Goal: Task Accomplishment & Management: Use online tool/utility

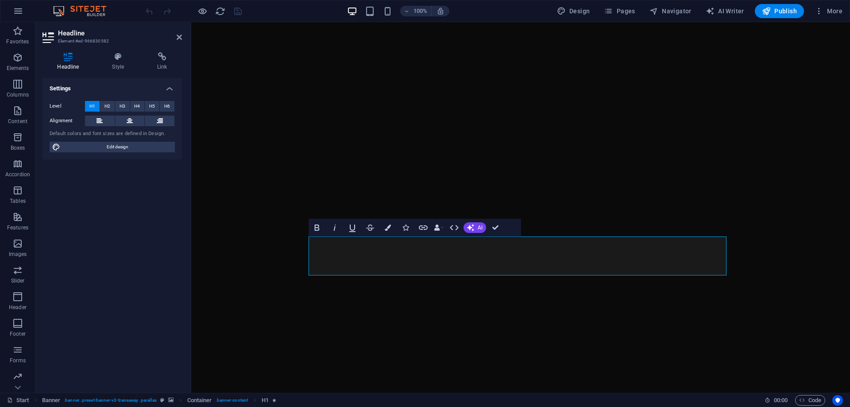
click at [112, 168] on div "Settings Level H1 H2 H3 H4 H5 H6 Alignment Default colors and font sizes are de…" at bounding box center [112, 232] width 139 height 308
click at [106, 106] on span "H2" at bounding box center [107, 106] width 6 height 11
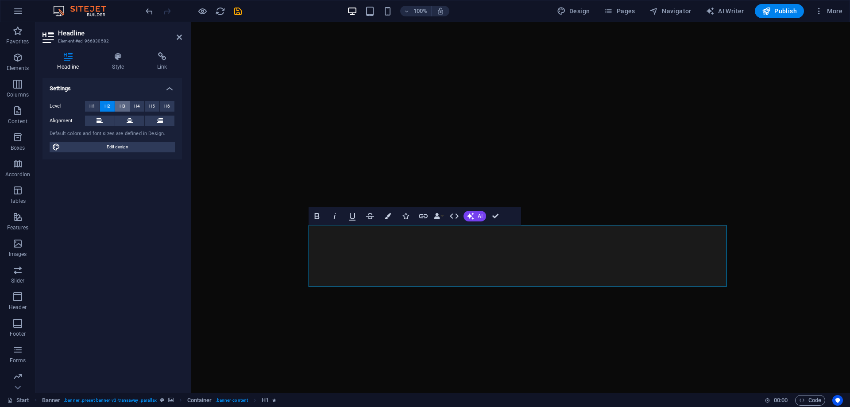
click at [116, 104] on button "H3" at bounding box center [122, 106] width 15 height 11
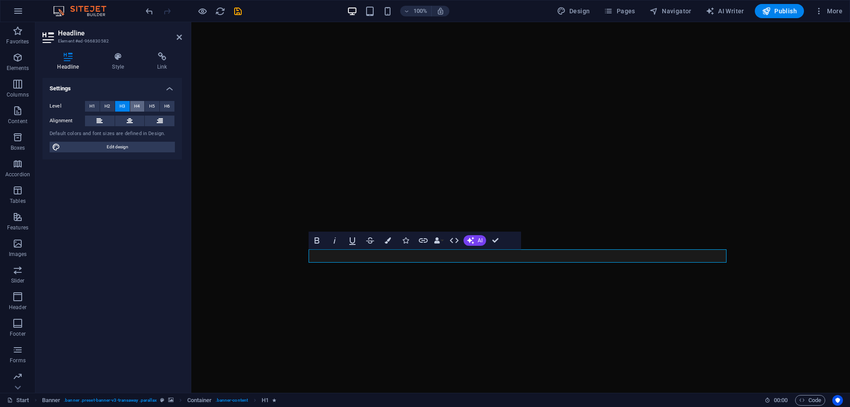
click at [133, 105] on button "H4" at bounding box center [137, 106] width 15 height 11
click at [148, 106] on button "H5" at bounding box center [152, 106] width 15 height 11
click at [162, 104] on button "H6" at bounding box center [167, 106] width 15 height 11
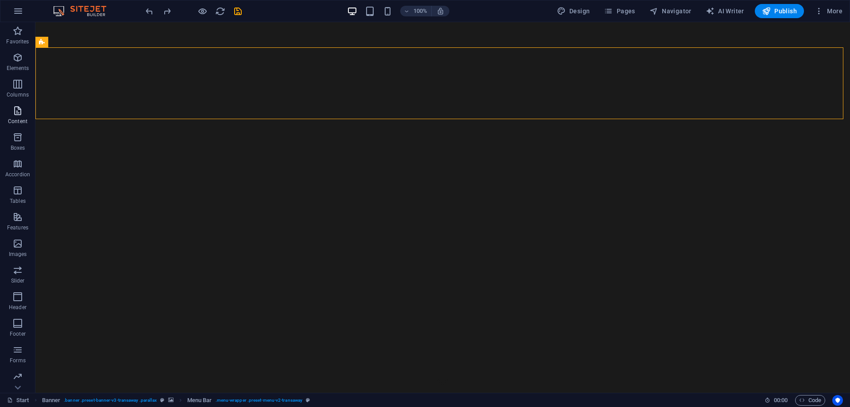
click at [12, 112] on span "Content" at bounding box center [17, 115] width 35 height 21
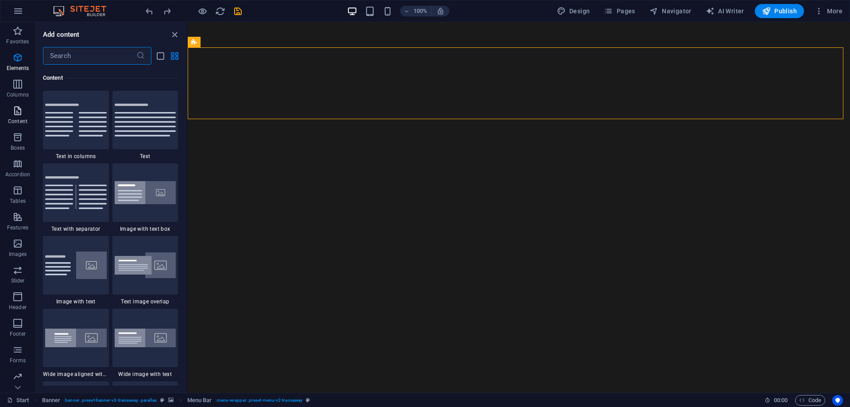
scroll to position [1549, 0]
click at [19, 67] on p "Elements" at bounding box center [18, 68] width 23 height 7
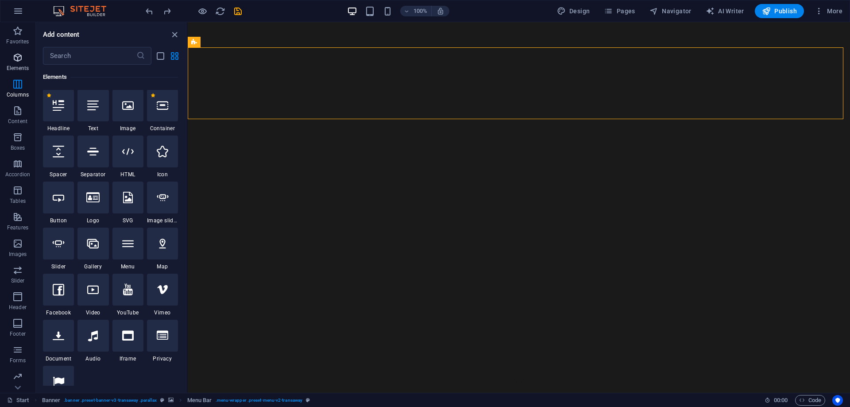
scroll to position [94, 0]
click at [90, 109] on icon at bounding box center [93, 106] width 12 height 12
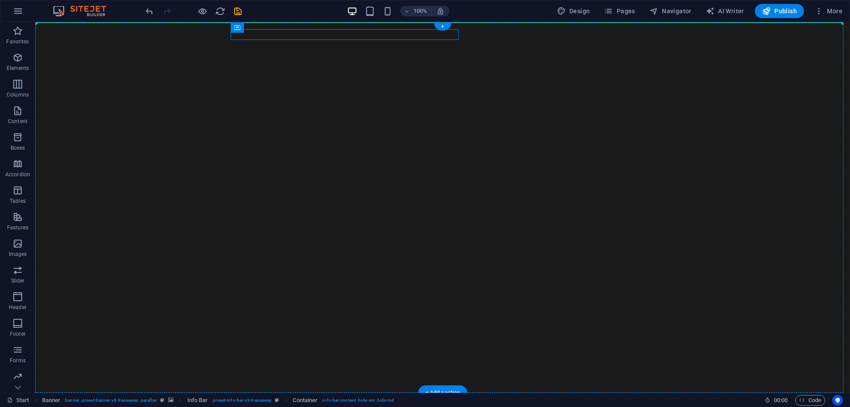
drag, startPoint x: 271, startPoint y: 48, endPoint x: 246, endPoint y: 122, distance: 78.1
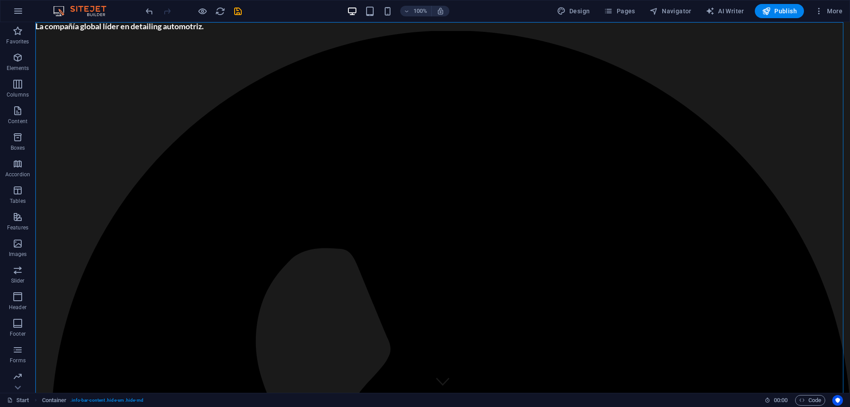
click at [150, 4] on div at bounding box center [193, 11] width 99 height 14
click at [150, 8] on icon "undo" at bounding box center [149, 11] width 10 height 10
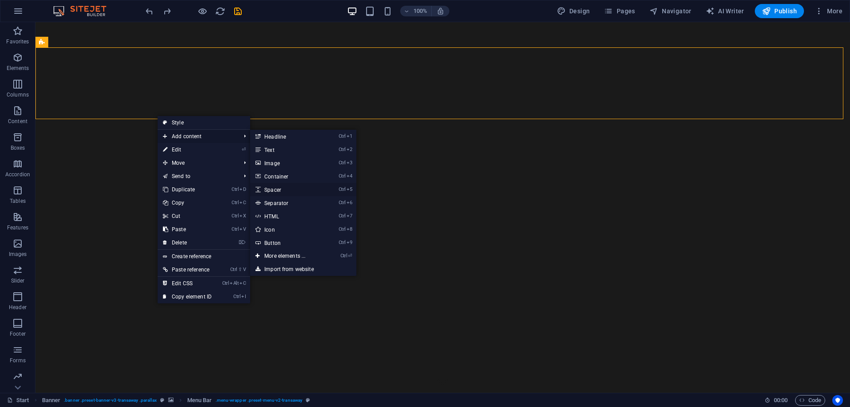
click at [289, 192] on link "Ctrl 5 Spacer" at bounding box center [286, 189] width 73 height 13
select select "px"
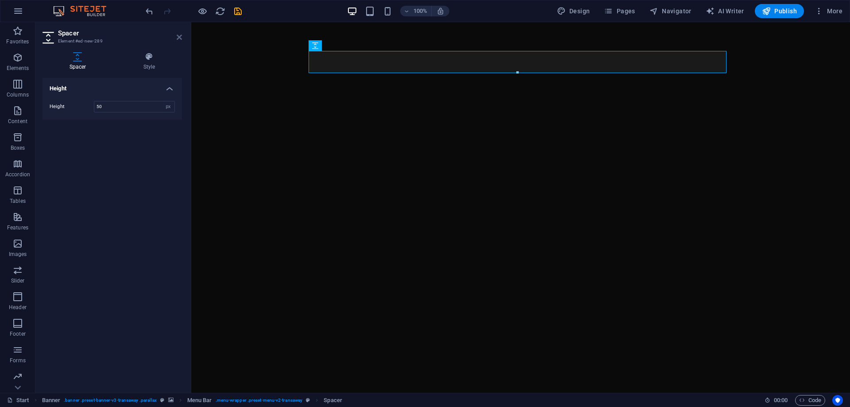
click at [178, 40] on icon at bounding box center [179, 37] width 5 height 7
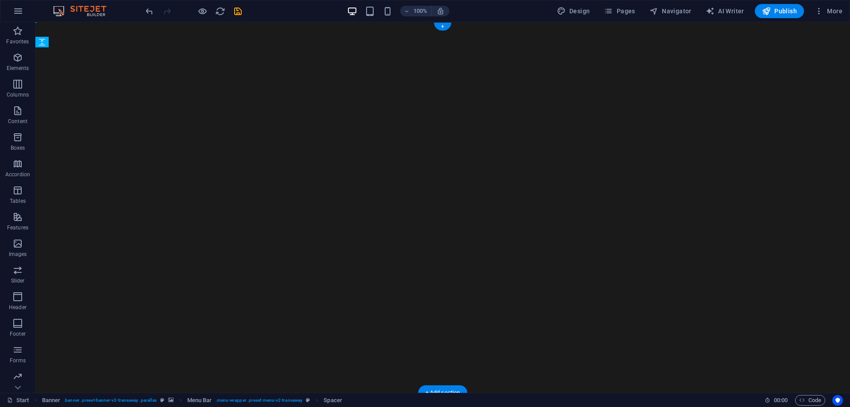
drag, startPoint x: 272, startPoint y: 68, endPoint x: 237, endPoint y: 121, distance: 63.2
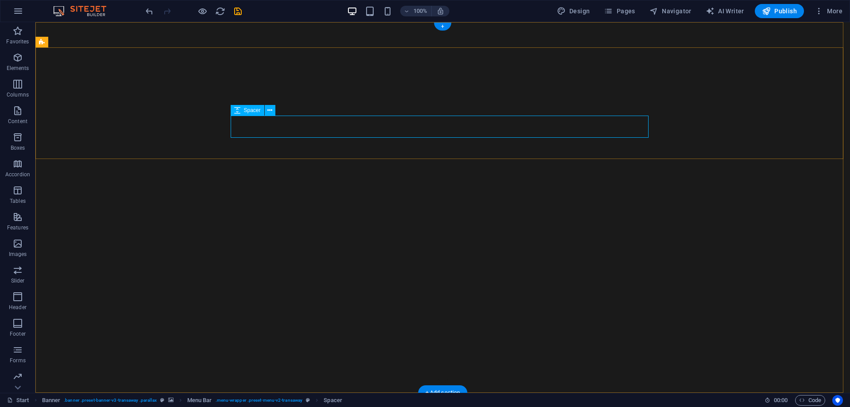
drag, startPoint x: 243, startPoint y: 125, endPoint x: 87, endPoint y: 125, distance: 155.8
select select "px"
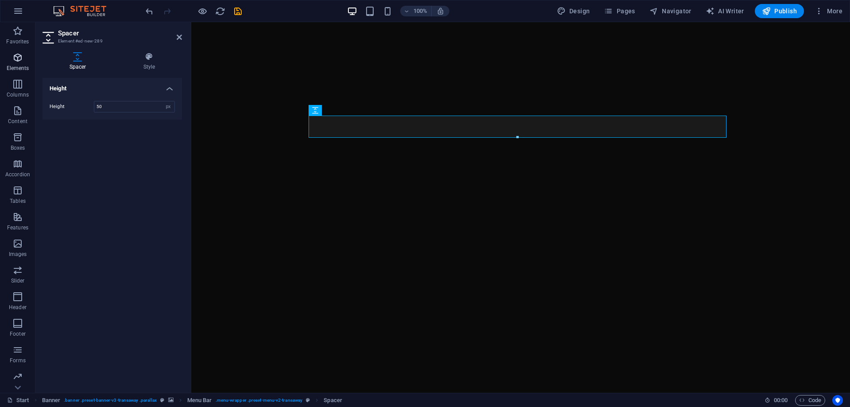
click at [22, 61] on icon "button" at bounding box center [17, 57] width 11 height 11
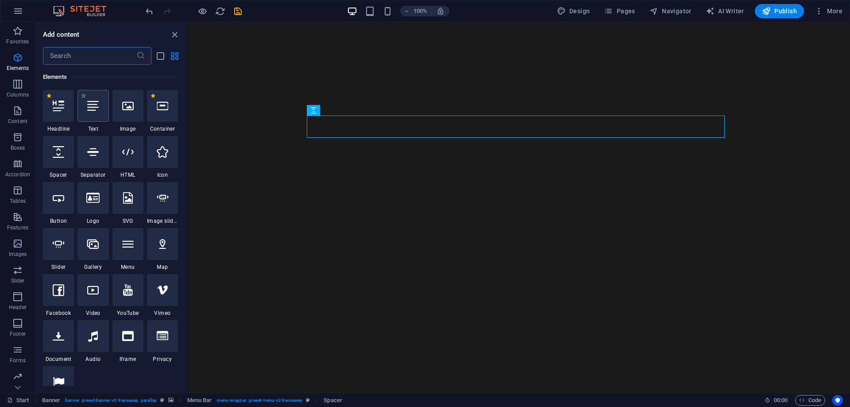
click at [100, 111] on div at bounding box center [92, 106] width 31 height 32
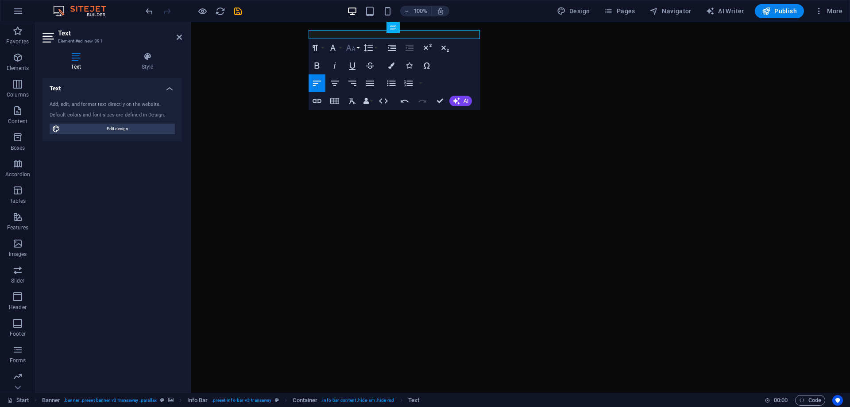
click at [348, 49] on icon "button" at bounding box center [350, 48] width 9 height 6
click at [360, 60] on link "14" at bounding box center [360, 60] width 32 height 13
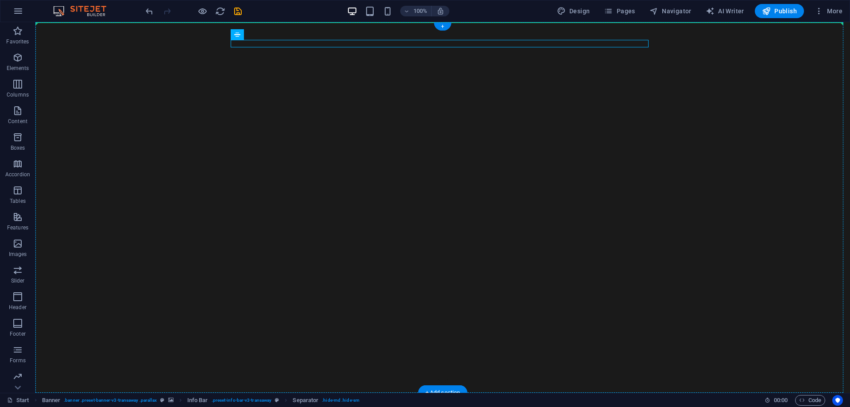
drag, startPoint x: 285, startPoint y: 54, endPoint x: 245, endPoint y: 157, distance: 110.0
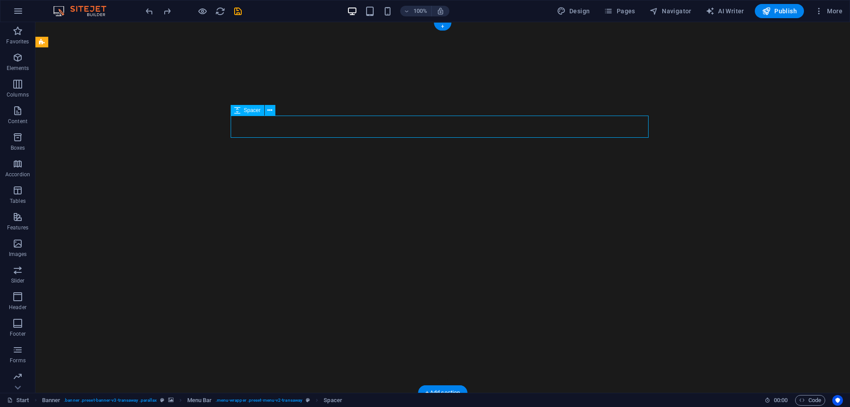
click at [273, 111] on button at bounding box center [270, 110] width 11 height 11
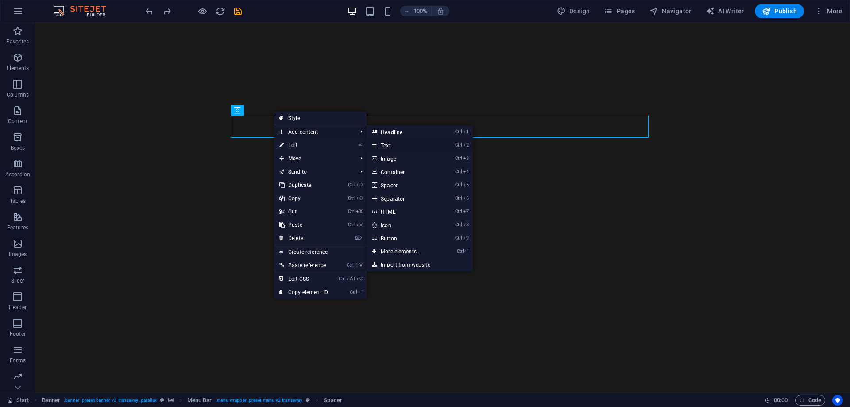
click at [413, 147] on link "Ctrl 2 Text" at bounding box center [403, 145] width 73 height 13
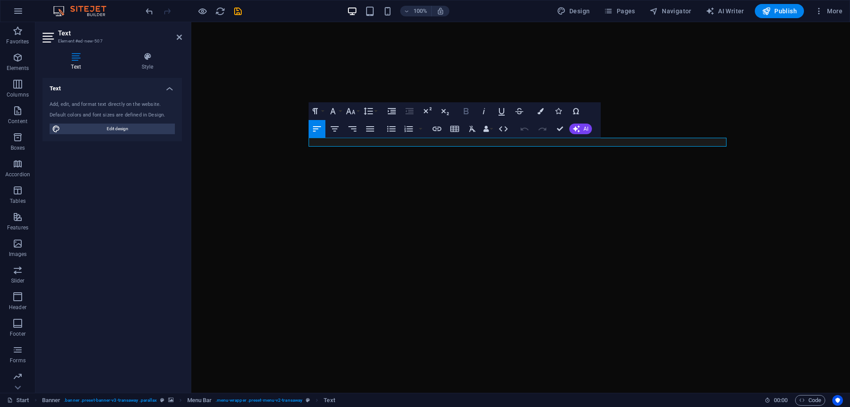
click at [466, 112] on icon "button" at bounding box center [466, 111] width 11 height 11
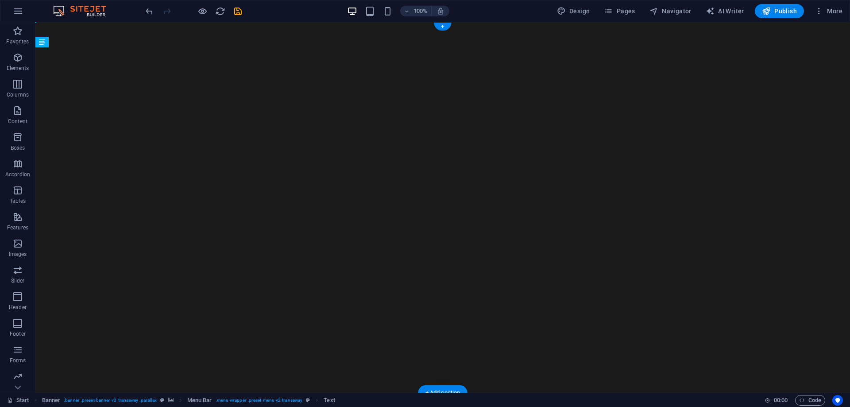
drag, startPoint x: 315, startPoint y: 142, endPoint x: 312, endPoint y: 124, distance: 18.3
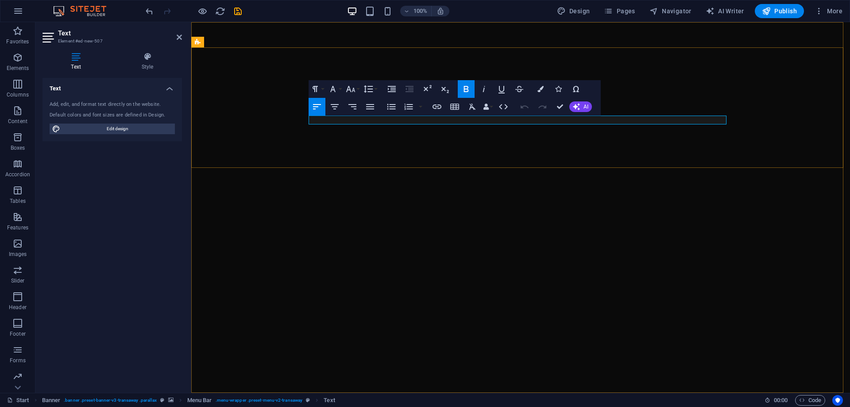
click at [351, 89] on icon "button" at bounding box center [350, 89] width 11 height 11
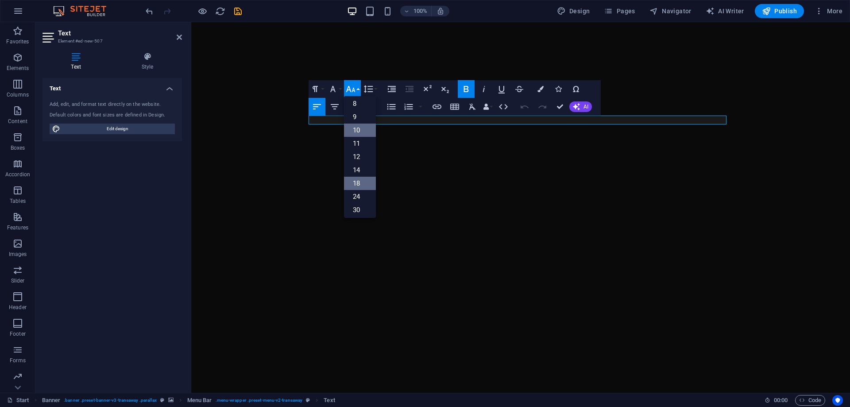
scroll to position [0, 0]
click at [356, 159] on link "12" at bounding box center [360, 159] width 32 height 13
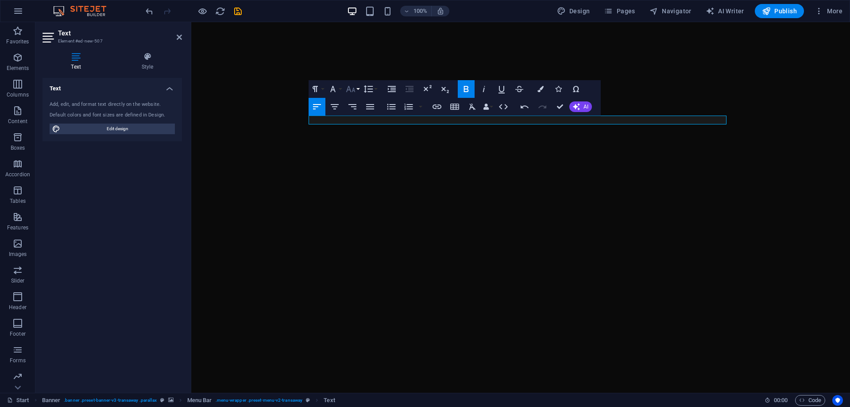
click at [354, 89] on icon "button" at bounding box center [350, 89] width 9 height 6
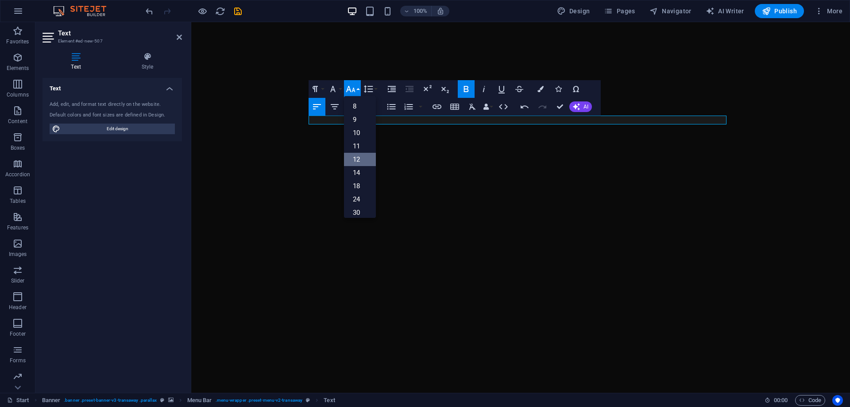
scroll to position [63, 0]
click at [364, 113] on link "14" at bounding box center [360, 109] width 32 height 13
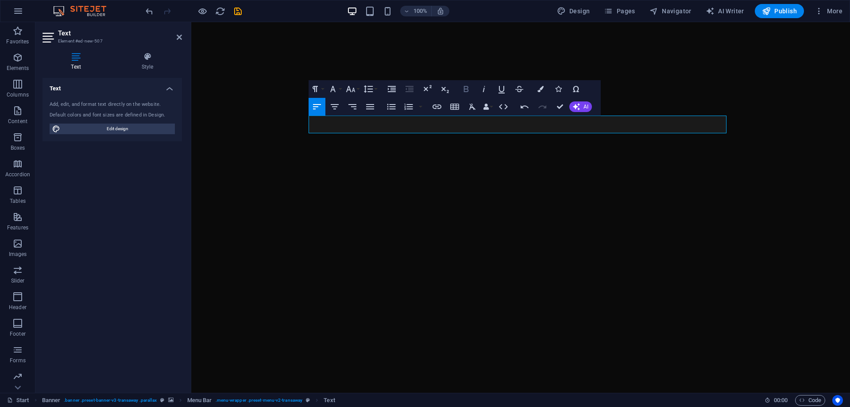
click at [469, 86] on icon "button" at bounding box center [466, 89] width 11 height 11
click at [545, 88] on button "Colors" at bounding box center [540, 89] width 17 height 18
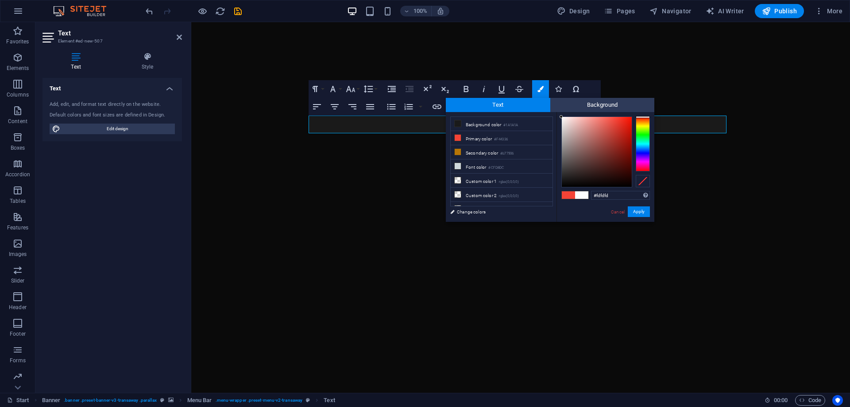
drag, startPoint x: 572, startPoint y: 128, endPoint x: 561, endPoint y: 117, distance: 15.4
click at [562, 117] on div at bounding box center [597, 152] width 70 height 70
drag, startPoint x: 561, startPoint y: 195, endPoint x: 552, endPoint y: 193, distance: 9.0
click at [552, 193] on div "less Background color #1A1A1A Primary color #F44336 Secondary color #b77506 Fon…" at bounding box center [550, 167] width 209 height 110
type input "FFFFFF"
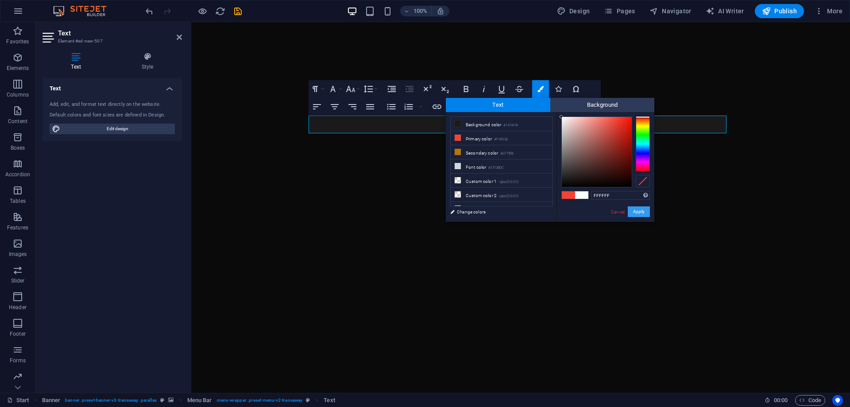
click at [639, 210] on button "Apply" at bounding box center [639, 211] width 22 height 11
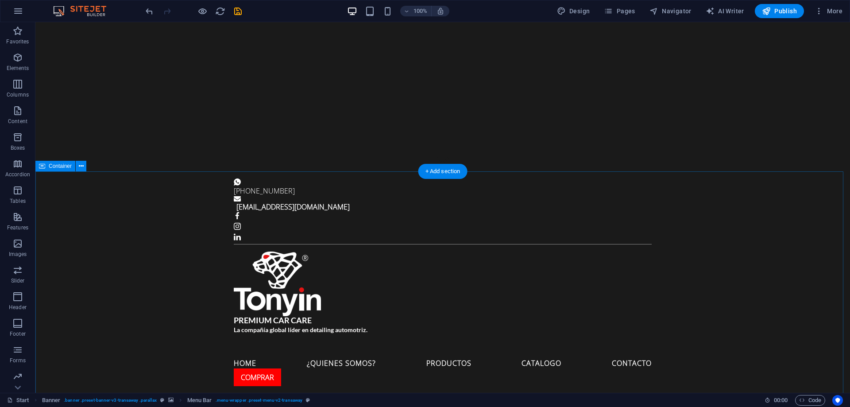
scroll to position [0, 0]
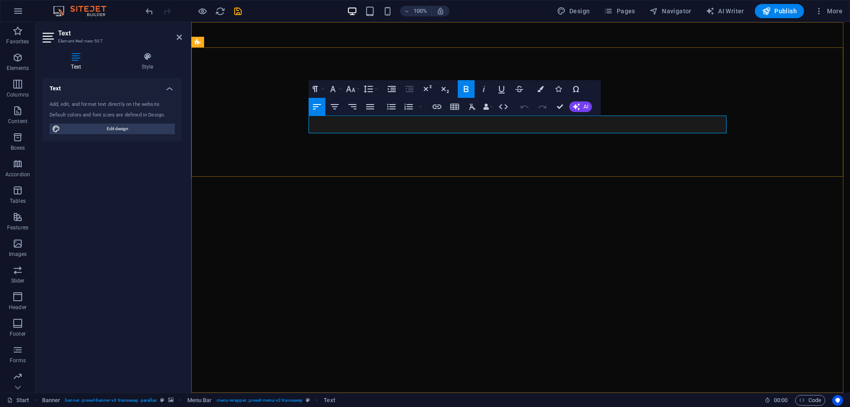
click at [180, 35] on icon at bounding box center [179, 37] width 5 height 7
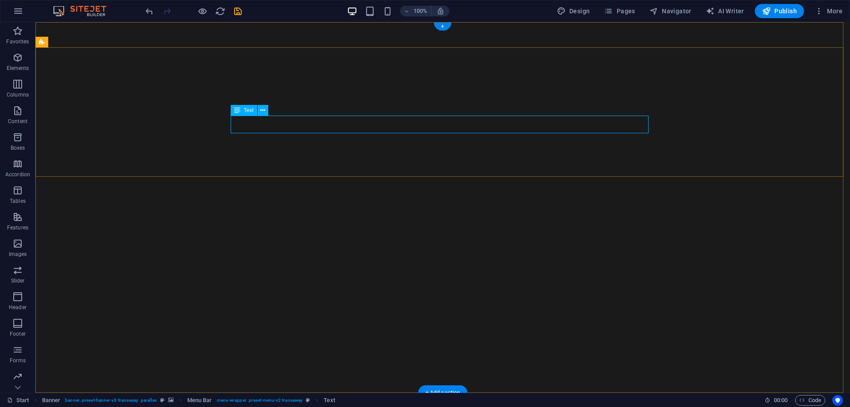
drag, startPoint x: 317, startPoint y: 127, endPoint x: 319, endPoint y: 132, distance: 5.3
drag, startPoint x: 319, startPoint y: 128, endPoint x: 310, endPoint y: 125, distance: 9.4
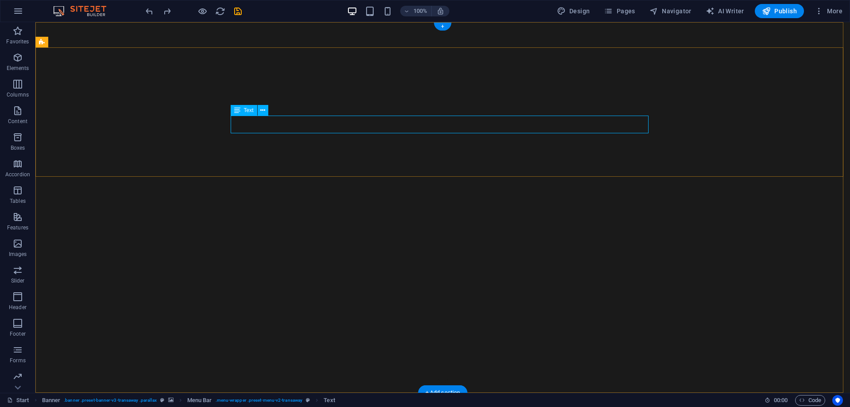
click at [261, 112] on icon at bounding box center [262, 110] width 5 height 9
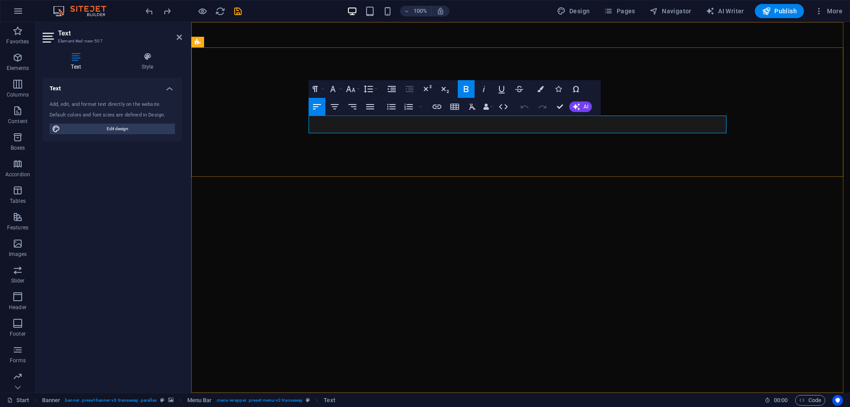
click at [337, 107] on icon "button" at bounding box center [334, 106] width 11 height 11
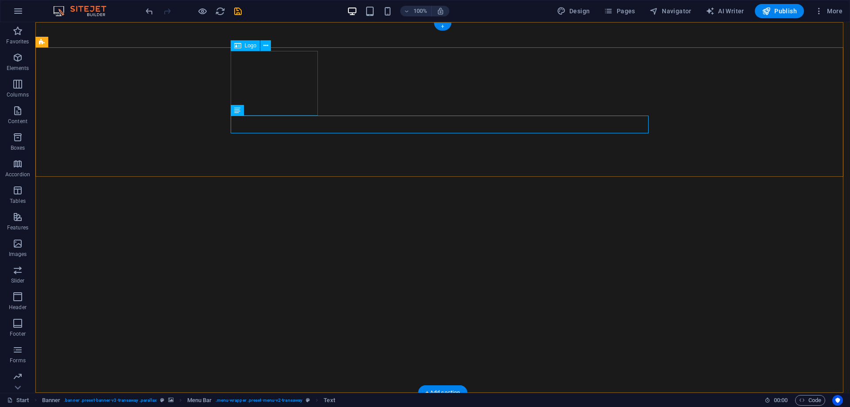
drag, startPoint x: 300, startPoint y: 106, endPoint x: 143, endPoint y: 105, distance: 156.3
select select "px"
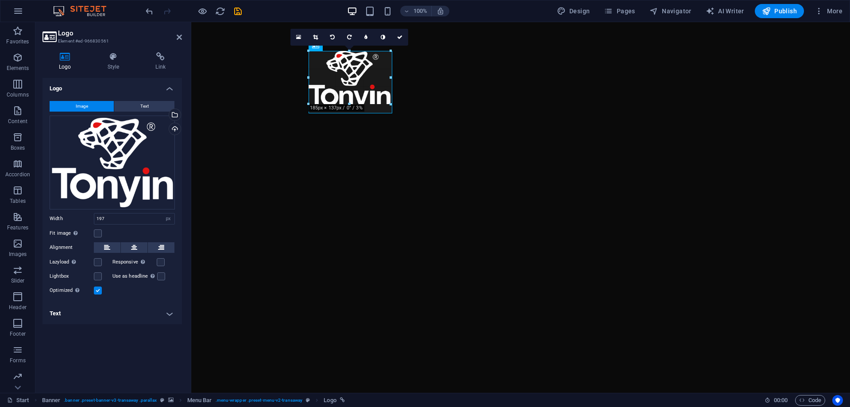
drag, startPoint x: 395, startPoint y: 110, endPoint x: 379, endPoint y: 93, distance: 23.8
type input "183"
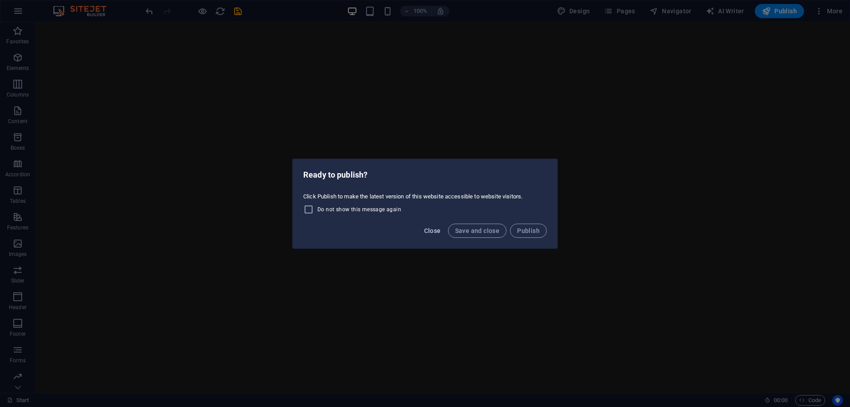
click at [439, 227] on span "Close" at bounding box center [432, 230] width 17 height 7
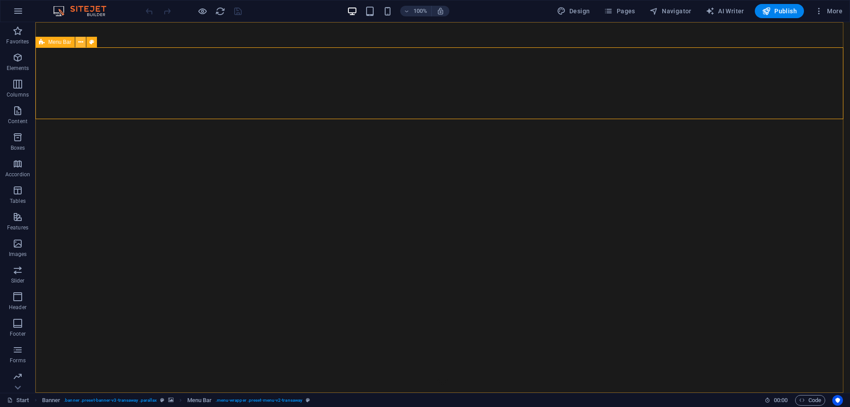
click at [81, 41] on icon at bounding box center [80, 42] width 5 height 9
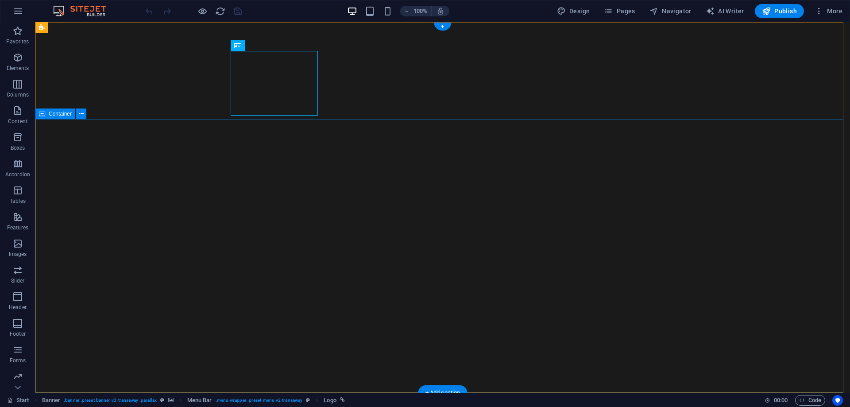
scroll to position [44, 0]
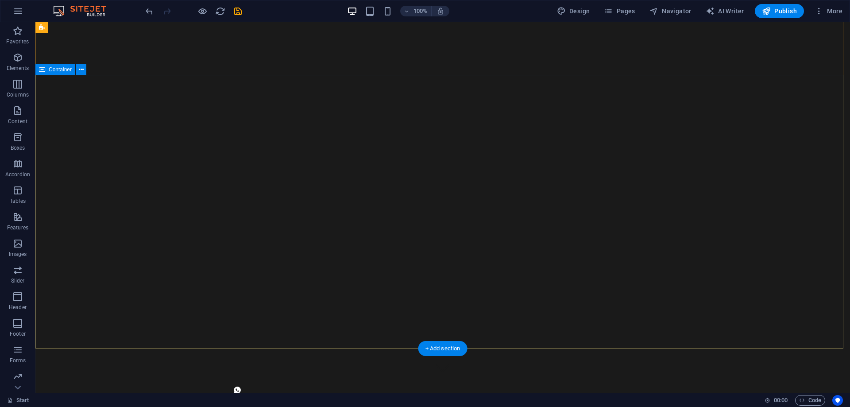
scroll to position [0, 0]
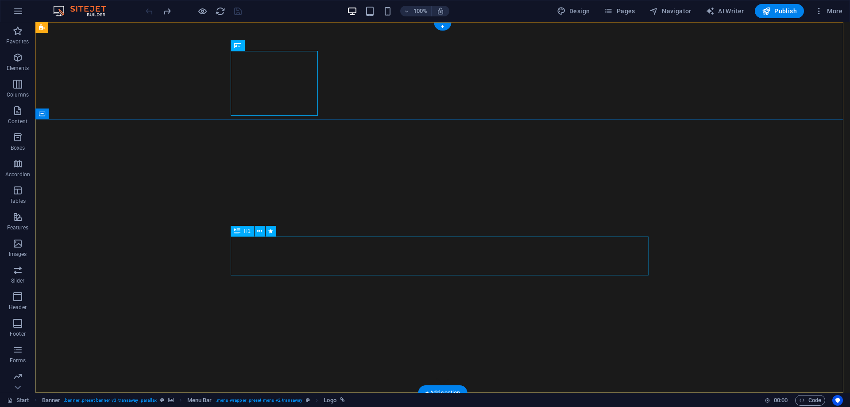
drag, startPoint x: 381, startPoint y: 253, endPoint x: 226, endPoint y: 253, distance: 155.4
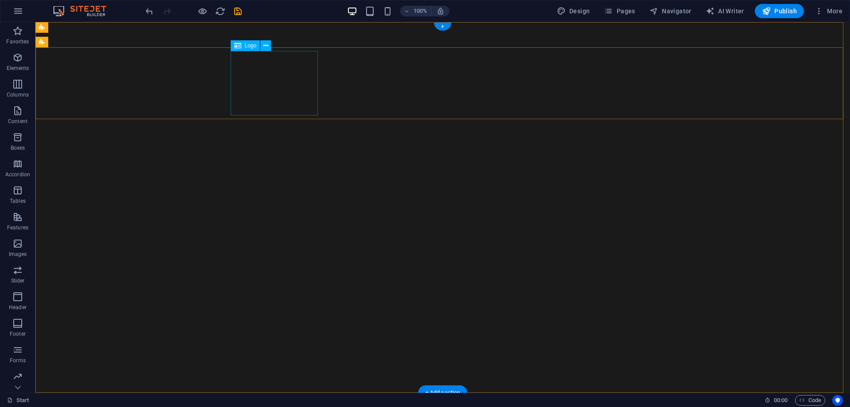
click at [264, 46] on icon at bounding box center [265, 45] width 5 height 9
select select "px"
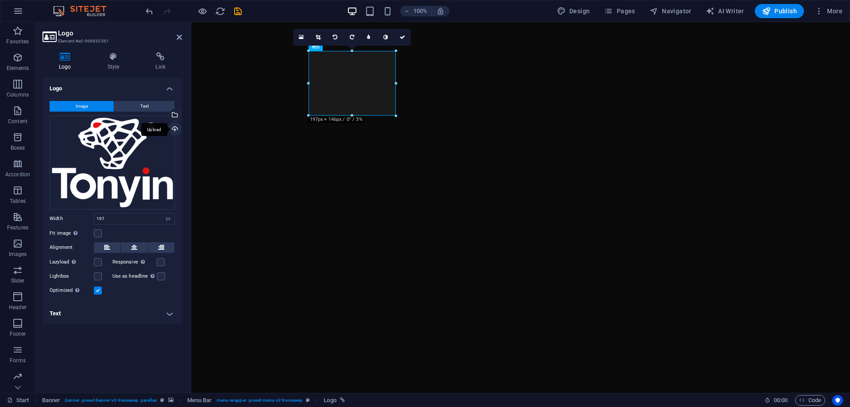
click at [175, 128] on div "Upload" at bounding box center [173, 129] width 13 height 13
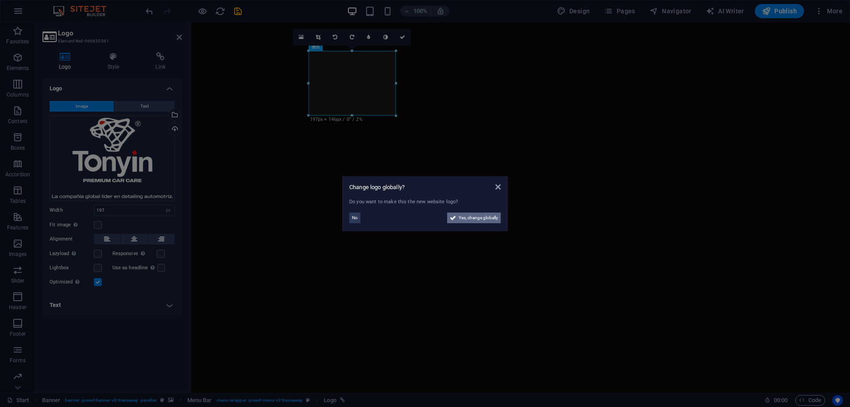
click at [465, 220] on span "Yes, change globally" at bounding box center [478, 218] width 39 height 11
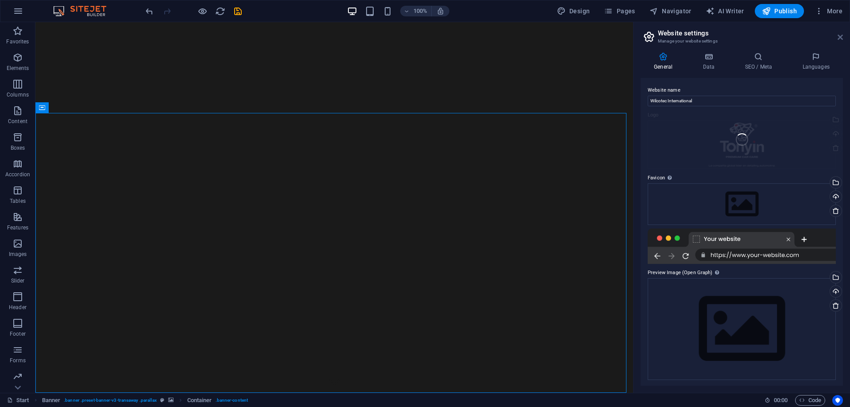
click at [839, 35] on icon at bounding box center [840, 37] width 5 height 7
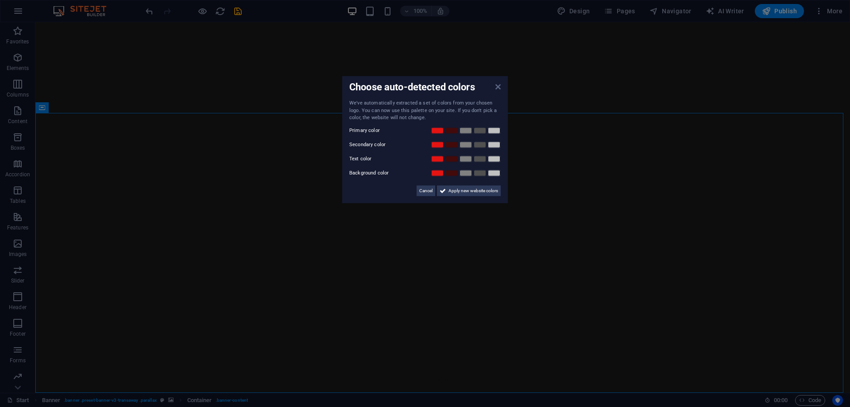
click at [498, 150] on div "Choose auto-detected colors We've automatically extracted a set of colors from …" at bounding box center [425, 139] width 166 height 127
click at [498, 84] on icon at bounding box center [497, 86] width 5 height 7
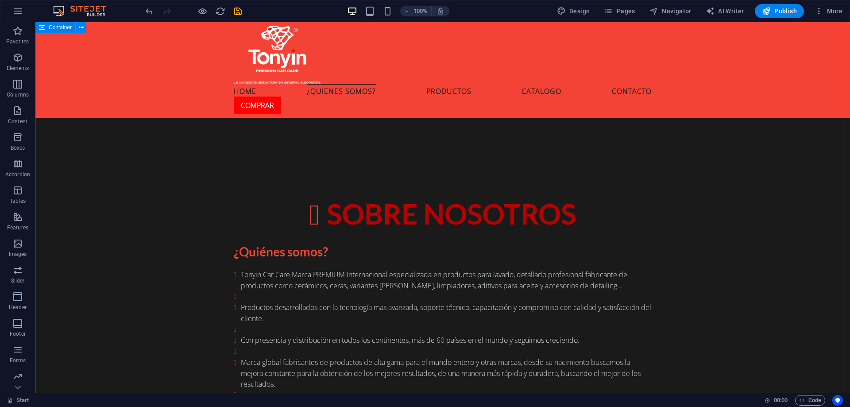
scroll to position [398, 0]
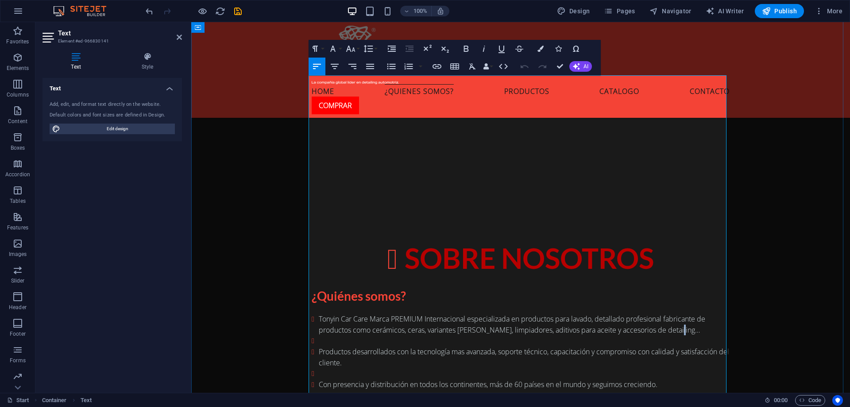
drag, startPoint x: 671, startPoint y: 116, endPoint x: 681, endPoint y: 116, distance: 10.2
click at [681, 313] on li "Tonyin Car Care Marca PREMIUM Internacional especializada en productos para lav…" at bounding box center [524, 324] width 411 height 22
click at [661, 313] on li "Tonyin Car Care Marca PREMIUM Internacional especializada en productos para lav…" at bounding box center [524, 324] width 411 height 22
click at [699, 313] on li "Tonyin Car Care Marca PREMIUM Internacional especializada en productos para lav…" at bounding box center [524, 324] width 411 height 22
click at [598, 346] on li "Productos desarrollados con la tecnología más avanzada, soporte técnico, capaci…" at bounding box center [524, 357] width 411 height 22
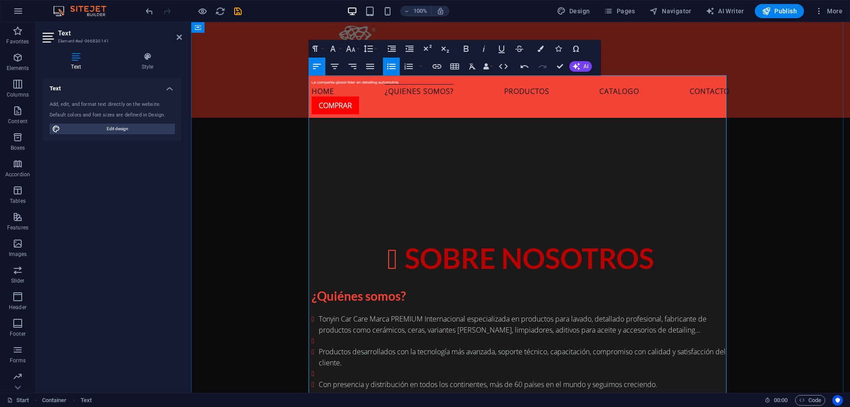
drag, startPoint x: 501, startPoint y: 264, endPoint x: 252, endPoint y: 266, distance: 248.8
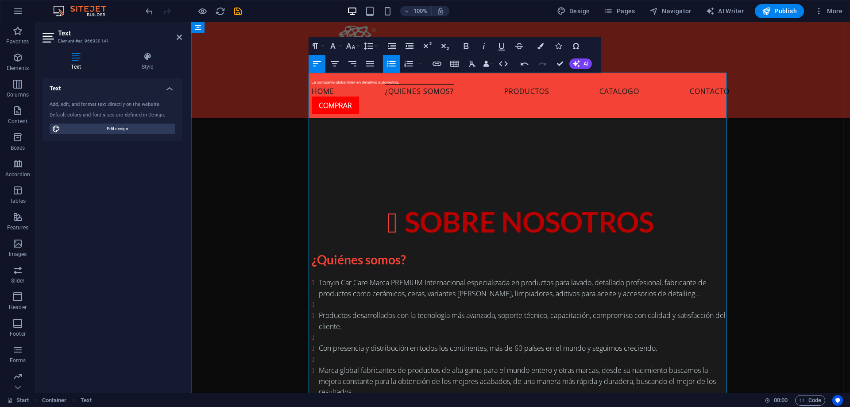
scroll to position [487, 0]
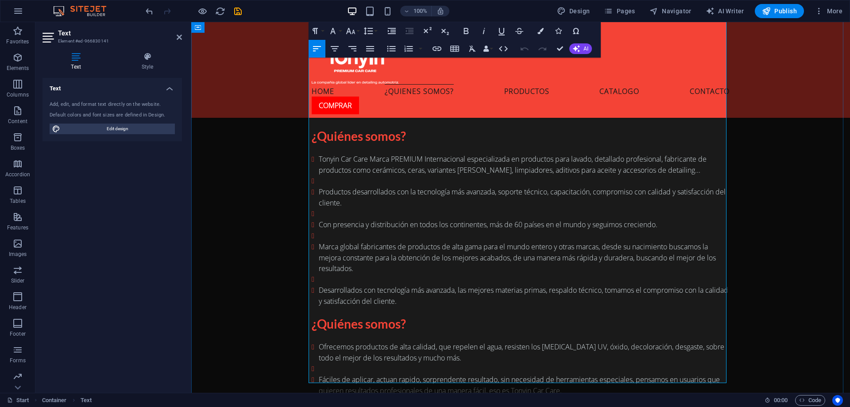
scroll to position [576, 0]
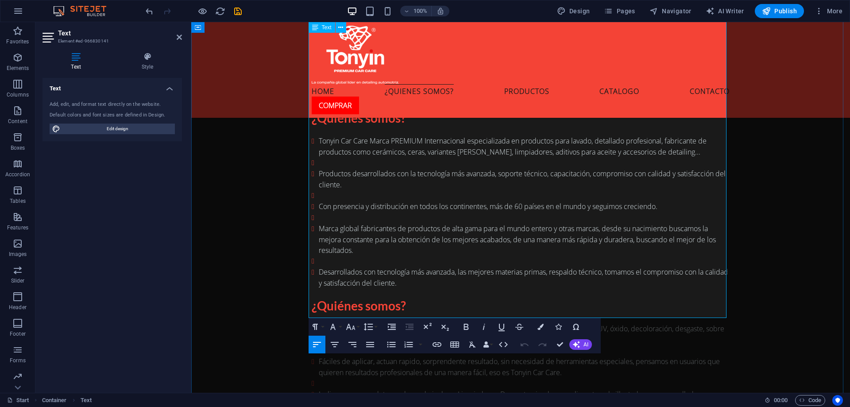
drag, startPoint x: 653, startPoint y: 219, endPoint x: 662, endPoint y: 218, distance: 8.9
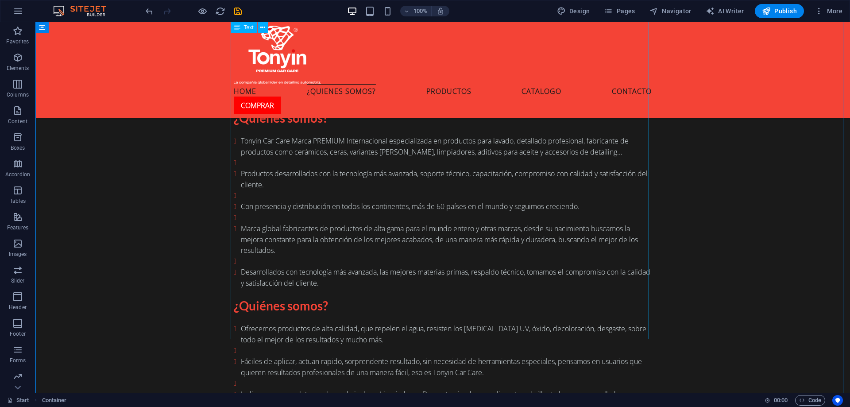
click at [409, 154] on div "¿Quiénes somos? Tonyin Car Care Marca PREMIUM Internacional especializada en pr…" at bounding box center [443, 342] width 418 height 462
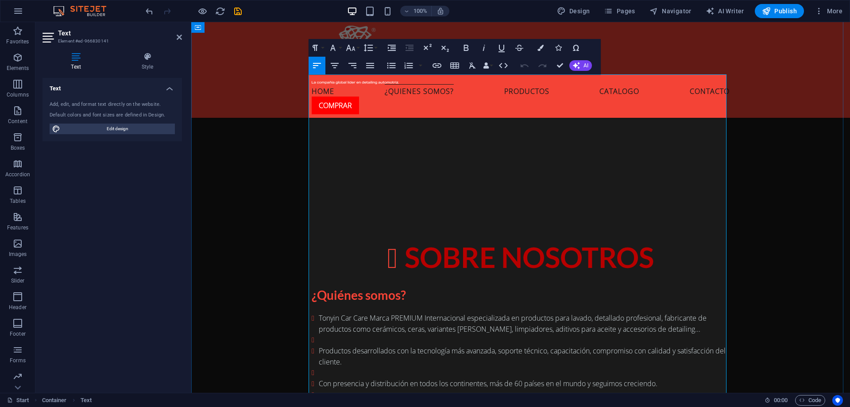
scroll to position [444, 0]
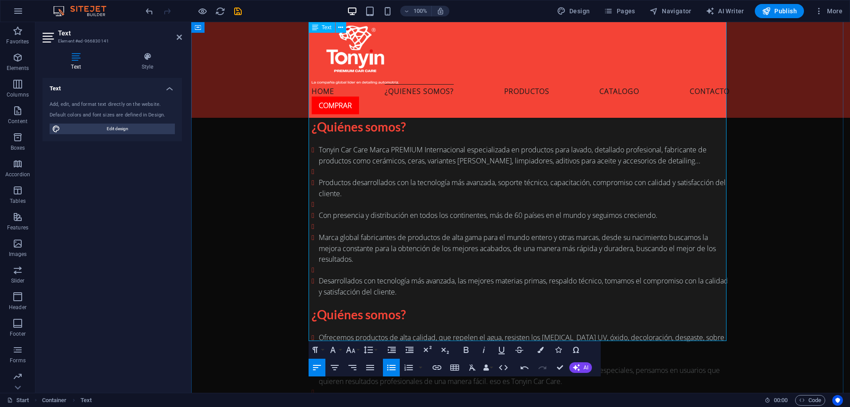
scroll to position [576, 0]
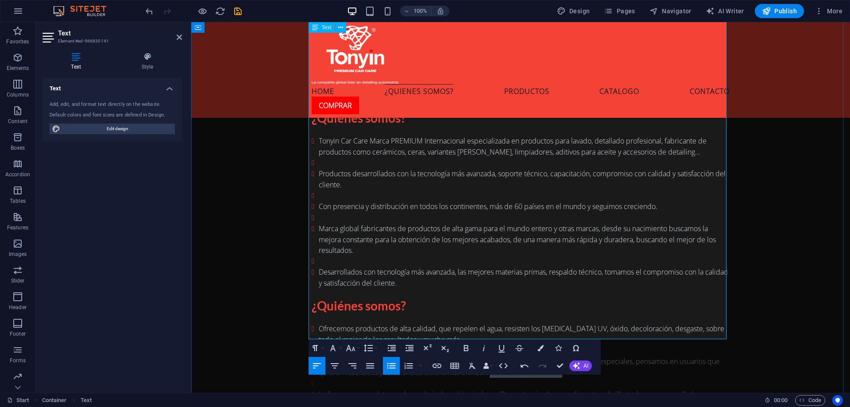
drag, startPoint x: 534, startPoint y: 154, endPoint x: 489, endPoint y: 154, distance: 44.7
click at [489, 356] on li "Fáciles de aplicar, actuan rapido, sorprendente resultado, sin necesidad de her…" at bounding box center [524, 367] width 411 height 22
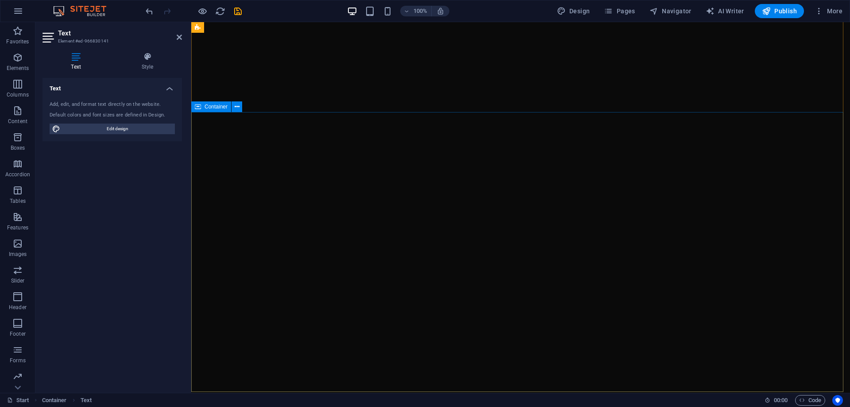
scroll to position [0, 0]
click at [178, 35] on icon at bounding box center [179, 37] width 5 height 7
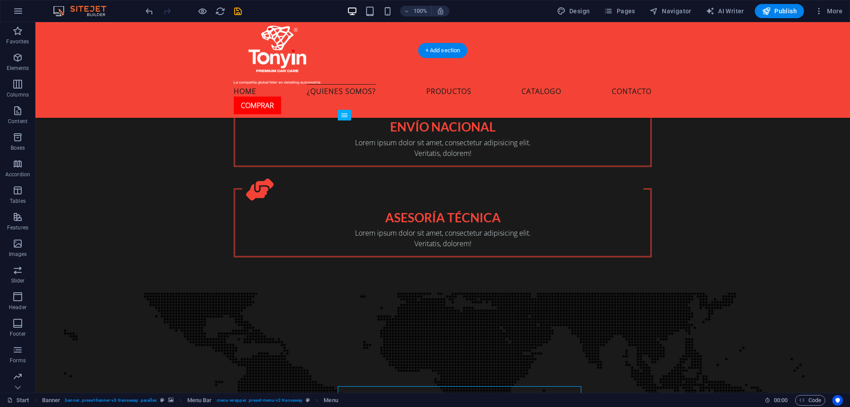
scroll to position [1195, 0]
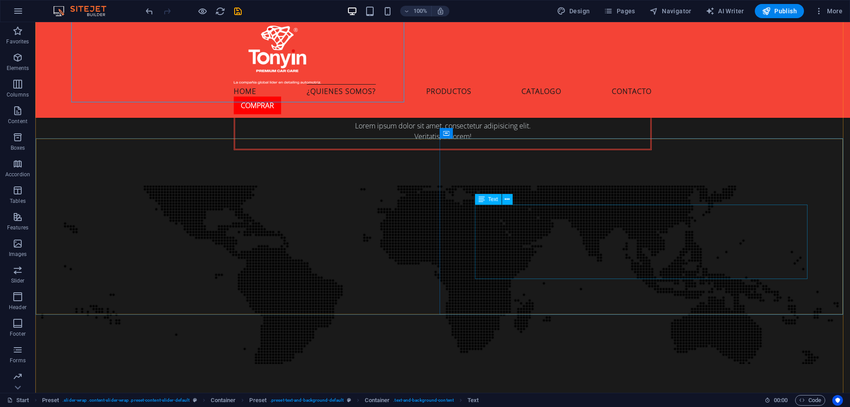
scroll to position [1305, 0]
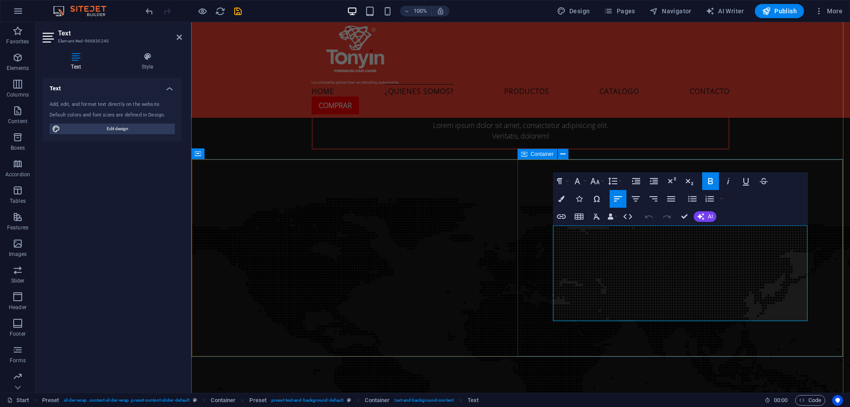
scroll to position [1328, 0]
drag, startPoint x: 785, startPoint y: 284, endPoint x: 783, endPoint y: 271, distance: 13.9
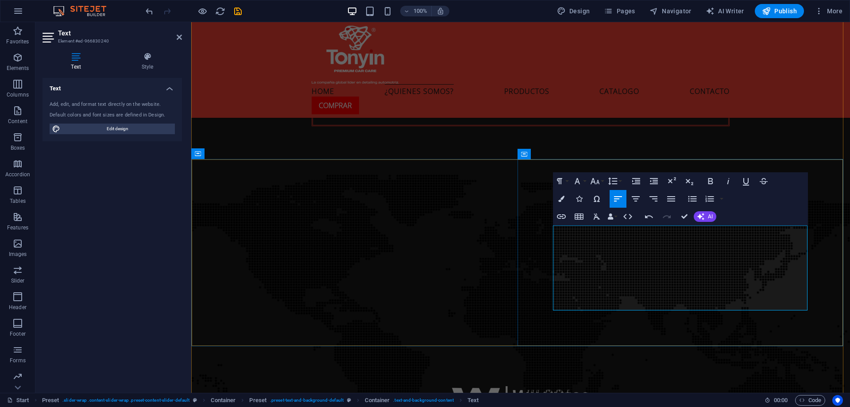
drag, startPoint x: 750, startPoint y: 240, endPoint x: 718, endPoint y: 238, distance: 32.4
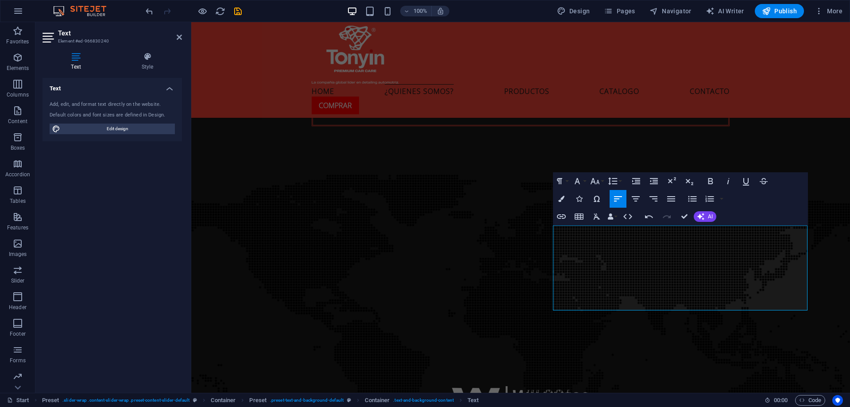
drag, startPoint x: 665, startPoint y: 306, endPoint x: 516, endPoint y: 281, distance: 151.3
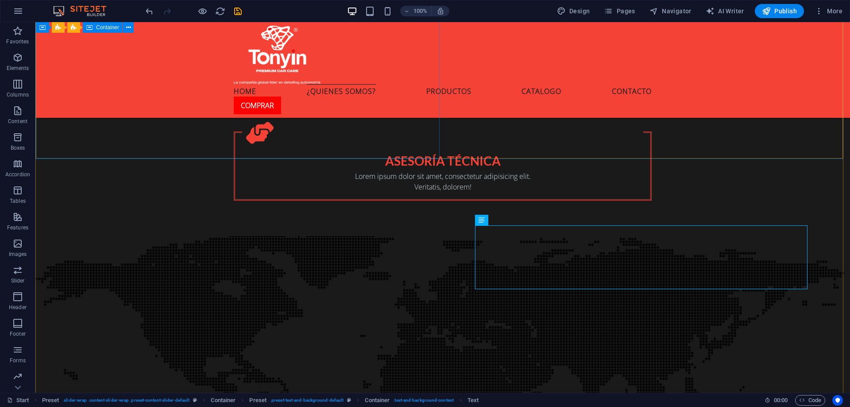
scroll to position [1239, 0]
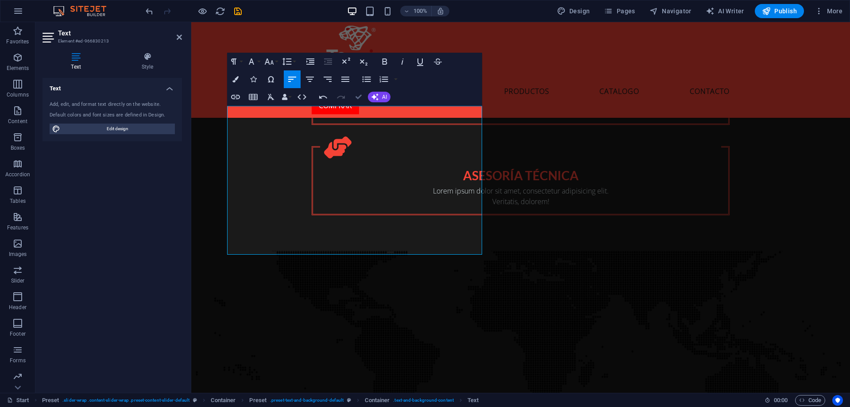
scroll to position [1216, 0]
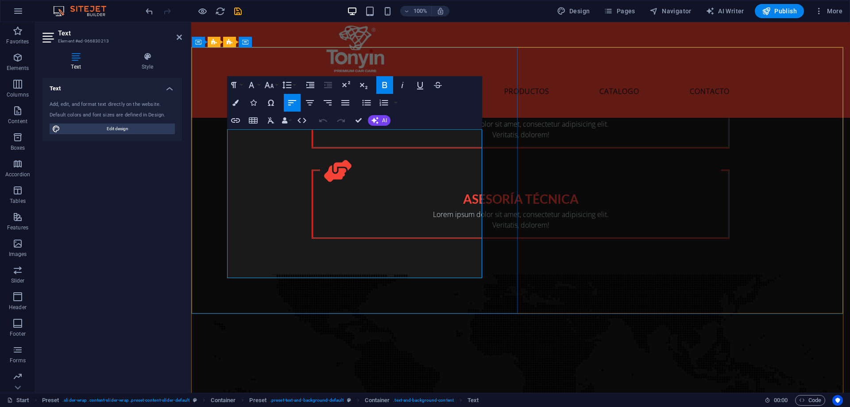
drag, startPoint x: 363, startPoint y: 273, endPoint x: 346, endPoint y: 253, distance: 26.4
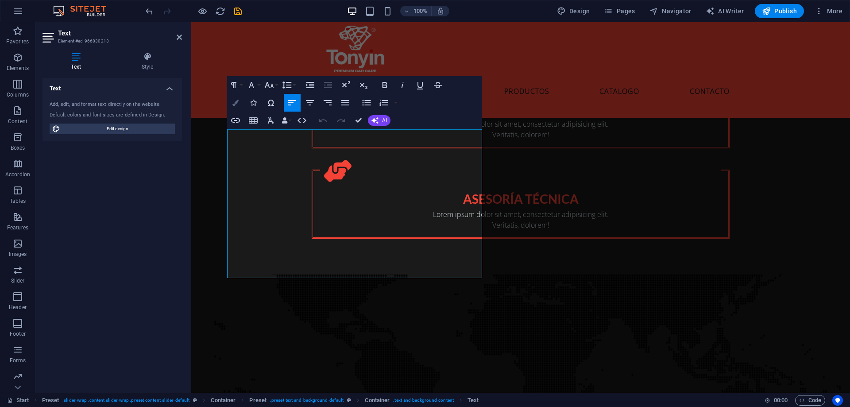
click at [240, 104] on button "Colors" at bounding box center [235, 103] width 17 height 18
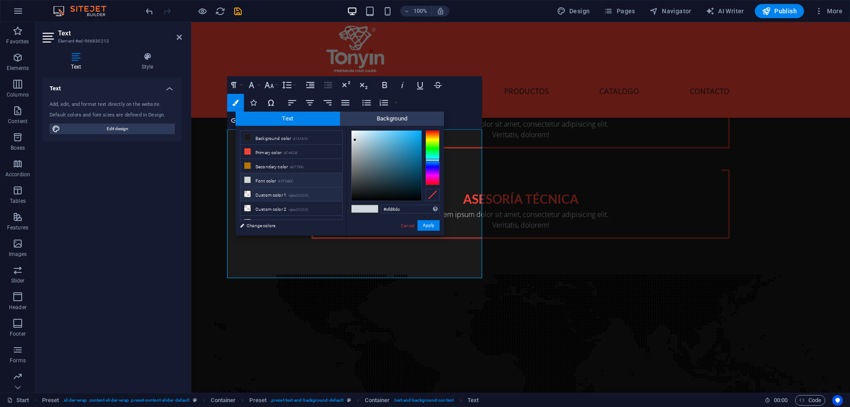
click at [333, 194] on div "less Background color #1A1A1A Primary color #F44336 Secondary color #b77506 Fon…" at bounding box center [340, 181] width 209 height 110
type input "#ffffff"
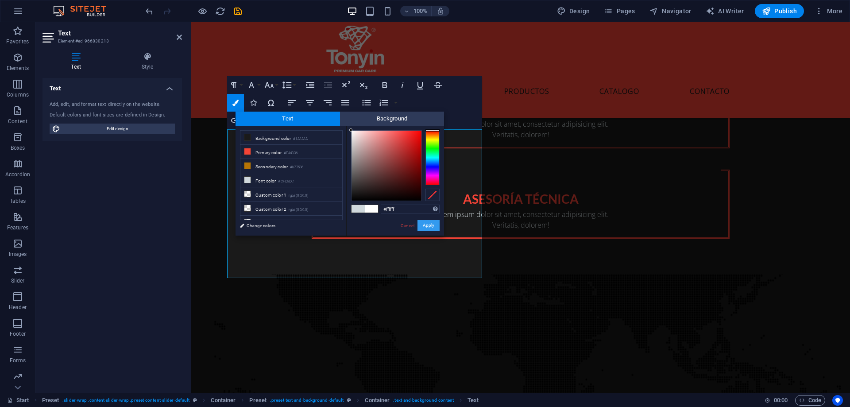
click at [421, 224] on button "Apply" at bounding box center [429, 225] width 22 height 11
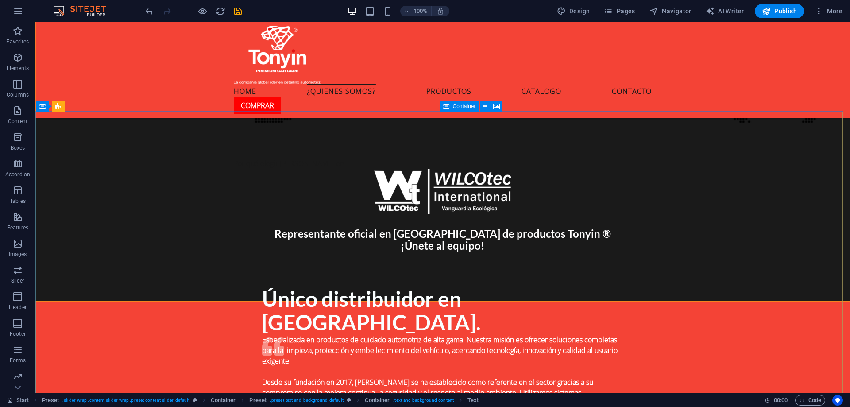
scroll to position [1546, 0]
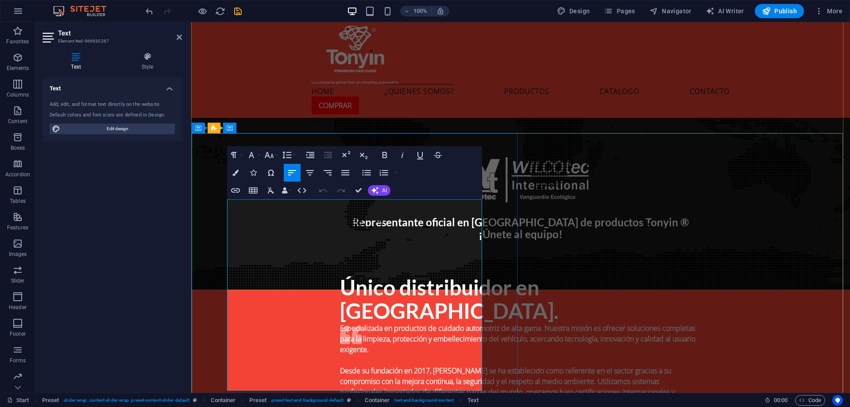
scroll to position [1591, 0]
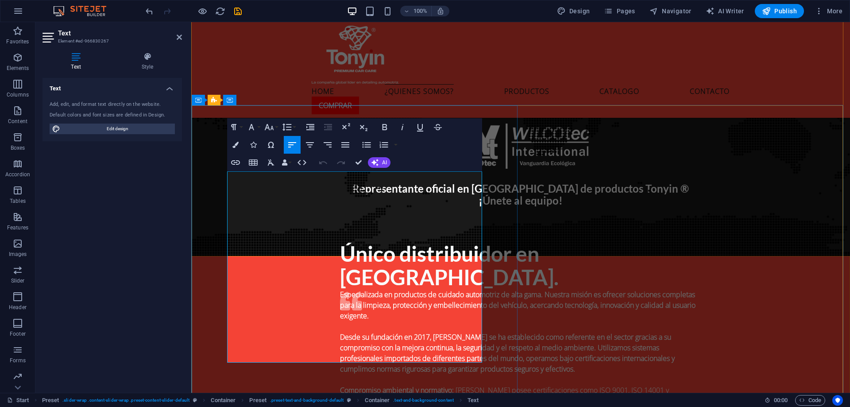
drag, startPoint x: 408, startPoint y: 196, endPoint x: 463, endPoint y: 204, distance: 55.5
drag, startPoint x: 377, startPoint y: 228, endPoint x: 235, endPoint y: 229, distance: 142.6
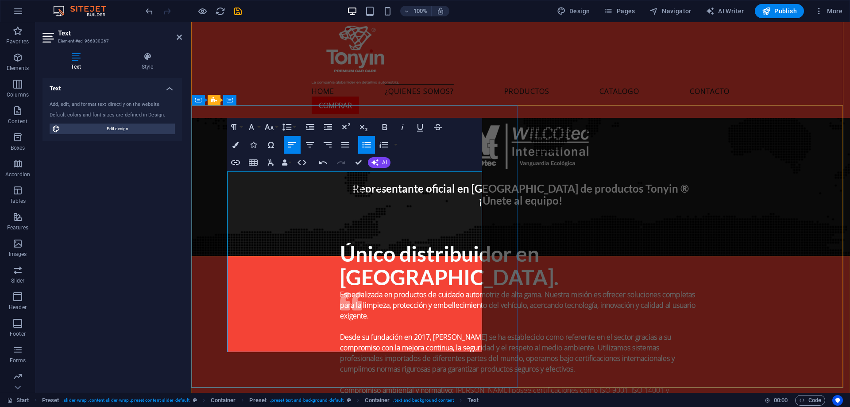
drag, startPoint x: 378, startPoint y: 250, endPoint x: 282, endPoint y: 254, distance: 96.1
drag, startPoint x: 428, startPoint y: 283, endPoint x: 381, endPoint y: 280, distance: 47.5
drag, startPoint x: 459, startPoint y: 315, endPoint x: 343, endPoint y: 311, distance: 115.6
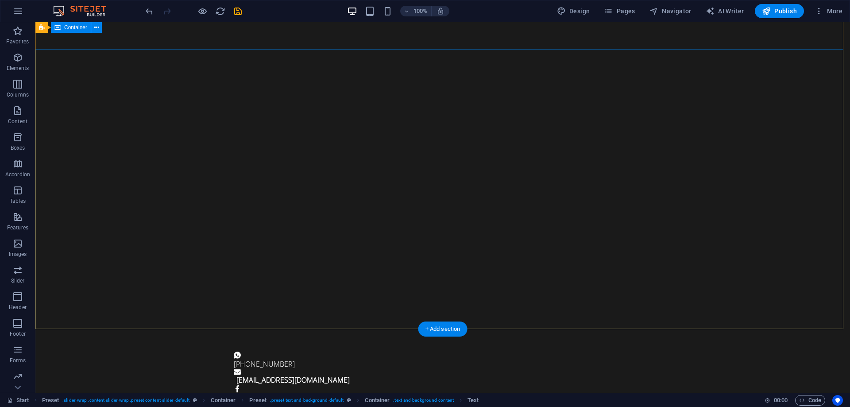
scroll to position [0, 0]
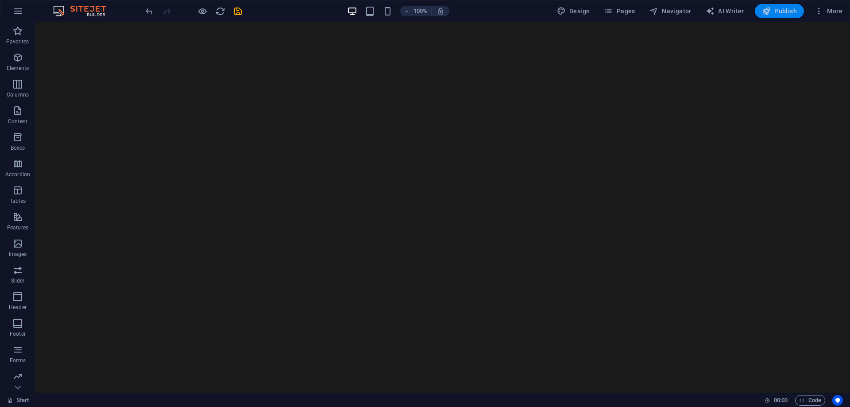
click at [778, 9] on span "Publish" at bounding box center [779, 11] width 35 height 9
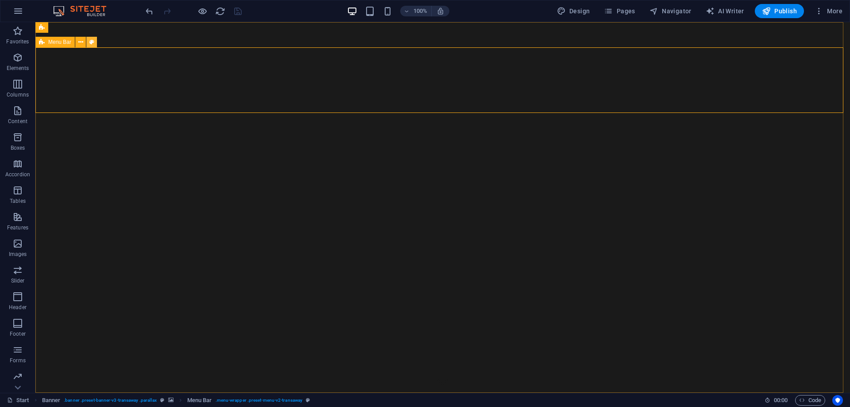
click at [91, 42] on icon at bounding box center [91, 42] width 5 height 9
select select "rem"
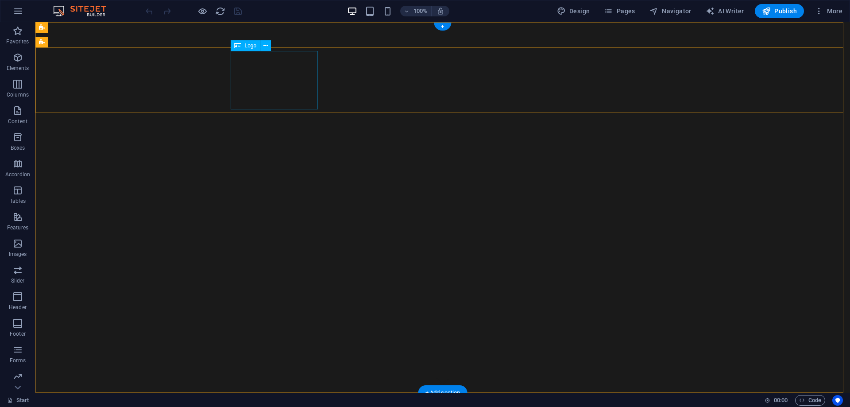
select select "px"
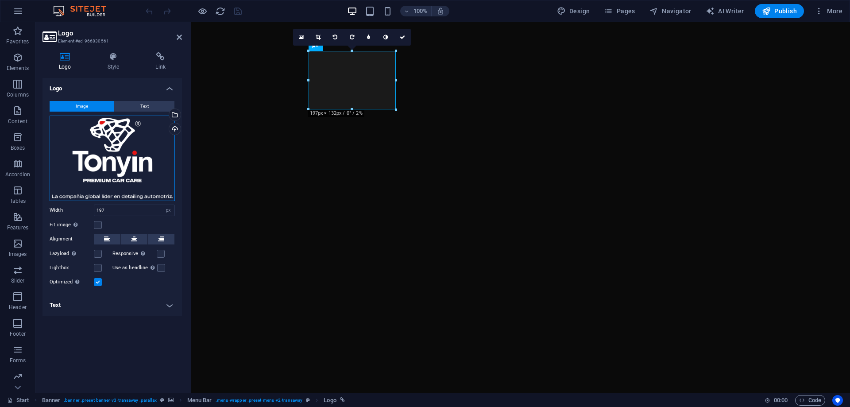
click at [119, 185] on div "Drag files here, click to choose files or select files from Files or our free s…" at bounding box center [112, 158] width 125 height 85
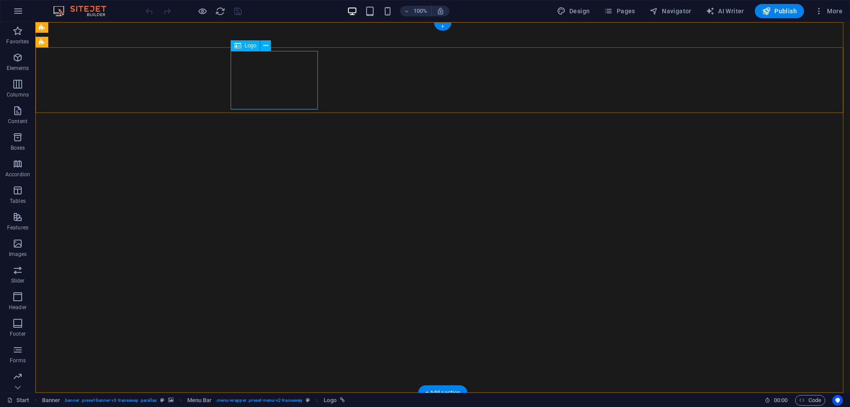
select select "px"
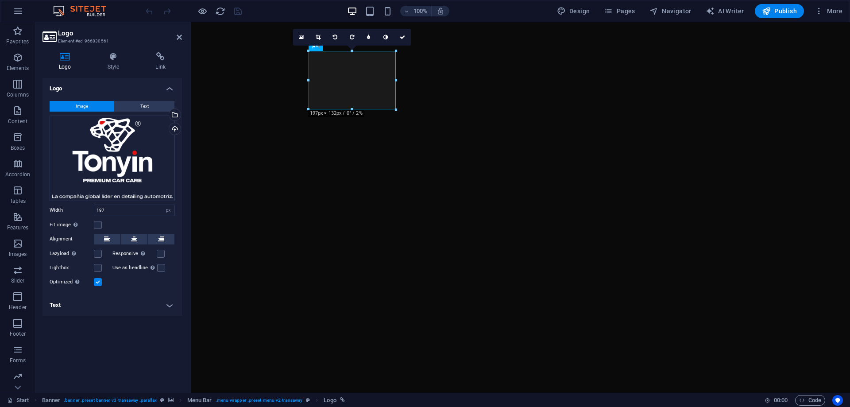
click at [101, 220] on div "Fit image Automatically fit image to a fixed width and height" at bounding box center [112, 225] width 125 height 11
click at [99, 226] on label at bounding box center [98, 225] width 8 height 8
click at [0, 0] on input "Fit image Automatically fit image to a fixed width and height" at bounding box center [0, 0] width 0 height 0
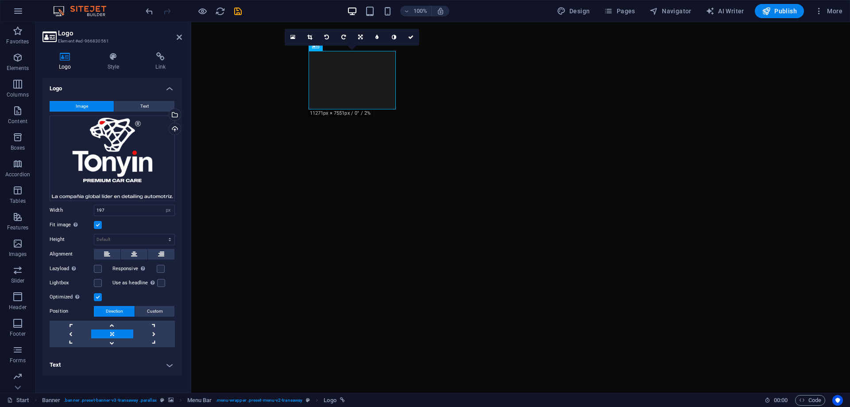
click at [99, 225] on label at bounding box center [98, 225] width 8 height 8
click at [0, 0] on input "Fit image Automatically fit image to a fixed width and height" at bounding box center [0, 0] width 0 height 0
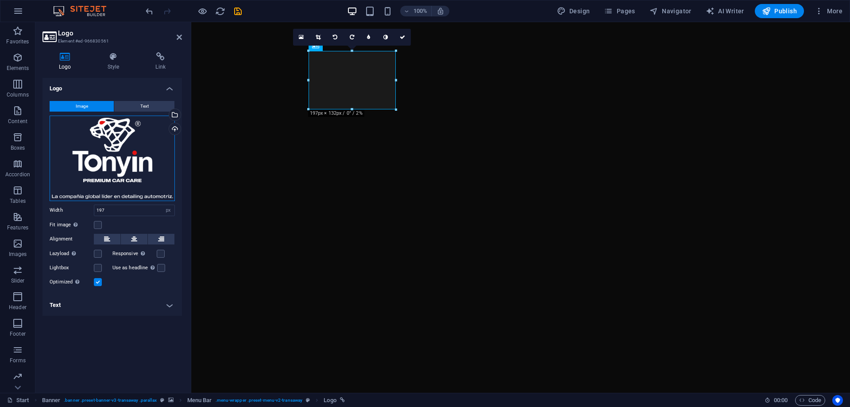
click at [120, 191] on div "Drag files here, click to choose files or select files from Files or our free s…" at bounding box center [112, 158] width 125 height 85
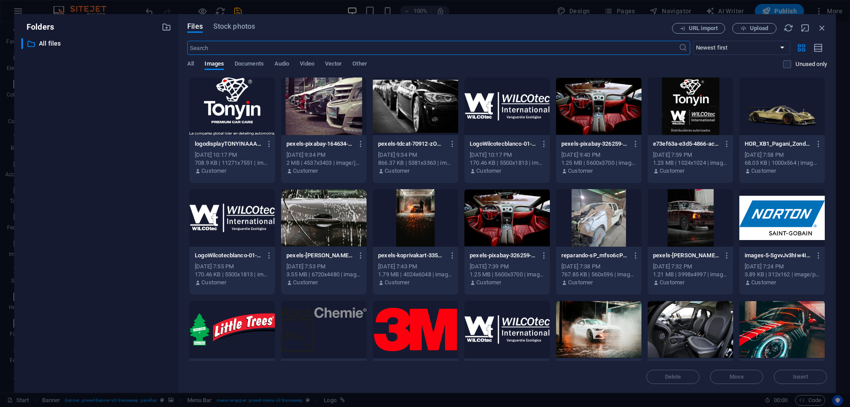
click at [264, 114] on div at bounding box center [231, 106] width 85 height 58
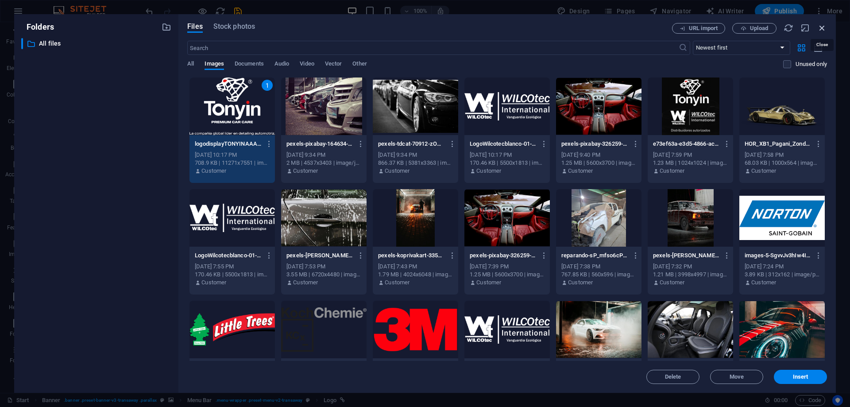
click at [821, 26] on icon "button" at bounding box center [822, 28] width 10 height 10
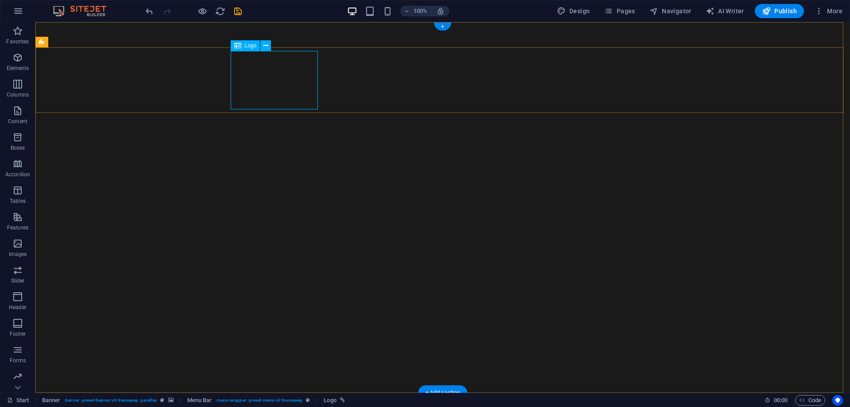
select select "px"
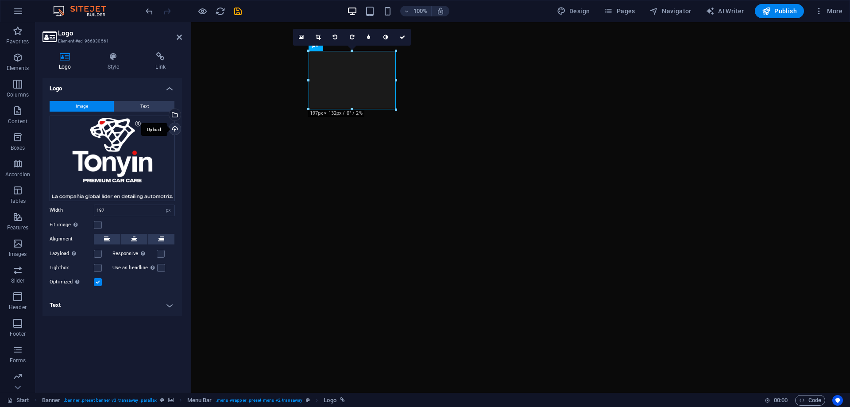
click at [176, 130] on div "Upload" at bounding box center [173, 129] width 13 height 13
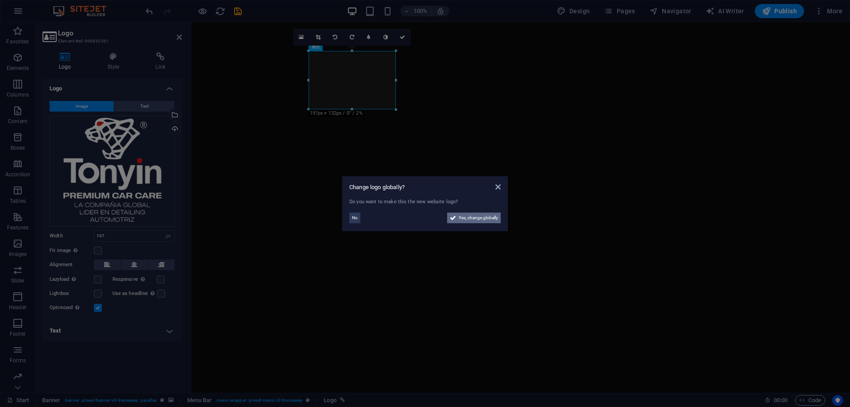
click at [472, 219] on span "Yes, change globally" at bounding box center [478, 218] width 39 height 11
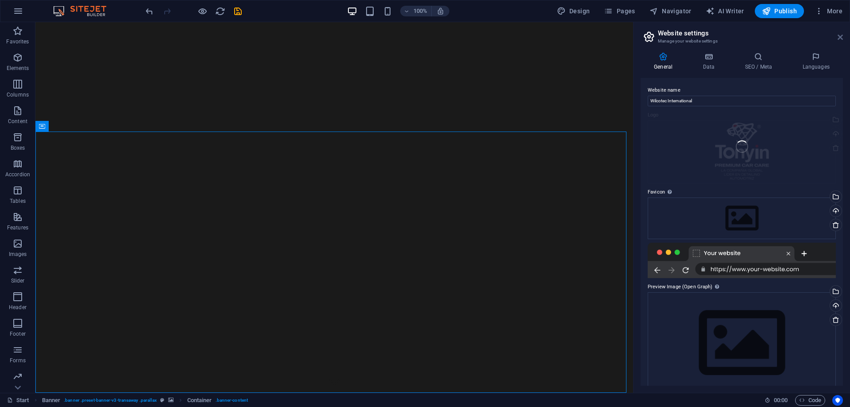
click at [840, 37] on icon at bounding box center [840, 37] width 5 height 7
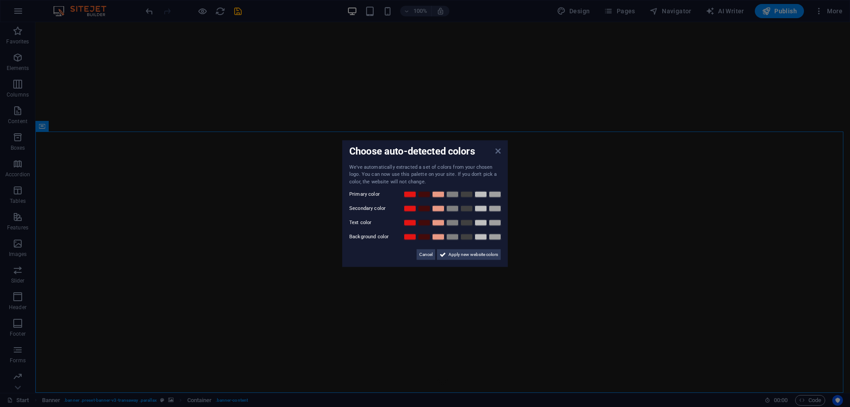
click at [496, 151] on icon at bounding box center [497, 150] width 5 height 7
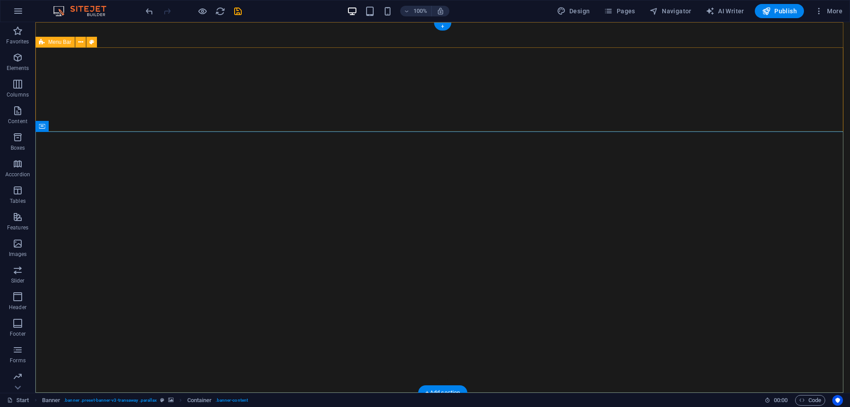
click at [56, 43] on span "Menu Bar" at bounding box center [59, 41] width 23 height 5
select select "rem"
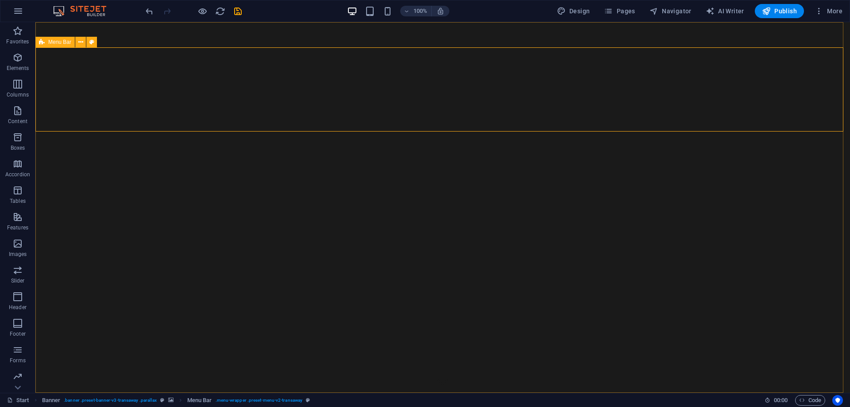
select select "rem"
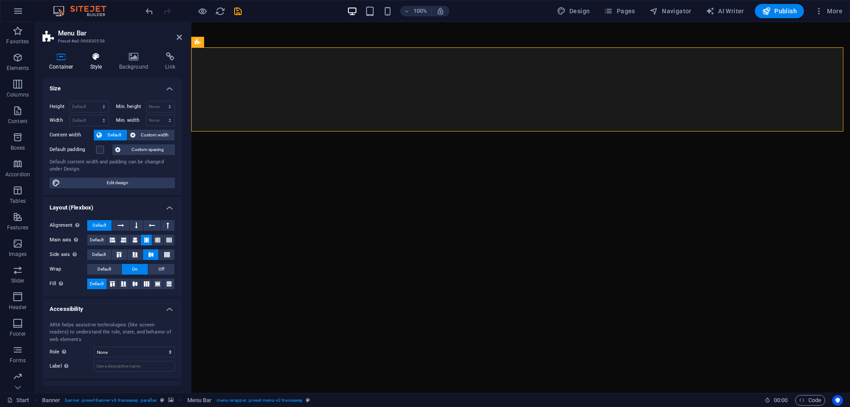
click at [88, 56] on icon at bounding box center [96, 56] width 25 height 9
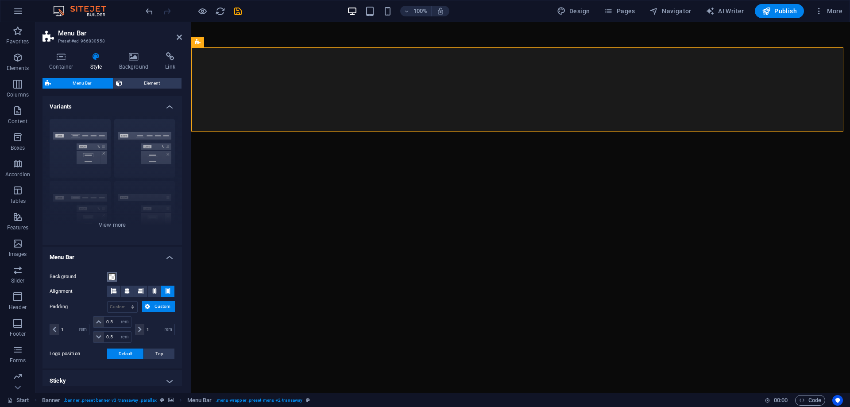
click at [116, 277] on button "Background" at bounding box center [112, 277] width 10 height 10
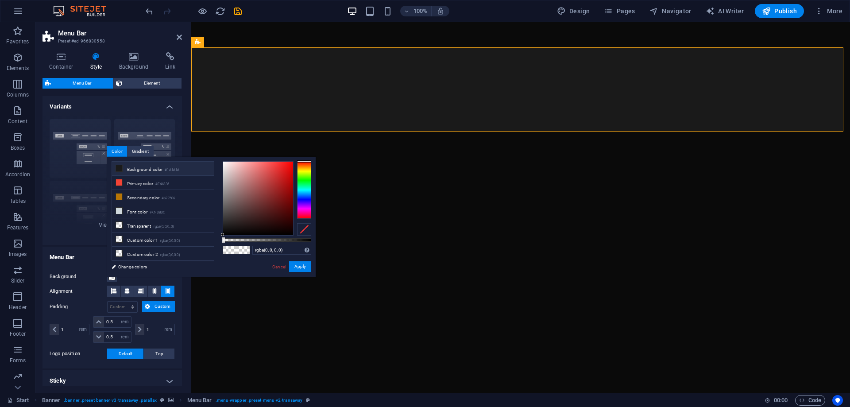
click at [119, 171] on icon at bounding box center [119, 168] width 6 height 6
type input "#000000"
drag, startPoint x: 232, startPoint y: 231, endPoint x: 221, endPoint y: 242, distance: 15.7
click at [221, 242] on div "#000000 Supported formats #0852ed rgb(8, 82, 237) rgba(8, 82, 237, 90%) hsv(221…" at bounding box center [267, 281] width 98 height 248
click at [298, 266] on button "Apply" at bounding box center [300, 266] width 22 height 11
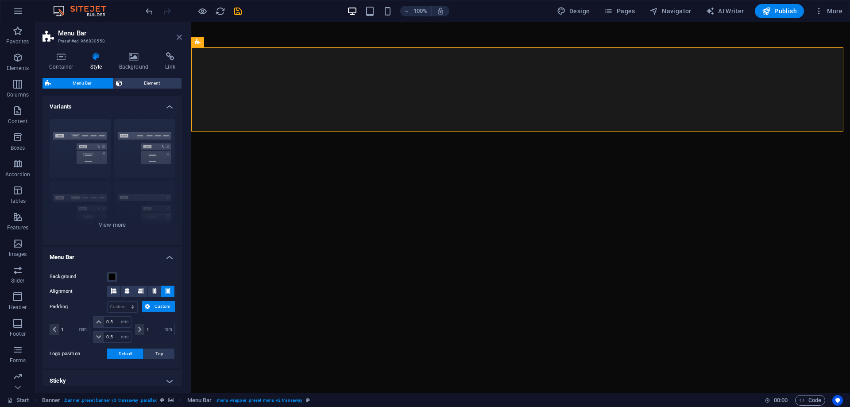
click at [177, 39] on icon at bounding box center [179, 37] width 5 height 7
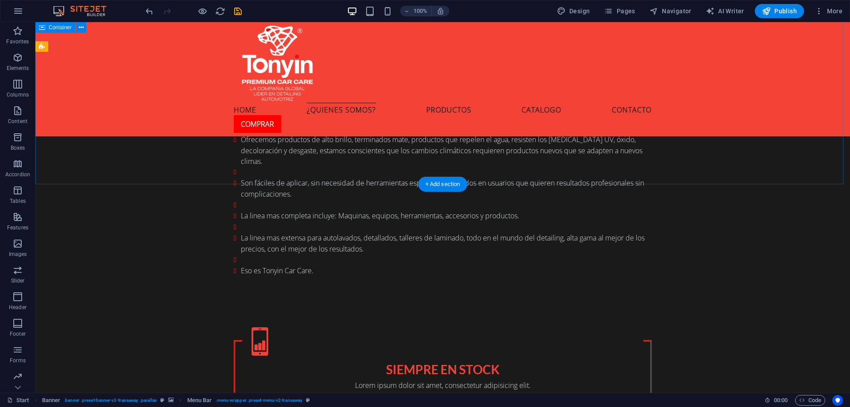
scroll to position [753, 0]
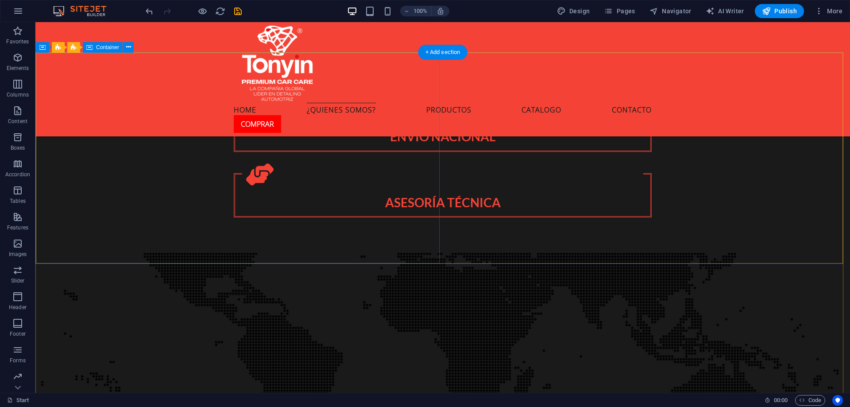
scroll to position [1195, 0]
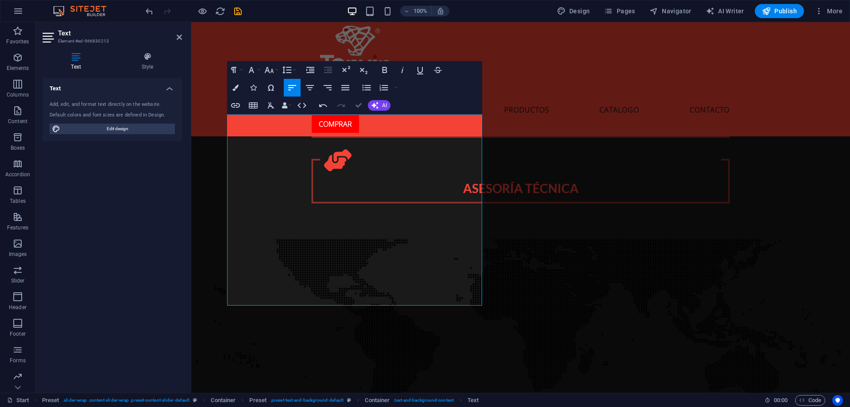
scroll to position [1172, 0]
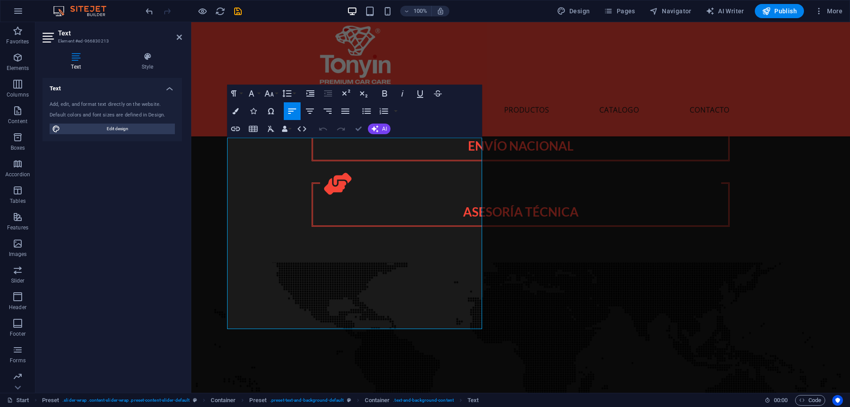
scroll to position [1148, 0]
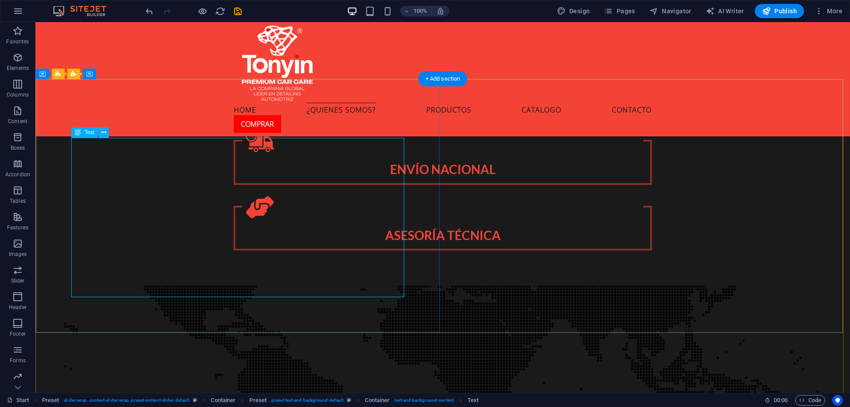
drag, startPoint x: 344, startPoint y: 248, endPoint x: 367, endPoint y: 240, distance: 23.5
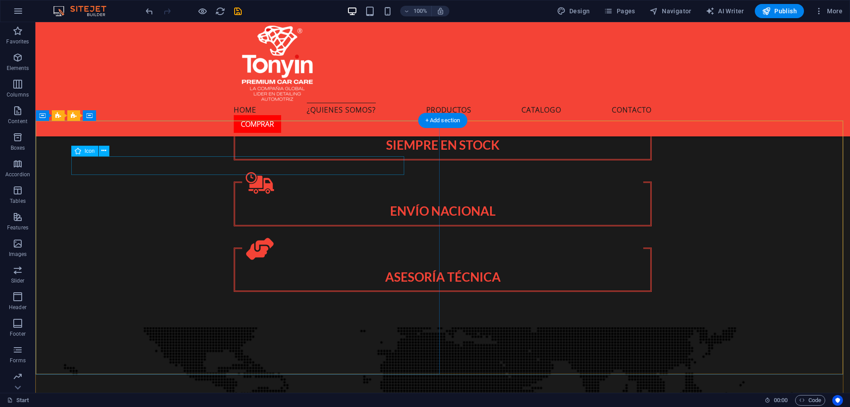
scroll to position [1240, 0]
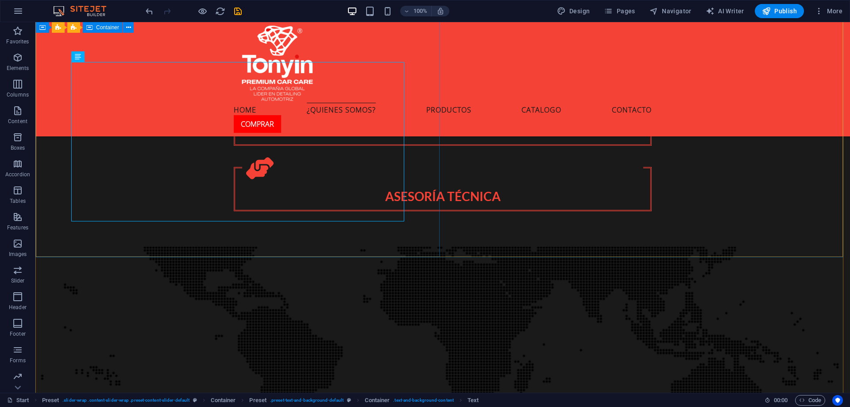
scroll to position [1151, 0]
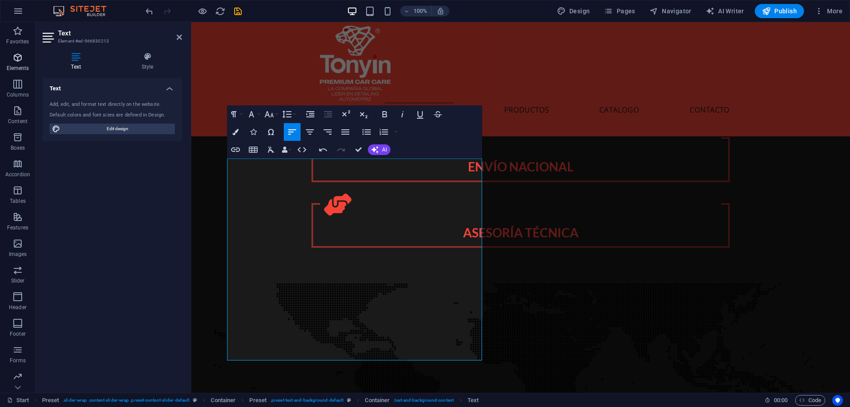
click at [23, 62] on span "Elements" at bounding box center [17, 62] width 35 height 21
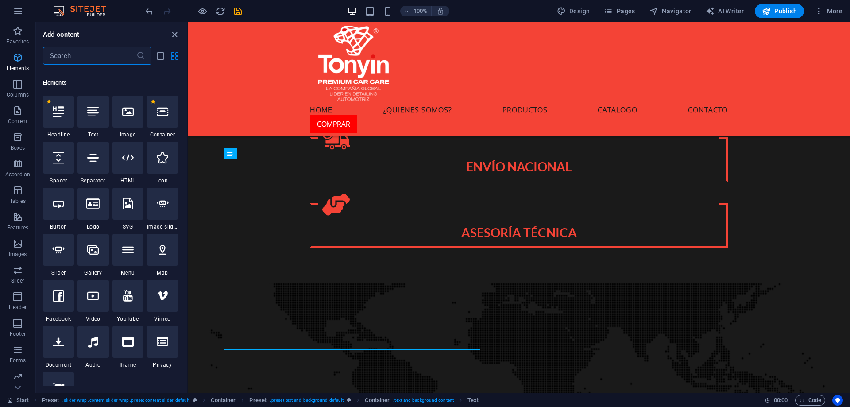
scroll to position [94, 0]
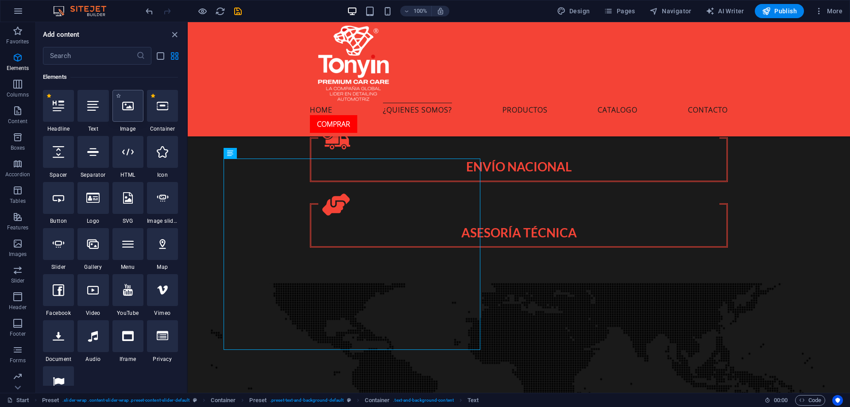
click at [124, 110] on icon at bounding box center [128, 106] width 12 height 12
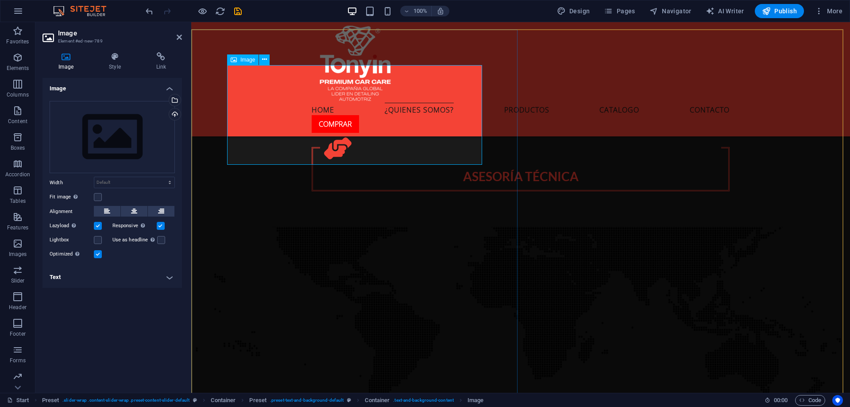
scroll to position [1195, 0]
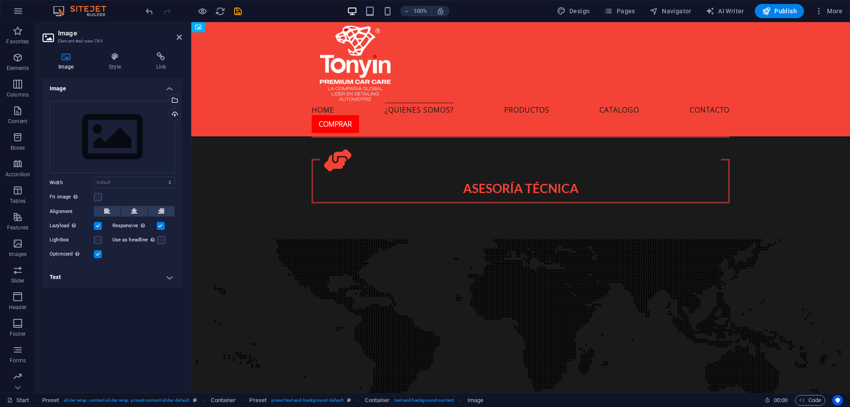
drag, startPoint x: 437, startPoint y: 83, endPoint x: 246, endPoint y: 275, distance: 270.8
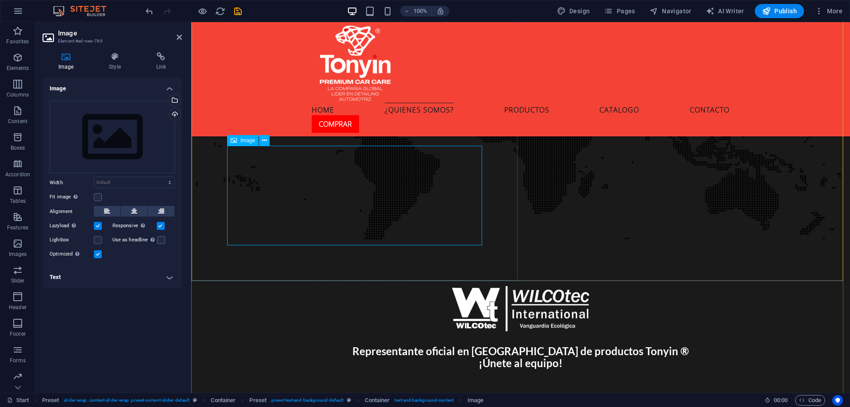
scroll to position [1284, 0]
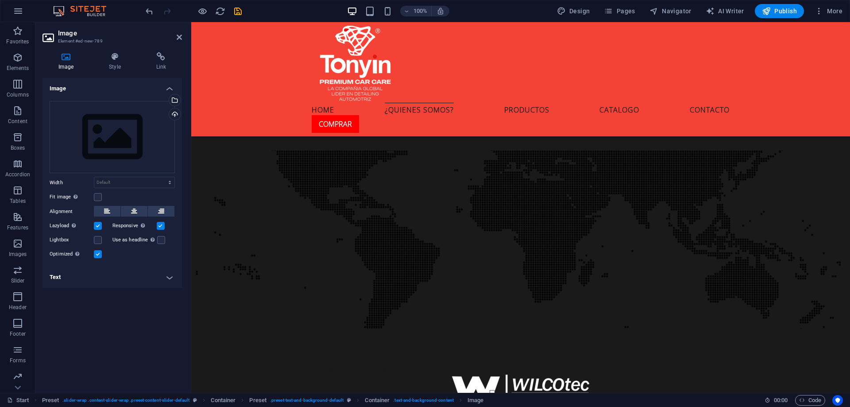
drag, startPoint x: 429, startPoint y: 242, endPoint x: 240, endPoint y: 209, distance: 191.9
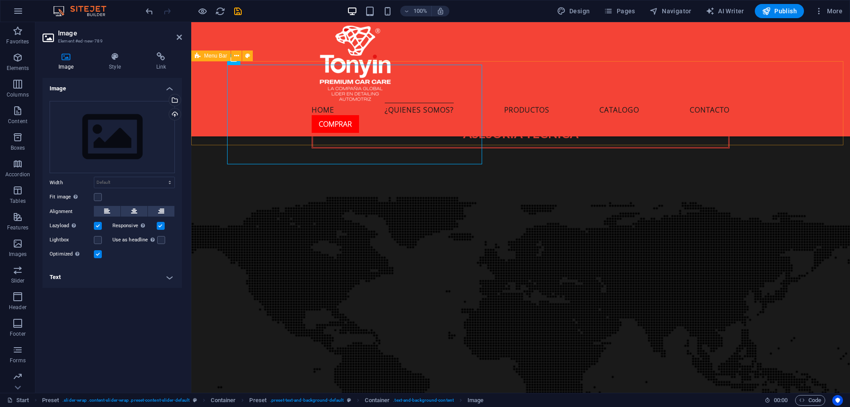
scroll to position [1240, 0]
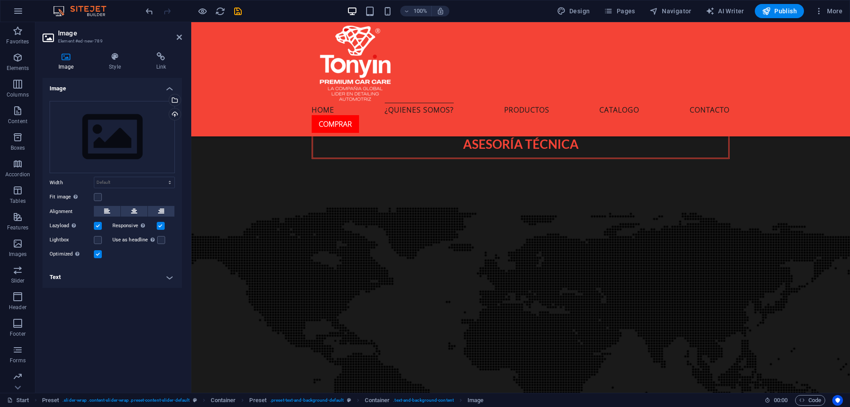
drag, startPoint x: 425, startPoint y: 86, endPoint x: 239, endPoint y: 238, distance: 240.7
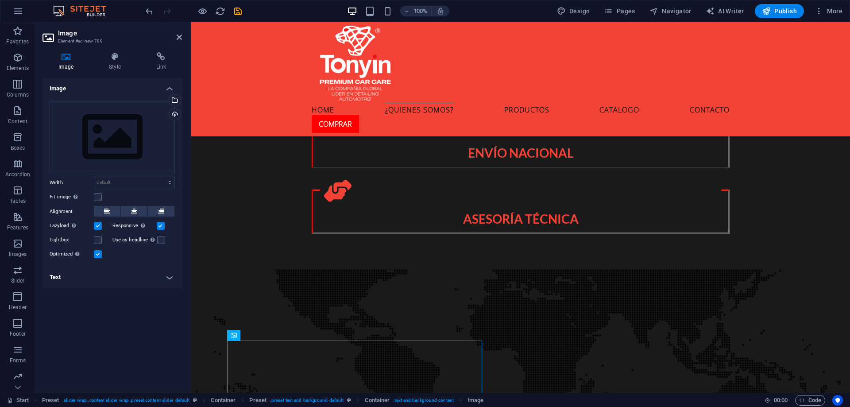
scroll to position [1151, 0]
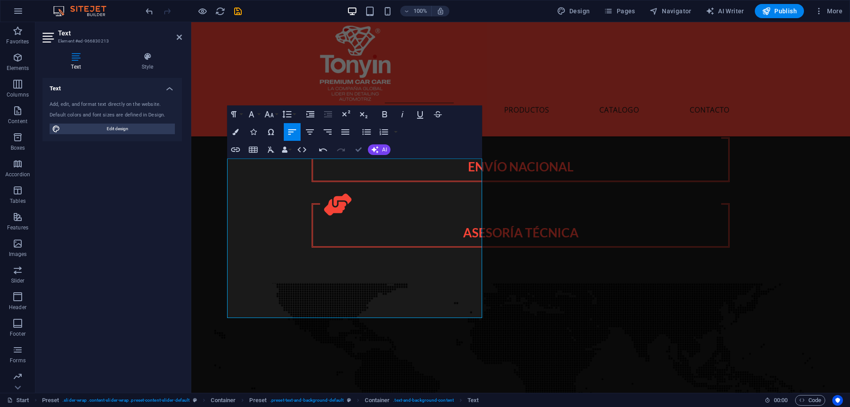
scroll to position [1128, 0]
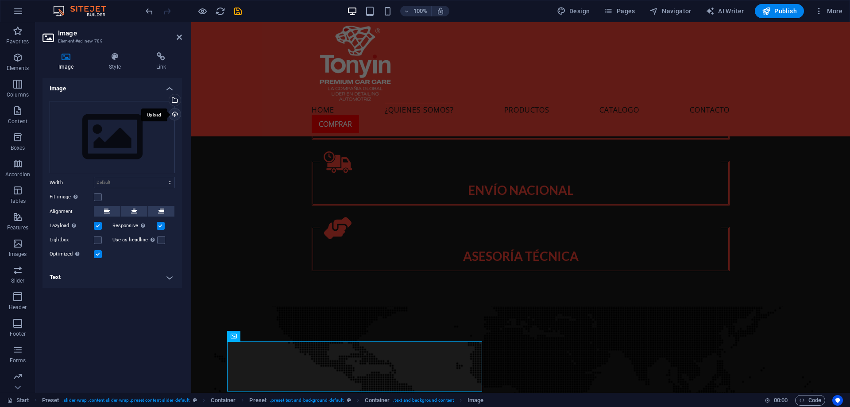
click at [178, 112] on div "Upload" at bounding box center [173, 114] width 13 height 13
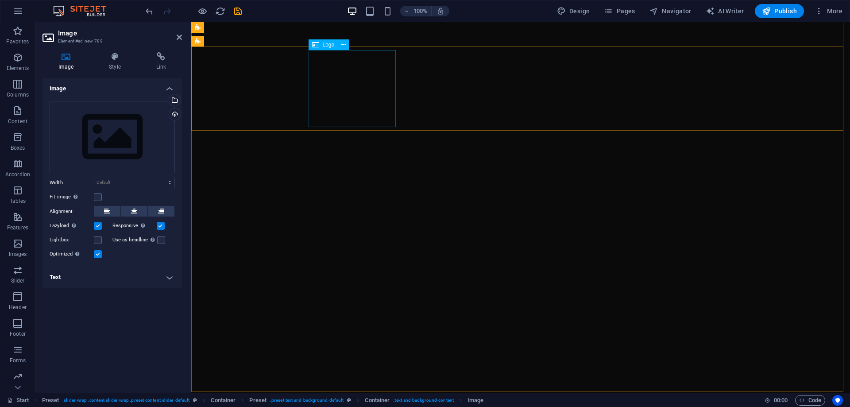
scroll to position [0, 0]
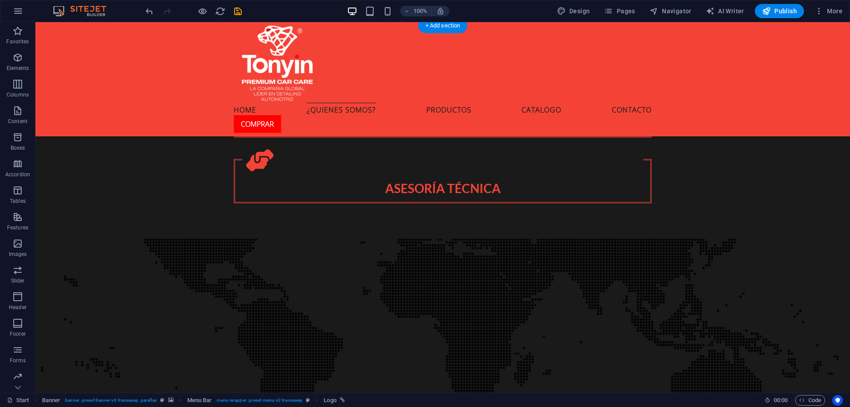
scroll to position [1240, 0]
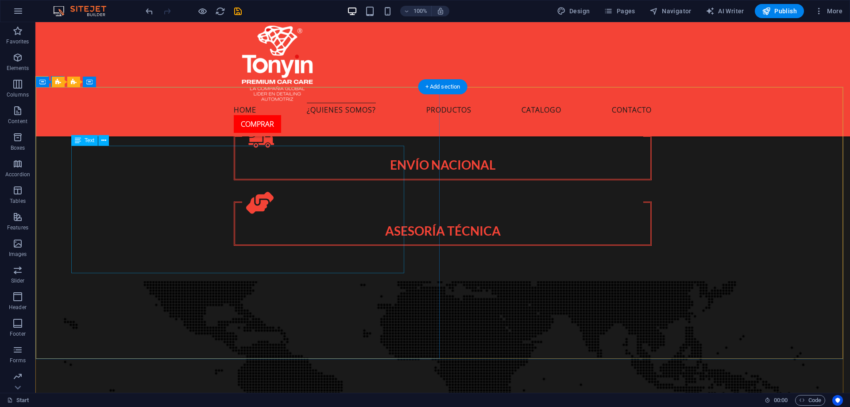
scroll to position [1195, 0]
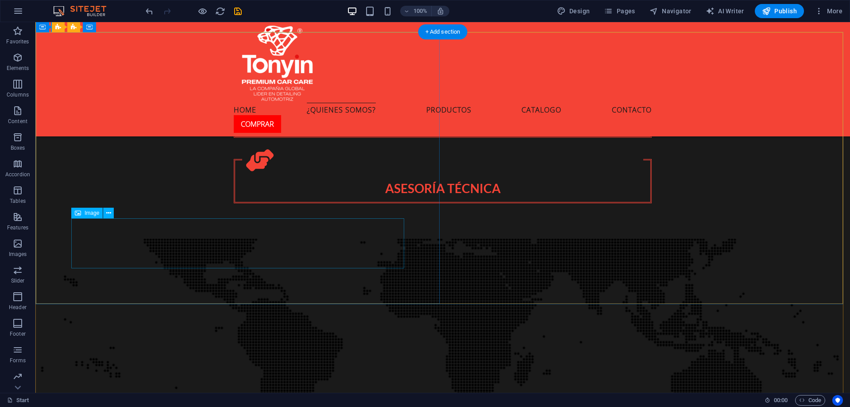
click at [81, 215] on icon at bounding box center [78, 213] width 6 height 11
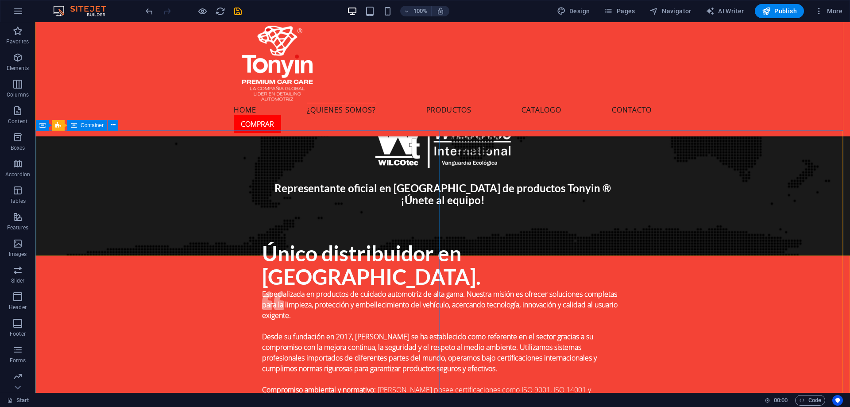
scroll to position [1550, 0]
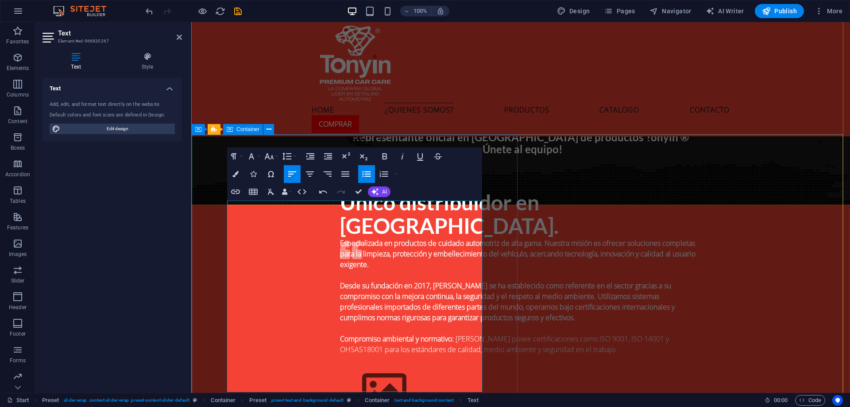
scroll to position [1594, 0]
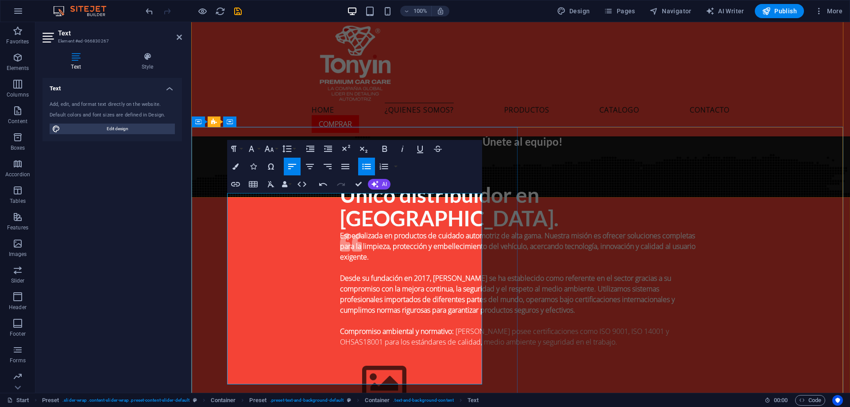
drag, startPoint x: 334, startPoint y: 240, endPoint x: 370, endPoint y: 245, distance: 36.7
drag, startPoint x: 261, startPoint y: 274, endPoint x: 235, endPoint y: 274, distance: 26.1
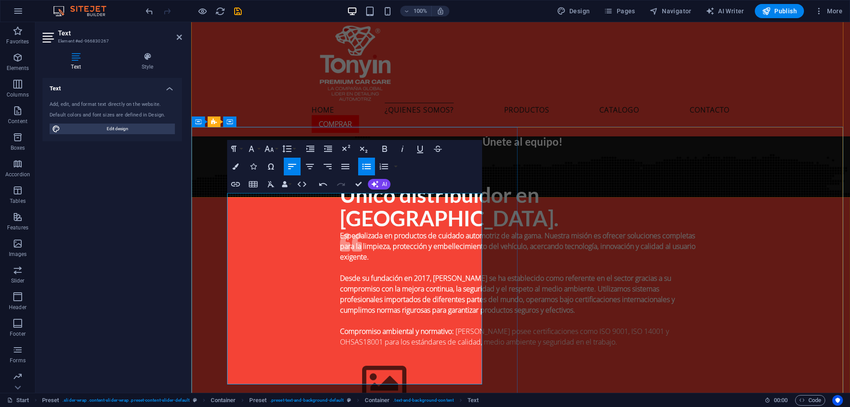
drag, startPoint x: 383, startPoint y: 338, endPoint x: 460, endPoint y: 337, distance: 76.6
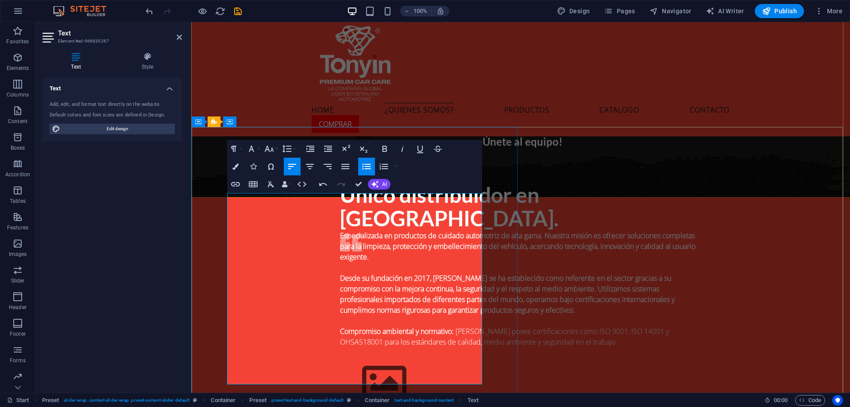
drag, startPoint x: 400, startPoint y: 336, endPoint x: 452, endPoint y: 337, distance: 52.3
drag, startPoint x: 456, startPoint y: 336, endPoint x: 383, endPoint y: 336, distance: 73.5
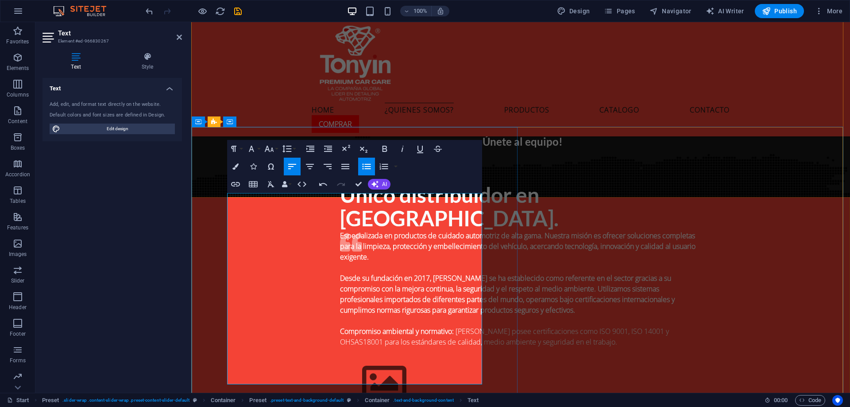
drag, startPoint x: 353, startPoint y: 335, endPoint x: 456, endPoint y: 337, distance: 102.7
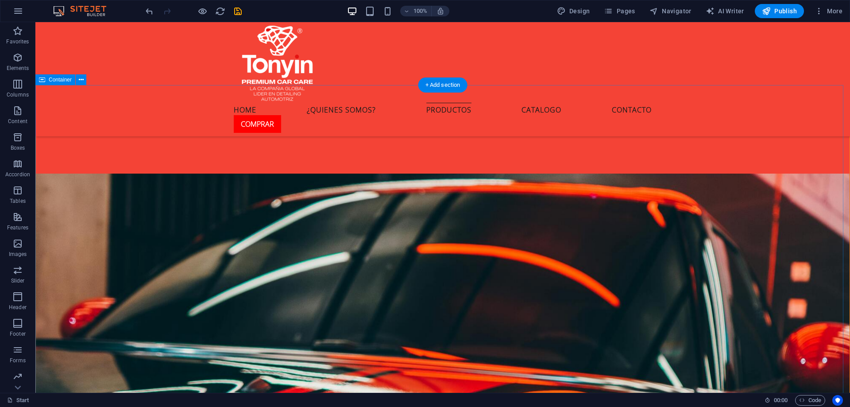
scroll to position [1848, 0]
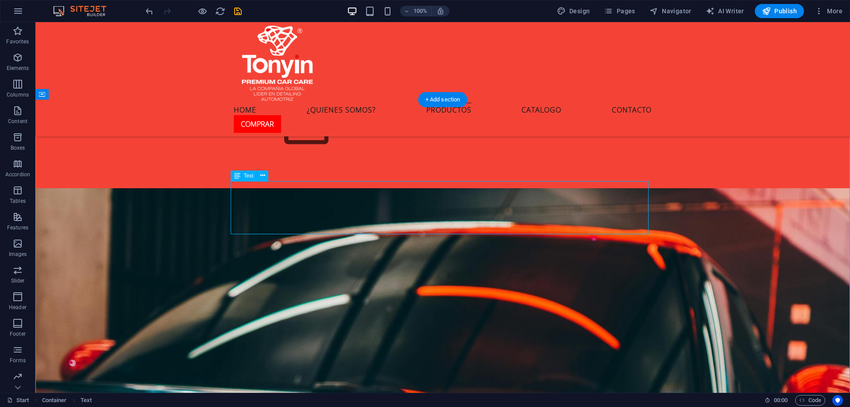
scroll to position [1914, 0]
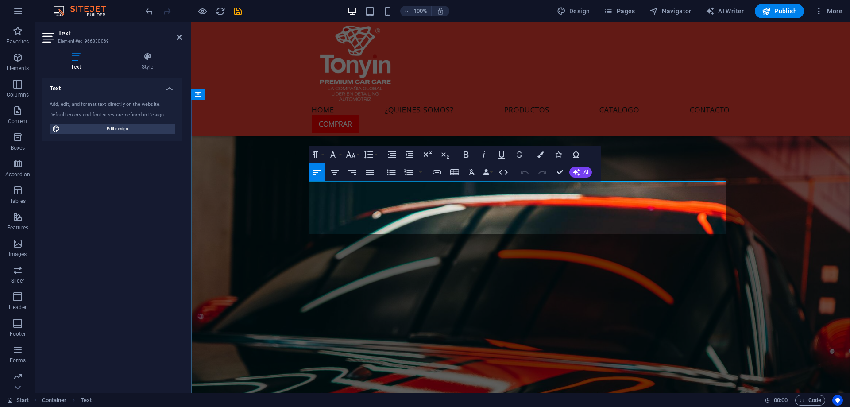
drag, startPoint x: 657, startPoint y: 198, endPoint x: 683, endPoint y: 198, distance: 26.1
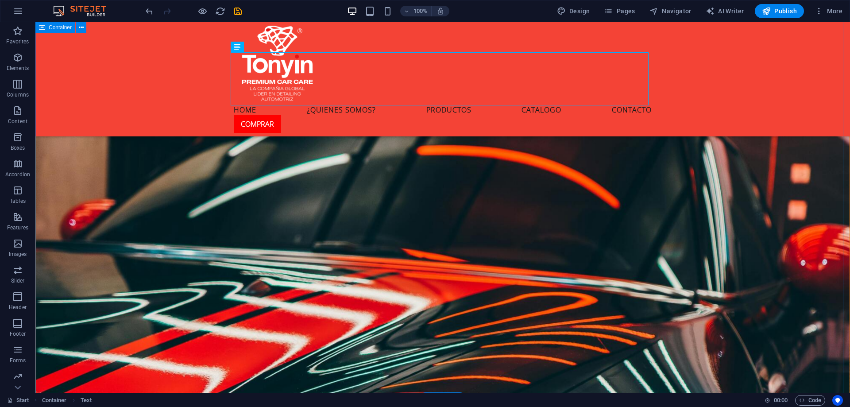
scroll to position [1981, 0]
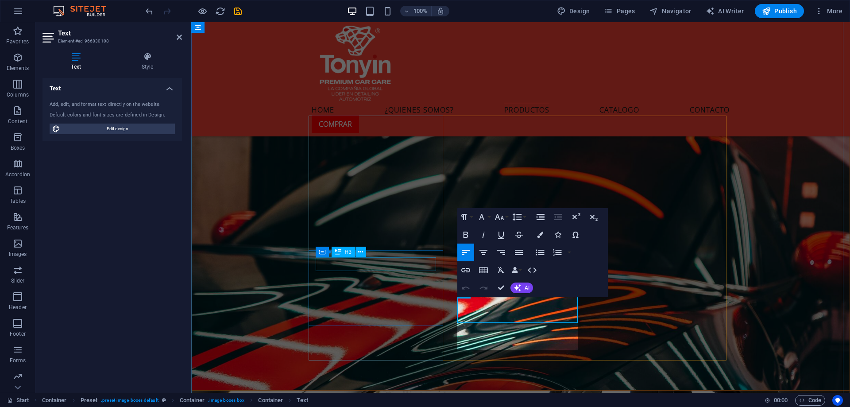
scroll to position [2047, 0]
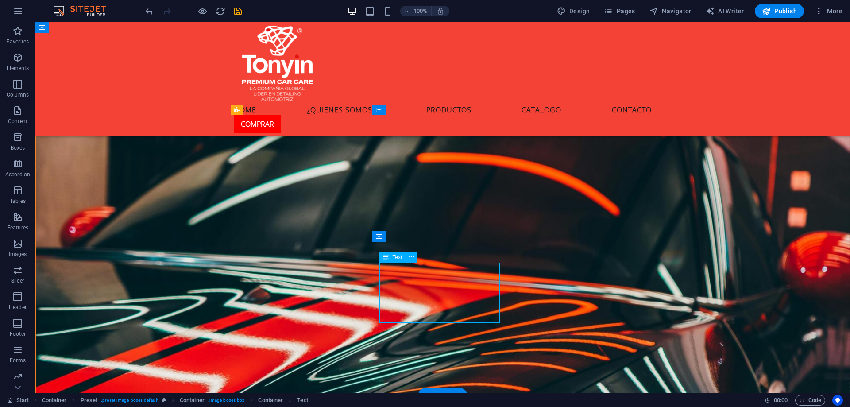
scroll to position [2048, 0]
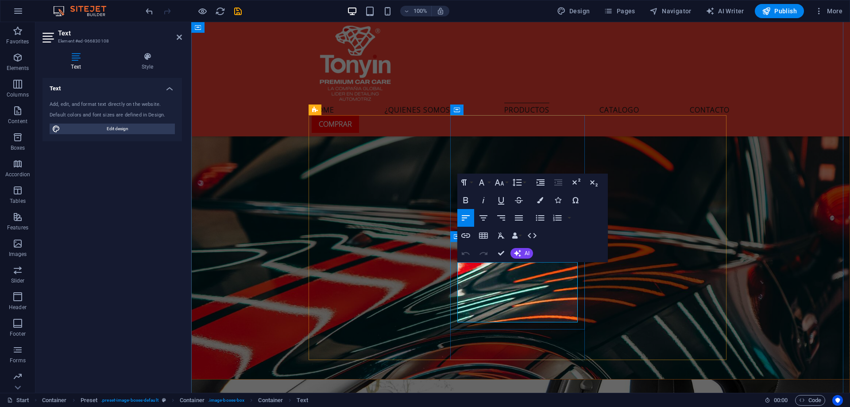
click at [512, 262] on div "Undo Redo Confirm (Ctrl+⏎) AI Improve Make shorter Make longer Fix spelling & g…" at bounding box center [495, 253] width 76 height 18
drag, startPoint x: 516, startPoint y: 267, endPoint x: 453, endPoint y: 271, distance: 63.0
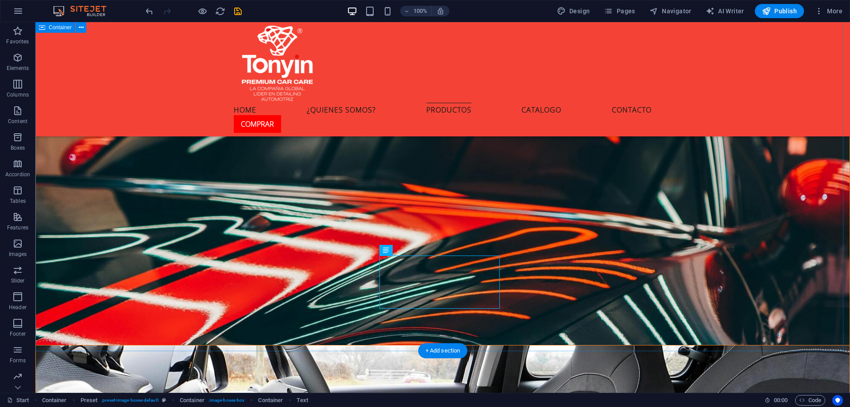
scroll to position [2071, 0]
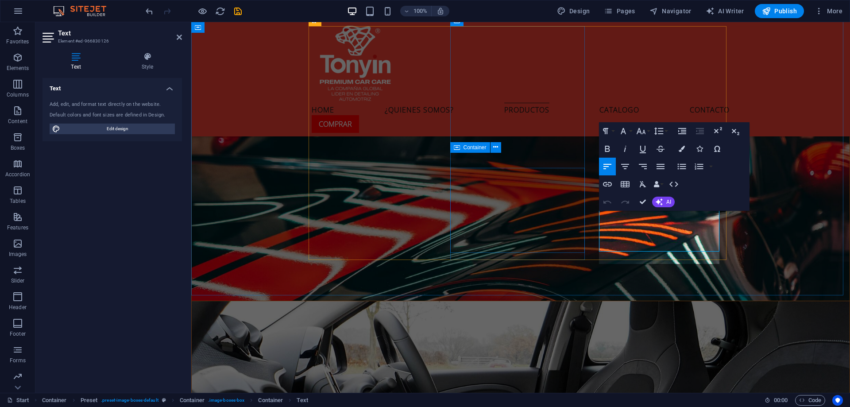
scroll to position [2137, 0]
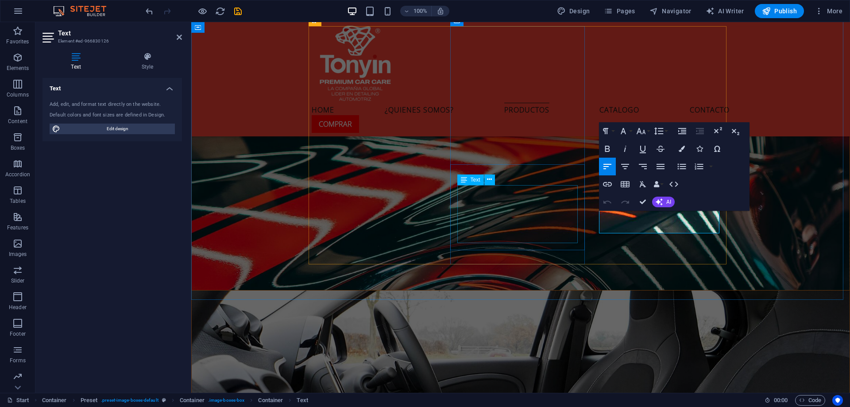
drag, startPoint x: 646, startPoint y: 220, endPoint x: 568, endPoint y: 187, distance: 85.1
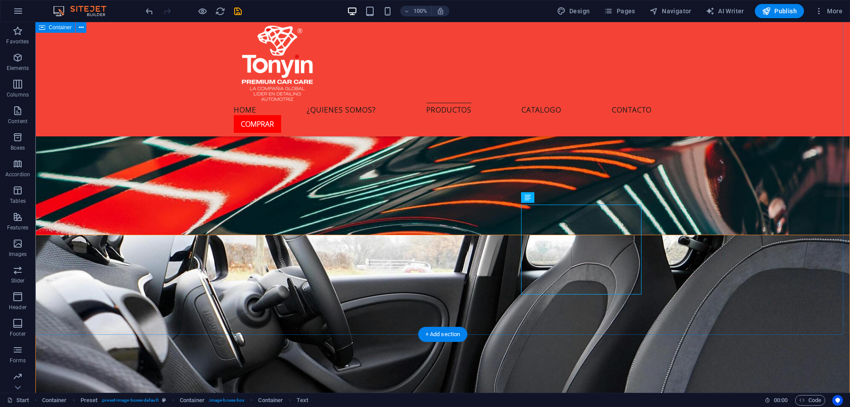
scroll to position [2071, 0]
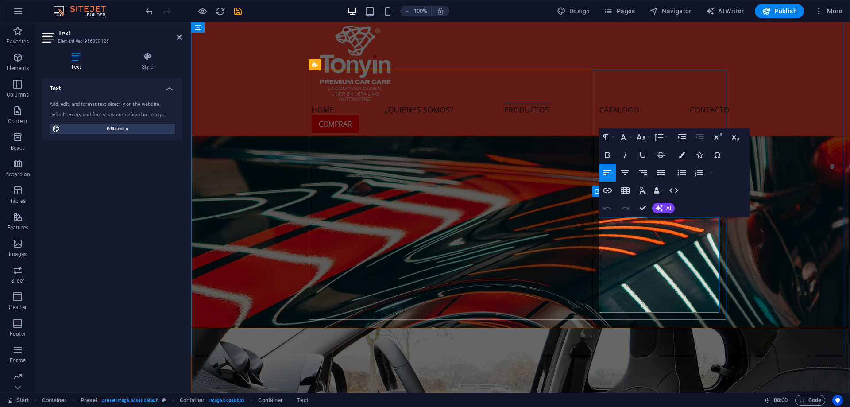
scroll to position [2093, 0]
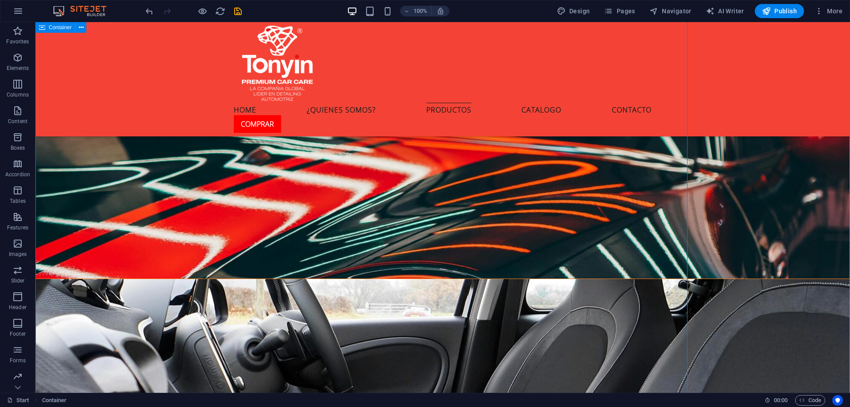
scroll to position [2027, 0]
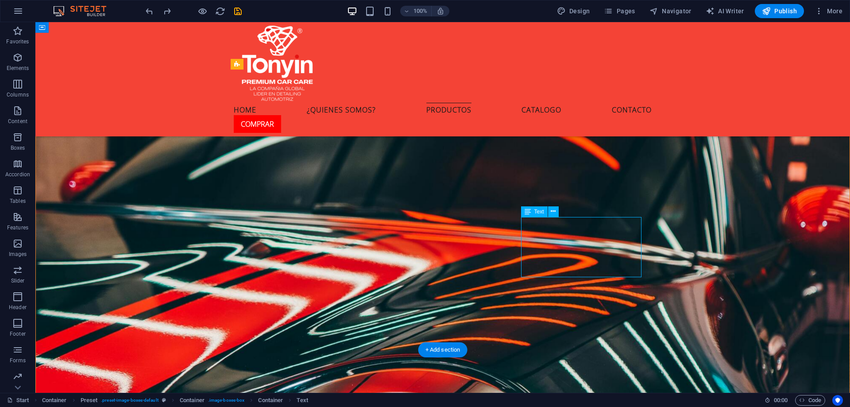
scroll to position [2093, 0]
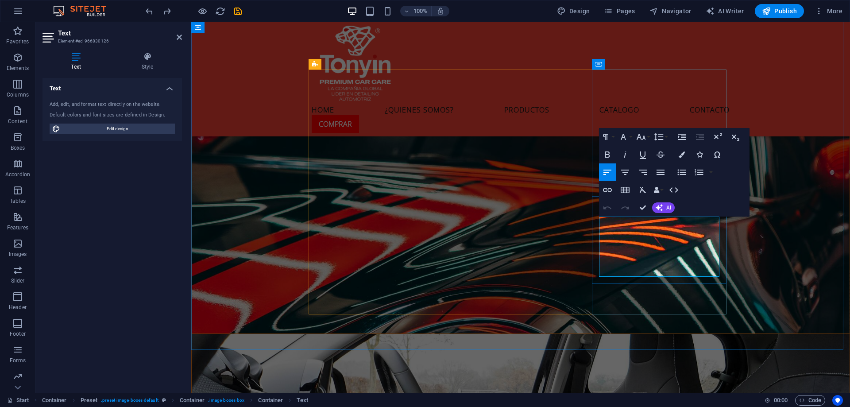
drag, startPoint x: 647, startPoint y: 266, endPoint x: 600, endPoint y: 226, distance: 61.9
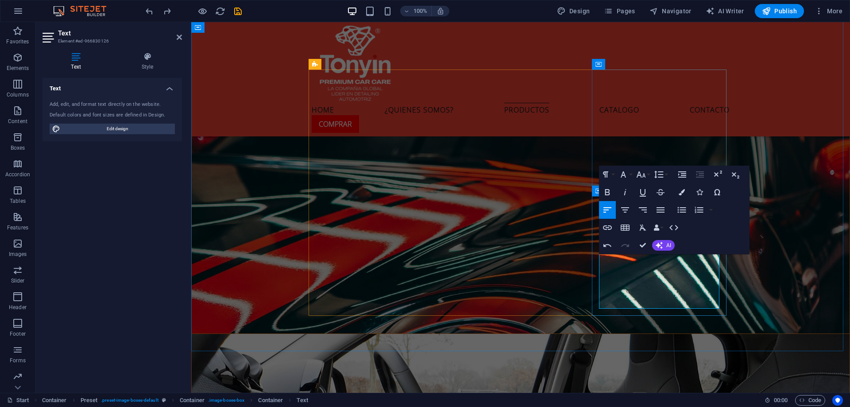
drag, startPoint x: 651, startPoint y: 286, endPoint x: 704, endPoint y: 265, distance: 57.3
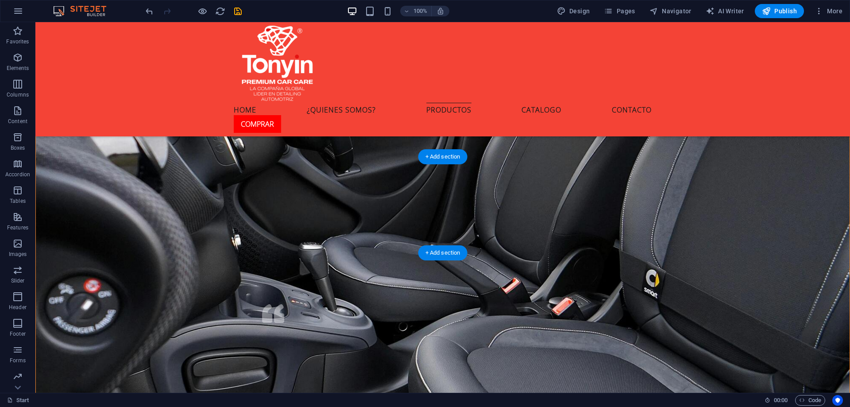
scroll to position [2293, 0]
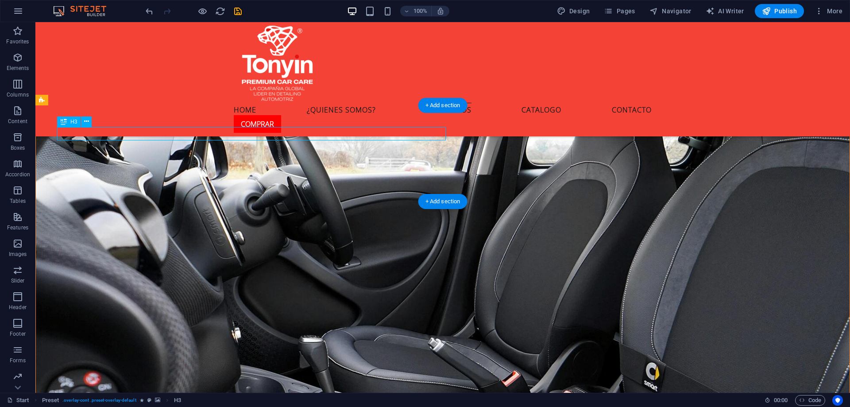
scroll to position [2359, 0]
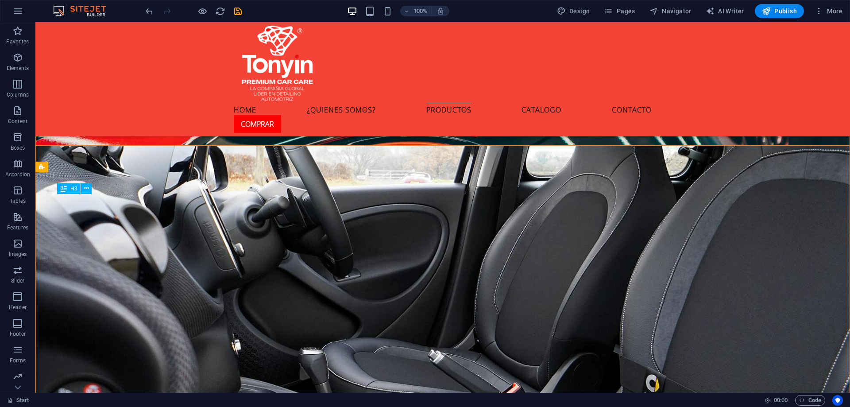
scroll to position [2270, 0]
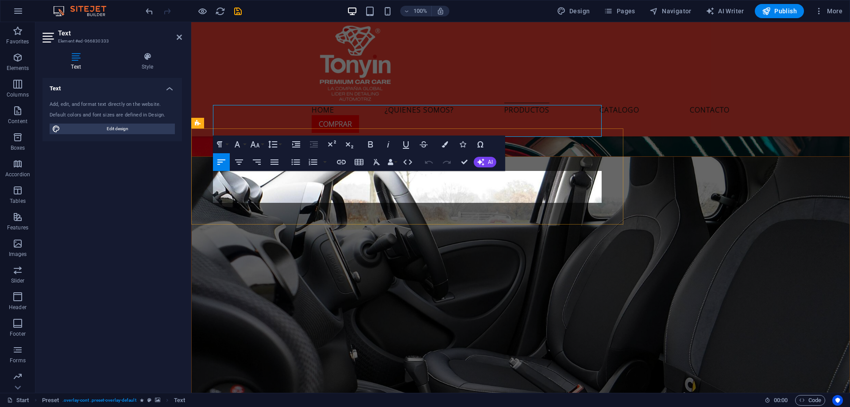
scroll to position [2336, 0]
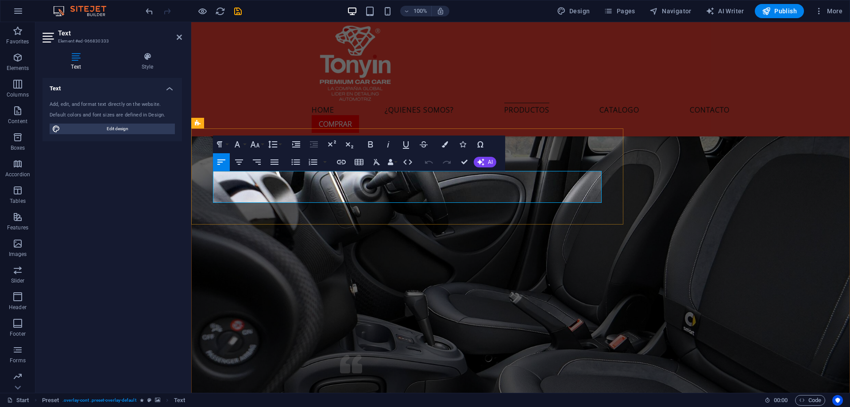
drag, startPoint x: 440, startPoint y: 198, endPoint x: 459, endPoint y: 198, distance: 19.0
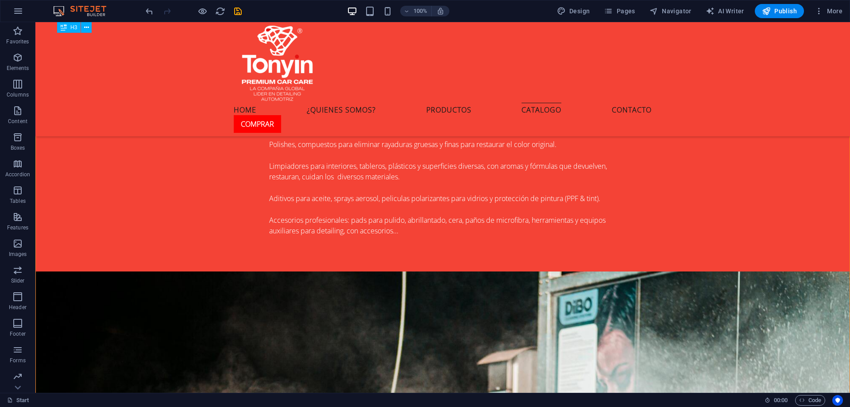
scroll to position [2690, 0]
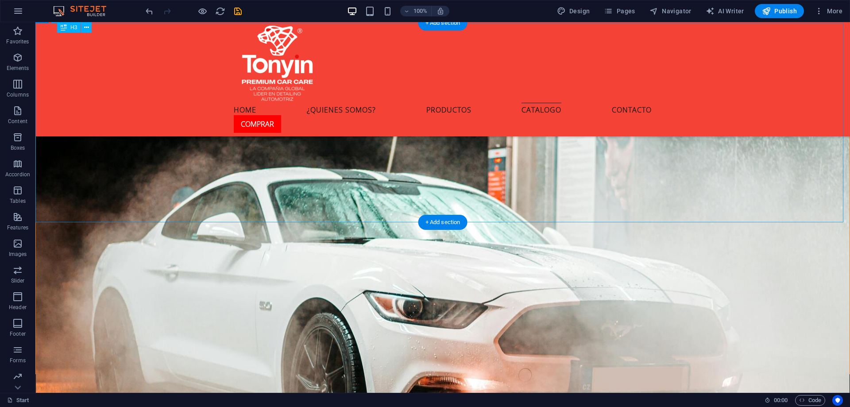
scroll to position [2945, 0]
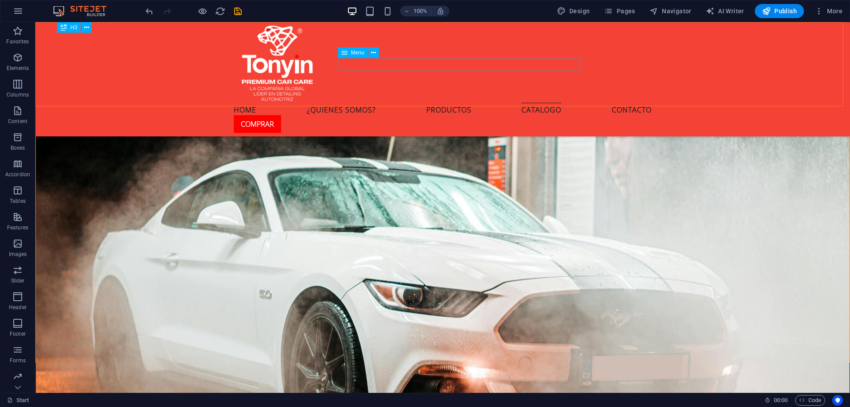
click at [553, 103] on nav "Home ¿Quienes somos? Productos Catalogo Contacto" at bounding box center [443, 109] width 418 height 12
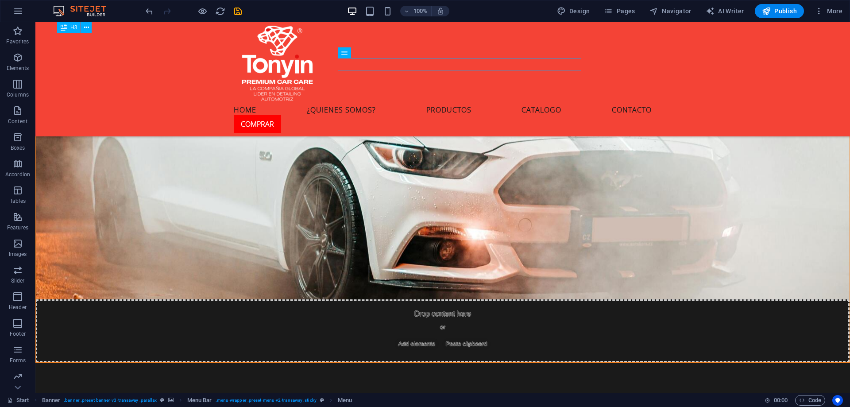
drag, startPoint x: 847, startPoint y: 357, endPoint x: 795, endPoint y: 427, distance: 87.3
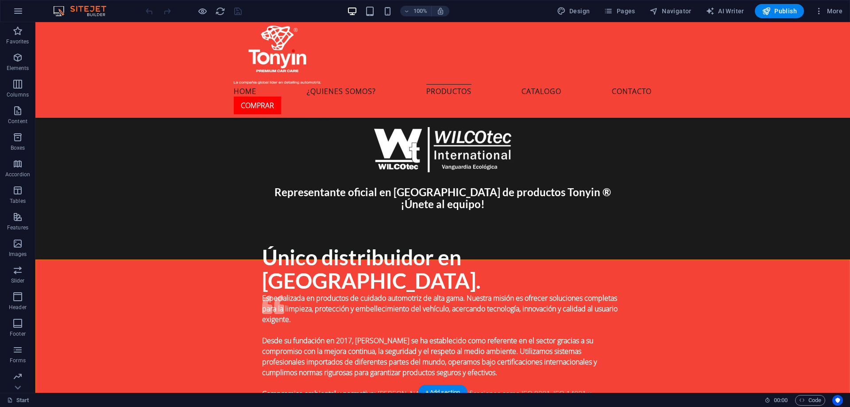
scroll to position [1742, 0]
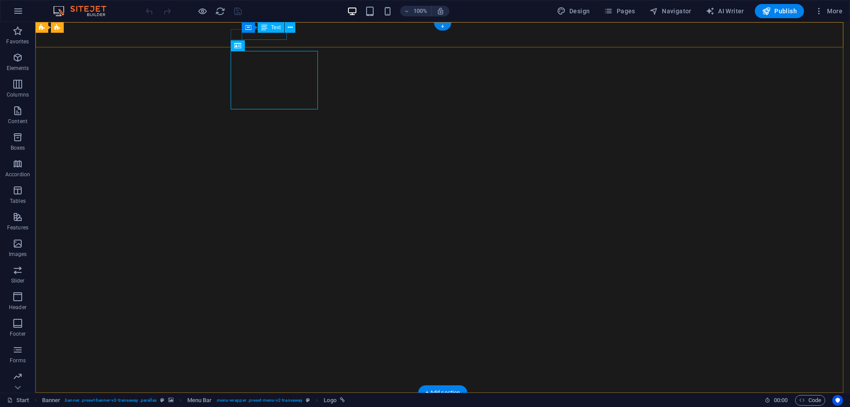
click at [279, 406] on div "[PHONE_NUMBER]" at bounding box center [439, 412] width 411 height 11
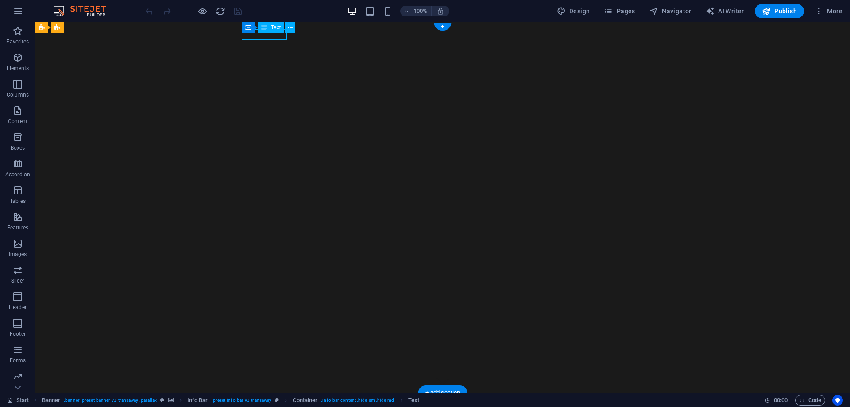
click at [279, 406] on div "[PHONE_NUMBER]" at bounding box center [439, 412] width 411 height 11
drag, startPoint x: 279, startPoint y: 33, endPoint x: 123, endPoint y: 33, distance: 155.8
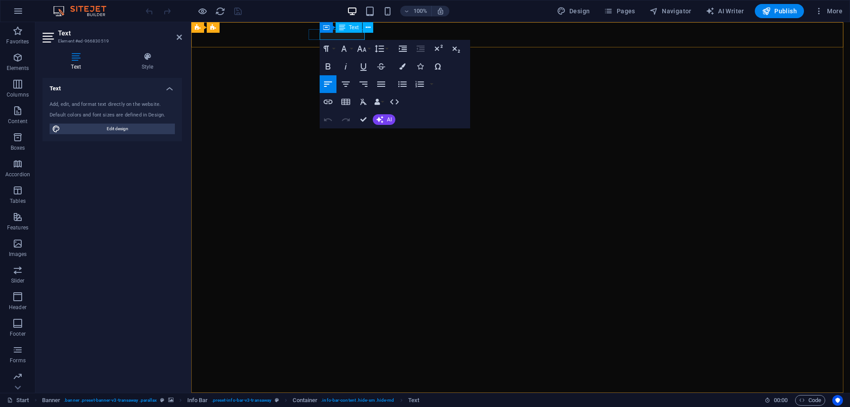
click at [339, 406] on span "[PHONE_NUMBER]" at bounding box center [342, 412] width 61 height 10
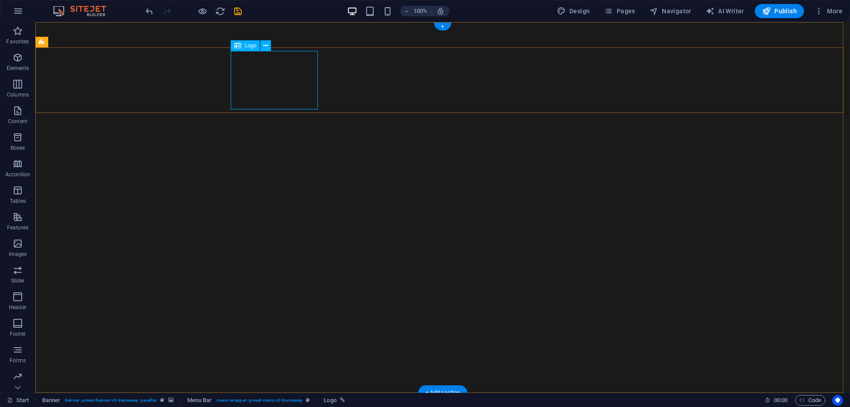
select select "px"
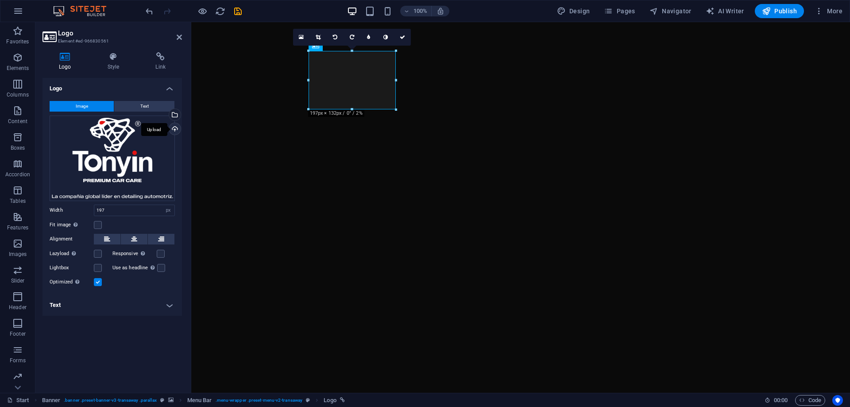
click at [177, 125] on div "Upload" at bounding box center [173, 129] width 13 height 13
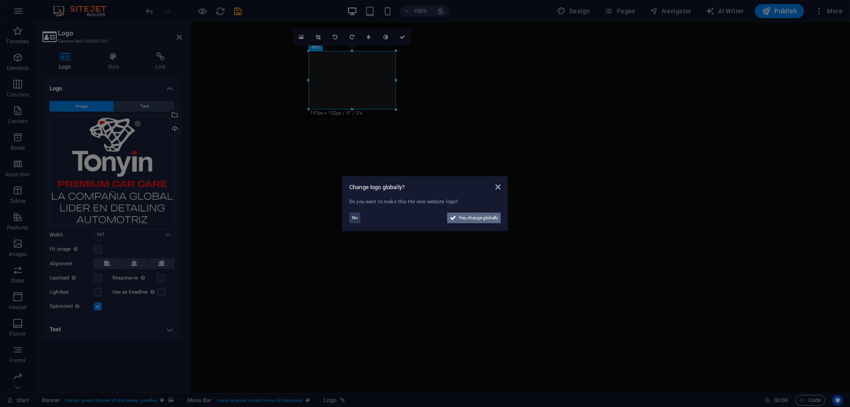
click at [487, 217] on span "Yes, change globally" at bounding box center [478, 218] width 39 height 11
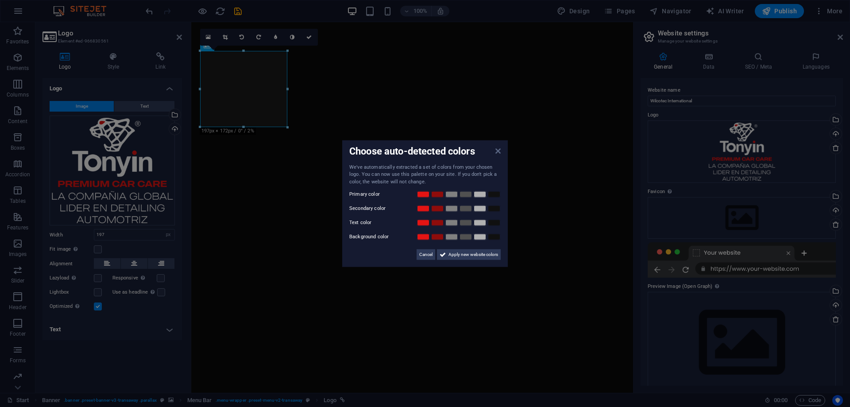
click at [497, 151] on icon at bounding box center [497, 150] width 5 height 7
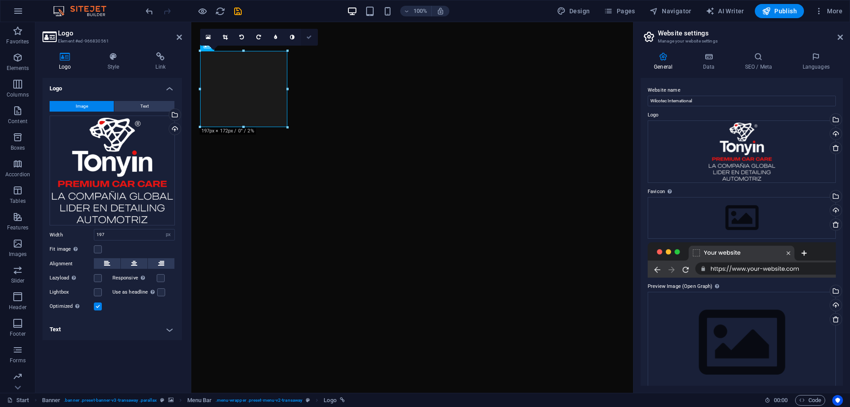
click at [309, 33] on link at bounding box center [309, 37] width 17 height 17
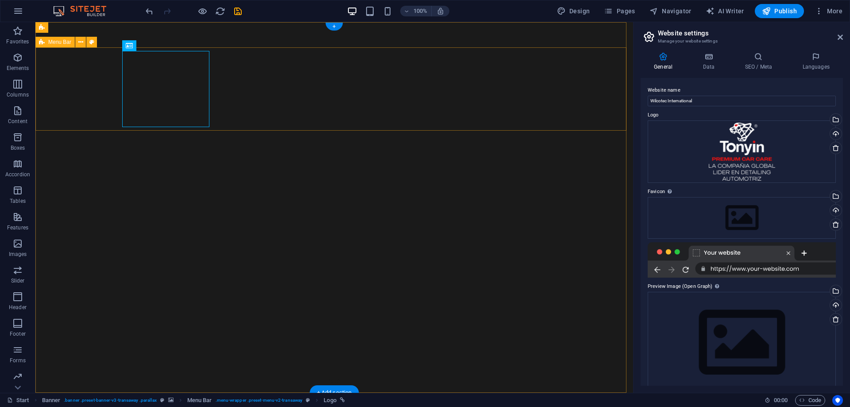
select select "rem"
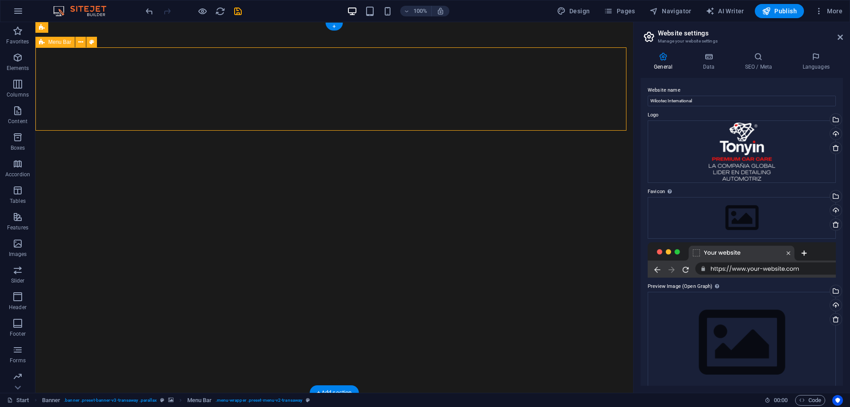
select select "rem"
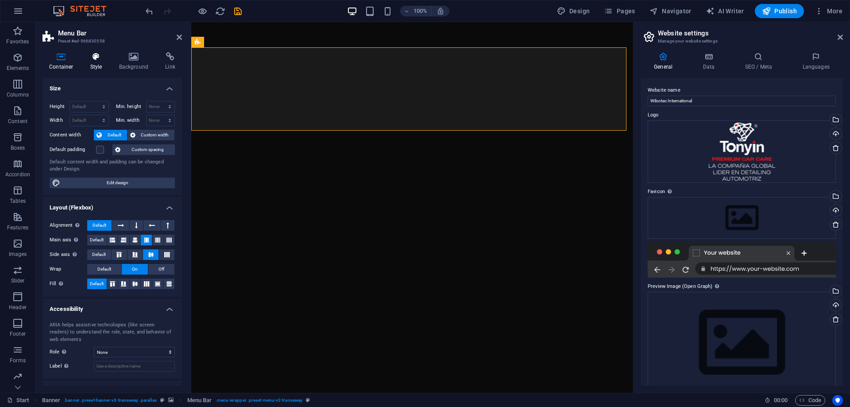
click at [101, 61] on icon at bounding box center [96, 56] width 25 height 9
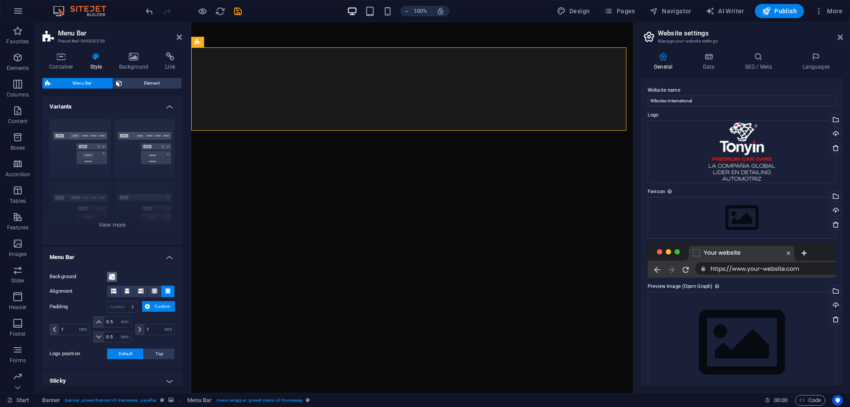
click at [113, 274] on span at bounding box center [111, 276] width 7 height 7
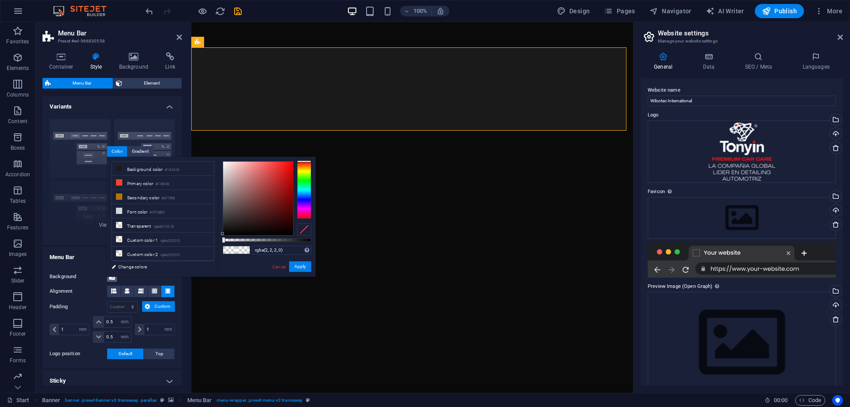
drag, startPoint x: 227, startPoint y: 233, endPoint x: 222, endPoint y: 234, distance: 5.4
click at [223, 234] on div at bounding box center [258, 198] width 70 height 73
click at [290, 230] on div at bounding box center [258, 198] width 70 height 73
type input "rgba(0, 0, 0, 0)"
drag, startPoint x: 290, startPoint y: 233, endPoint x: 294, endPoint y: 237, distance: 6.3
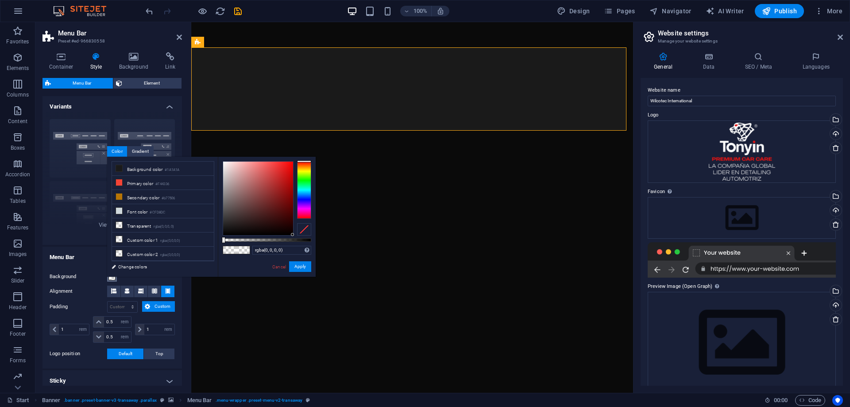
click at [294, 237] on div "rgba(0, 0, 0, 0) Supported formats #0852ed rgb(8, 82, 237) rgba(8, 82, 237, 90%…" at bounding box center [267, 281] width 98 height 248
click at [296, 267] on button "Apply" at bounding box center [300, 266] width 22 height 11
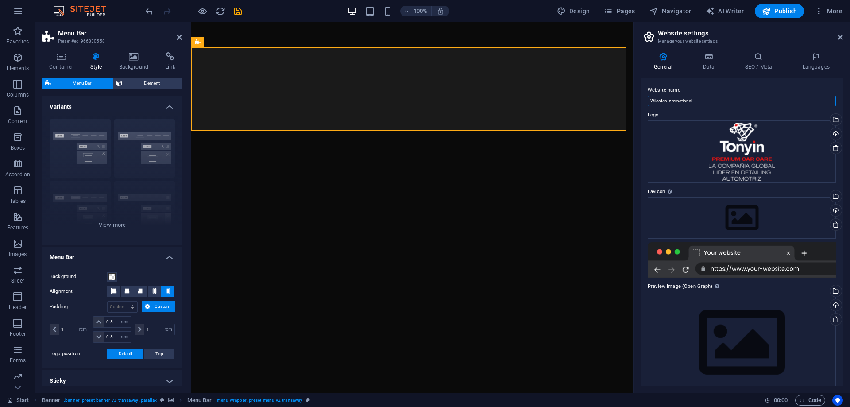
drag, startPoint x: 700, startPoint y: 99, endPoint x: 657, endPoint y: 95, distance: 42.7
click at [657, 95] on div "Website name Wilcotec International" at bounding box center [742, 95] width 188 height 21
type input "W"
click at [731, 99] on input "TONYIN México - Distribuidor Oficial" at bounding box center [742, 101] width 188 height 11
drag, startPoint x: 686, startPoint y: 101, endPoint x: 742, endPoint y: 100, distance: 56.3
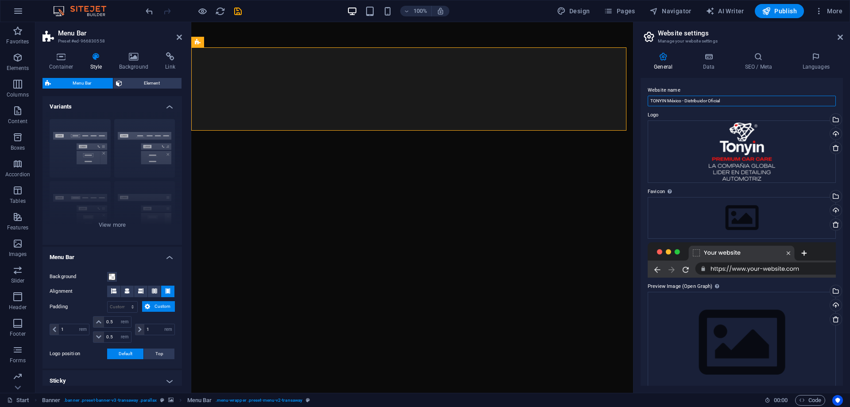
click at [742, 100] on input "TONYIN México - Distribuidor Oficial" at bounding box center [742, 101] width 188 height 11
type input "TONYIN México - Premium Car Care"
click at [642, 81] on div "Website name TONYIN México - Premium Car Care Logo Drag files here, click to ch…" at bounding box center [742, 232] width 202 height 308
click at [834, 210] on div "Upload" at bounding box center [834, 211] width 13 height 13
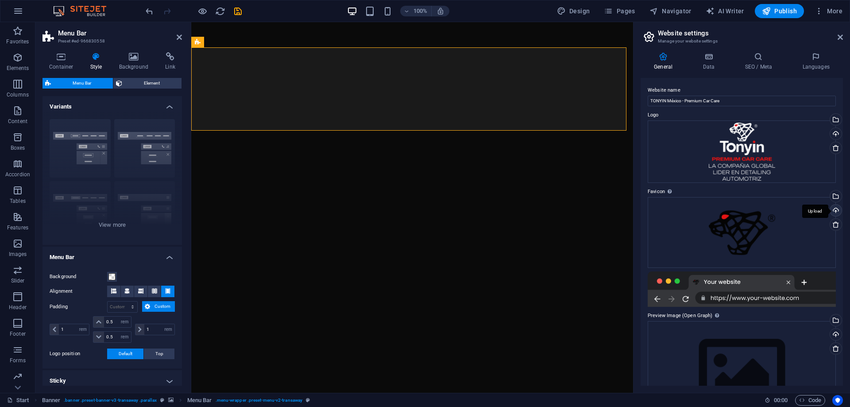
click at [835, 213] on div "Upload" at bounding box center [834, 211] width 13 height 13
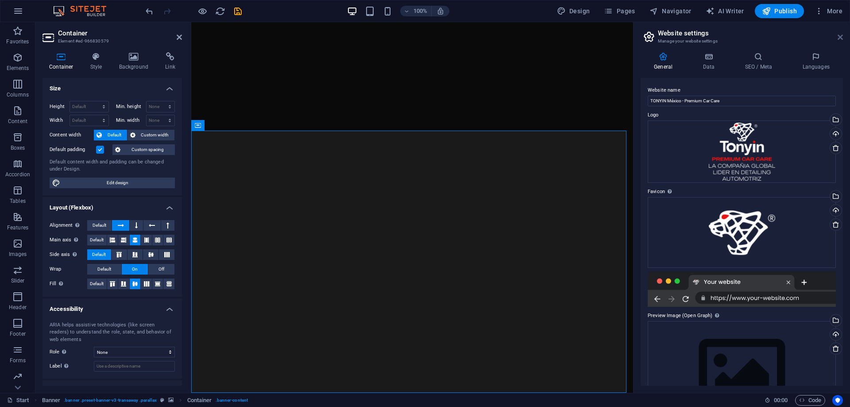
click at [841, 35] on icon at bounding box center [840, 37] width 5 height 7
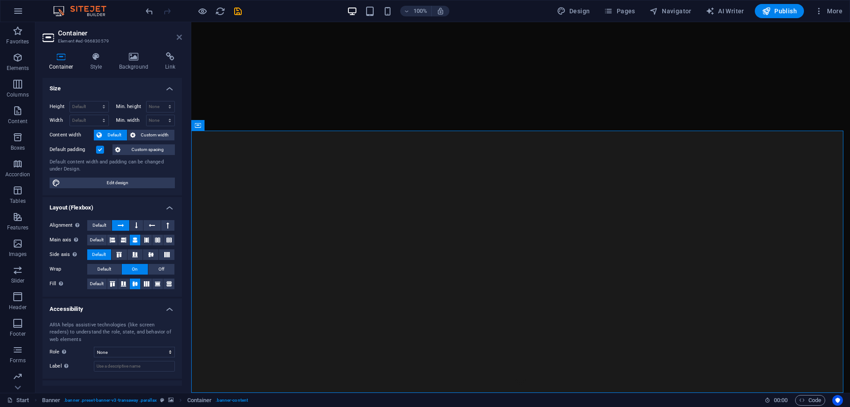
click at [177, 34] on icon at bounding box center [179, 37] width 5 height 7
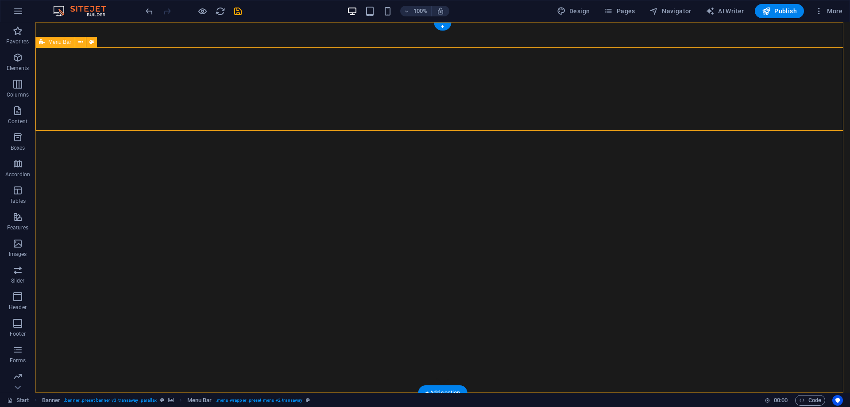
select select "rem"
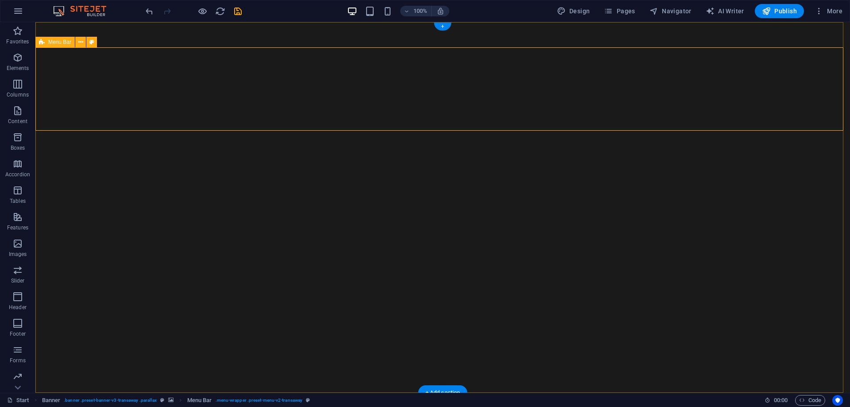
select select "rem"
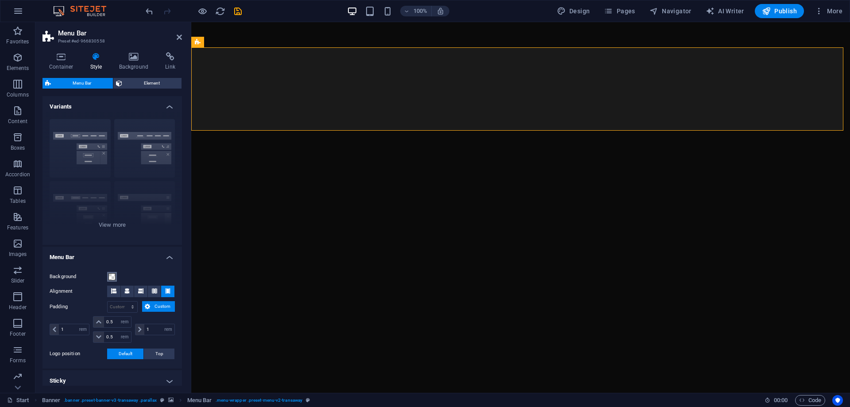
click at [112, 277] on span at bounding box center [111, 276] width 7 height 7
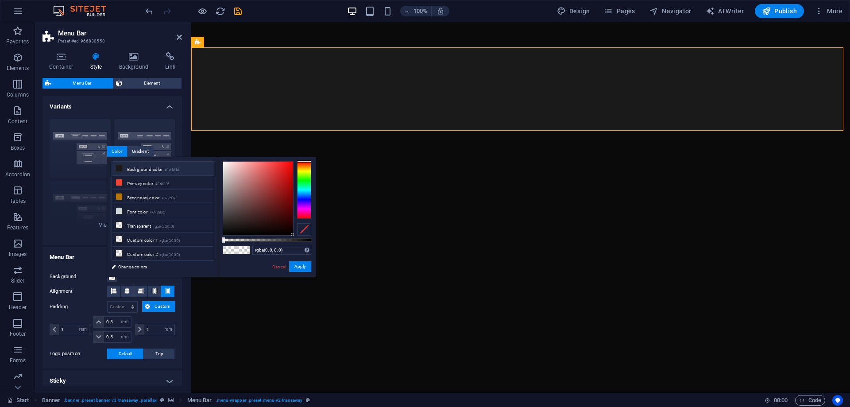
click at [120, 169] on icon at bounding box center [119, 168] width 6 height 6
type input "#1a1a1a"
click at [296, 267] on button "Apply" at bounding box center [300, 266] width 22 height 11
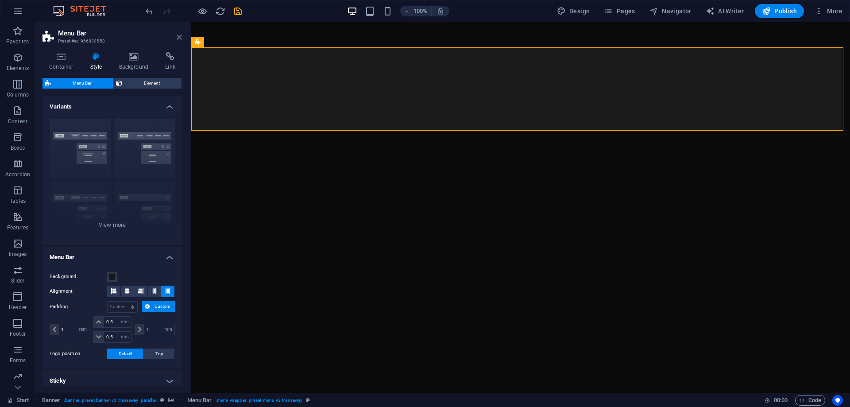
click at [179, 37] on icon at bounding box center [179, 37] width 5 height 7
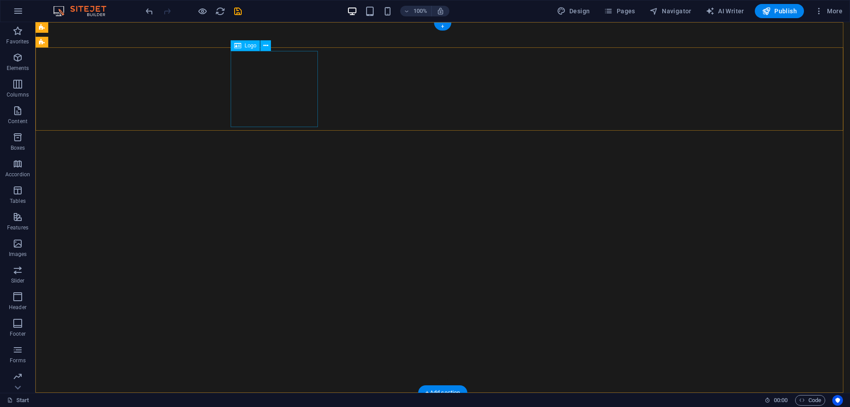
select select "px"
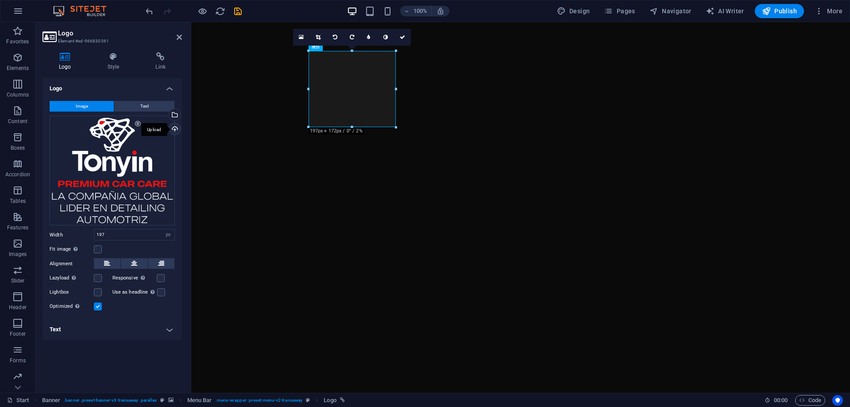
click at [174, 126] on div "Upload" at bounding box center [173, 129] width 13 height 13
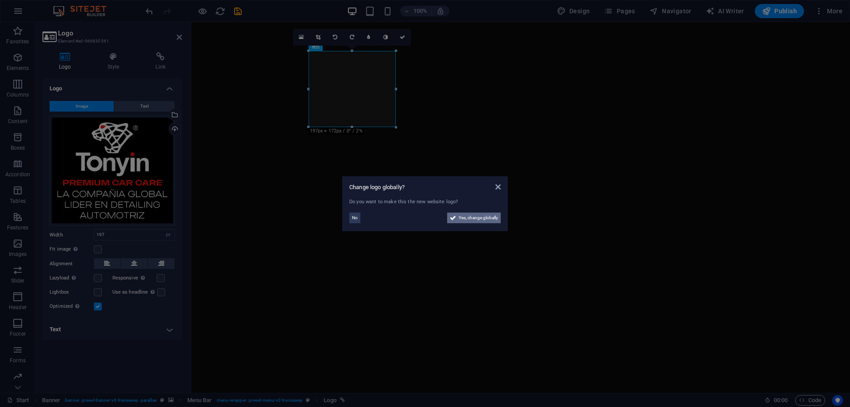
click at [468, 217] on span "Yes, change globally" at bounding box center [478, 218] width 39 height 11
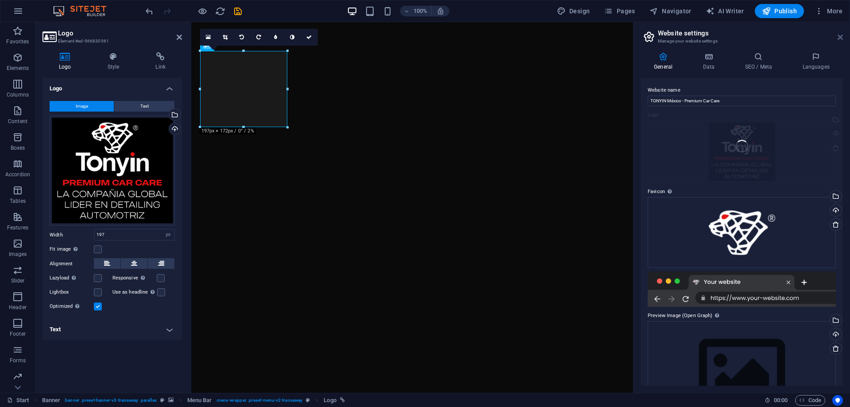
click at [842, 35] on icon at bounding box center [840, 37] width 5 height 7
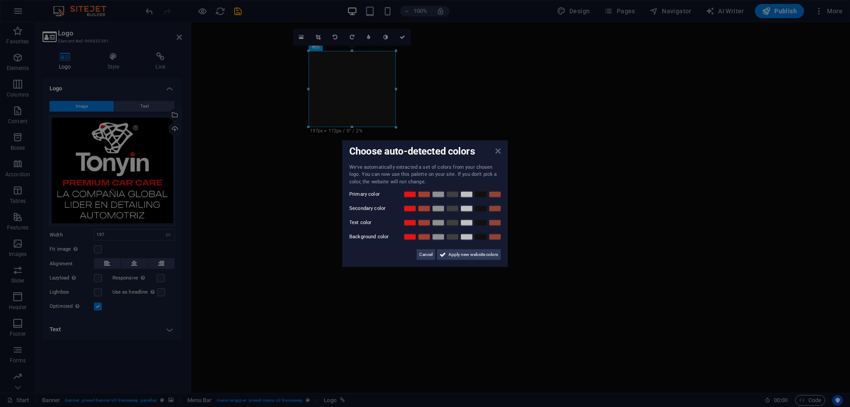
click at [497, 151] on icon at bounding box center [497, 150] width 5 height 7
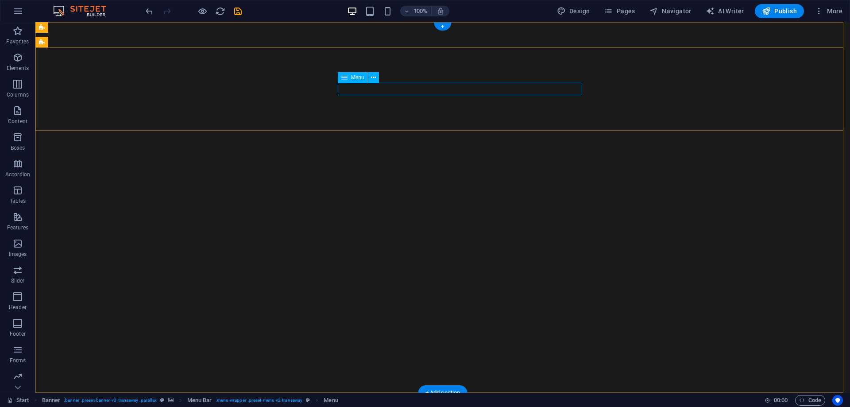
select select
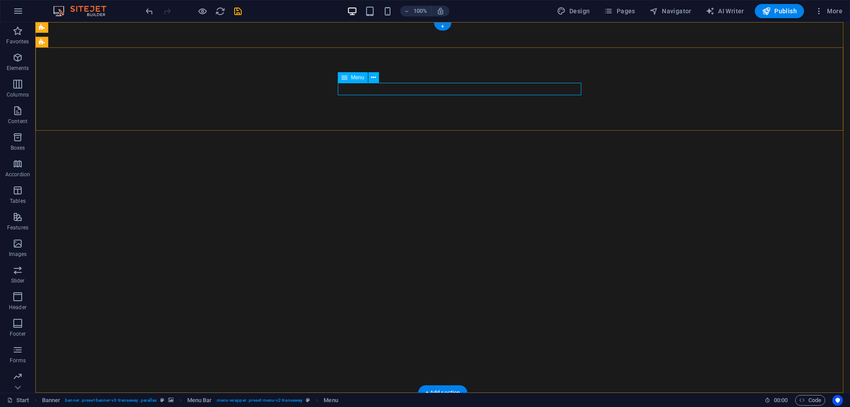
select select
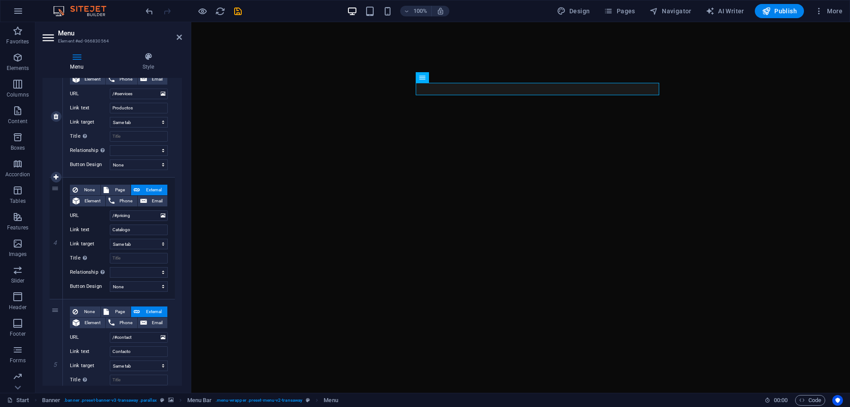
scroll to position [354, 0]
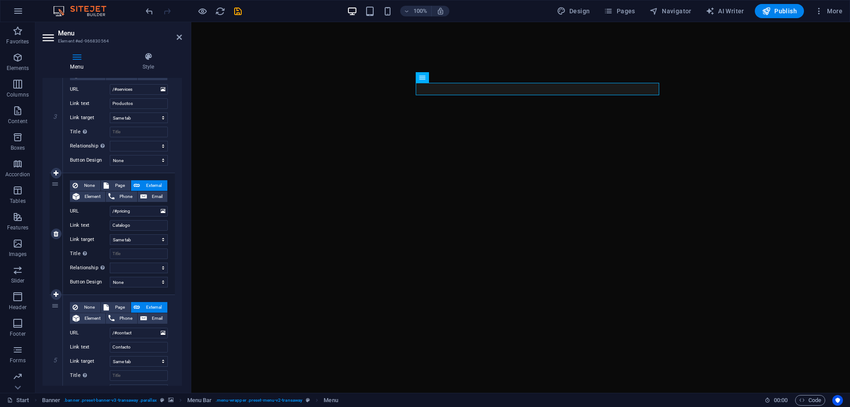
click at [155, 184] on span "External" at bounding box center [154, 185] width 22 height 11
click at [109, 210] on div "URL /#pricing" at bounding box center [119, 211] width 98 height 11
paste input "https://drive.google.com/file/d/1OypbSYsRYjmNuhBVyyuXKdPlt9hD30o_/view?usp=shar"
type input "https://drive.google.com/file/d/1OypbSYsRYjmNuhBVyyuXKdPlt9hD30o_/view?usp=shar…"
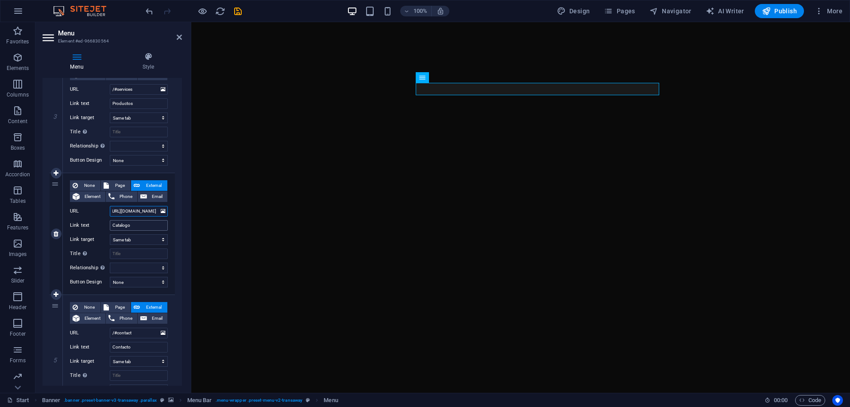
select select
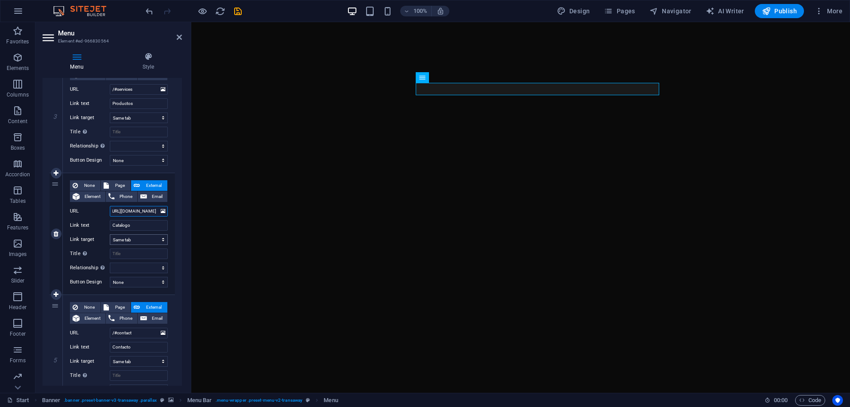
type input "https://drive.google.com/file/d/1OypbSYsRYjmNuhBVyyuXKdPlt9hD30o_/view?usp=shar…"
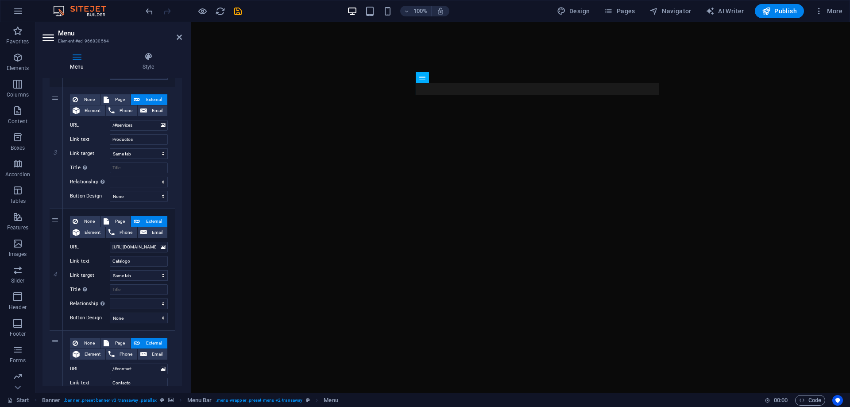
scroll to position [321, 0]
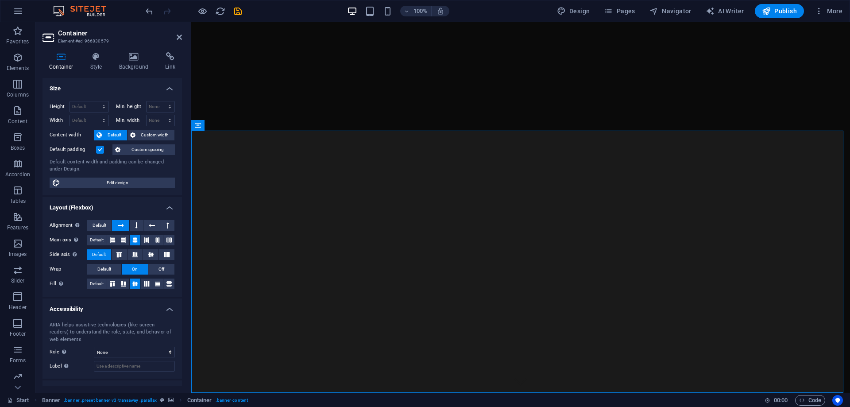
click at [183, 143] on div "Container Style Background Link Size Height Default px rem % vh vw Min. height …" at bounding box center [112, 219] width 154 height 348
click at [189, 146] on div at bounding box center [190, 207] width 2 height 371
click at [186, 148] on div "Container Style Background Link Size Height Default px rem % vh vw Min. height …" at bounding box center [112, 219] width 154 height 348
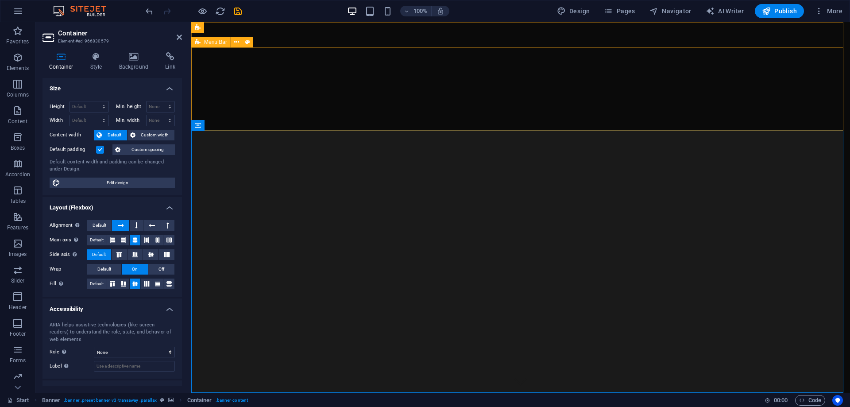
select select "rem"
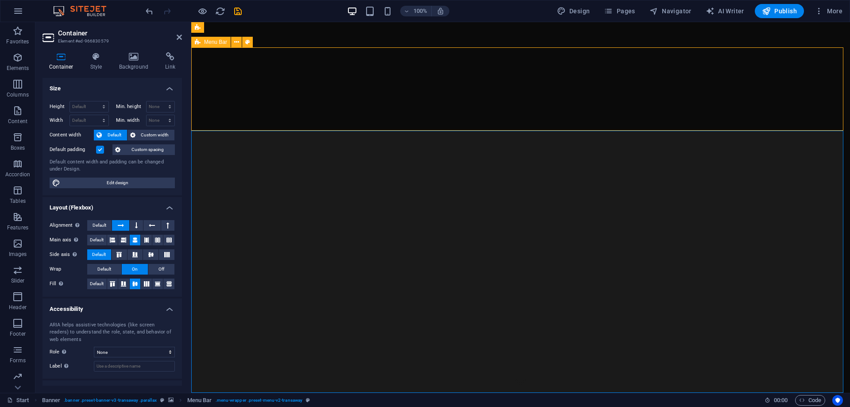
select select "rem"
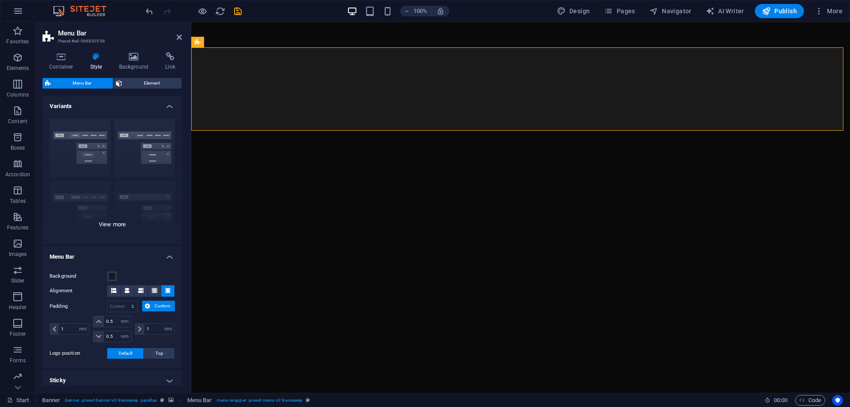
scroll to position [0, 0]
select select
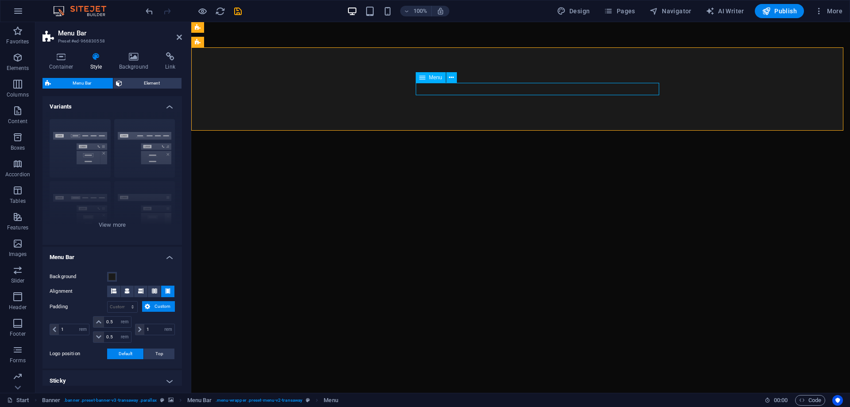
select select
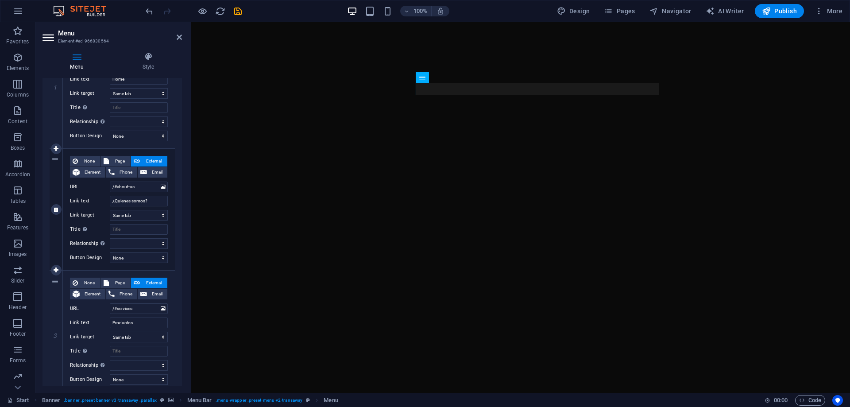
scroll to position [177, 0]
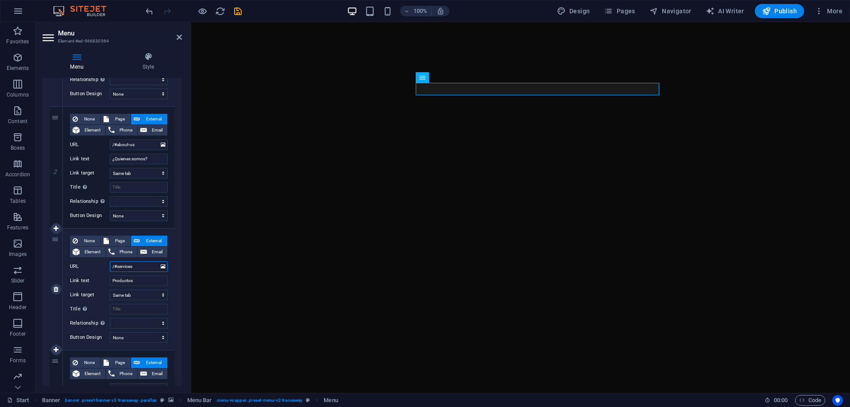
drag, startPoint x: 124, startPoint y: 266, endPoint x: 108, endPoint y: 266, distance: 15.5
click at [108, 266] on div "URL /#services" at bounding box center [119, 266] width 98 height 11
click at [144, 263] on input "/#services" at bounding box center [139, 266] width 58 height 11
click at [142, 267] on input "/#services" at bounding box center [139, 266] width 58 height 11
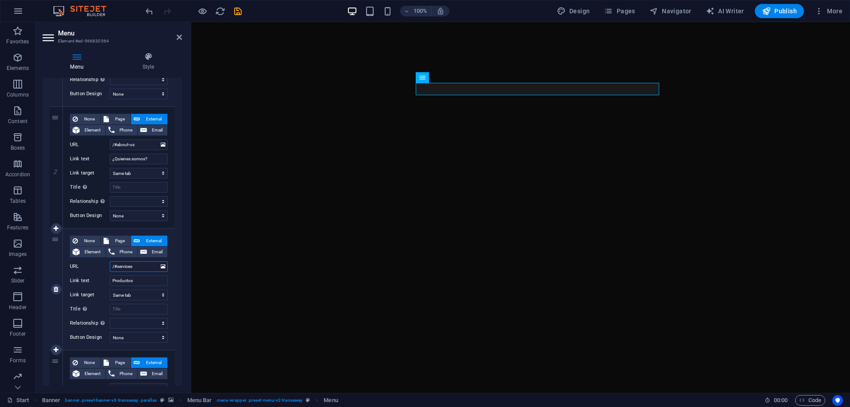
click at [142, 267] on input "/#services" at bounding box center [139, 266] width 58 height 11
paste input "https://shorturl.at/RMGUE"
type input "https://shorturl.at/RMGUE"
select select
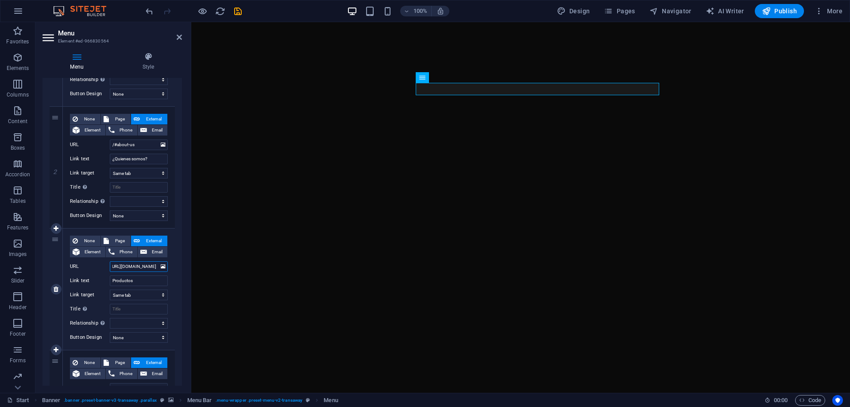
select select
type input "https://shorturl.at/RMGUE"
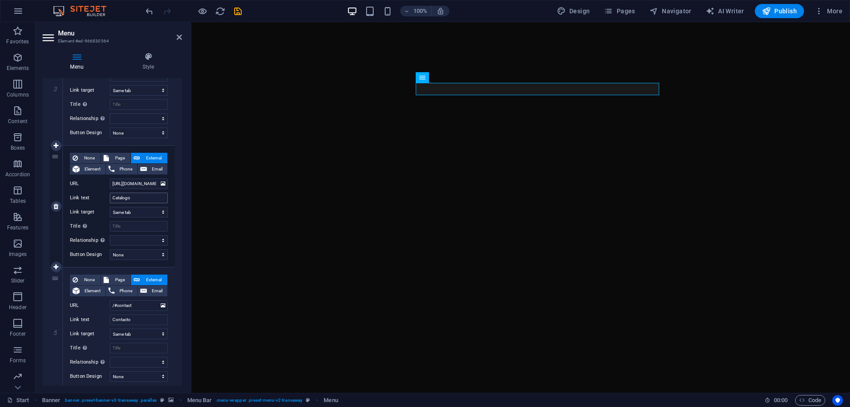
scroll to position [410, 0]
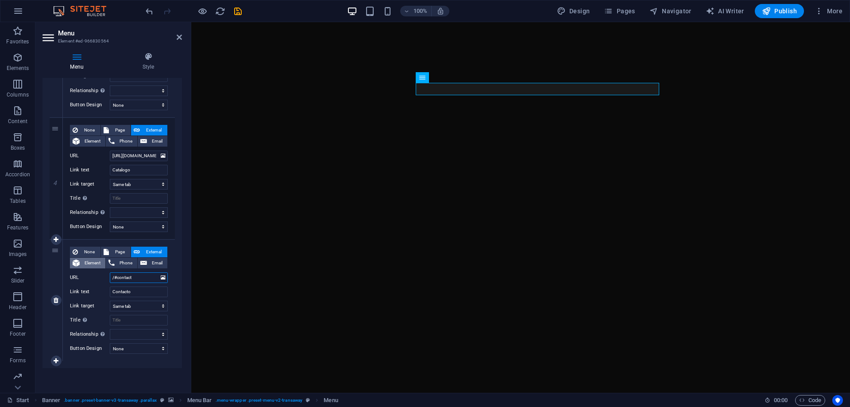
drag, startPoint x: 139, startPoint y: 279, endPoint x: 86, endPoint y: 268, distance: 53.8
click at [90, 268] on div "None Page External Element Phone Email Page Start Subpage Legal Notice Privacy …" at bounding box center [119, 293] width 98 height 93
paste input "wa.link/ourtj8"
type input "wa.link/ourtj8"
select select
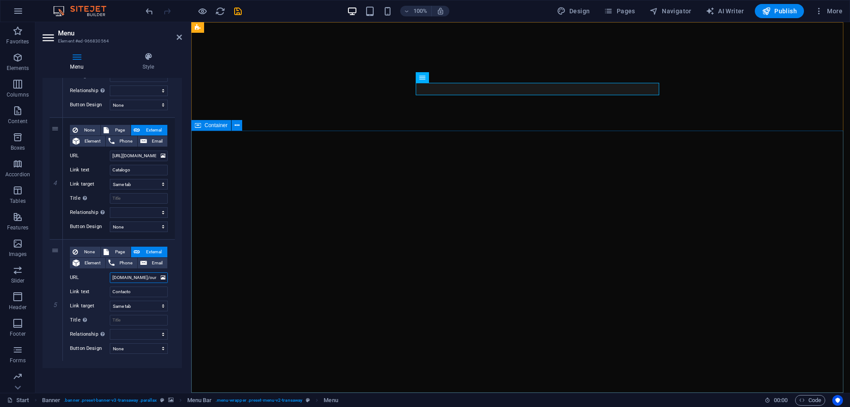
select select
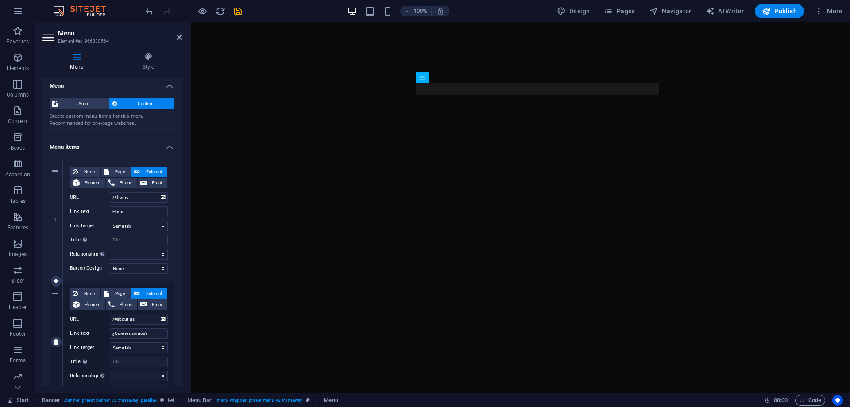
scroll to position [0, 0]
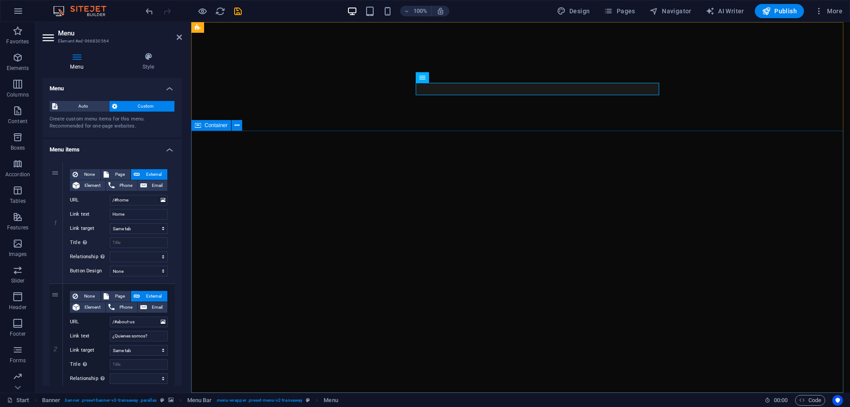
type input "wa.link/ourtj8"
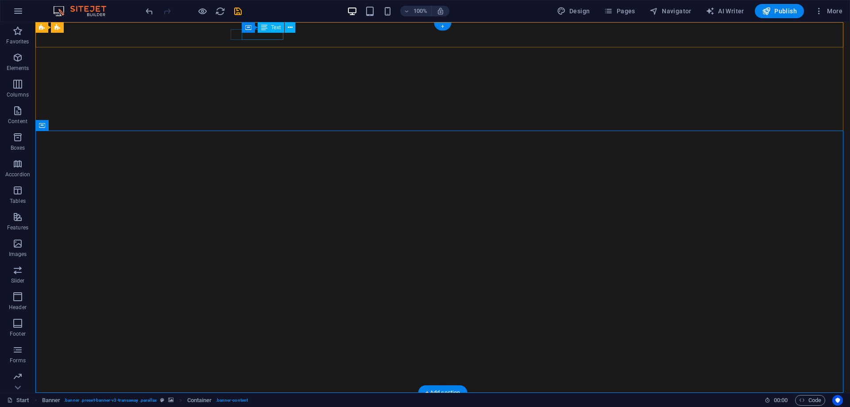
click at [251, 406] on div "[PHONE_NUMBER]" at bounding box center [439, 412] width 411 height 11
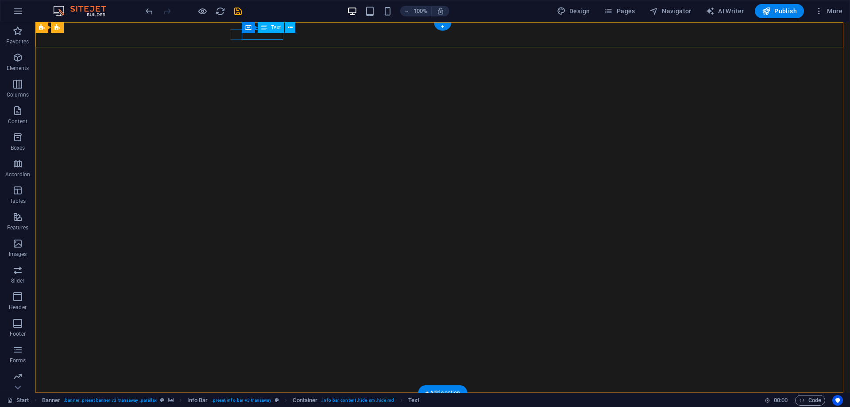
click at [272, 406] on div "[PHONE_NUMBER]" at bounding box center [439, 412] width 411 height 11
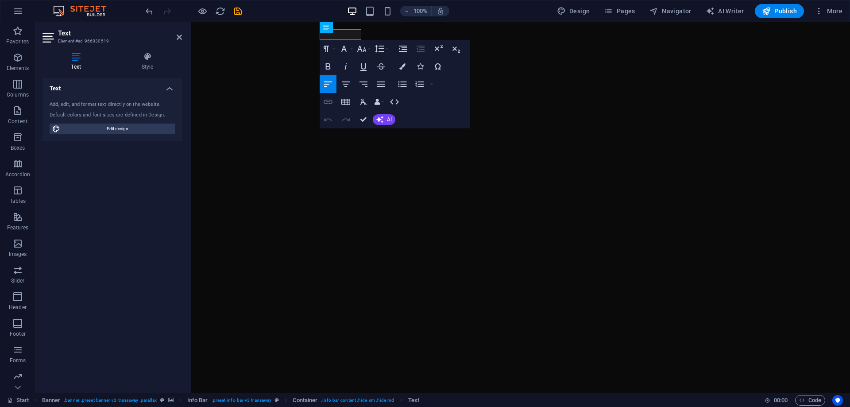
click at [330, 101] on icon "button" at bounding box center [328, 102] width 9 height 4
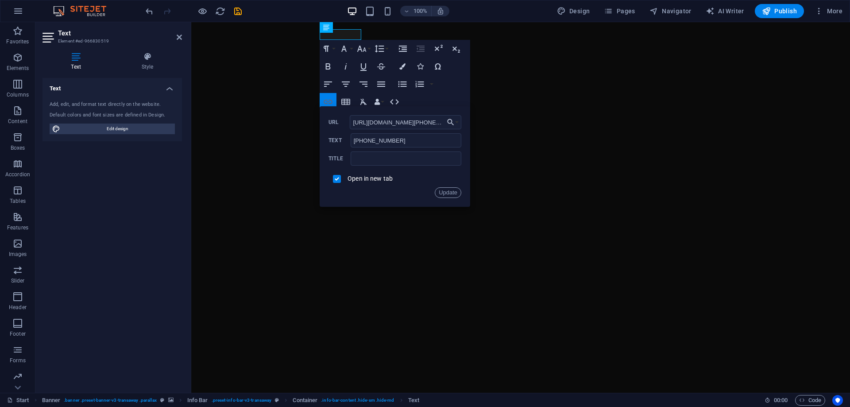
scroll to position [0, 53]
click at [430, 124] on input "https://api.whatsapp.com/send?phone=5213312416819" at bounding box center [406, 122] width 112 height 14
click at [430, 123] on input "https://api.whatsapp.com/send?phone=5213312416819" at bounding box center [406, 122] width 112 height 14
type input "wa.link/ourtj8"
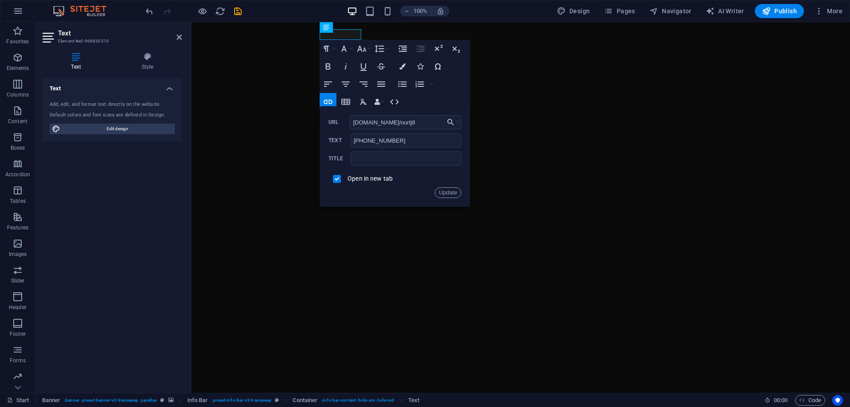
scroll to position [0, 0]
click at [447, 192] on button "Update" at bounding box center [448, 192] width 27 height 11
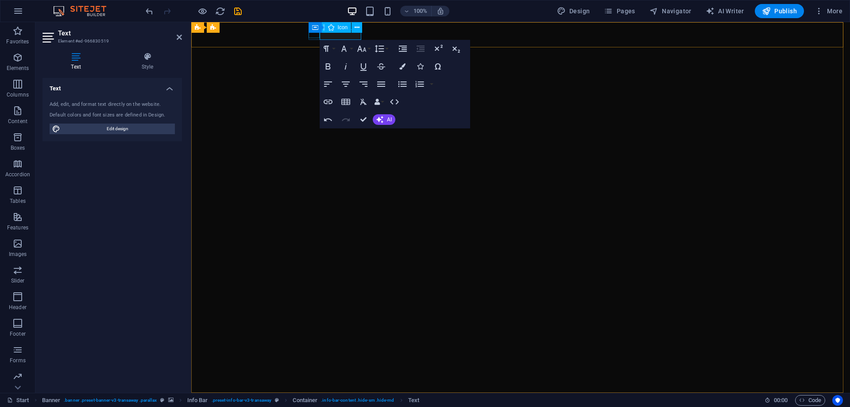
click at [313, 400] on figure at bounding box center [517, 403] width 411 height 7
select select "xMidYMid"
select select "px"
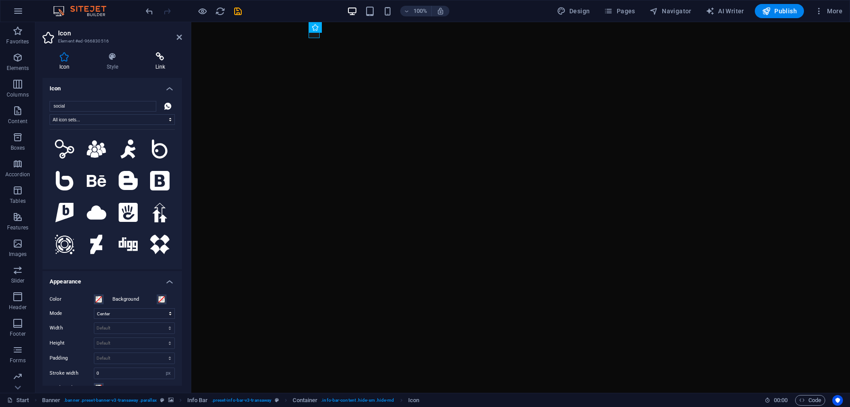
click at [157, 58] on icon at bounding box center [160, 56] width 43 height 9
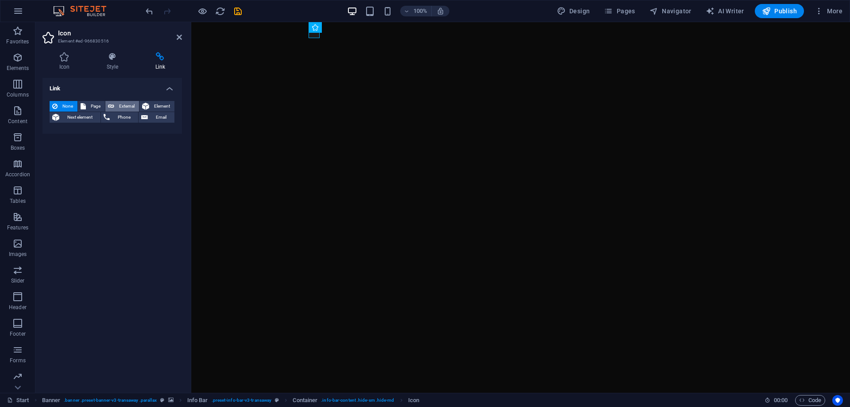
click at [109, 106] on icon at bounding box center [111, 106] width 6 height 11
select select "blank"
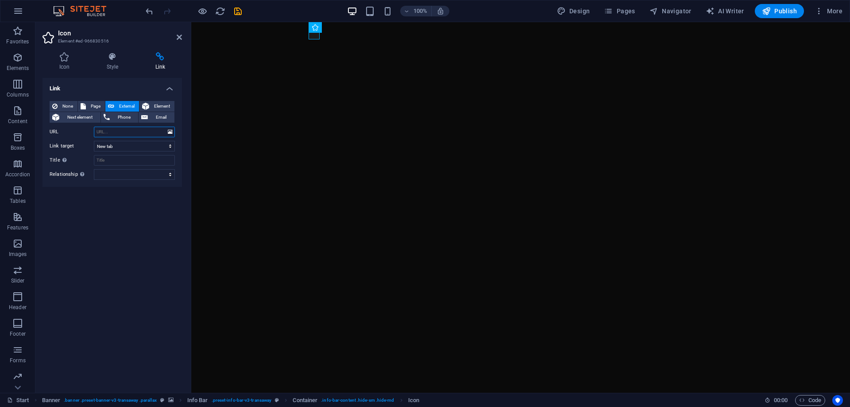
paste input "wa.link/ourtj8"
type input "wa.link/ourtj8"
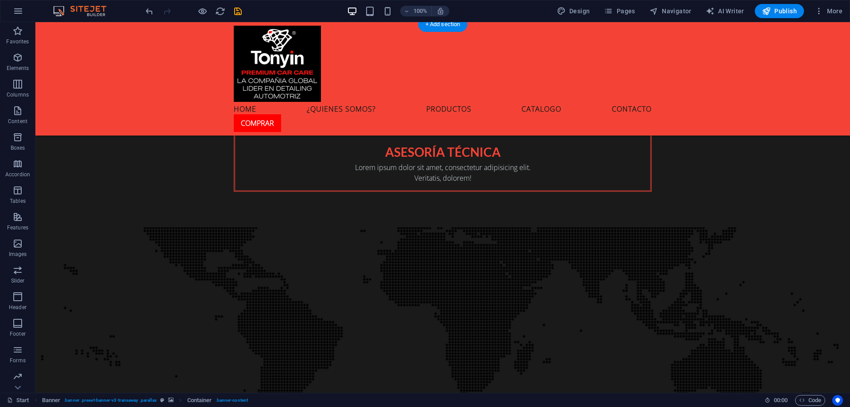
scroll to position [1284, 0]
click at [239, 11] on icon "save" at bounding box center [238, 11] width 10 height 10
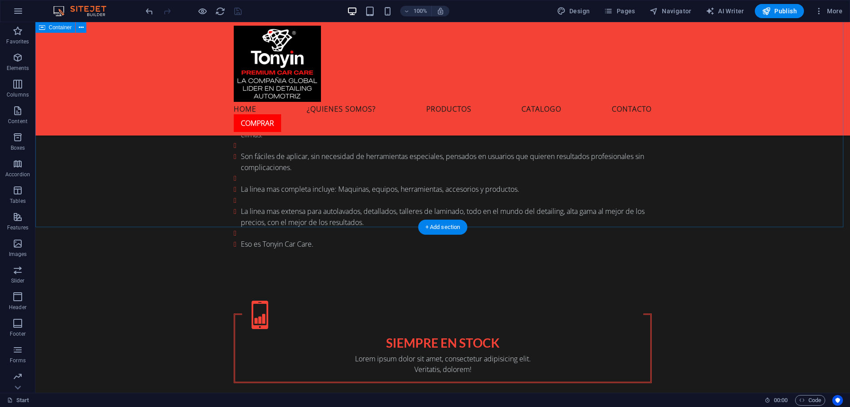
scroll to position [841, 0]
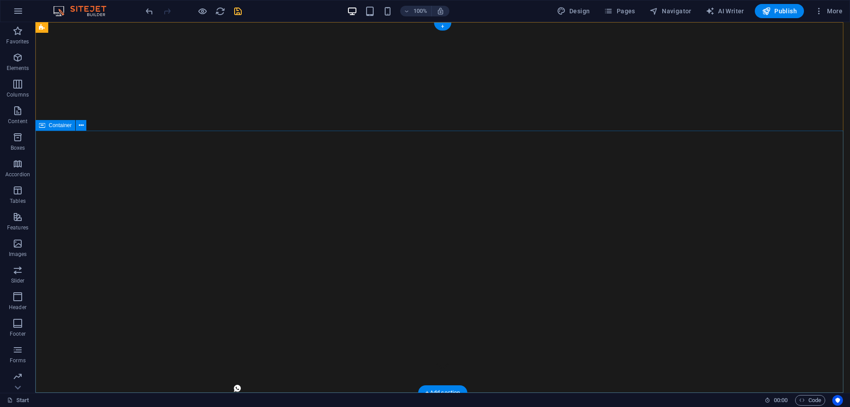
scroll to position [0, 0]
click at [239, 12] on icon "save" at bounding box center [238, 11] width 10 height 10
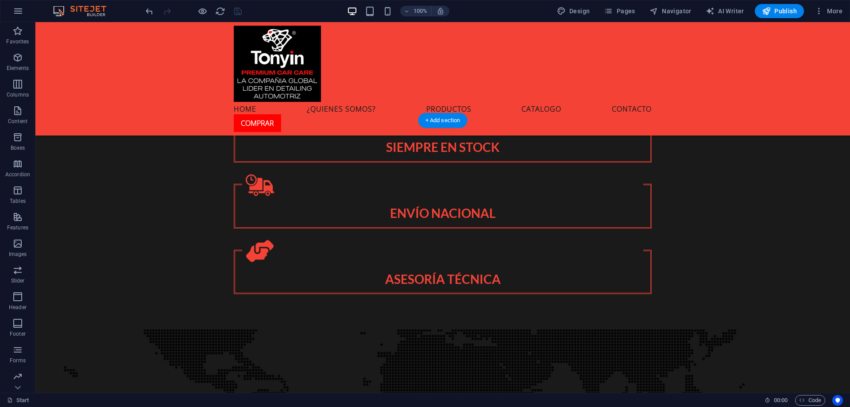
scroll to position [1107, 0]
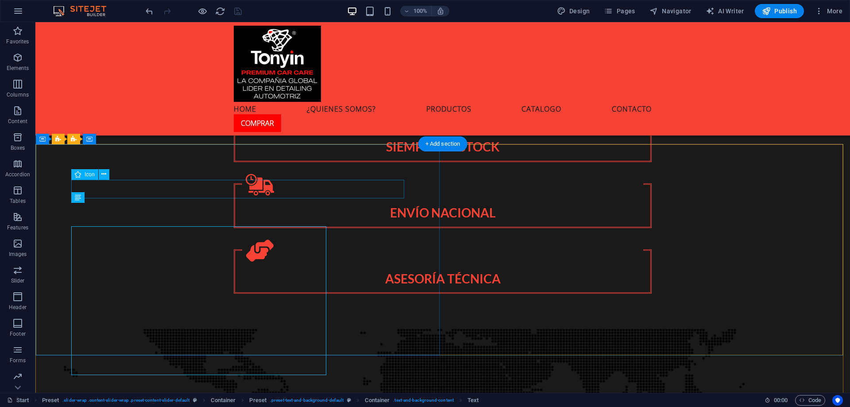
scroll to position [1083, 0]
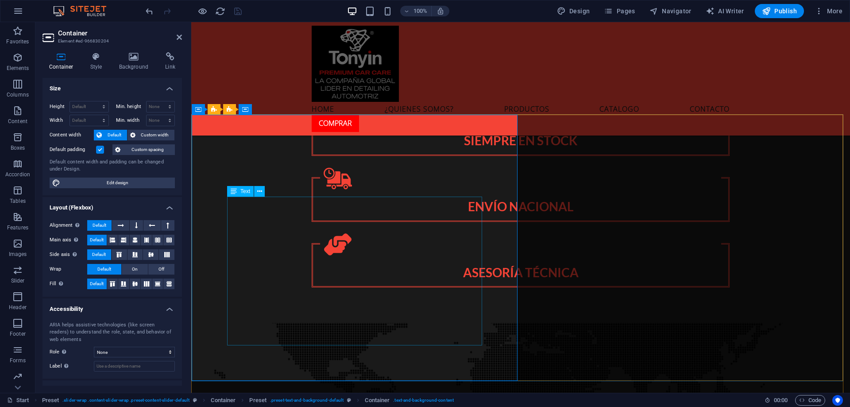
scroll to position [1128, 0]
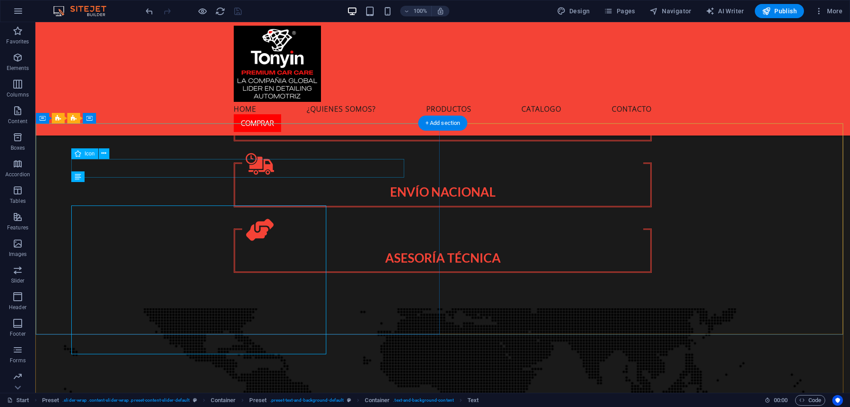
scroll to position [1104, 0]
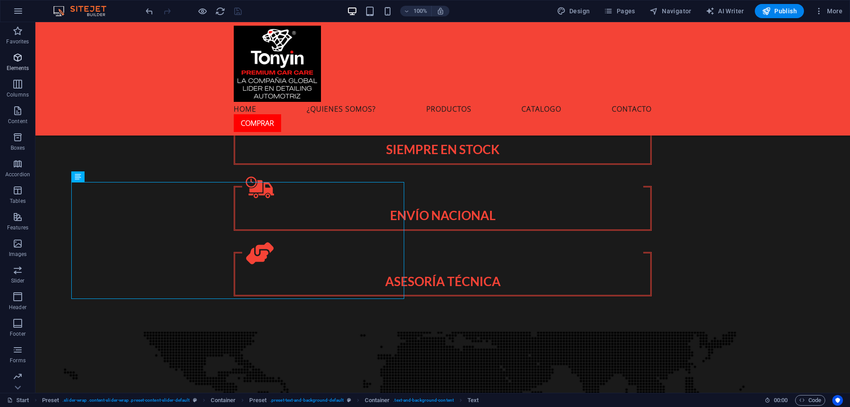
click at [20, 61] on icon "button" at bounding box center [17, 57] width 11 height 11
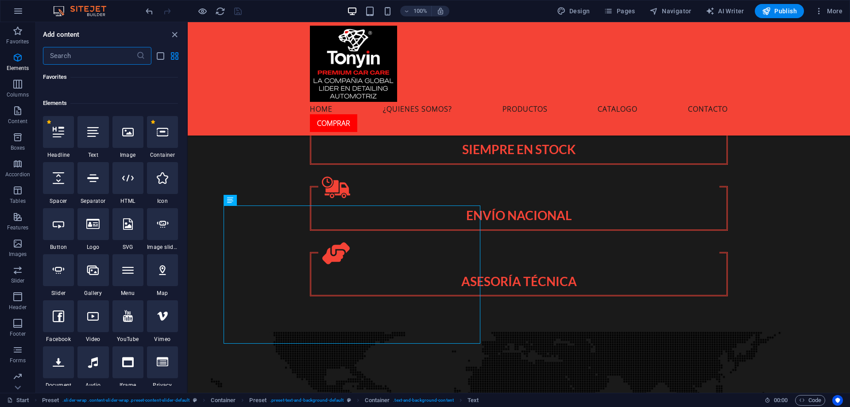
scroll to position [94, 0]
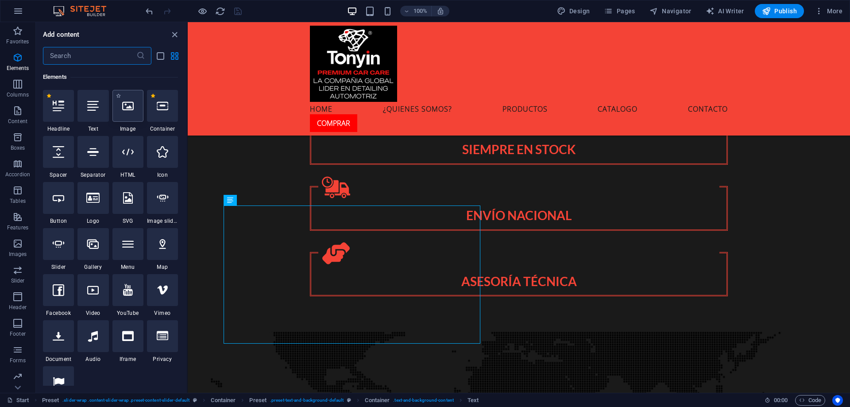
click at [124, 104] on icon at bounding box center [128, 106] width 12 height 12
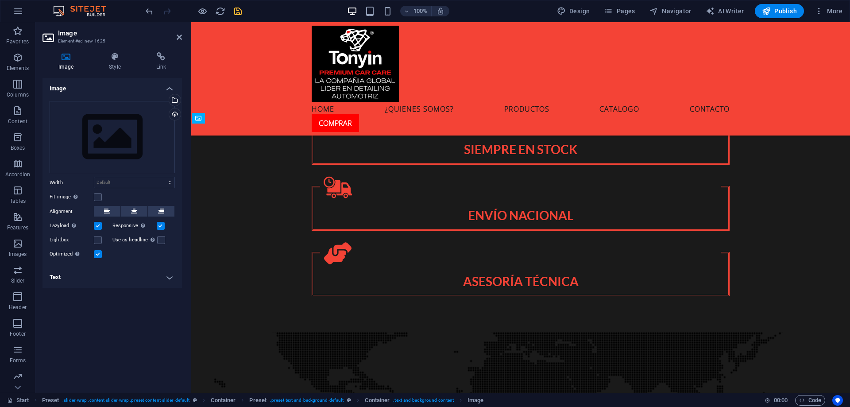
drag, startPoint x: 443, startPoint y: 174, endPoint x: 248, endPoint y: 278, distance: 220.8
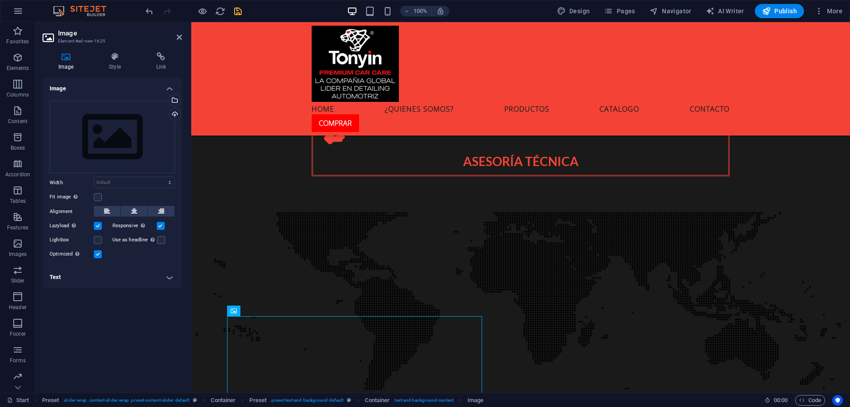
scroll to position [1237, 0]
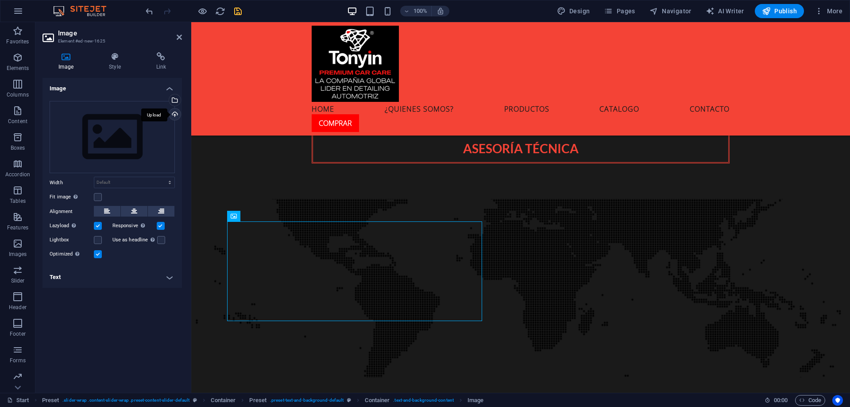
click at [174, 112] on div "Upload" at bounding box center [173, 114] width 13 height 13
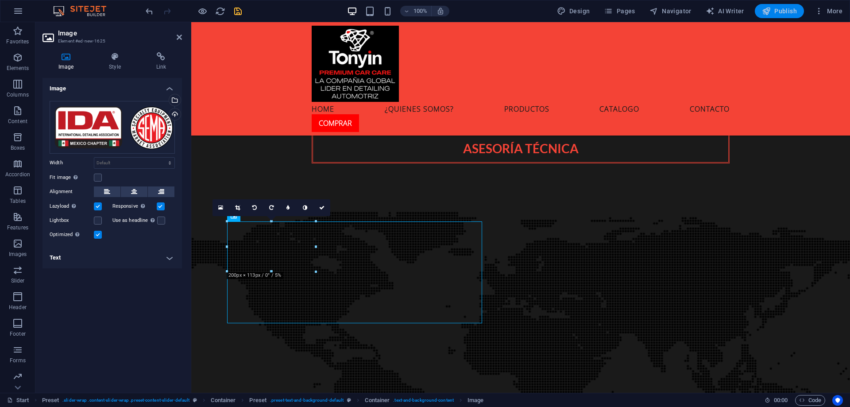
click at [786, 16] on button "Publish" at bounding box center [779, 11] width 49 height 14
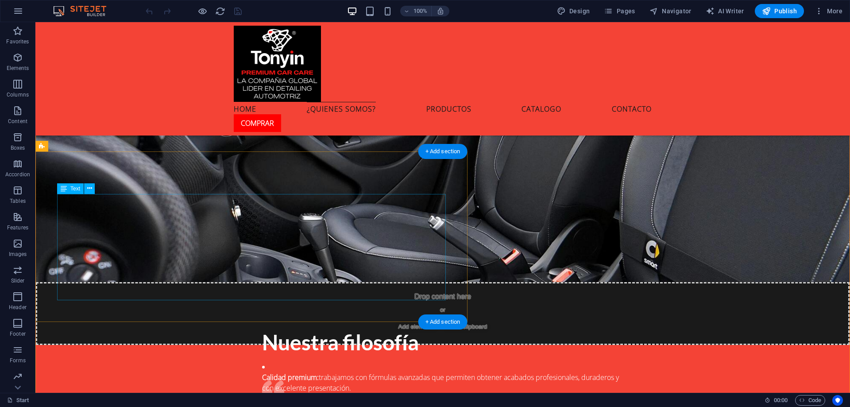
scroll to position [2627, 0]
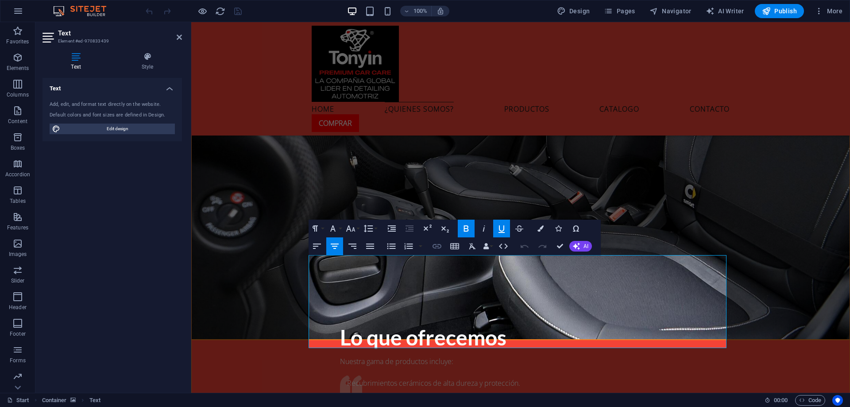
click at [438, 244] on icon "button" at bounding box center [437, 246] width 9 height 4
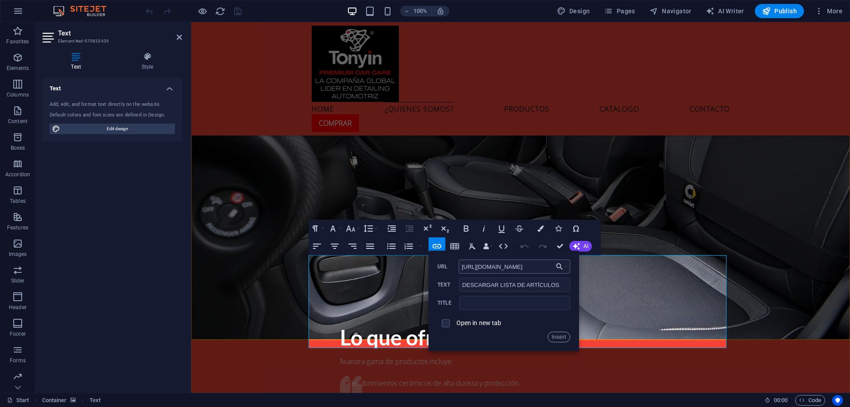
scroll to position [0, 150]
type input "[URL][DOMAIN_NAME]"
click at [475, 322] on label "Open in new tab" at bounding box center [478, 322] width 45 height 7
click at [559, 335] on button "Insert" at bounding box center [559, 337] width 23 height 11
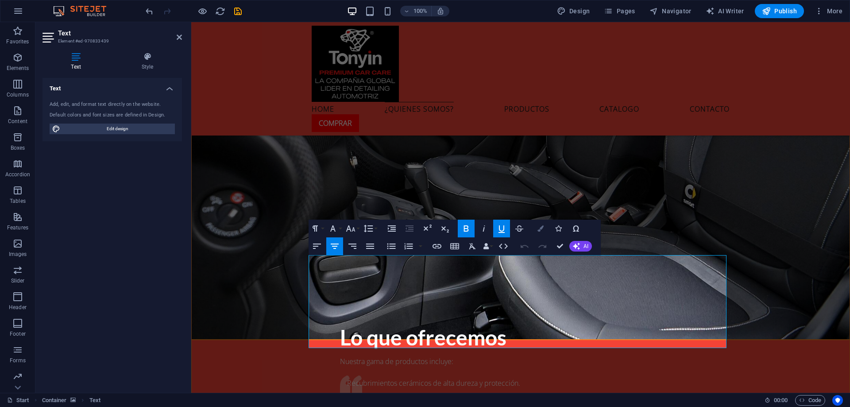
click at [545, 230] on button "Colors" at bounding box center [540, 229] width 17 height 18
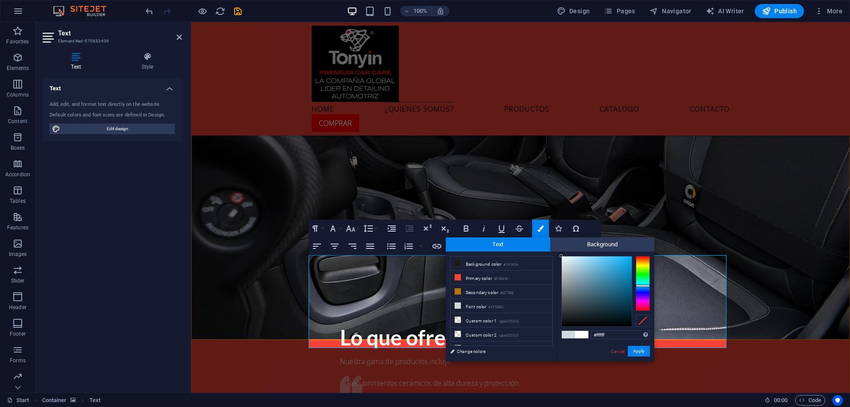
drag, startPoint x: 570, startPoint y: 311, endPoint x: 561, endPoint y: 254, distance: 58.2
click at [561, 254] on div "#ffffff Supported formats #0852ed rgb(8, 82, 237) rgba(8, 82, 237, 90%) hsv(221…" at bounding box center [606, 370] width 98 height 238
type input "#fcfeff"
click at [562, 255] on div at bounding box center [562, 255] width 3 height 3
click at [634, 353] on button "Apply" at bounding box center [639, 351] width 22 height 11
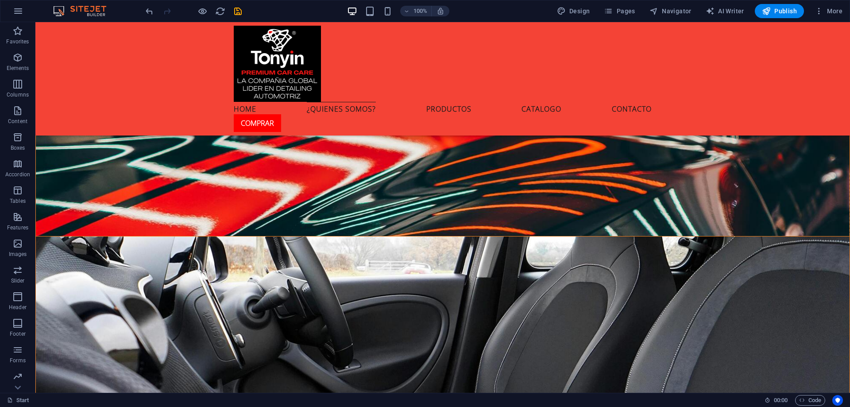
scroll to position [2316, 0]
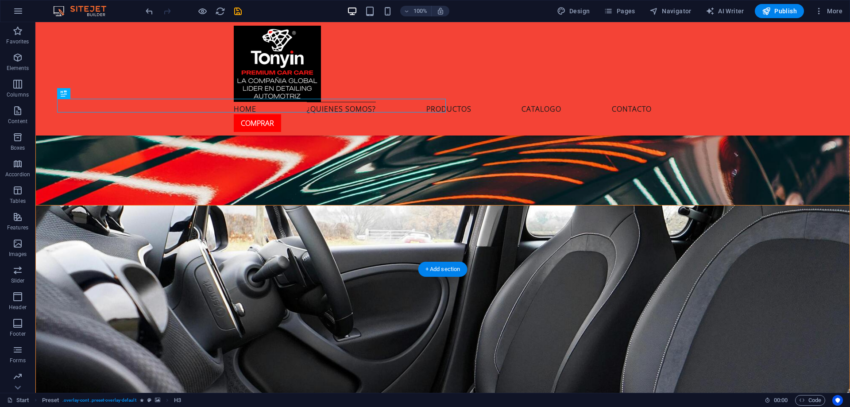
scroll to position [2406, 0]
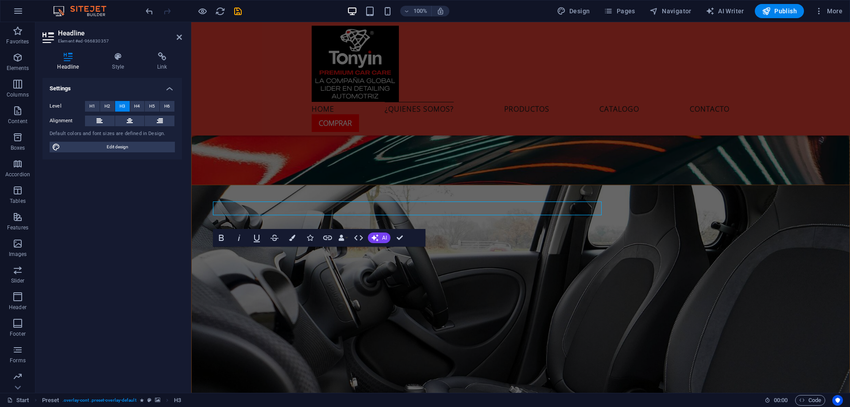
scroll to position [2451, 0]
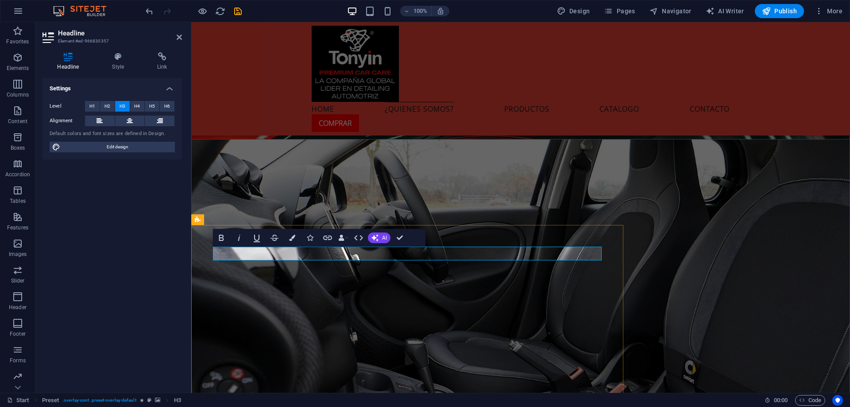
drag, startPoint x: 379, startPoint y: 255, endPoint x: 516, endPoint y: 263, distance: 137.0
drag, startPoint x: 422, startPoint y: 253, endPoint x: 485, endPoint y: 259, distance: 63.1
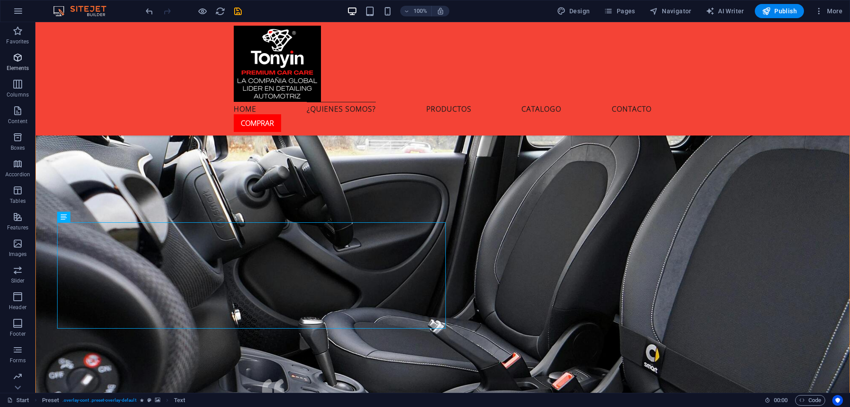
click at [26, 56] on span "Elements" at bounding box center [17, 62] width 35 height 21
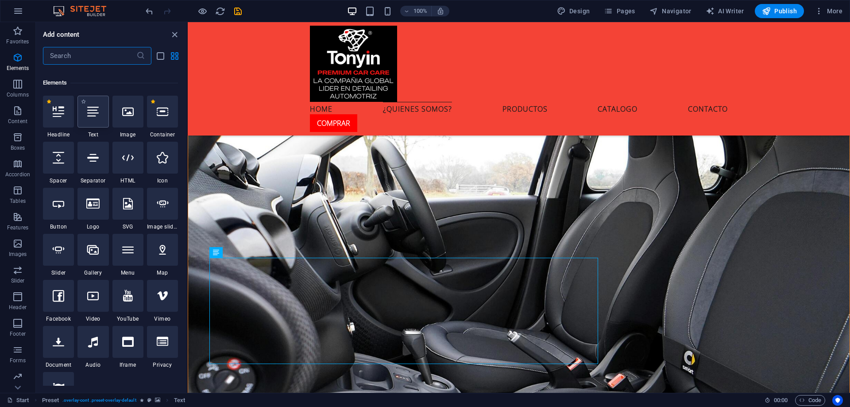
scroll to position [94, 0]
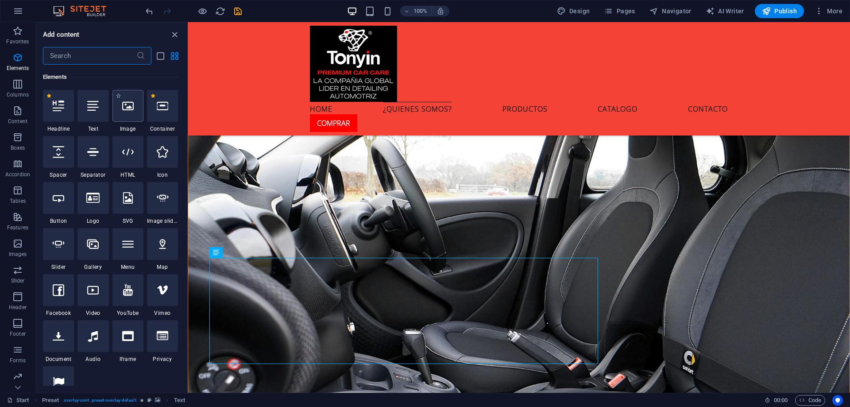
click at [121, 115] on div at bounding box center [127, 106] width 31 height 32
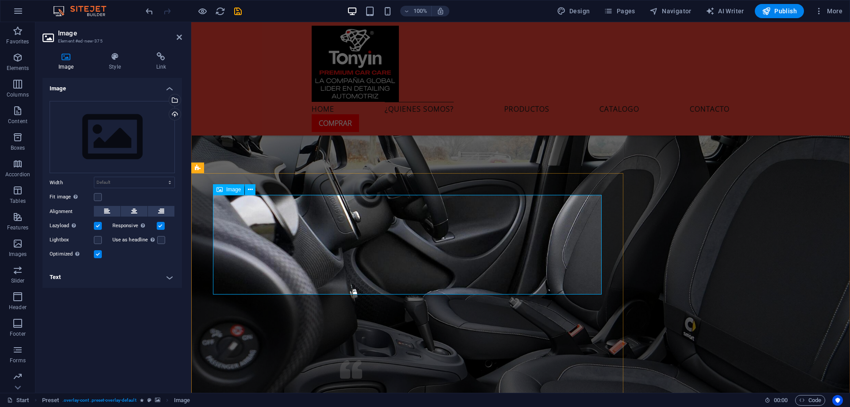
scroll to position [2506, 0]
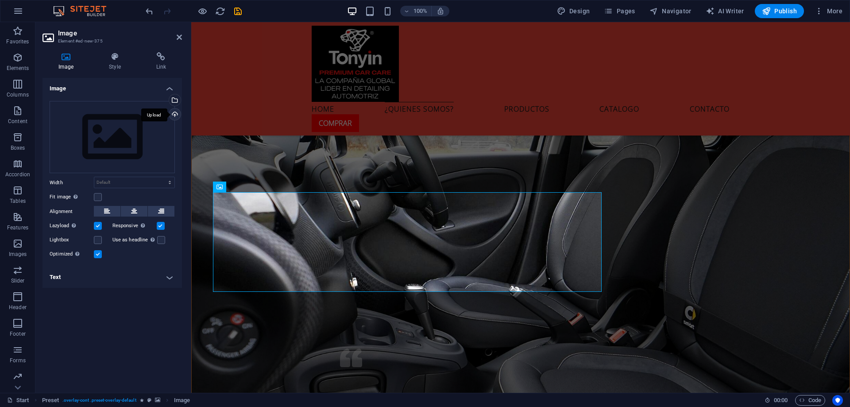
click at [174, 115] on div "Upload" at bounding box center [173, 114] width 13 height 13
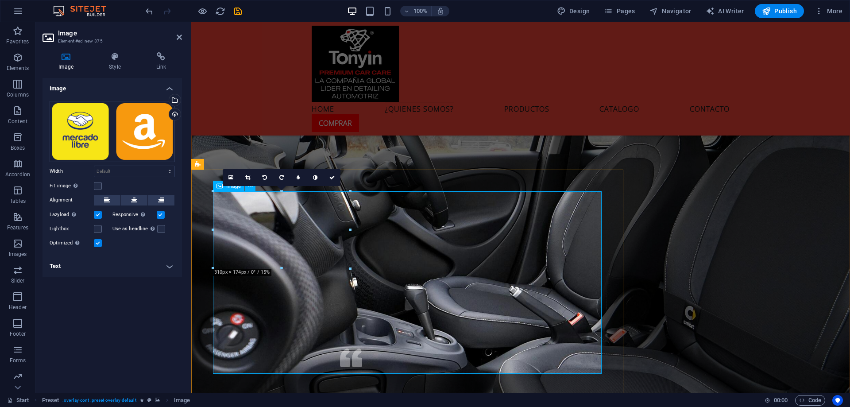
scroll to position [2550, 0]
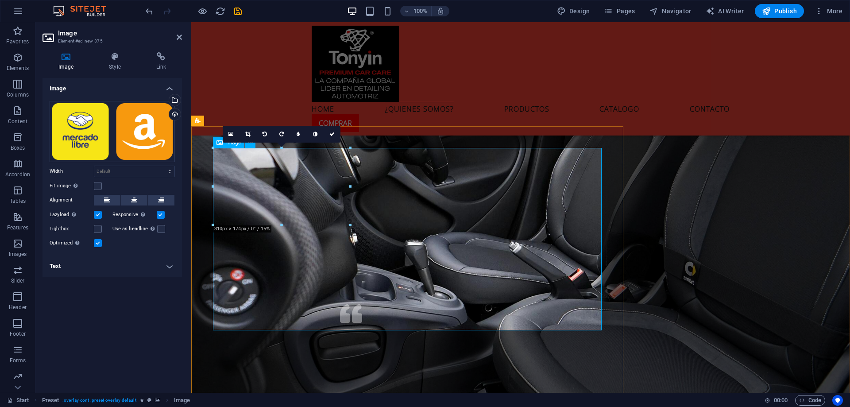
click at [109, 171] on select "Default auto px rem % em vh vw" at bounding box center [134, 171] width 80 height 11
select select "px"
click at [162, 166] on select "Default auto px rem % em vh vw" at bounding box center [134, 171] width 80 height 11
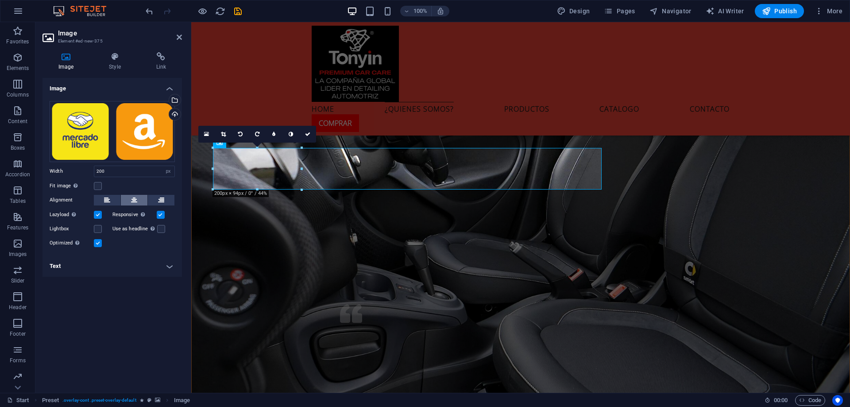
click at [135, 197] on icon at bounding box center [134, 200] width 6 height 11
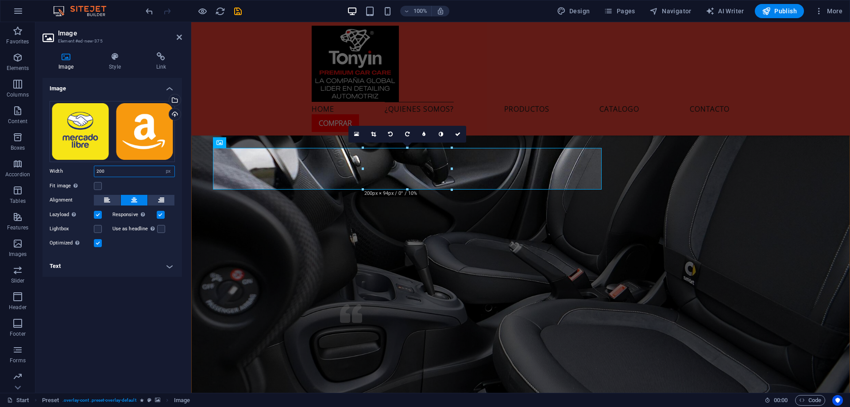
click at [63, 170] on div "Width 200 Default auto px rem % em vh vw" at bounding box center [112, 172] width 125 height 12
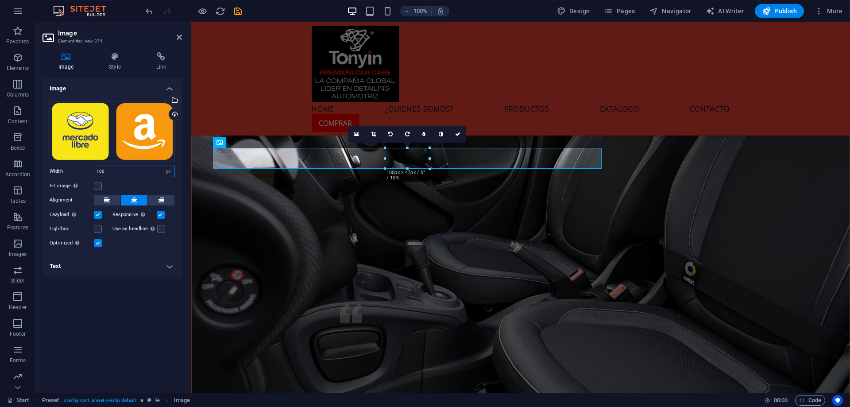
drag, startPoint x: 126, startPoint y: 169, endPoint x: 68, endPoint y: 172, distance: 58.1
click at [68, 172] on div "Width 100 Default auto px rem % em vh vw" at bounding box center [112, 172] width 125 height 12
type input "150"
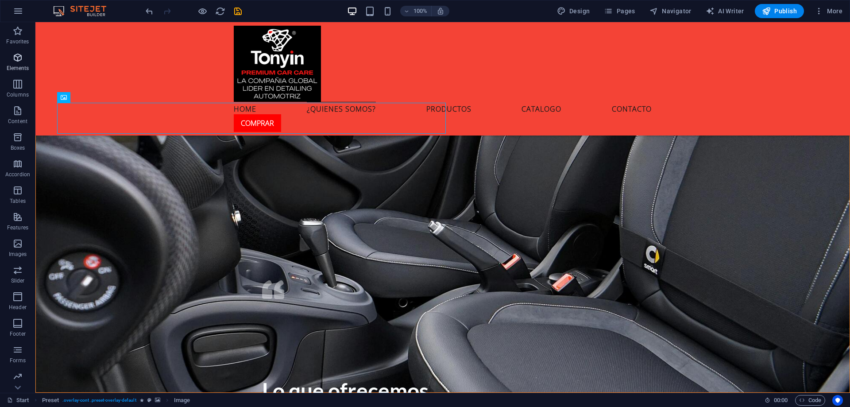
click at [14, 59] on icon "button" at bounding box center [17, 57] width 11 height 11
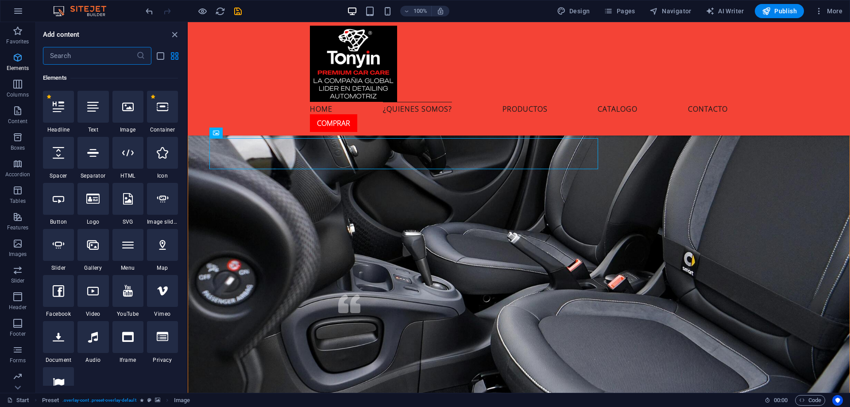
scroll to position [94, 0]
click at [97, 157] on icon at bounding box center [93, 152] width 12 height 12
select select "%"
select select "px"
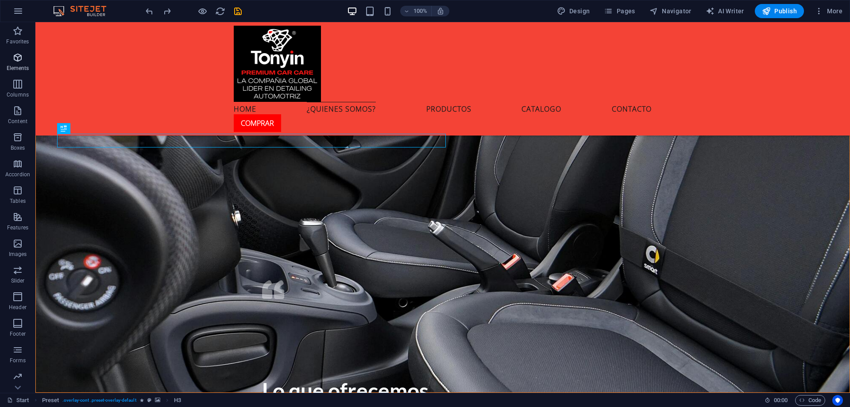
click at [14, 58] on icon "button" at bounding box center [17, 57] width 11 height 11
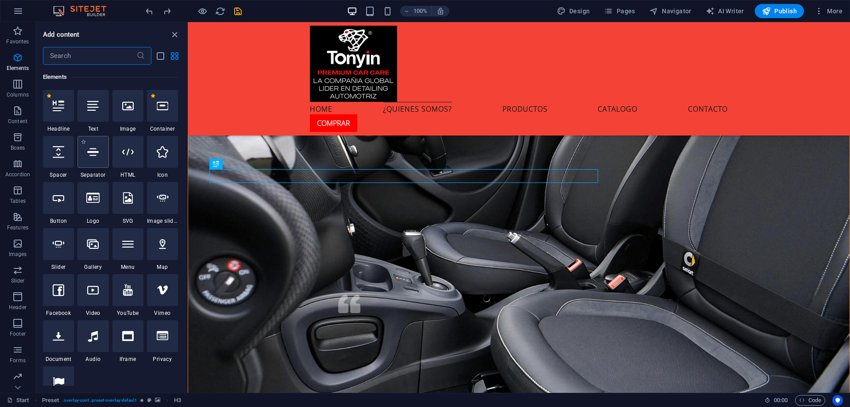
click at [100, 157] on div at bounding box center [92, 152] width 31 height 32
select select "%"
select select "px"
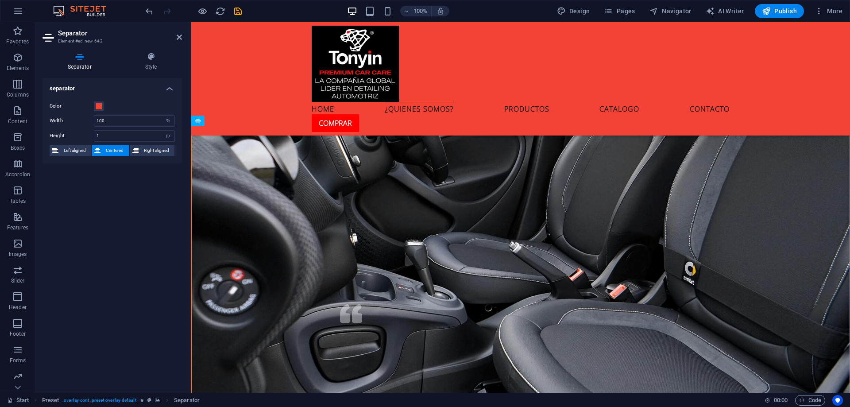
drag, startPoint x: 414, startPoint y: 165, endPoint x: 225, endPoint y: 163, distance: 188.6
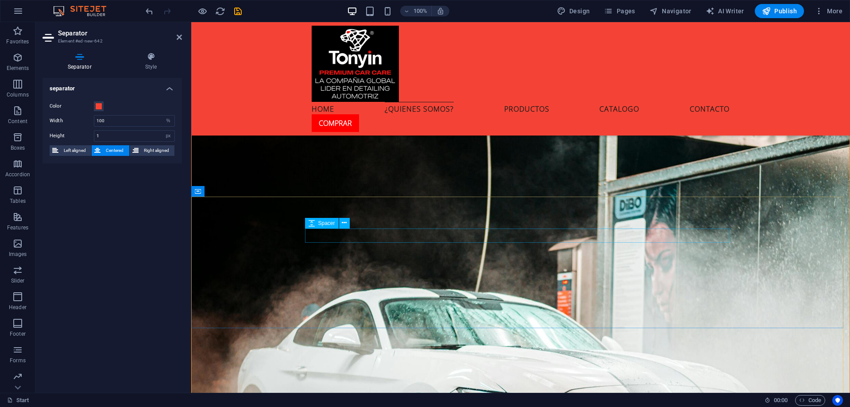
scroll to position [3070, 0]
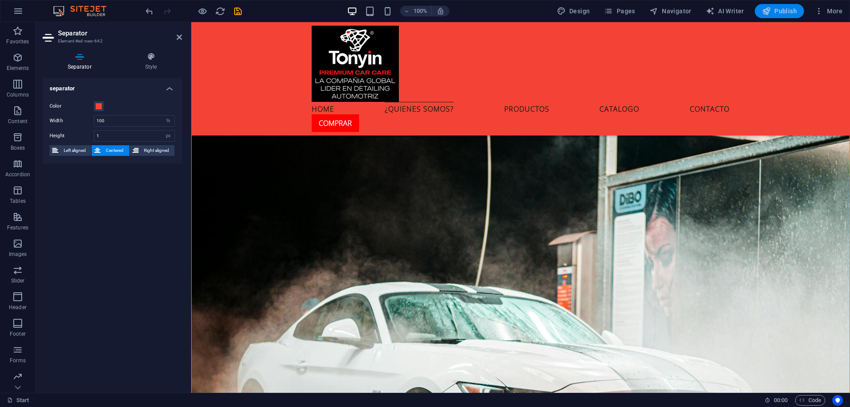
click at [780, 13] on span "Publish" at bounding box center [779, 11] width 35 height 9
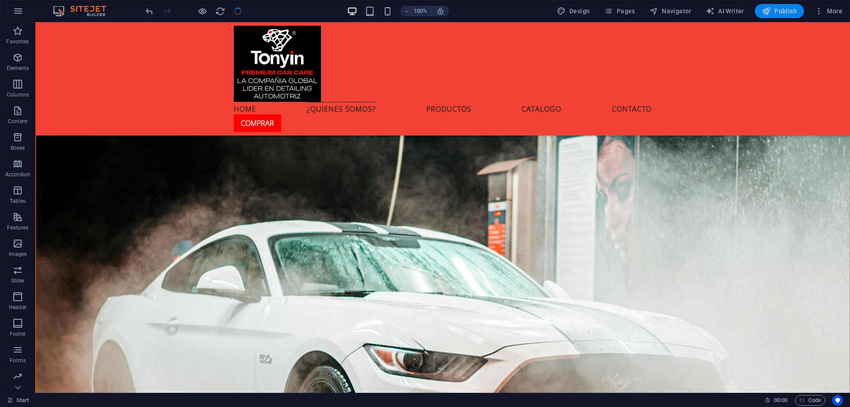
scroll to position [3024, 0]
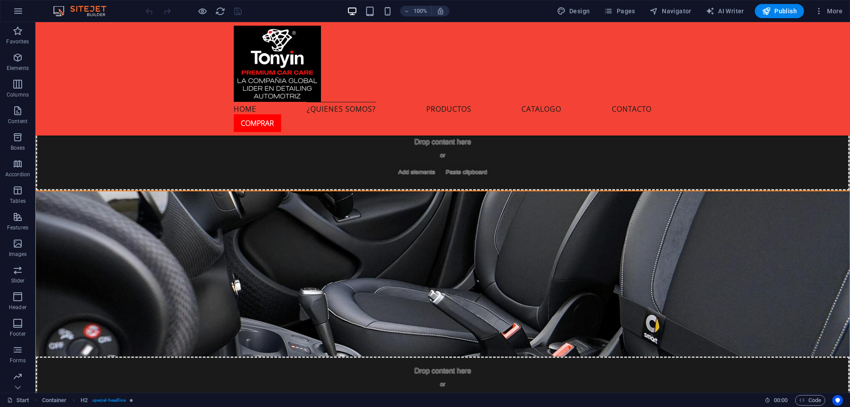
scroll to position [2419, 0]
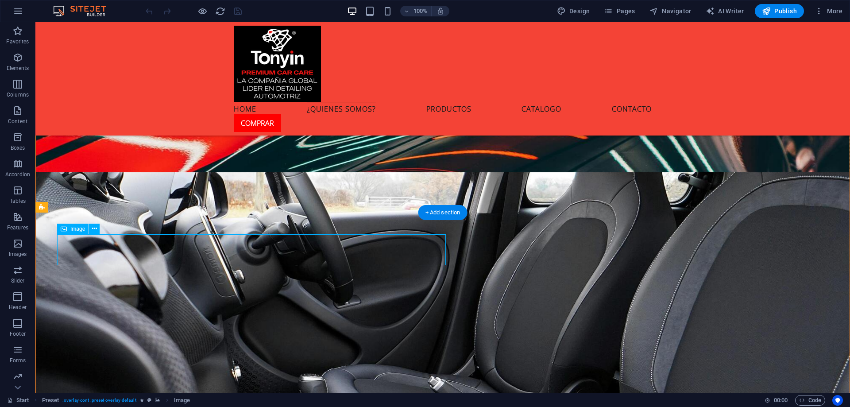
select select "px"
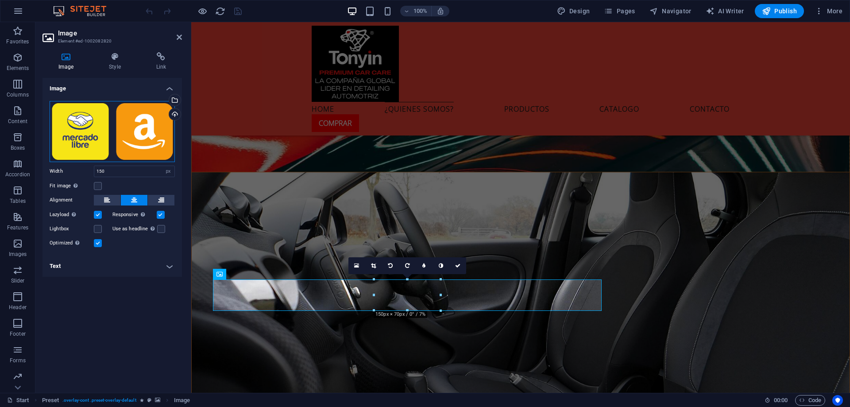
click at [131, 131] on div "Drag files here, click to choose files or select files from Files or our free s…" at bounding box center [112, 131] width 125 height 61
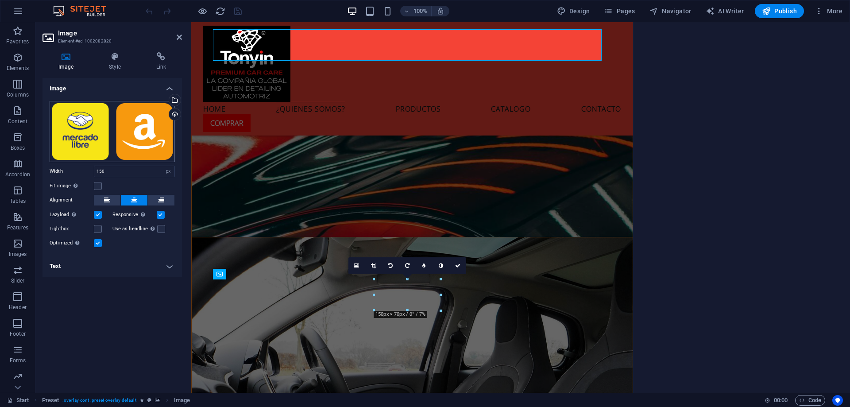
scroll to position [2669, 0]
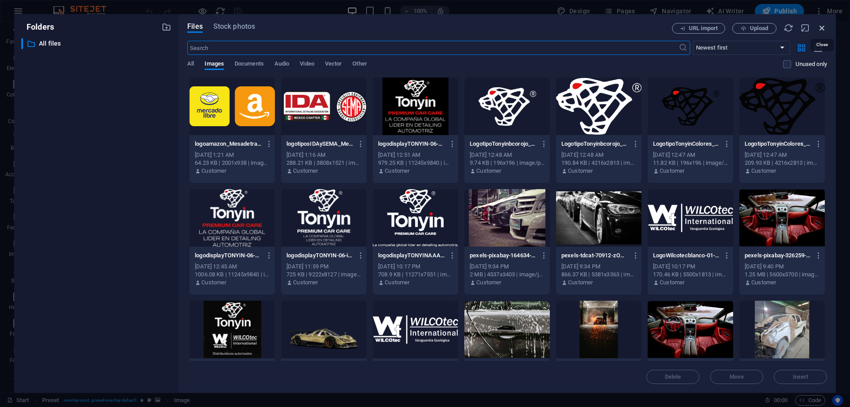
click at [820, 26] on icon "button" at bounding box center [822, 28] width 10 height 10
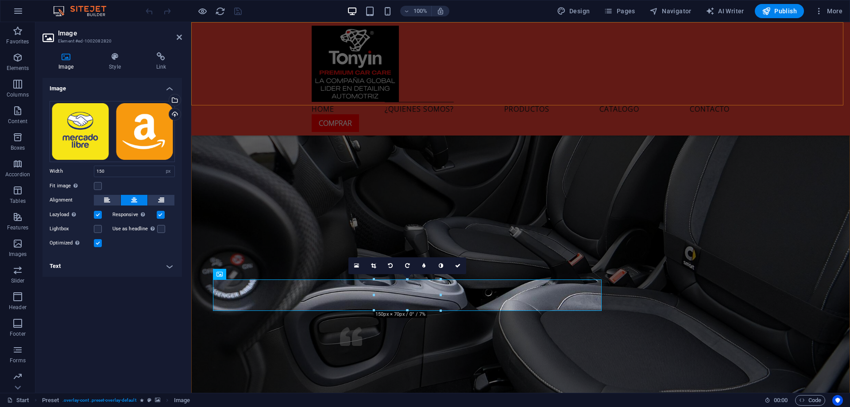
scroll to position [2419, 0]
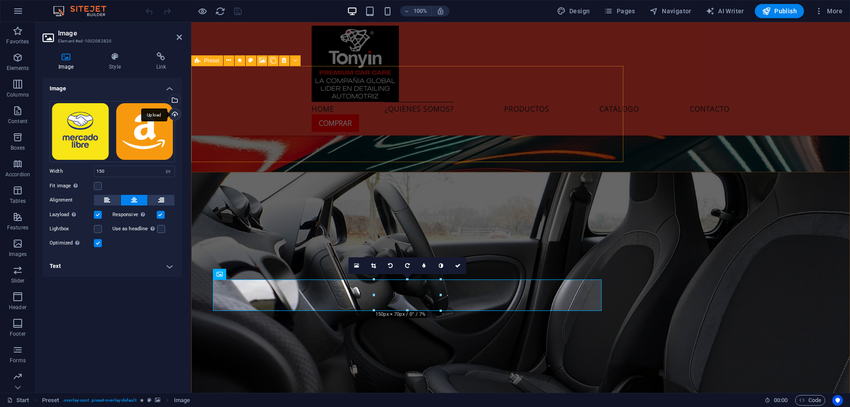
click at [179, 112] on div "Upload" at bounding box center [173, 114] width 13 height 13
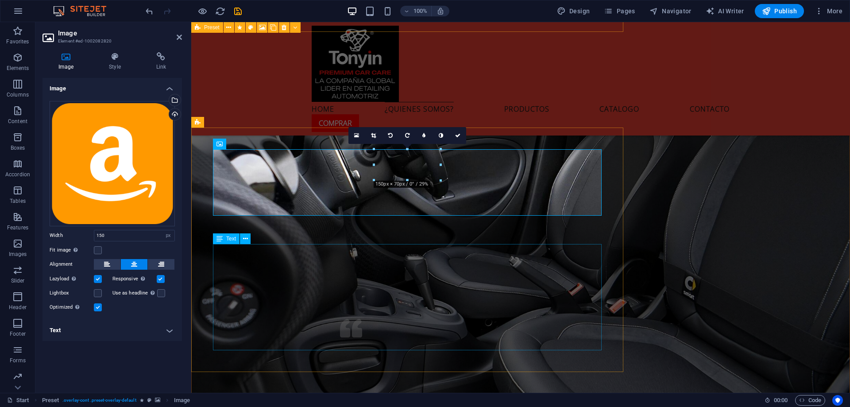
scroll to position [2552, 0]
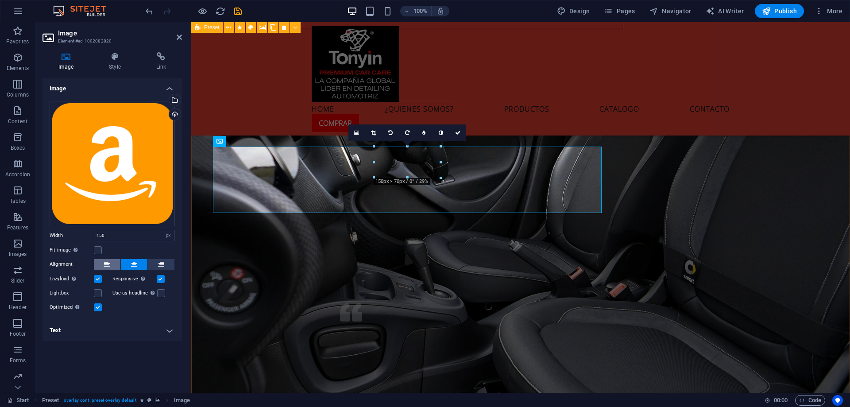
click at [110, 265] on button at bounding box center [107, 264] width 27 height 11
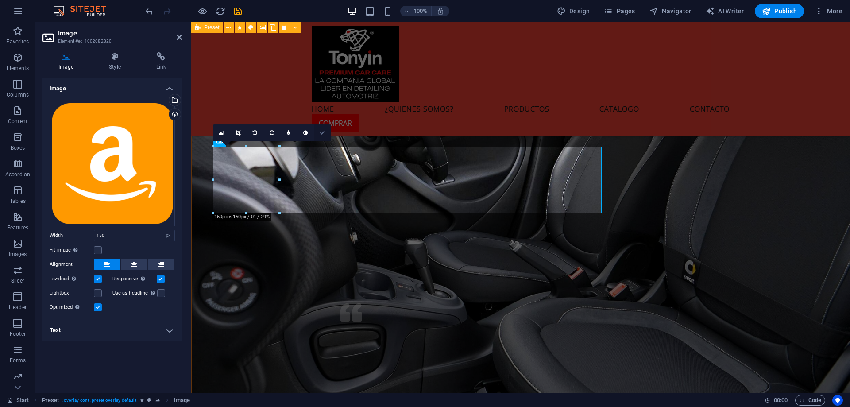
click at [324, 130] on link at bounding box center [322, 132] width 17 height 17
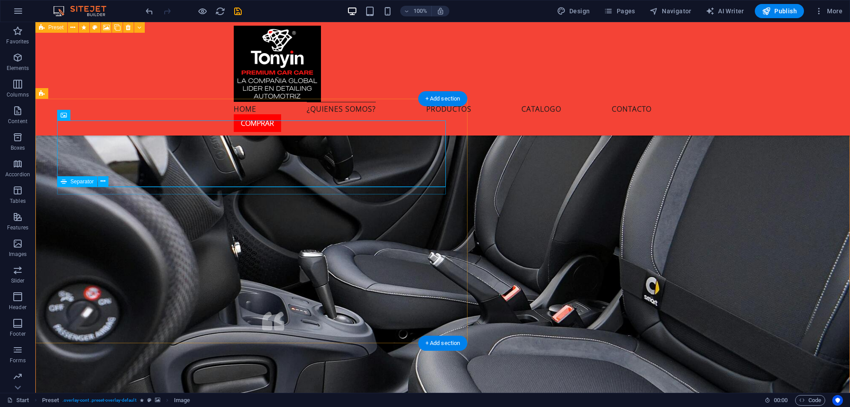
scroll to position [2507, 0]
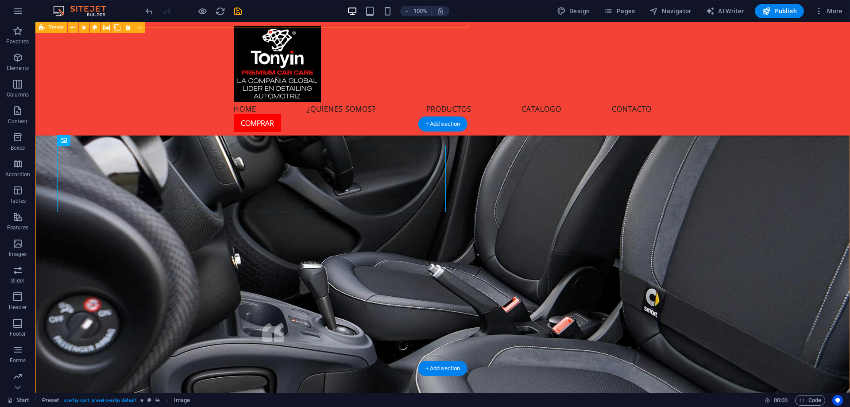
click at [21, 58] on icon "button" at bounding box center [17, 57] width 11 height 11
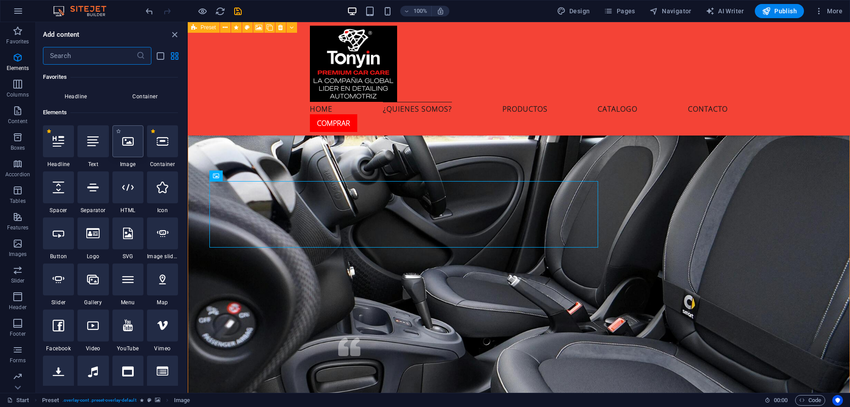
scroll to position [94, 0]
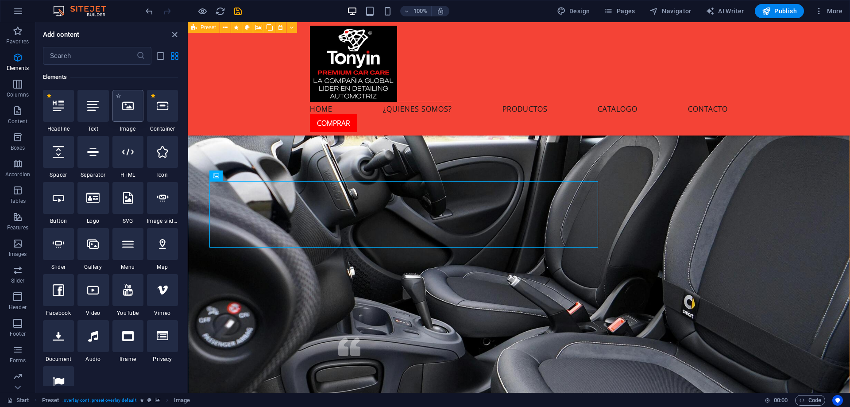
click at [124, 109] on icon at bounding box center [128, 106] width 12 height 12
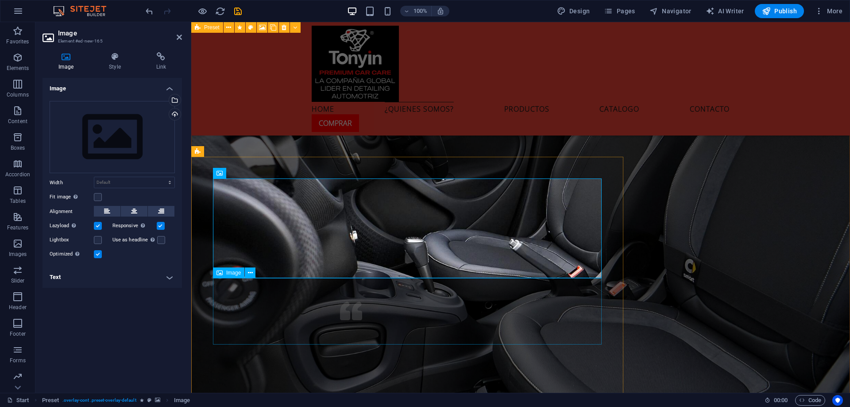
scroll to position [2554, 0]
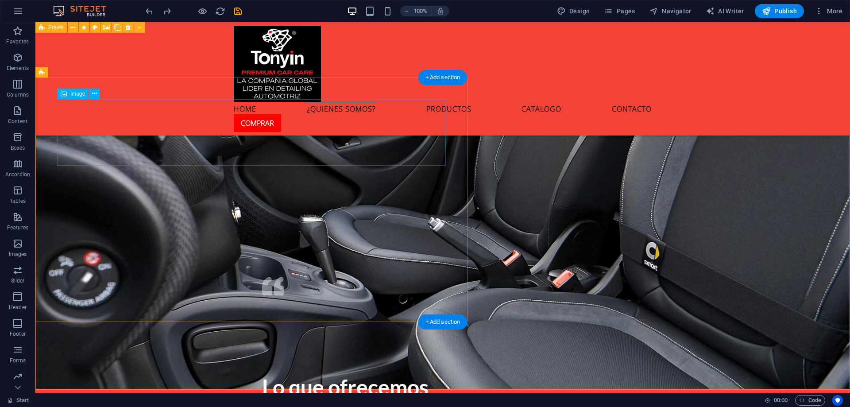
select select "px"
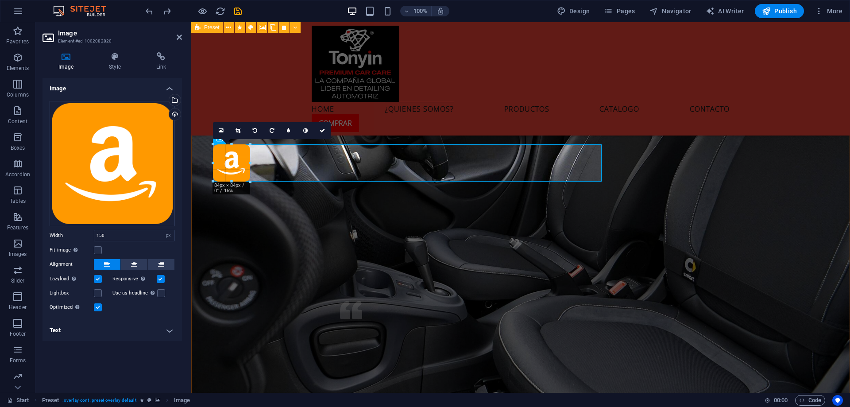
drag, startPoint x: 281, startPoint y: 176, endPoint x: 251, endPoint y: 176, distance: 29.7
type input "84"
click at [98, 293] on label at bounding box center [98, 293] width 8 height 8
click at [0, 0] on input "Lightbox" at bounding box center [0, 0] width 0 height 0
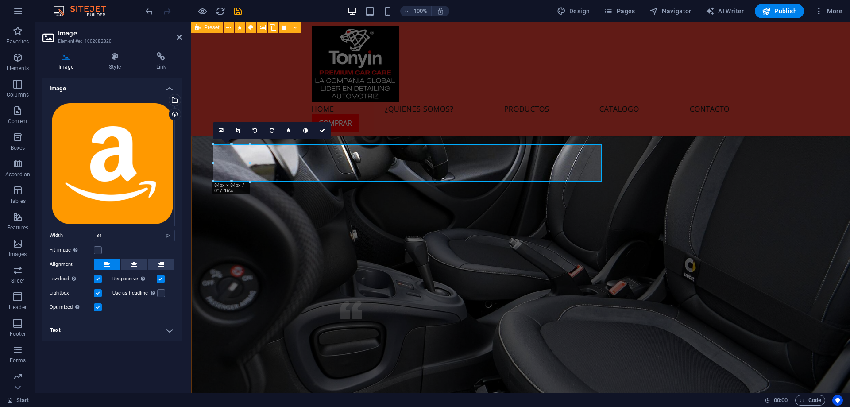
click at [98, 293] on label at bounding box center [98, 293] width 8 height 8
click at [0, 0] on input "Lightbox" at bounding box center [0, 0] width 0 height 0
click at [164, 55] on icon at bounding box center [161, 56] width 42 height 9
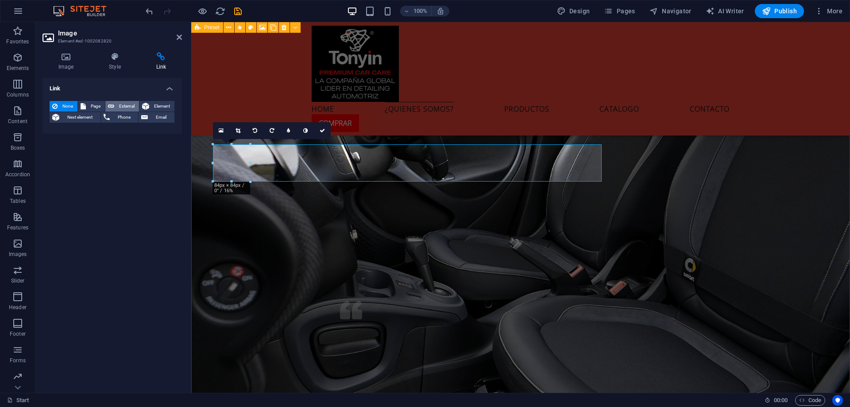
click at [119, 101] on span "External" at bounding box center [126, 106] width 19 height 11
select select "blank"
select select
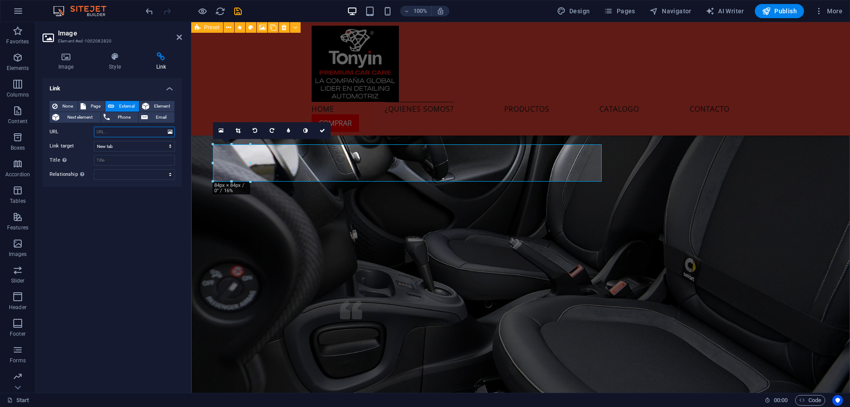
click at [130, 131] on input "URL" at bounding box center [134, 132] width 81 height 11
paste input "shorturl.at/Xkegu"
type input "shorturl.at/Xkegu"
select select
type input "shorturl.at/Xkegu"
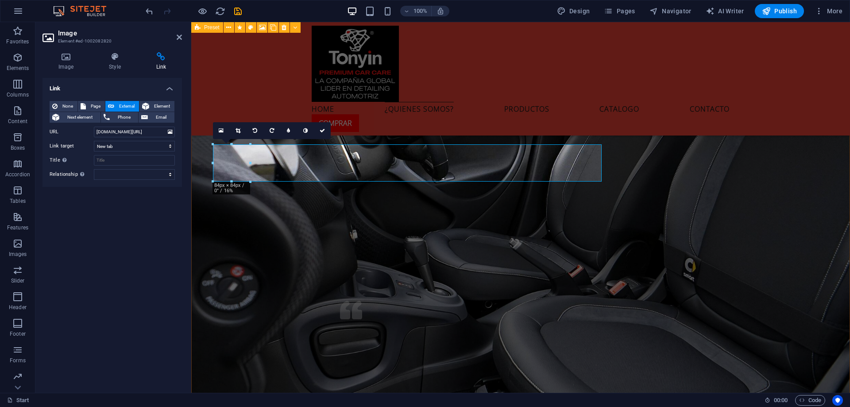
click at [183, 203] on div "Image Style Link Image Drag files here, click to choose files or select files f…" at bounding box center [112, 219] width 154 height 348
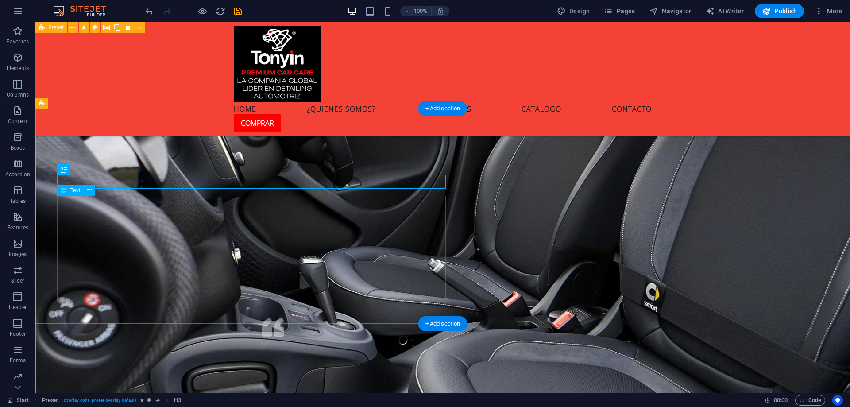
scroll to position [2509, 0]
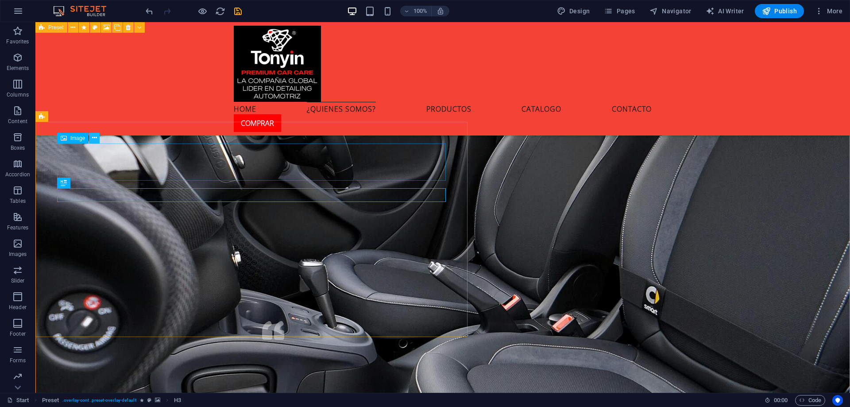
click at [93, 137] on icon at bounding box center [94, 137] width 5 height 9
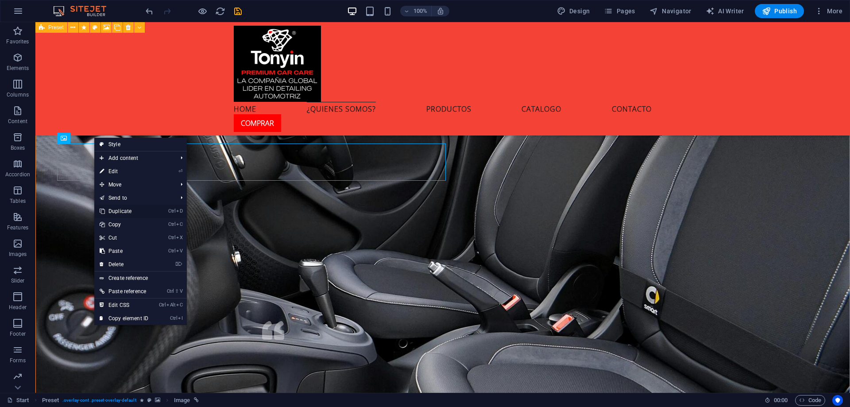
click at [135, 208] on link "Ctrl D Duplicate" at bounding box center [123, 211] width 59 height 13
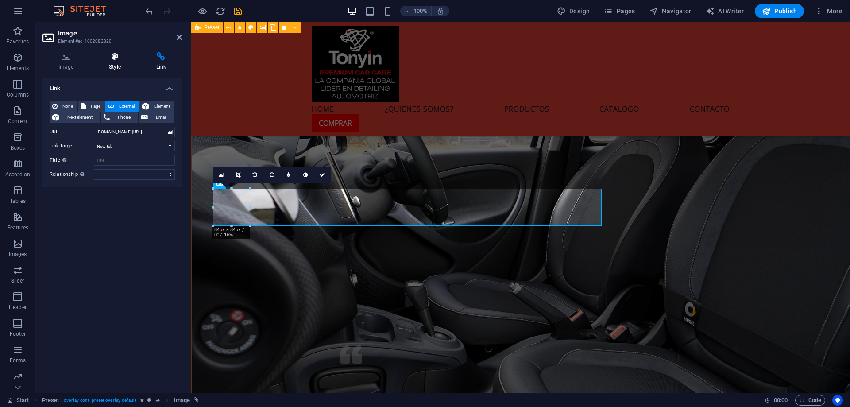
click at [104, 58] on icon at bounding box center [114, 56] width 43 height 9
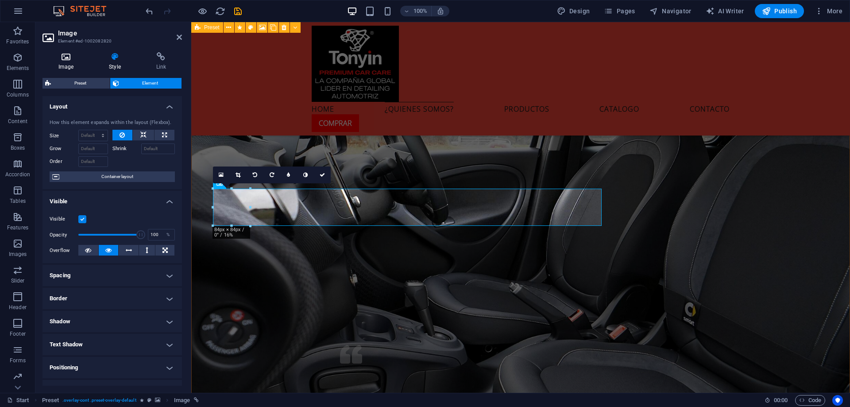
click at [82, 60] on icon at bounding box center [66, 56] width 47 height 9
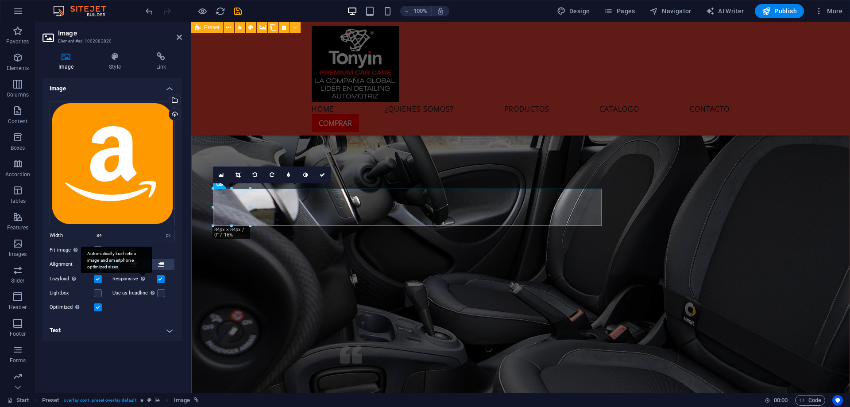
click at [138, 264] on div "Automatically load retina image and smartphone optimized sizes." at bounding box center [116, 260] width 71 height 27
click at [0, 0] on input "Responsive Automatically load retina image and smartphone optimized sizes." at bounding box center [0, 0] width 0 height 0
click at [129, 264] on button at bounding box center [134, 264] width 27 height 11
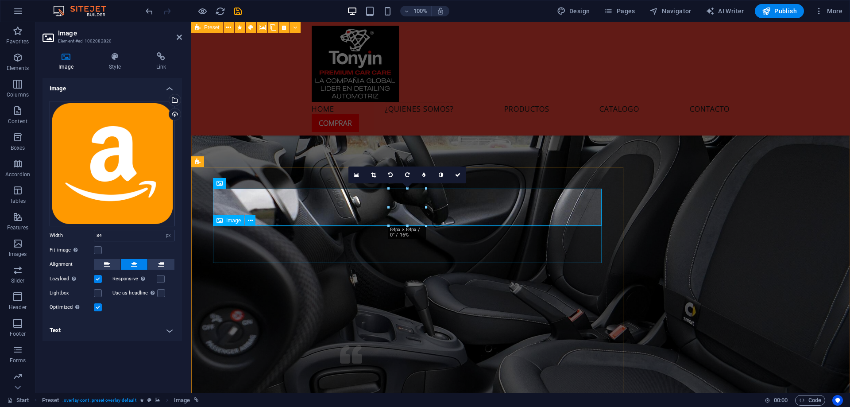
select select "px"
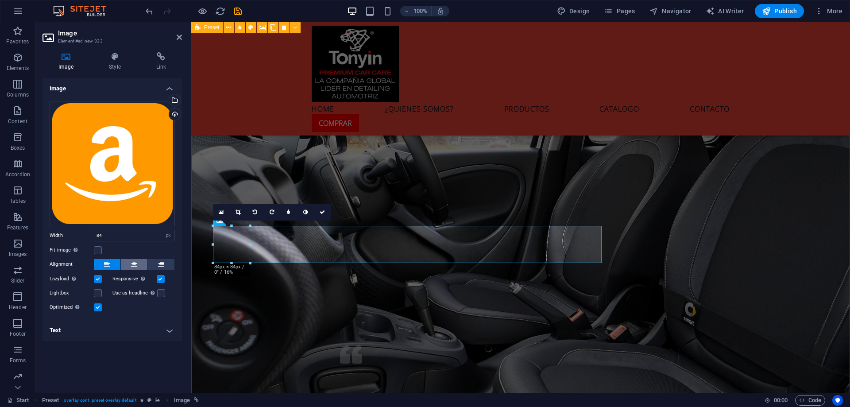
click at [134, 266] on icon at bounding box center [134, 264] width 6 height 11
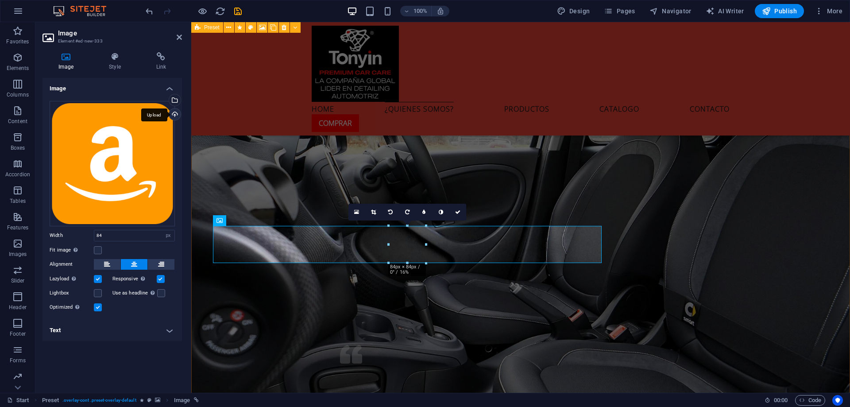
click at [176, 112] on div "Upload" at bounding box center [173, 114] width 13 height 13
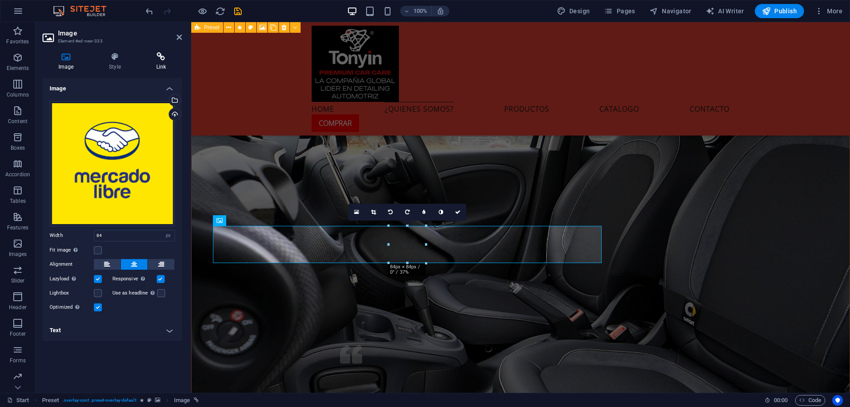
click at [158, 58] on icon at bounding box center [161, 56] width 42 height 9
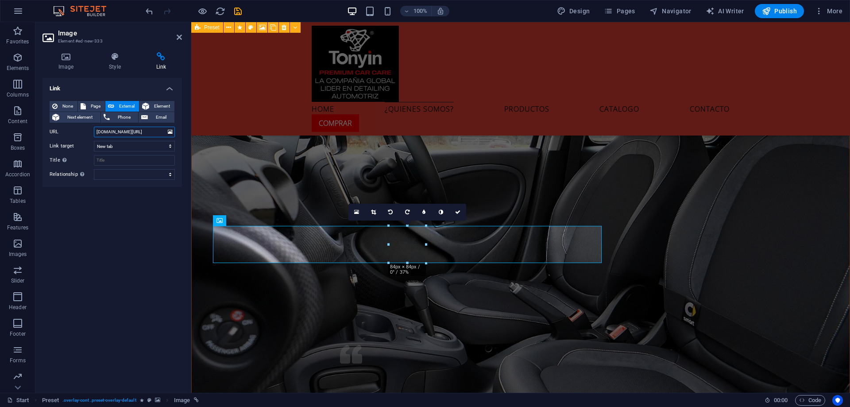
drag, startPoint x: 140, startPoint y: 130, endPoint x: 68, endPoint y: 132, distance: 72.2
click at [69, 132] on div "URL shorturl.at/Xkegu" at bounding box center [112, 132] width 125 height 11
click at [146, 131] on input "shorturl.at/Xkegu" at bounding box center [134, 132] width 81 height 11
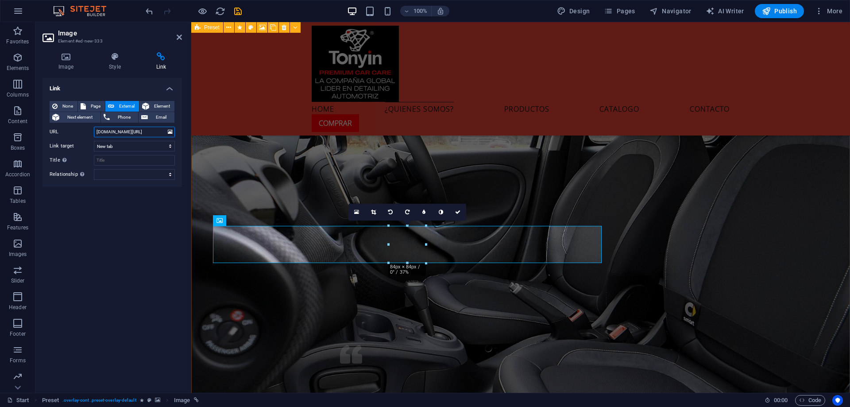
paste input "https://shorturl.at/RMGUE"
type input "https://shorturl.at/RMGUE"
click at [185, 230] on div "Image Style Link Image Drag files here, click to choose files or select files f…" at bounding box center [112, 219] width 154 height 348
click at [457, 213] on icon at bounding box center [457, 211] width 5 height 5
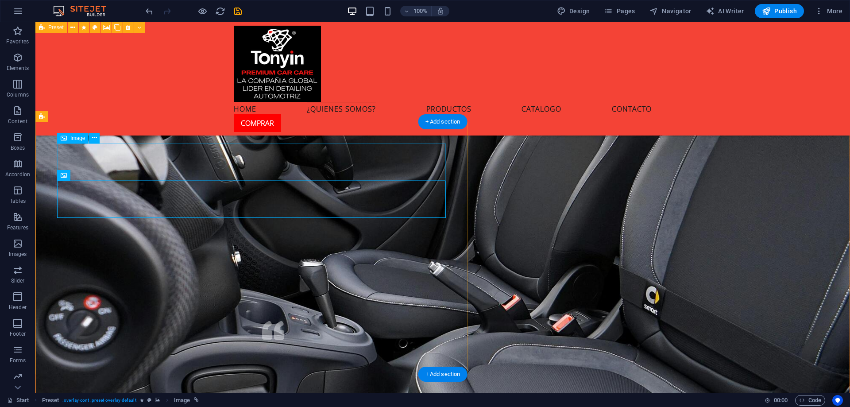
select select "px"
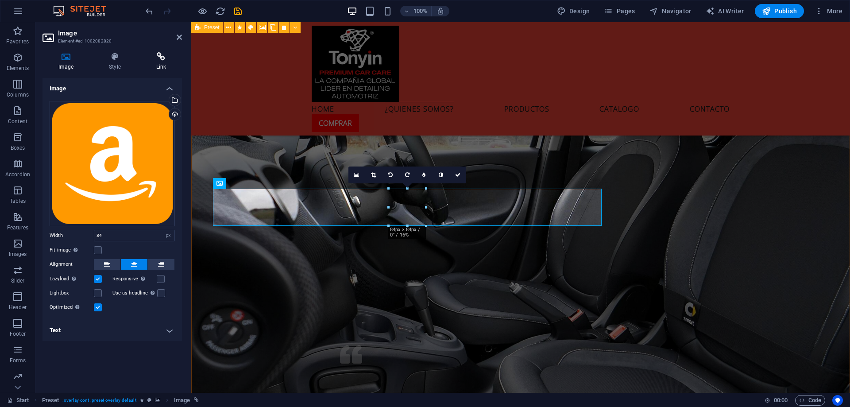
click at [162, 58] on icon at bounding box center [161, 56] width 42 height 9
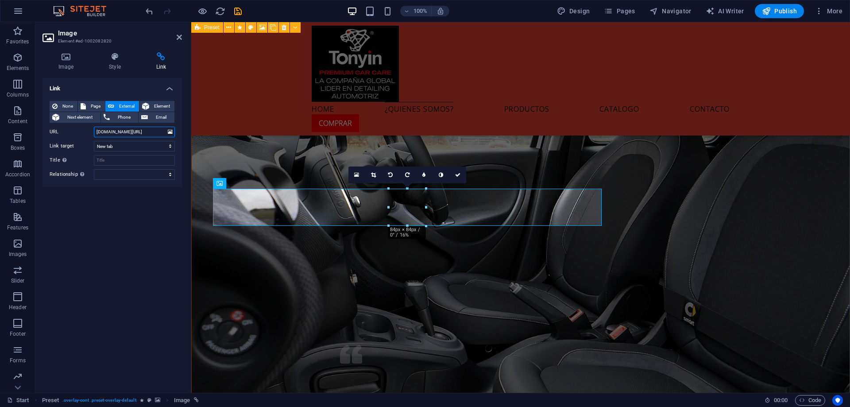
drag, startPoint x: 105, startPoint y: 133, endPoint x: 91, endPoint y: 133, distance: 13.7
click at [91, 133] on div "URL shorturl.at/Xkegu" at bounding box center [112, 132] width 125 height 11
click at [143, 131] on input "shorturl.at/Xkegu" at bounding box center [134, 132] width 81 height 11
click at [144, 131] on input "shorturl.at/Xkegu" at bounding box center [134, 132] width 81 height 11
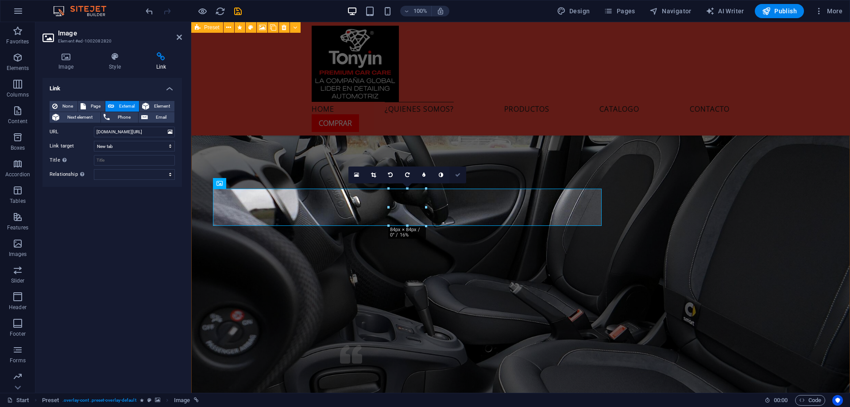
click at [456, 177] on icon at bounding box center [457, 174] width 5 height 5
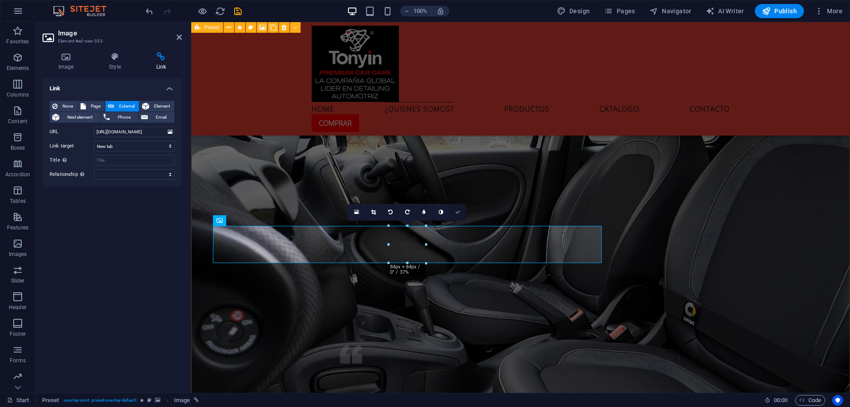
click at [461, 211] on link at bounding box center [457, 212] width 17 height 17
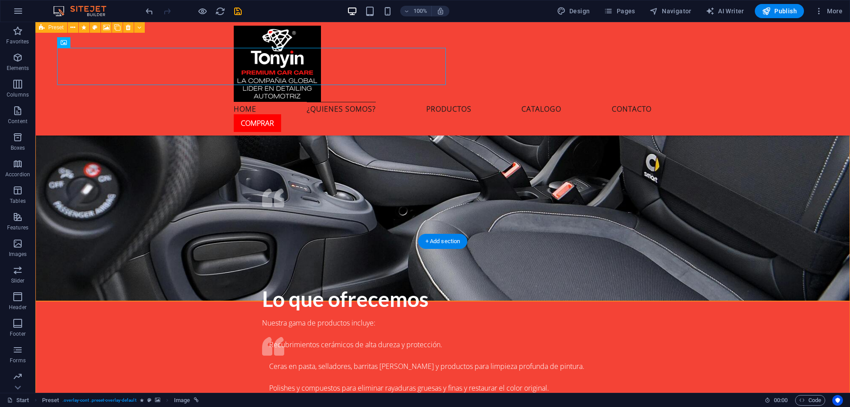
scroll to position [2642, 0]
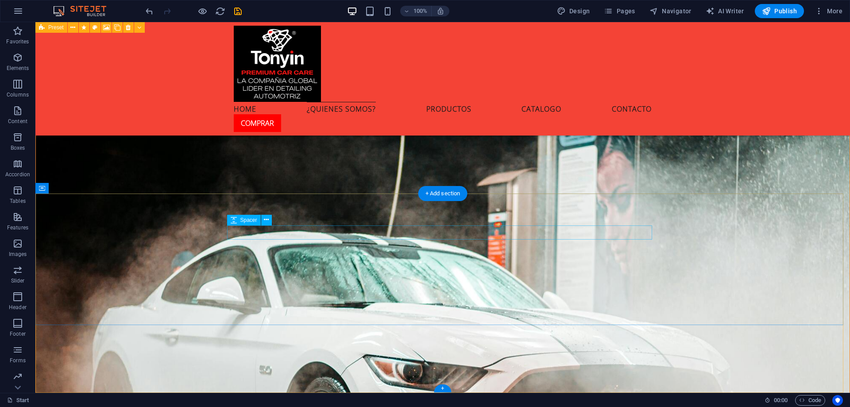
scroll to position [3067, 0]
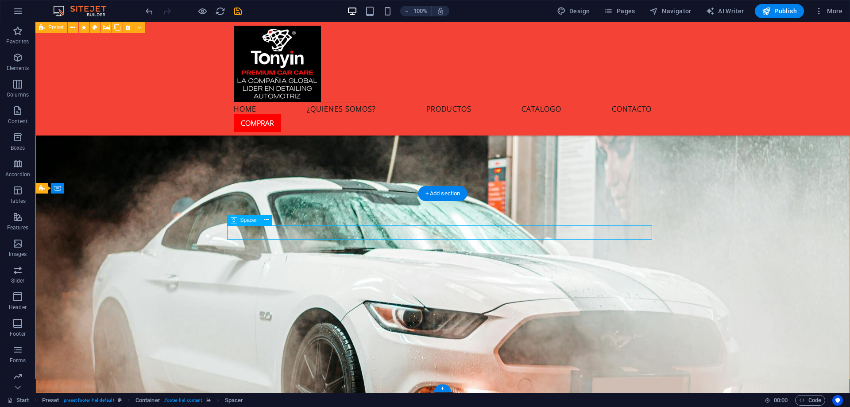
select select "rem"
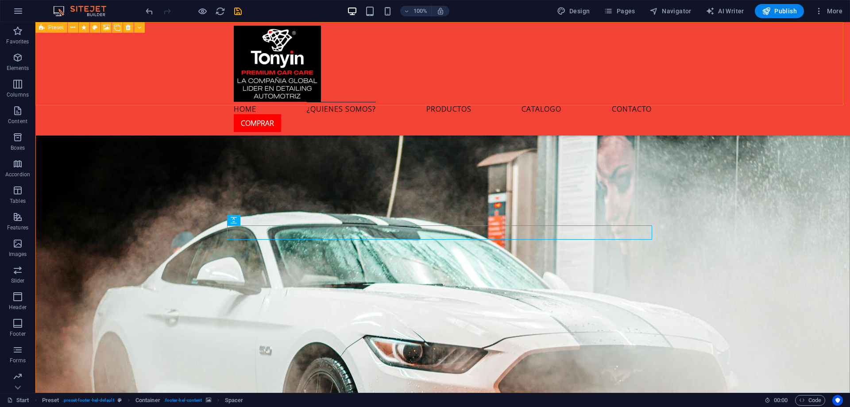
scroll to position [3067, 0]
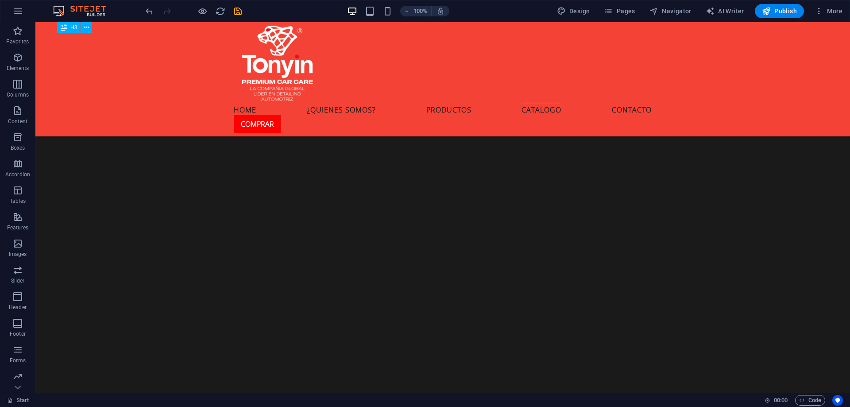
scroll to position [2945, 0]
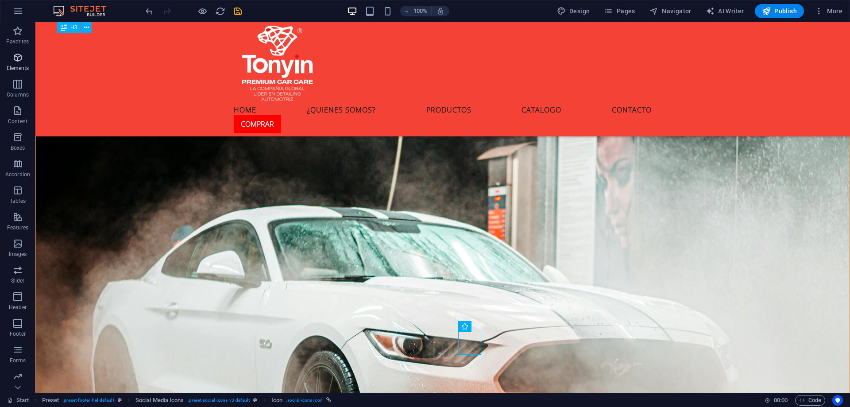
click at [20, 53] on icon "button" at bounding box center [17, 57] width 11 height 11
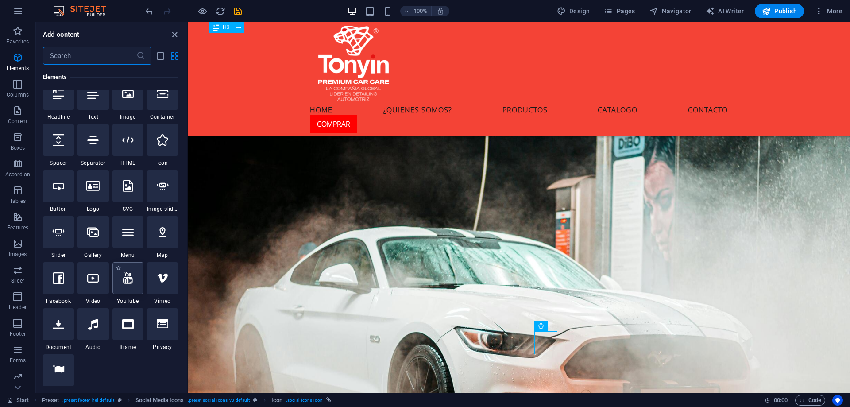
scroll to position [94, 0]
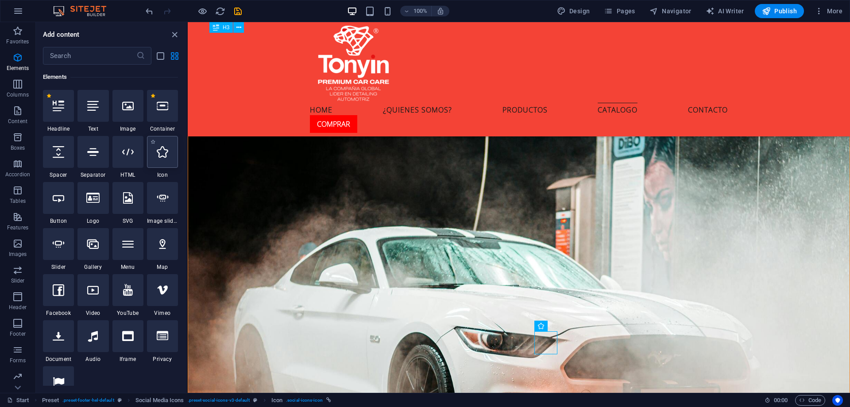
click at [157, 162] on div at bounding box center [162, 152] width 31 height 32
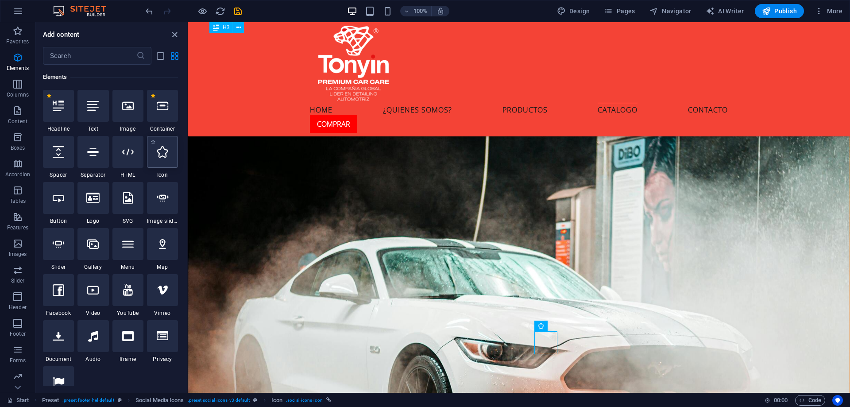
select select "xMidYMid"
select select "px"
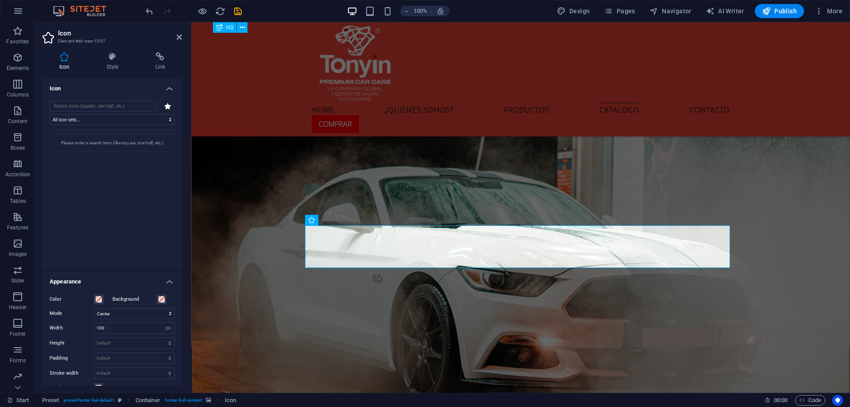
scroll to position [2945, 0]
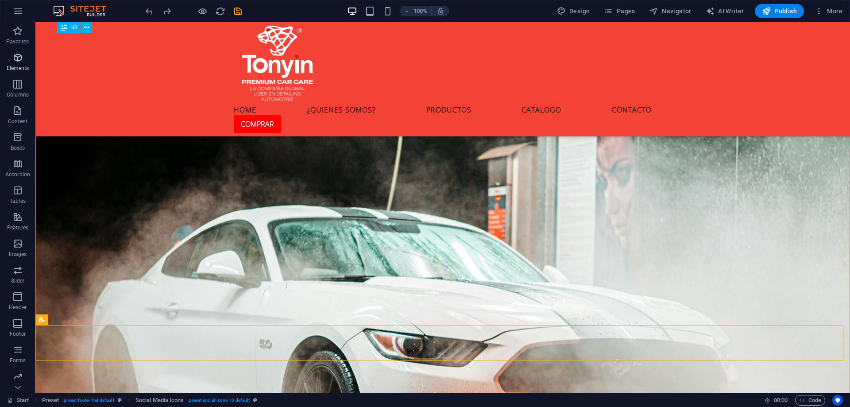
click at [21, 63] on span "Elements" at bounding box center [17, 62] width 35 height 21
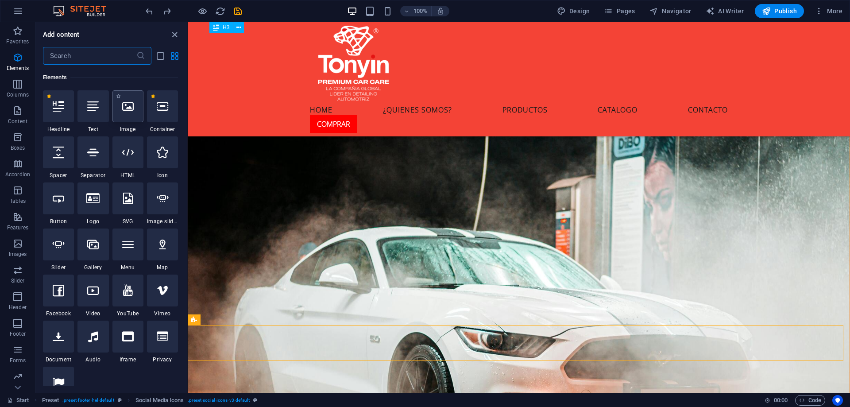
scroll to position [94, 0]
click at [166, 163] on div at bounding box center [162, 152] width 31 height 32
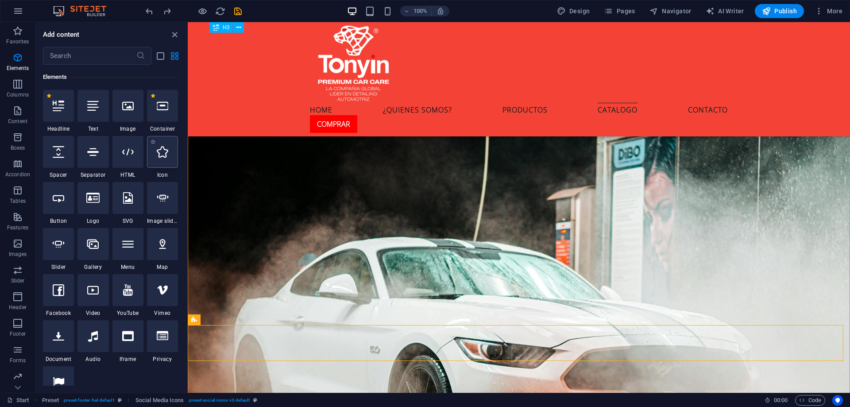
select select "xMidYMid"
select select "px"
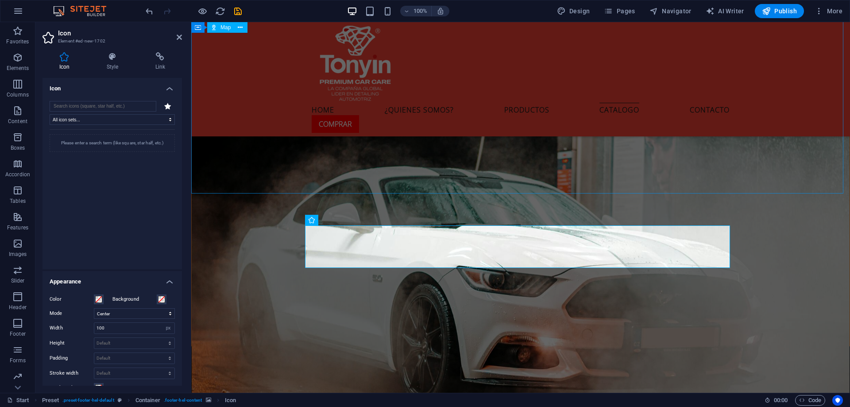
scroll to position [2945, 0]
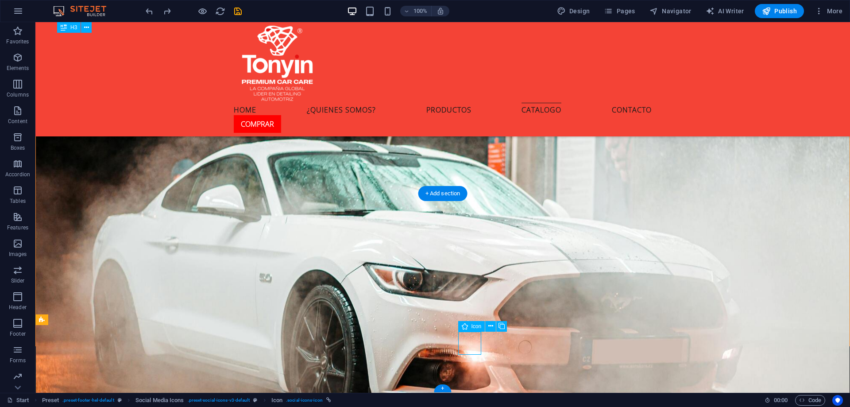
select select "xMidYMid"
select select "px"
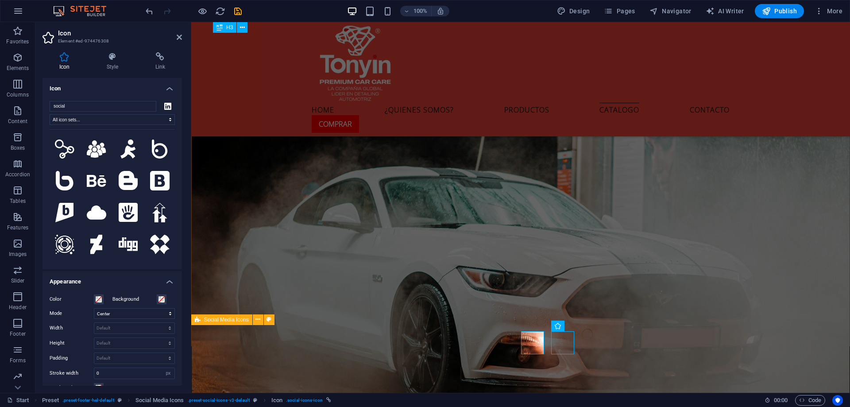
scroll to position [2945, 0]
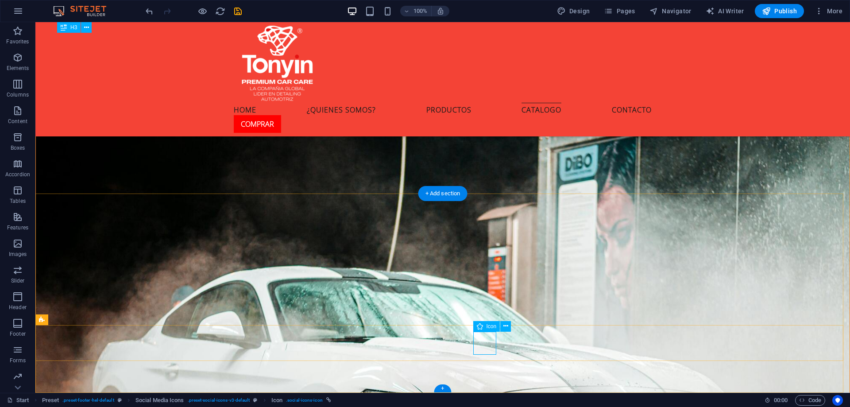
scroll to position [3011, 0]
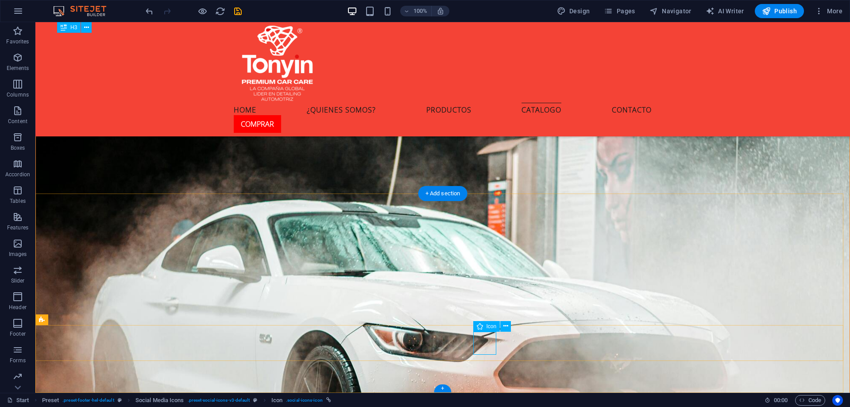
select select "xMidYMid"
select select "px"
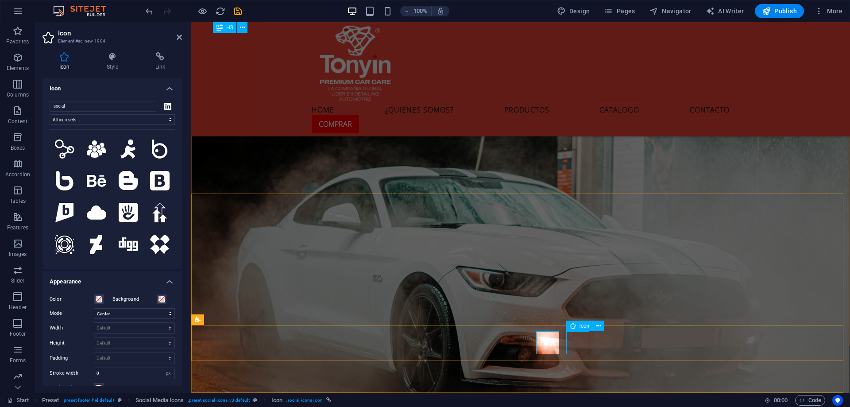
scroll to position [2945, 0]
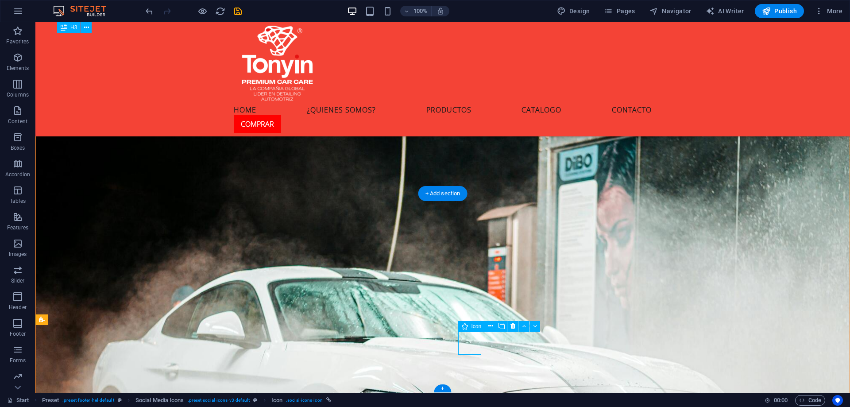
scroll to position [3011, 0]
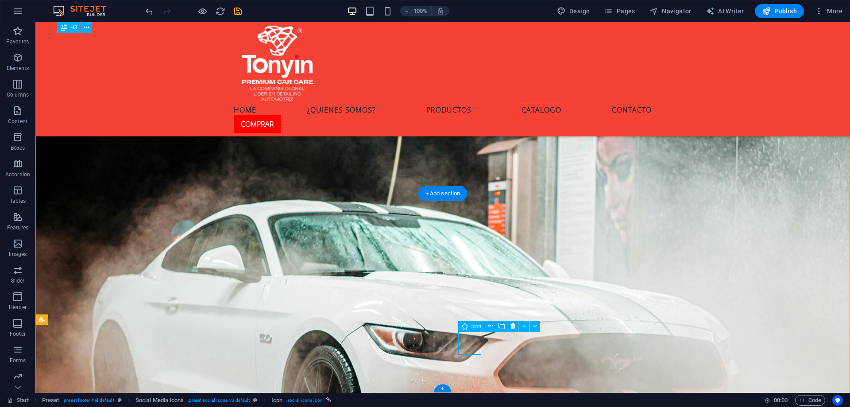
select select "xMidYMid"
select select "px"
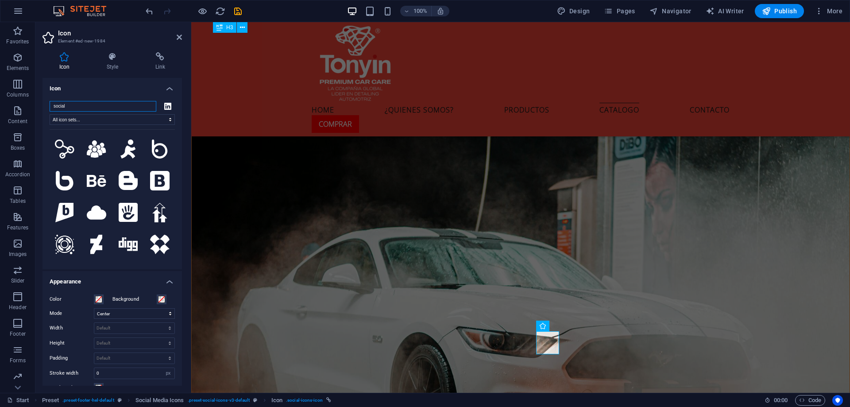
click at [109, 103] on input "social" at bounding box center [103, 106] width 107 height 11
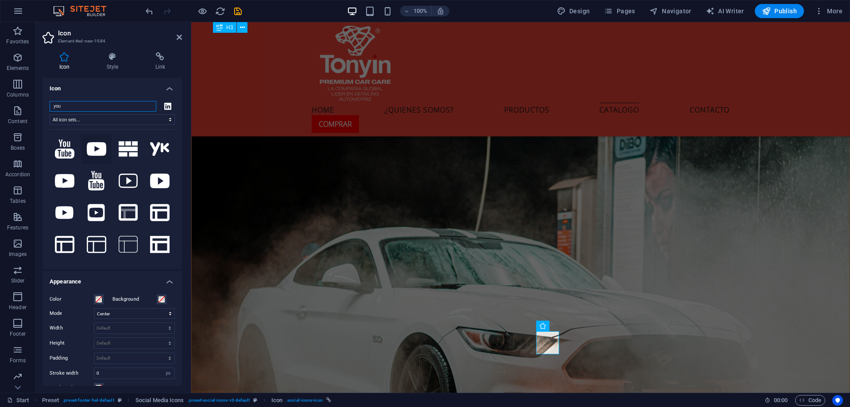
type input "you"
click at [90, 151] on icon at bounding box center [96, 149] width 19 height 14
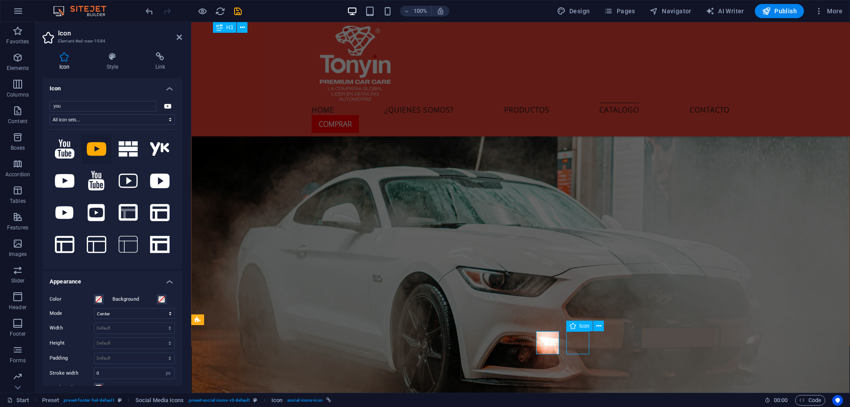
scroll to position [2945, 0]
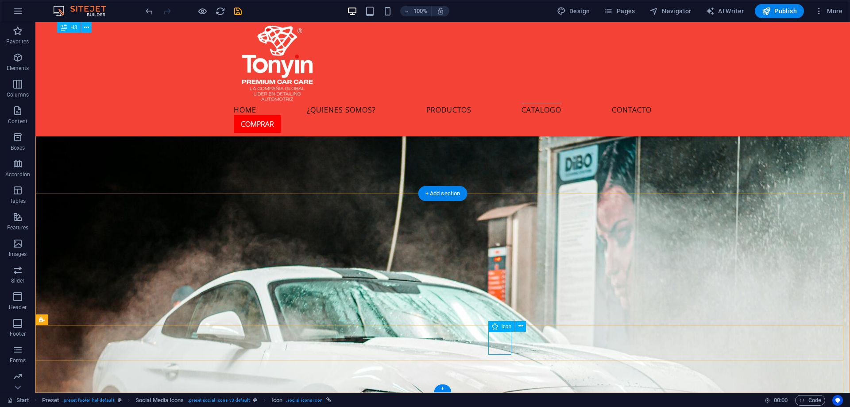
scroll to position [3011, 0]
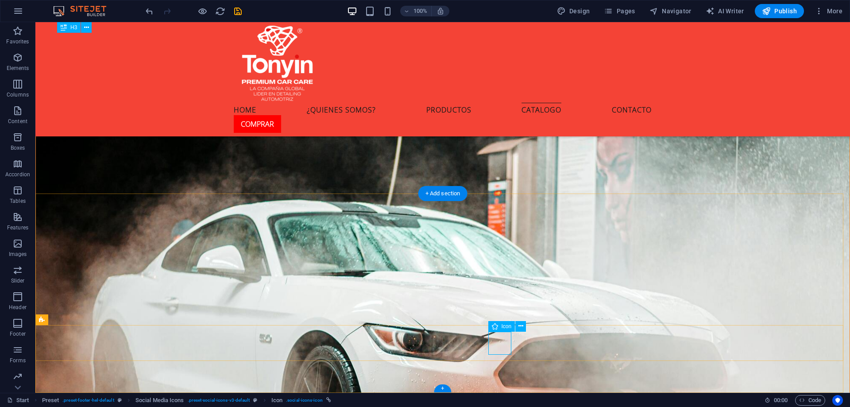
select select "xMidYMid"
select select "px"
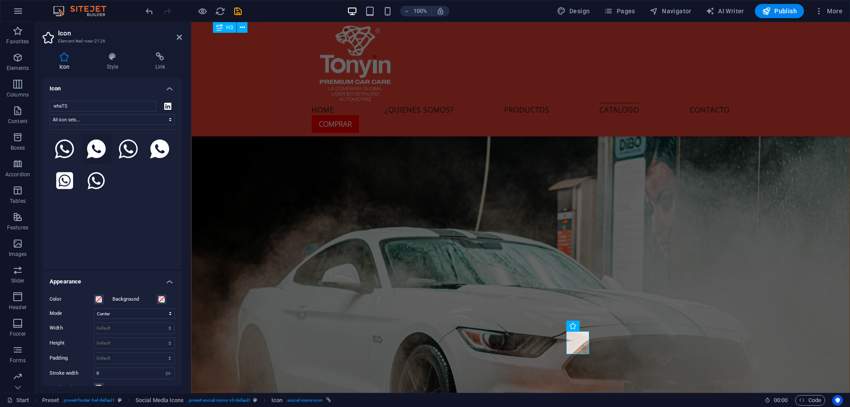
type input "whaTS"
click at [97, 144] on icon at bounding box center [96, 148] width 19 height 19
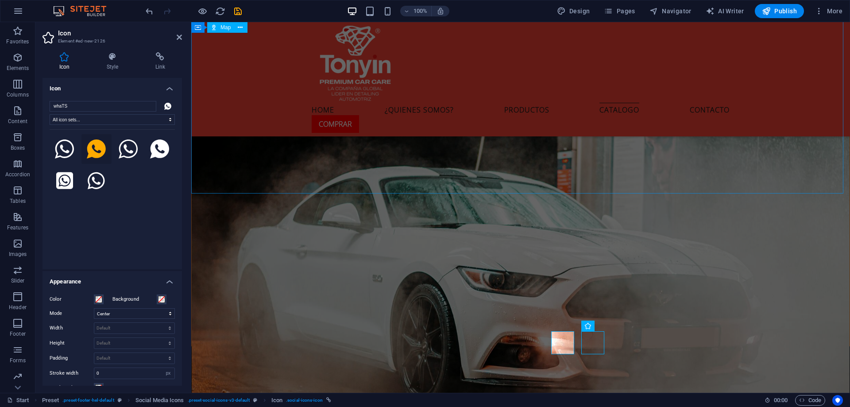
scroll to position [2945, 0]
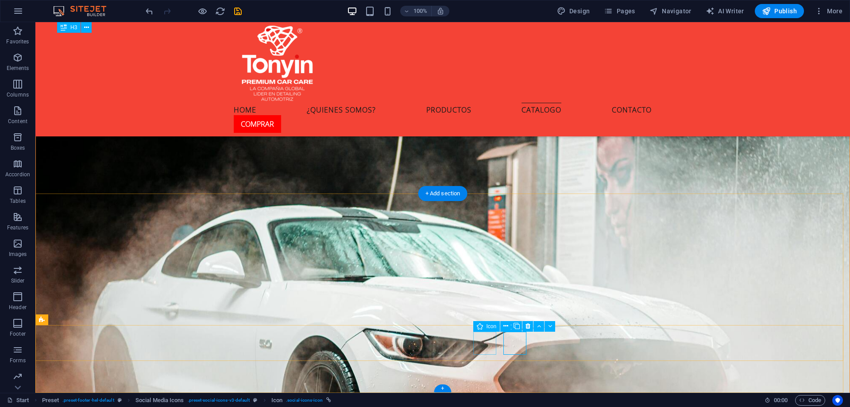
select select "xMidYMid"
select select "px"
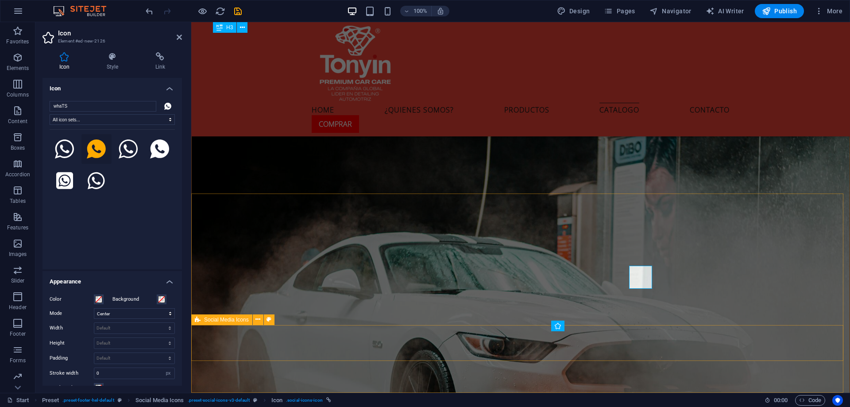
scroll to position [3011, 0]
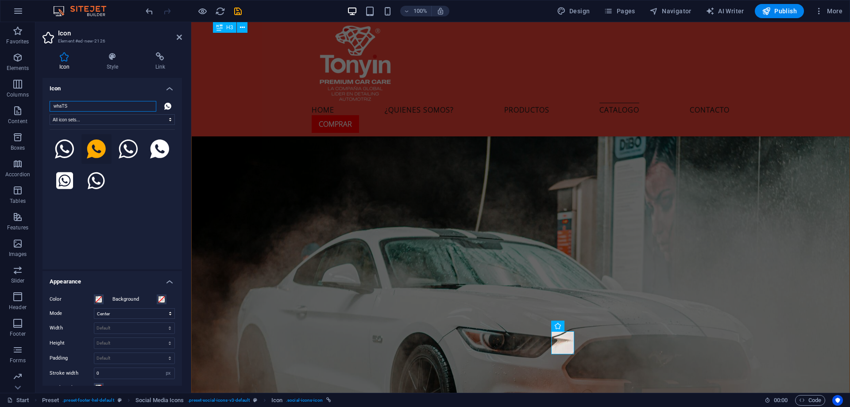
click at [97, 104] on input "whaTS" at bounding box center [103, 106] width 107 height 11
type input "TIK"
click at [67, 151] on icon at bounding box center [64, 148] width 17 height 19
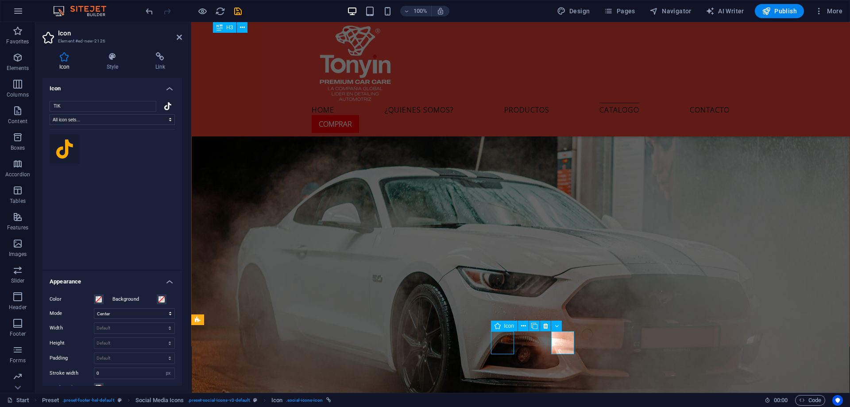
scroll to position [2945, 0]
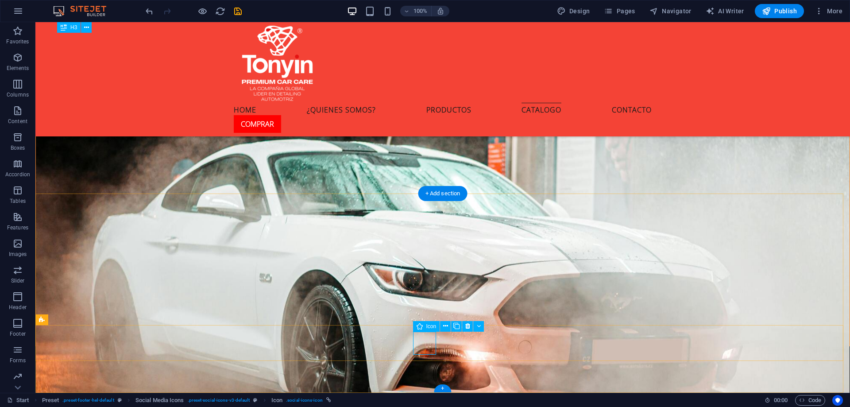
select select "xMidYMid"
select select "px"
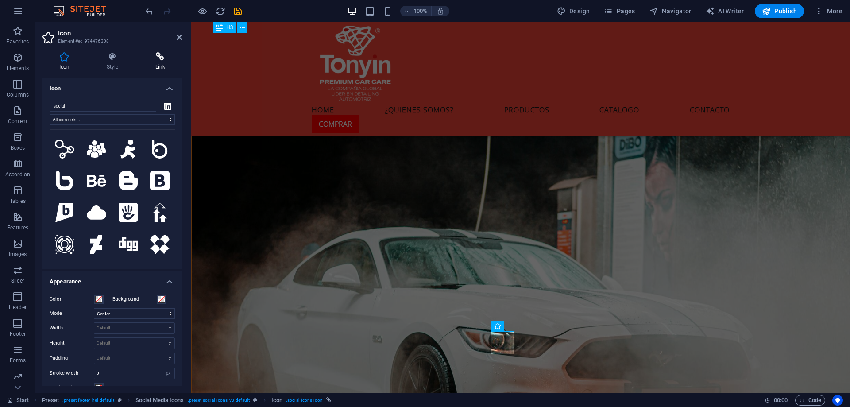
click at [157, 60] on icon at bounding box center [160, 56] width 43 height 9
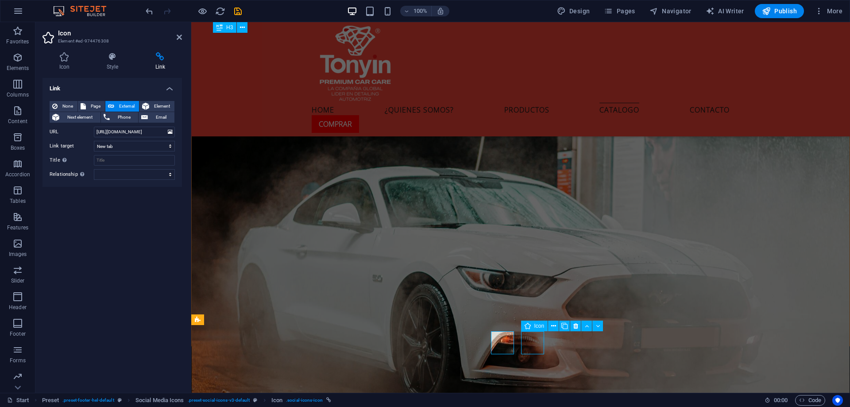
scroll to position [2945, 0]
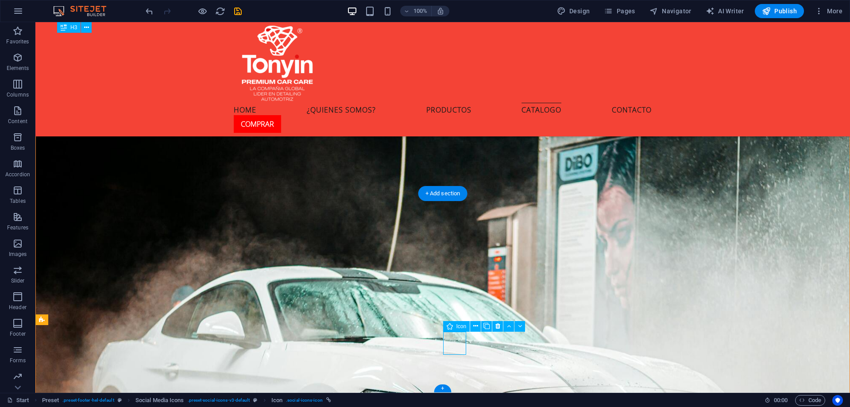
scroll to position [3011, 0]
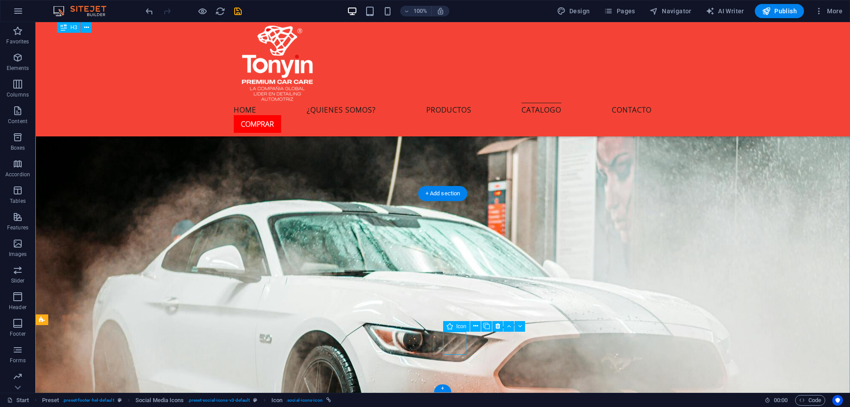
select select "xMidYMid"
select select "px"
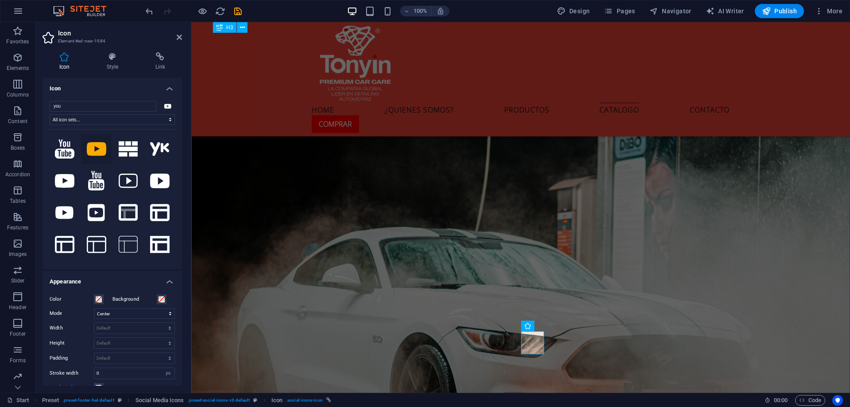
click at [166, 50] on div "Icon Style Link Icon you All icon sets... IcoFont Ionicons FontAwesome Brands F…" at bounding box center [112, 219] width 154 height 348
click at [163, 56] on icon at bounding box center [160, 56] width 43 height 9
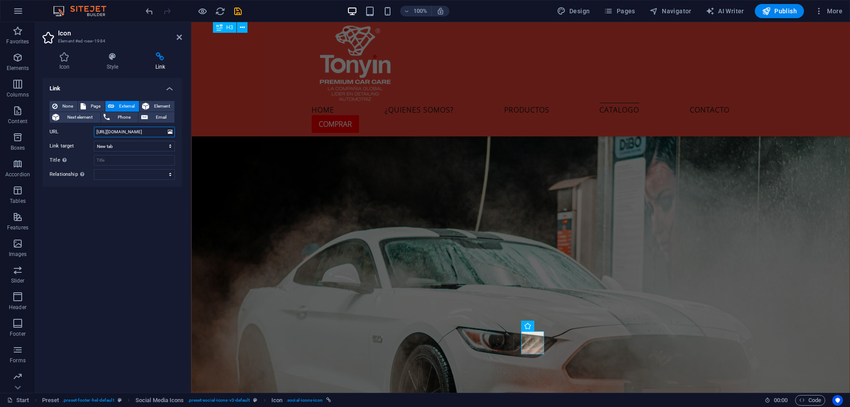
click at [142, 134] on input "https://www.linkedin.com/in/wilcotec-international-73982931b/" at bounding box center [134, 132] width 81 height 11
paste input "youtube.com/@MarketingWilcotec"
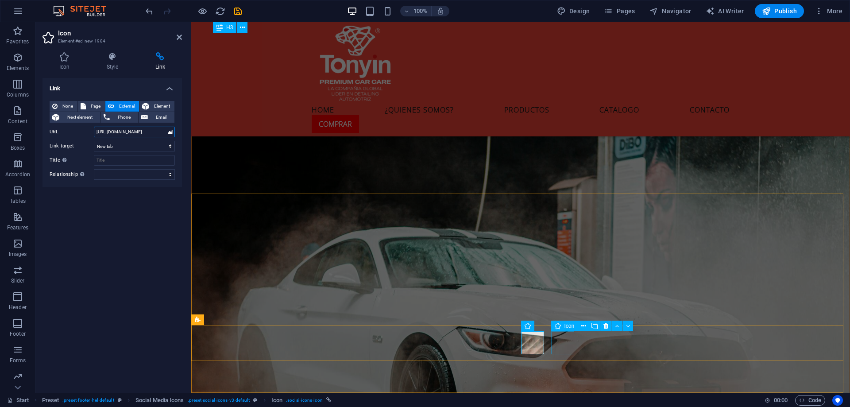
type input "https://www.youtube.com/@MarketingWilcotec"
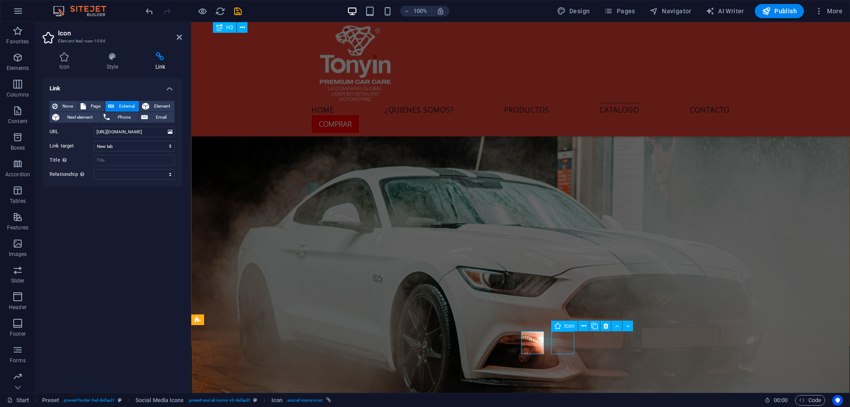
scroll to position [2945, 0]
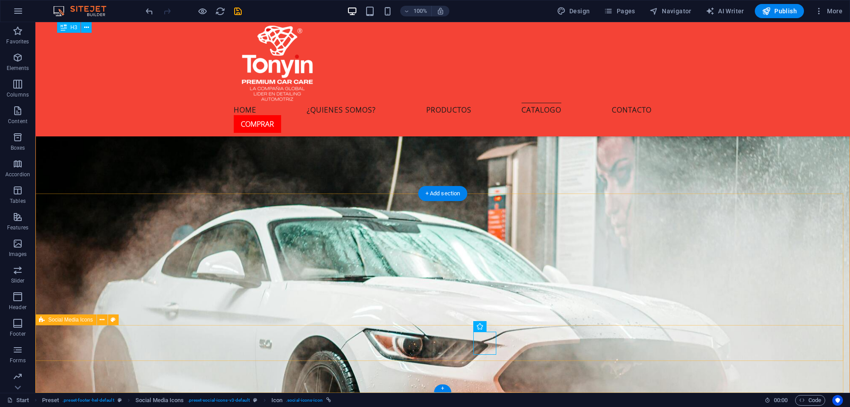
select select "xMidYMid"
select select "px"
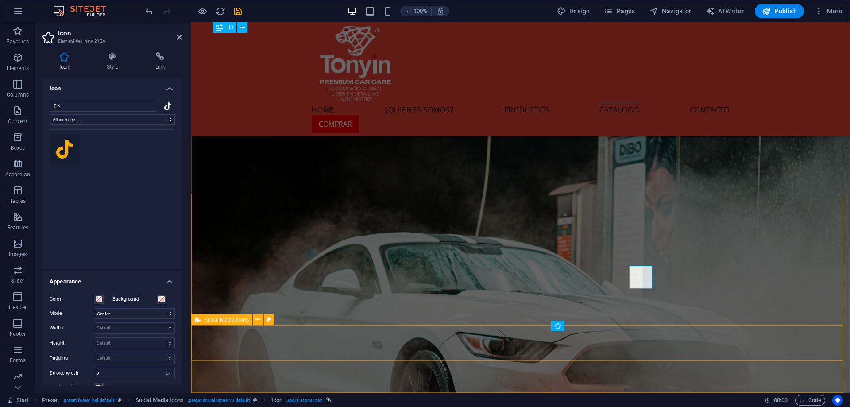
scroll to position [3011, 0]
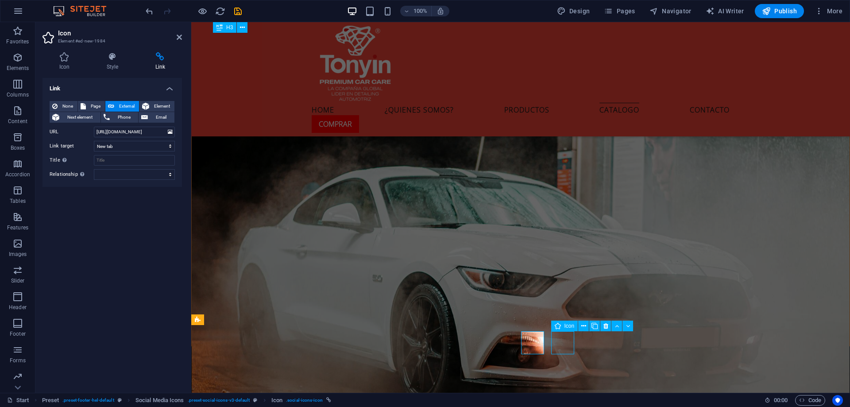
scroll to position [2945, 0]
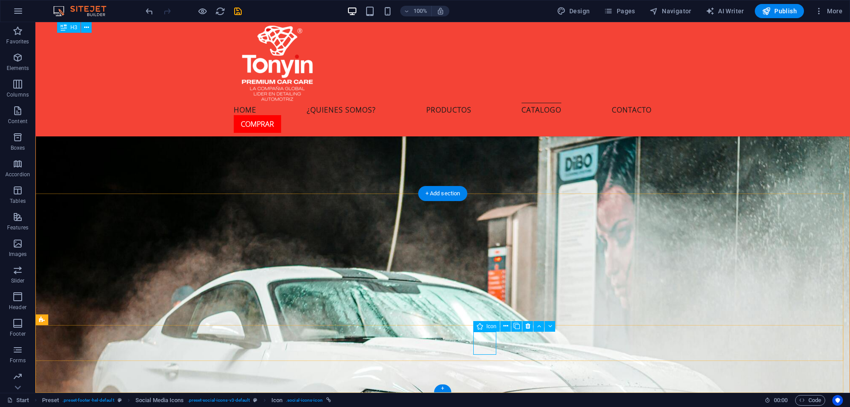
scroll to position [3011, 0]
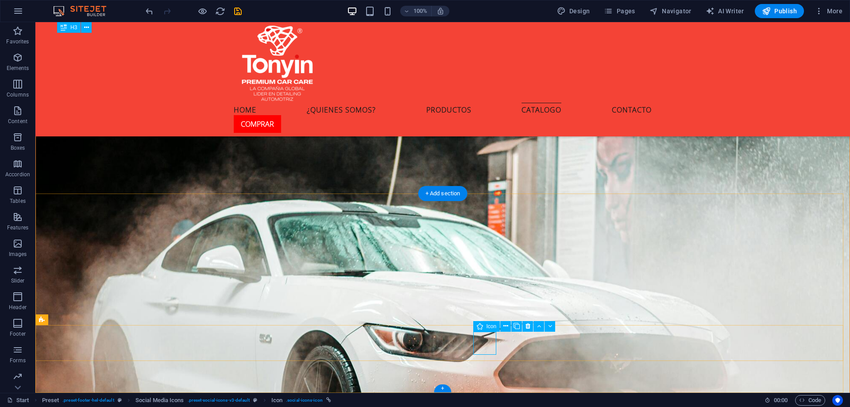
select select "xMidYMid"
select select "px"
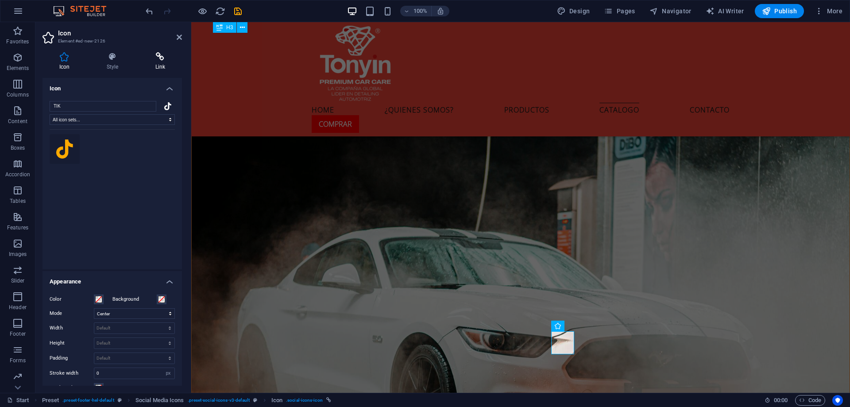
click at [158, 58] on icon at bounding box center [160, 56] width 43 height 9
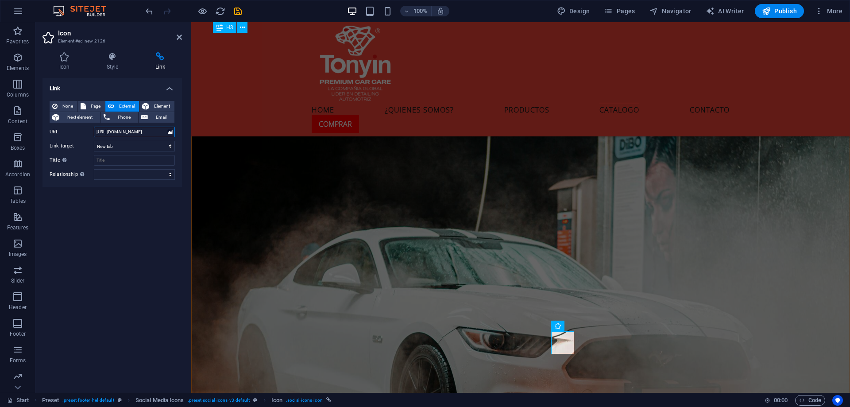
click at [148, 133] on input "https://www.linkedin.com/in/wilcotec-international-73982931b/" at bounding box center [134, 132] width 81 height 11
paste input "tiktok.com/@wilcotec_international"
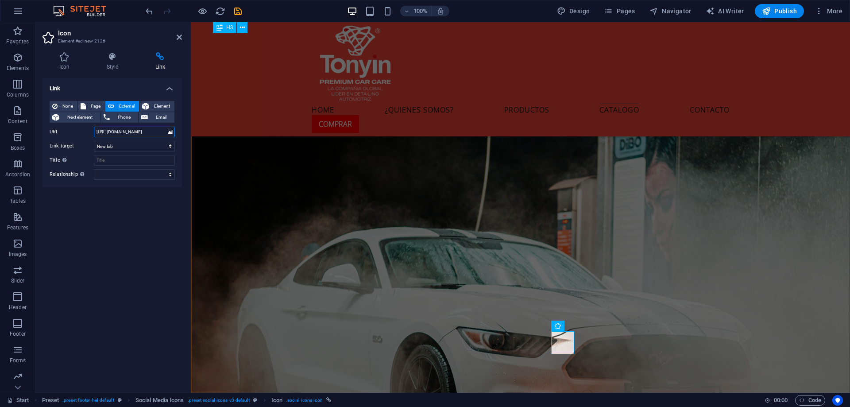
type input "[URL][DOMAIN_NAME]"
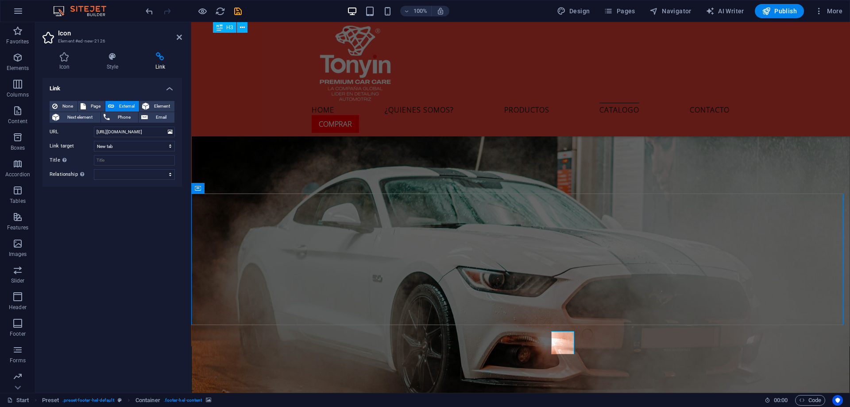
scroll to position [2945, 0]
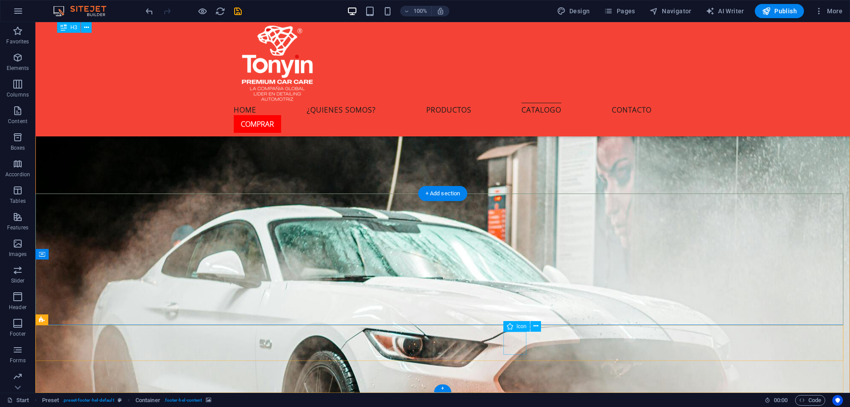
select select "xMidYMid"
select select "px"
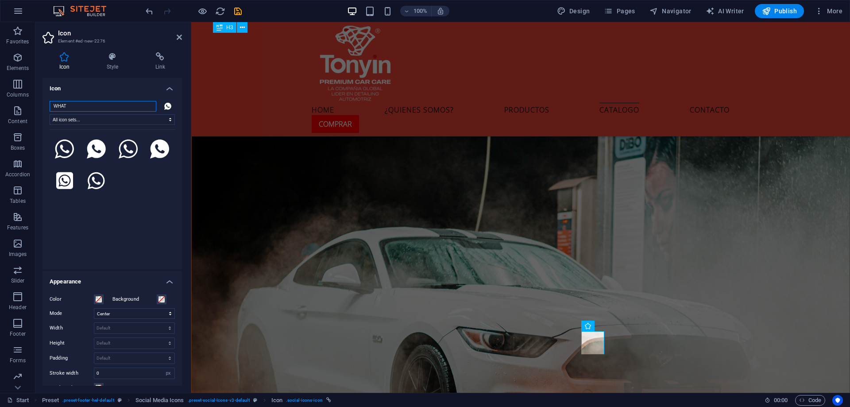
type input "WHAT"
click at [161, 51] on div "Icon Style Link Icon WHAT All icon sets... IcoFont Ionicons FontAwesome Brands …" at bounding box center [112, 219] width 154 height 348
click at [160, 57] on icon at bounding box center [160, 56] width 43 height 9
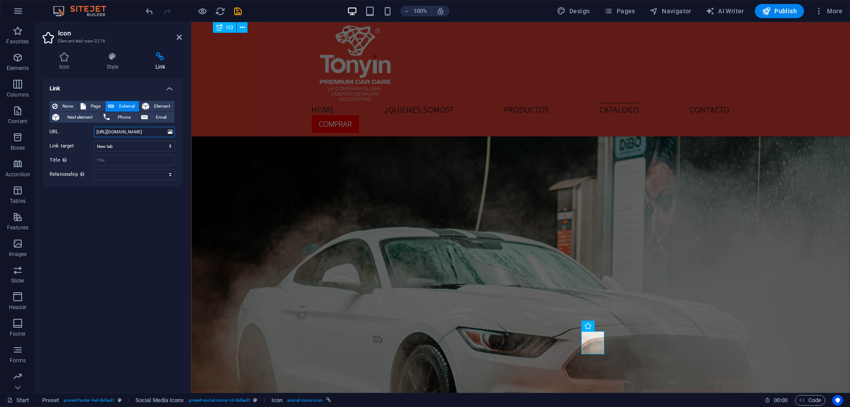
click at [148, 133] on input "https://www.linkedin.com/in/wilcotec-international-73982931b/" at bounding box center [134, 132] width 81 height 11
click at [135, 132] on input "https://www.linkedin.com/in/wilcotec-international-73982931b/" at bounding box center [134, 132] width 81 height 11
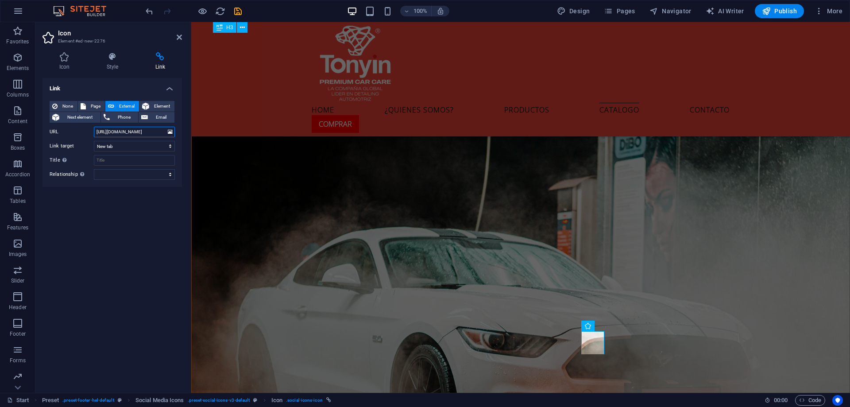
click at [135, 132] on input "https://www.linkedin.com/in/wilcotec-international-73982931b/" at bounding box center [134, 132] width 81 height 11
paste input "[DOMAIN_NAME]/ourtj8"
type input "[DOMAIN_NAME]/ourtj8"
click at [147, 207] on div "Link None Page External Element Next element Phone Email Page Start Subpage Leg…" at bounding box center [112, 232] width 139 height 308
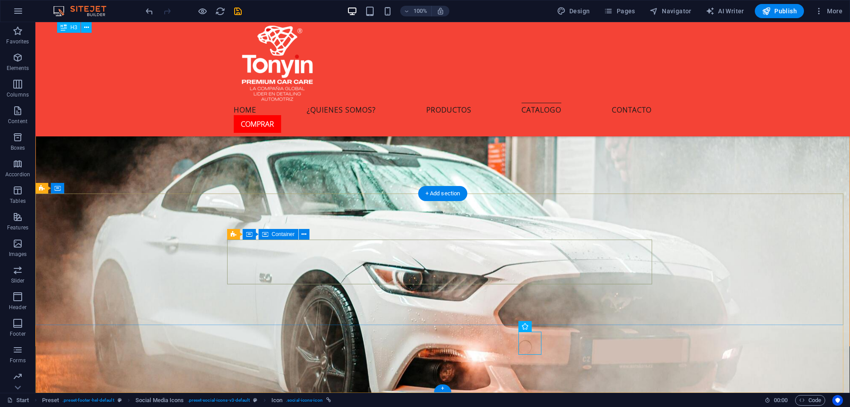
scroll to position [2945, 0]
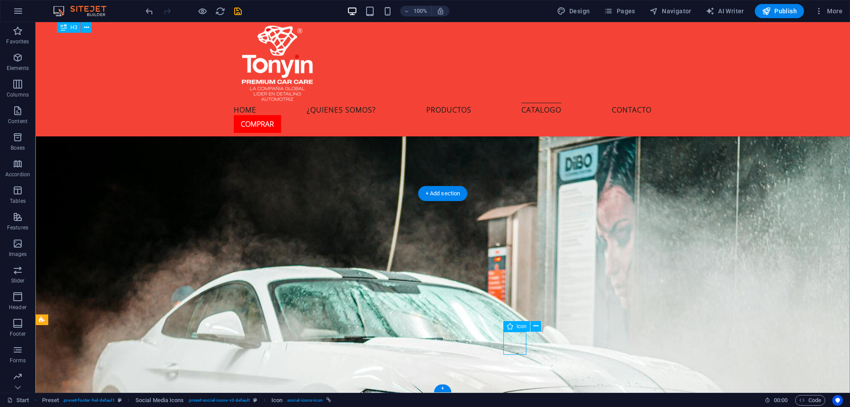
scroll to position [3011, 0]
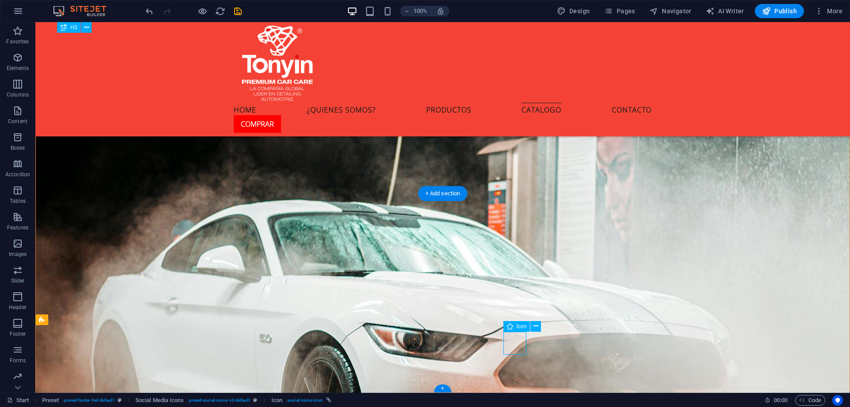
select select "xMidYMid"
select select "px"
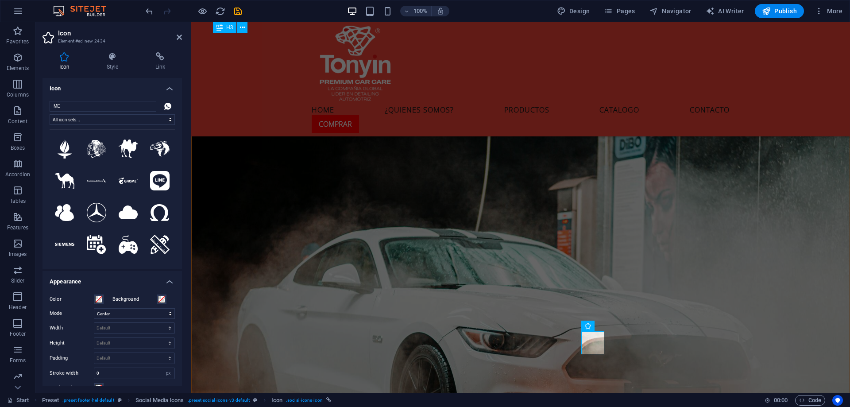
type input "M"
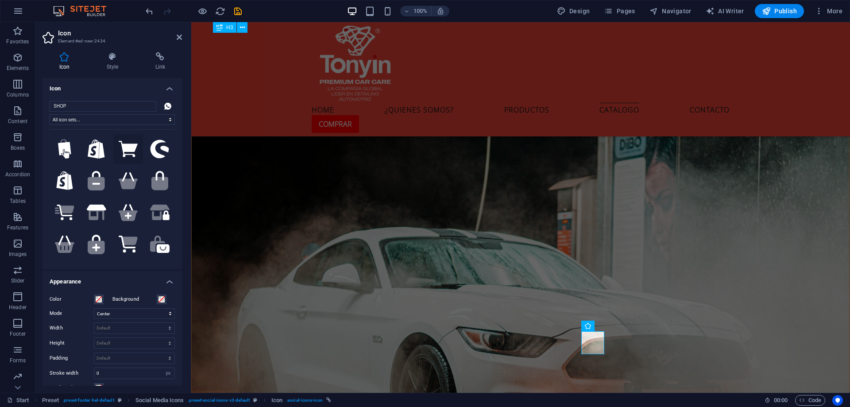
type input "SHOP"
click at [127, 150] on icon at bounding box center [128, 149] width 19 height 16
click at [159, 58] on icon at bounding box center [160, 56] width 43 height 9
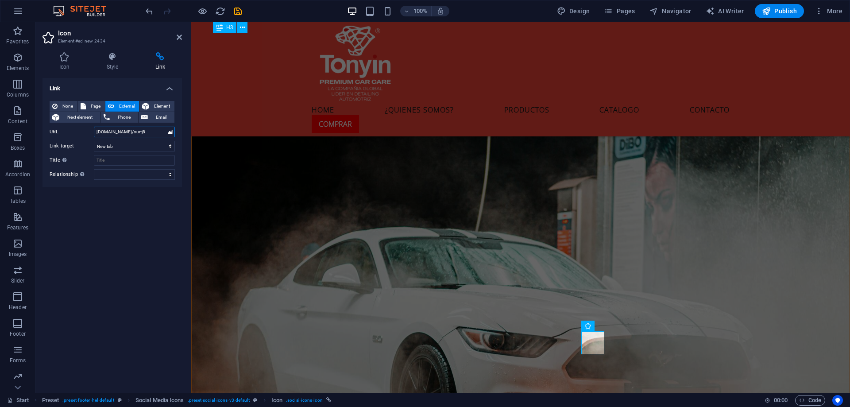
drag, startPoint x: 93, startPoint y: 132, endPoint x: 83, endPoint y: 132, distance: 9.7
click at [83, 132] on div "URL wa.link/ourtj8" at bounding box center [112, 132] width 125 height 11
paste input "https://shorturl.at/RMGUE"
type input "https://shorturl.at/RMGUE"
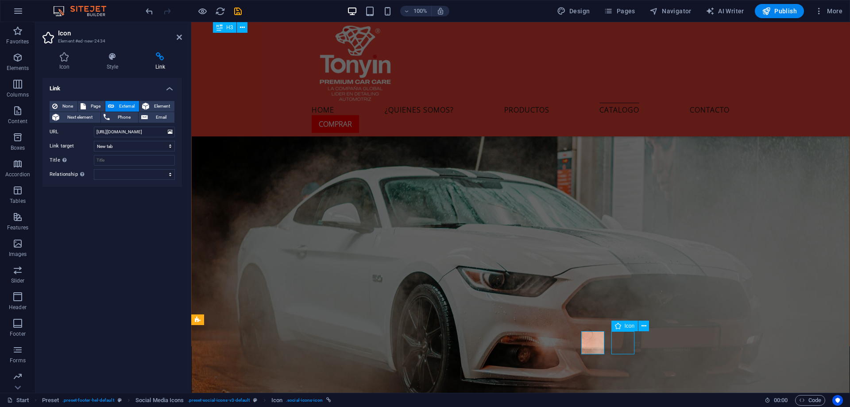
scroll to position [2945, 0]
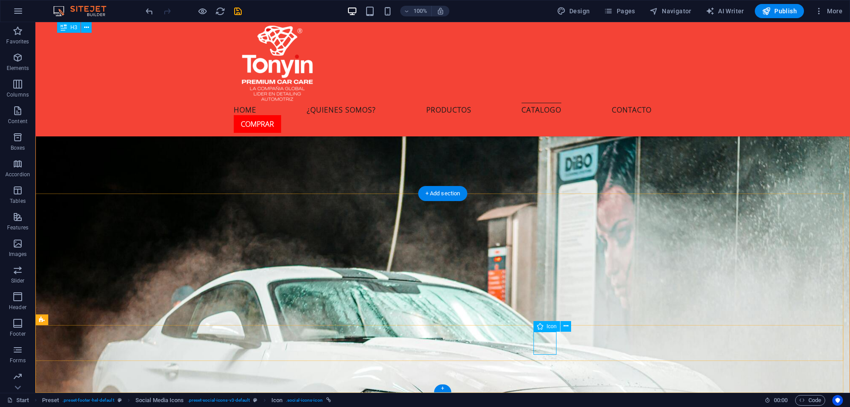
scroll to position [3011, 0]
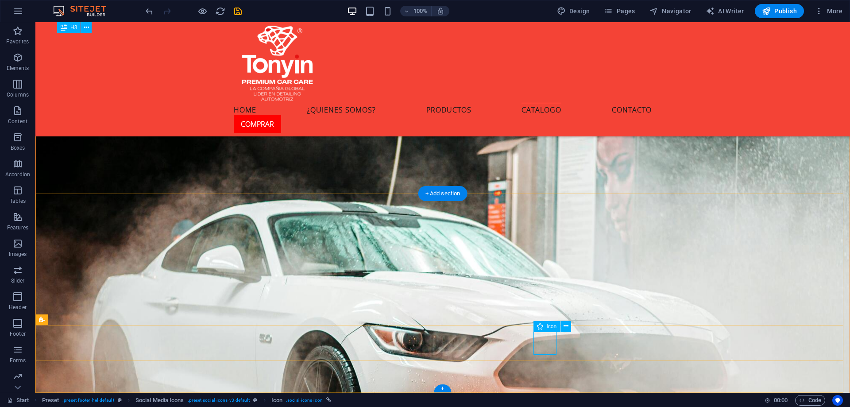
select select "xMidYMid"
select select "px"
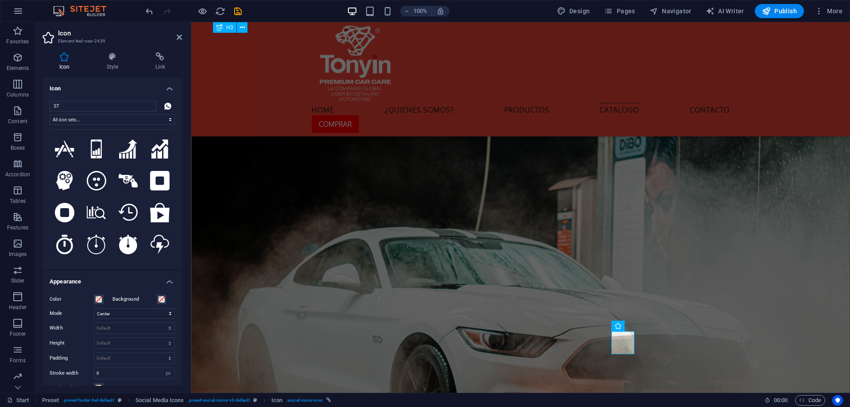
type input "S"
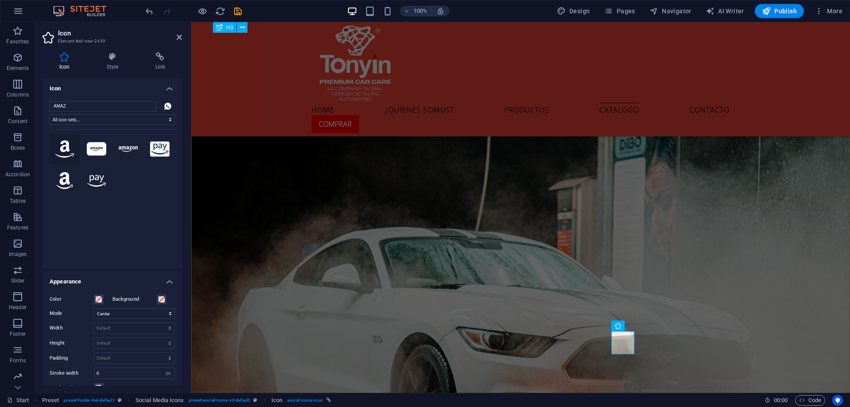
type input "AMAZ"
click at [62, 146] on icon at bounding box center [64, 149] width 19 height 18
click at [155, 58] on icon at bounding box center [160, 56] width 43 height 9
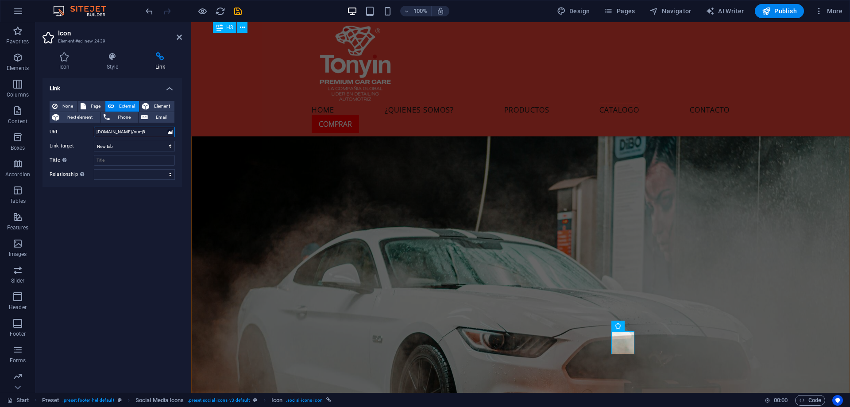
drag, startPoint x: 111, startPoint y: 130, endPoint x: 76, endPoint y: 128, distance: 35.0
click at [86, 128] on div "URL wa.link/ourtj8" at bounding box center [112, 132] width 125 height 11
paste input "shorturl.at/Xkegu"
type input "shorturl.at/Xkegu"
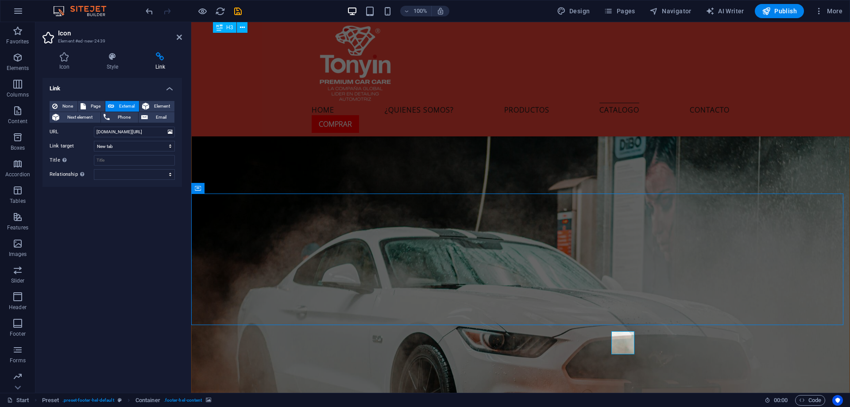
scroll to position [2945, 0]
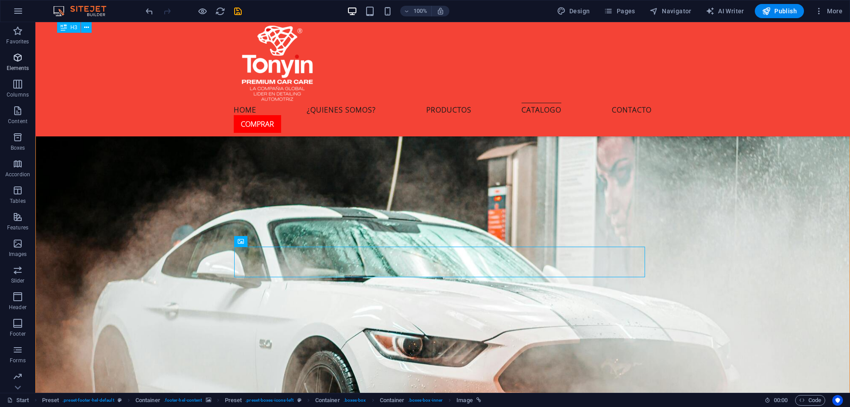
click at [23, 62] on icon "button" at bounding box center [17, 57] width 11 height 11
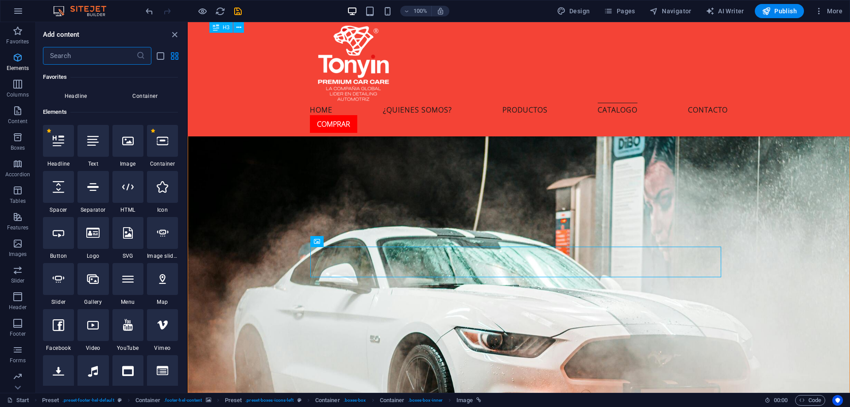
scroll to position [94, 0]
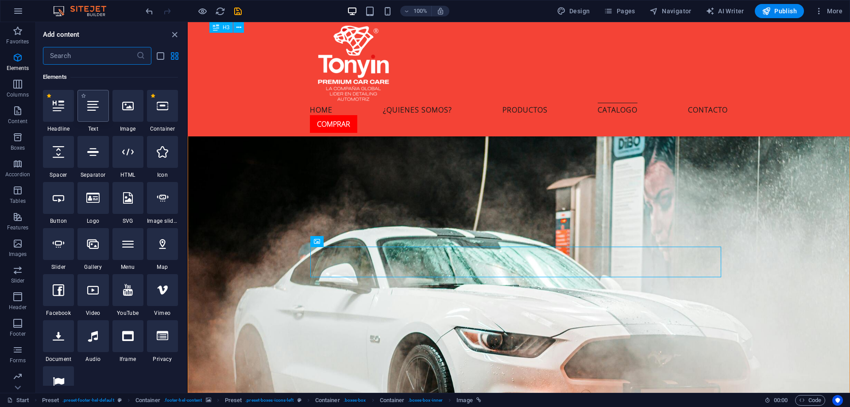
click at [95, 116] on div at bounding box center [92, 106] width 31 height 32
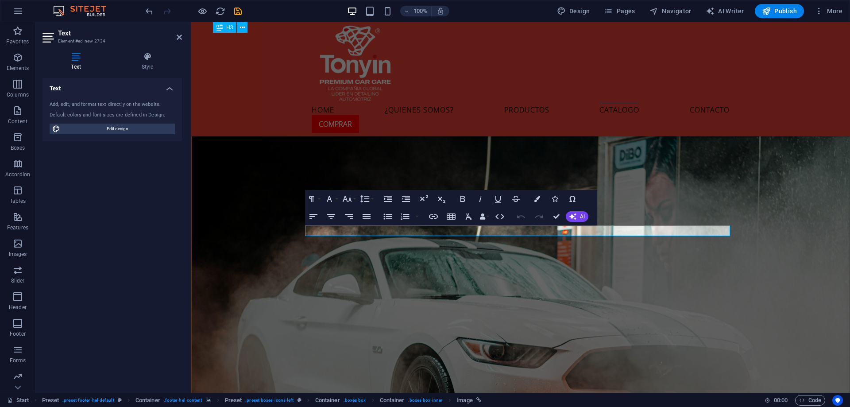
scroll to position [3011, 0]
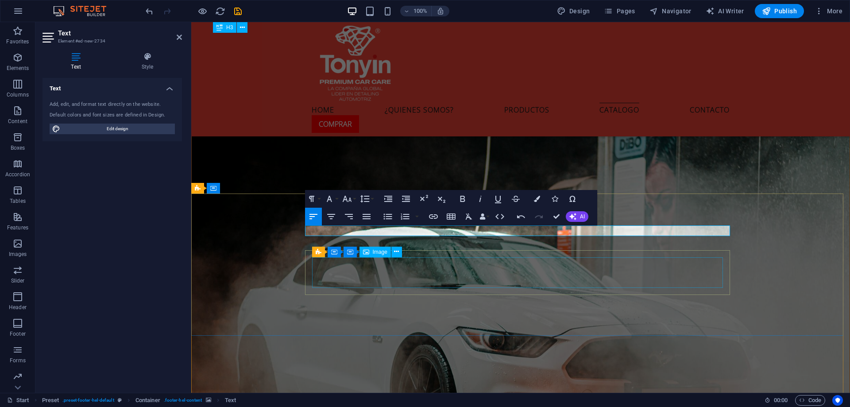
scroll to position [324, 1]
click at [537, 200] on icon "button" at bounding box center [537, 199] width 6 height 6
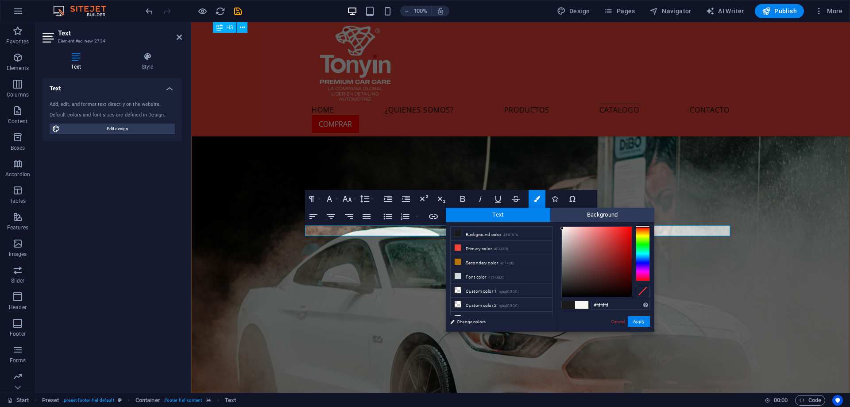
type input "#ffffff"
click at [562, 227] on div at bounding box center [597, 262] width 70 height 70
click at [638, 322] on button "Apply" at bounding box center [639, 321] width 22 height 11
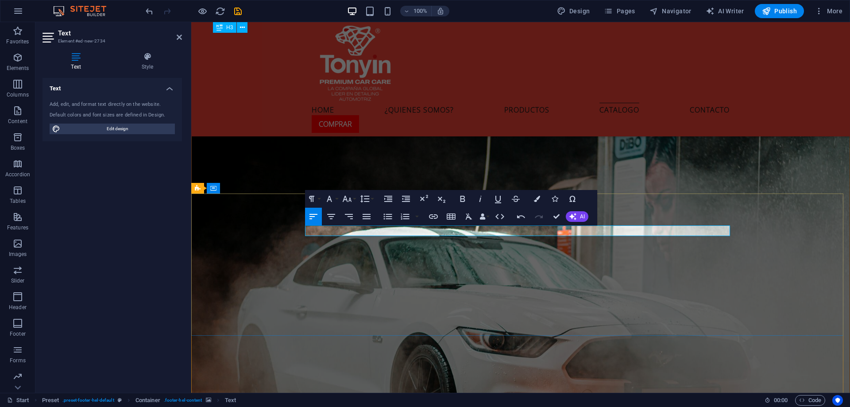
click at [460, 198] on icon "button" at bounding box center [462, 199] width 5 height 6
click at [458, 196] on icon "button" at bounding box center [462, 198] width 11 height 11
drag, startPoint x: 638, startPoint y: 230, endPoint x: 630, endPoint y: 230, distance: 7.5
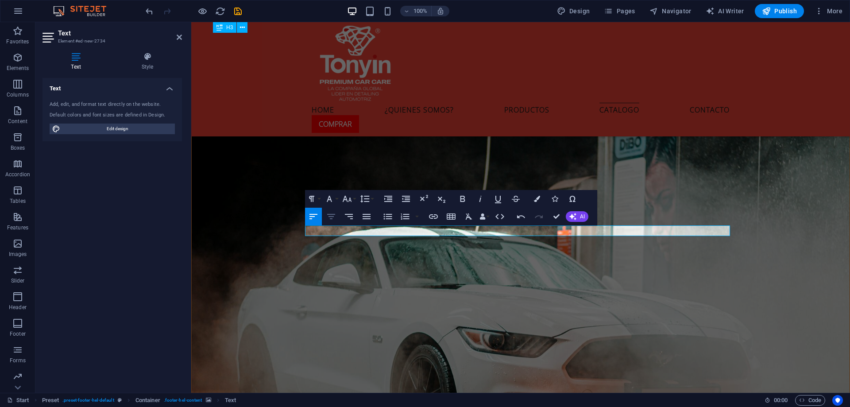
click at [334, 212] on icon "button" at bounding box center [331, 216] width 11 height 11
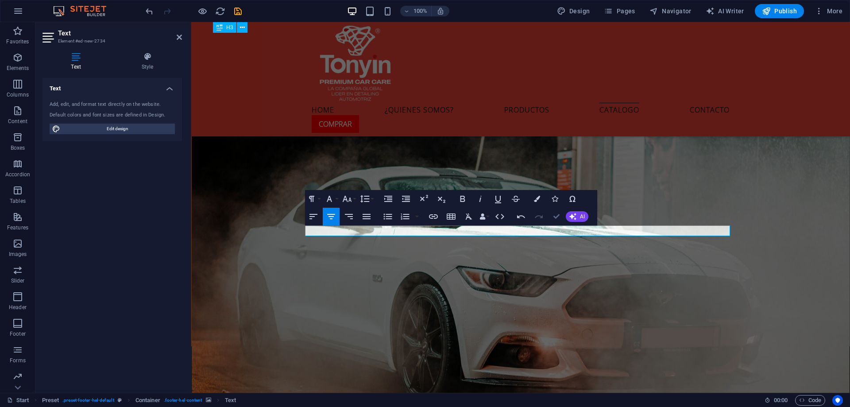
scroll to position [2945, 0]
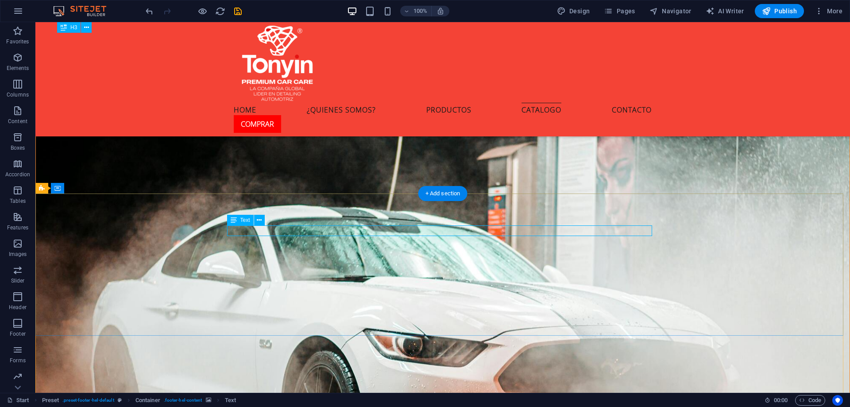
drag, startPoint x: 422, startPoint y: 232, endPoint x: 266, endPoint y: 232, distance: 155.8
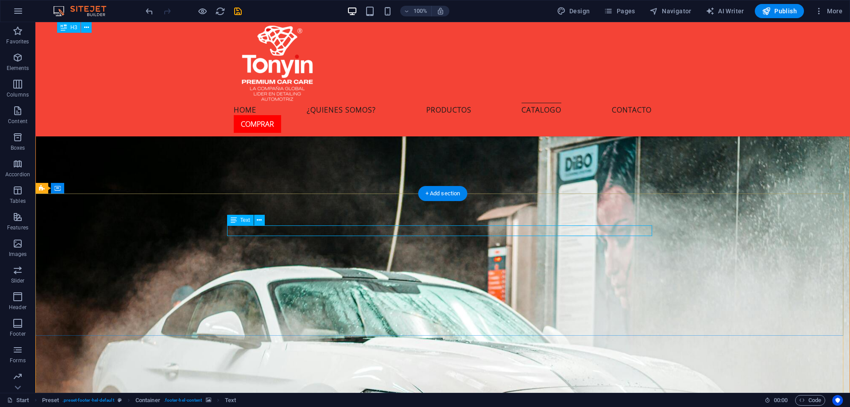
scroll to position [3011, 0]
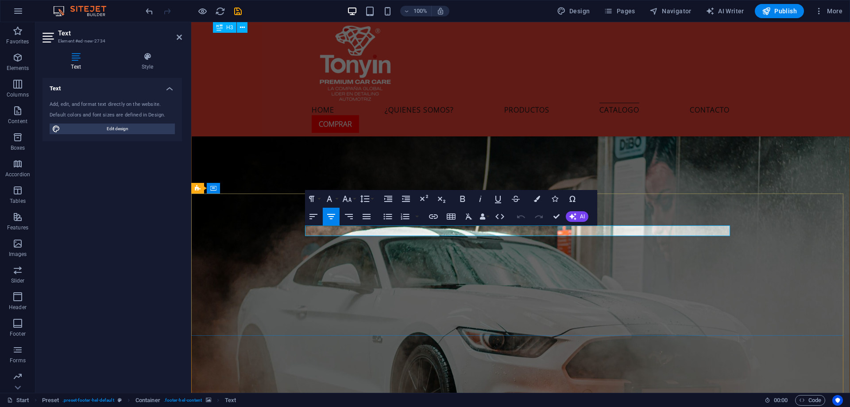
drag, startPoint x: 506, startPoint y: 231, endPoint x: 468, endPoint y: 232, distance: 37.7
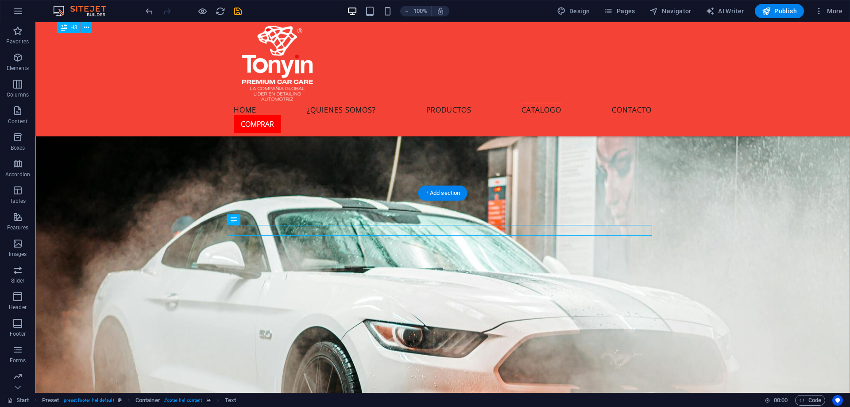
scroll to position [2955, 0]
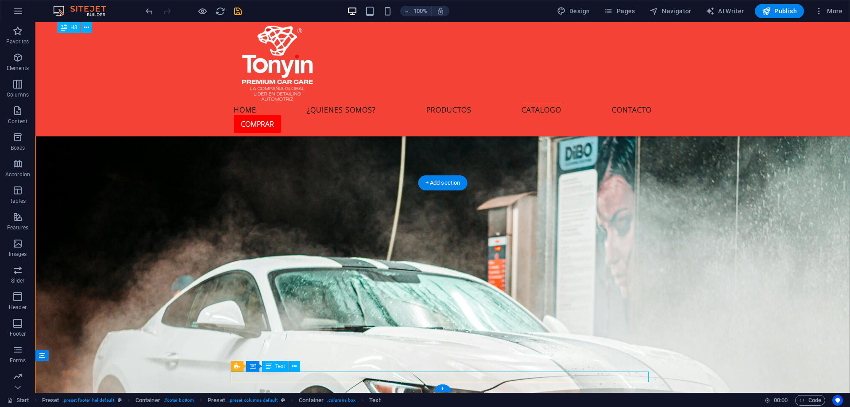
scroll to position [3021, 0]
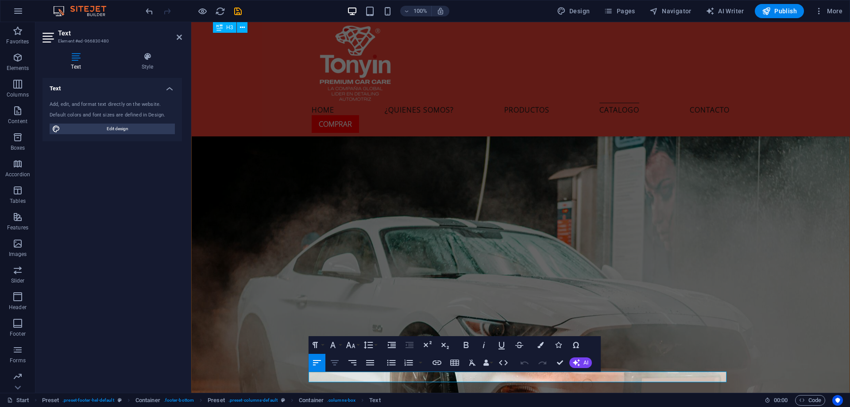
click at [337, 362] on icon "button" at bounding box center [334, 362] width 11 height 11
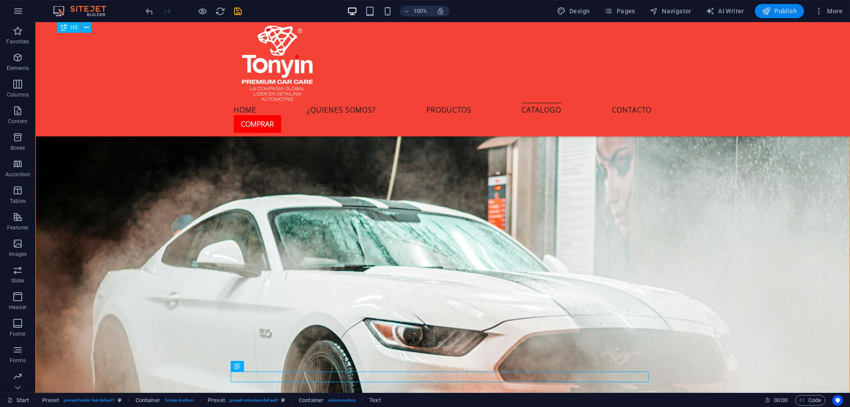
click at [777, 15] on span "Publish" at bounding box center [779, 11] width 35 height 9
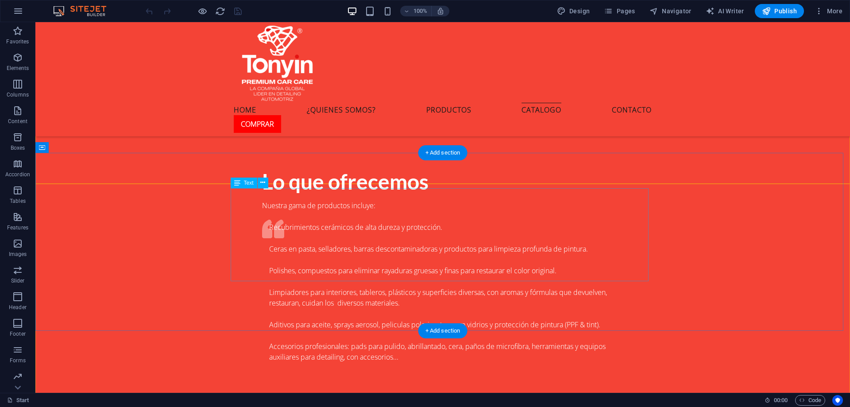
scroll to position [2651, 0]
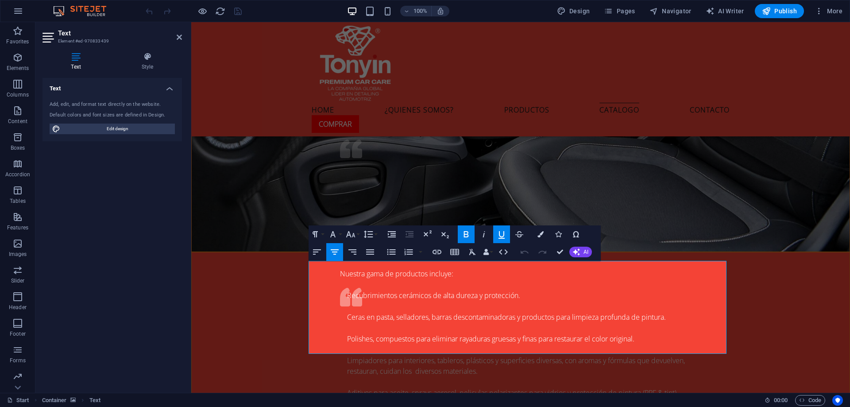
drag, startPoint x: 576, startPoint y: 323, endPoint x: 297, endPoint y: 278, distance: 283.4
click at [434, 251] on icon "button" at bounding box center [437, 252] width 11 height 11
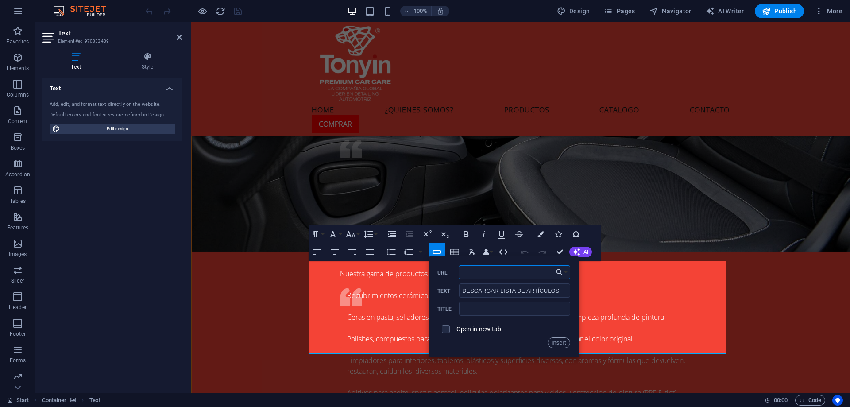
paste input "[URL][DOMAIN_NAME]"
type input "[URL][DOMAIN_NAME]"
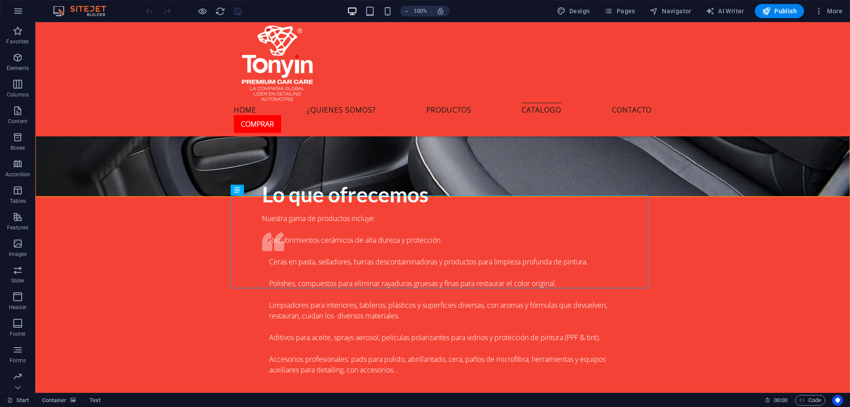
click at [609, 122] on div "33-1740-6123 contacto@wilcotec.com.mx Home ¿Quienes somos? Productos Catalogo C…" at bounding box center [442, 317] width 815 height 5892
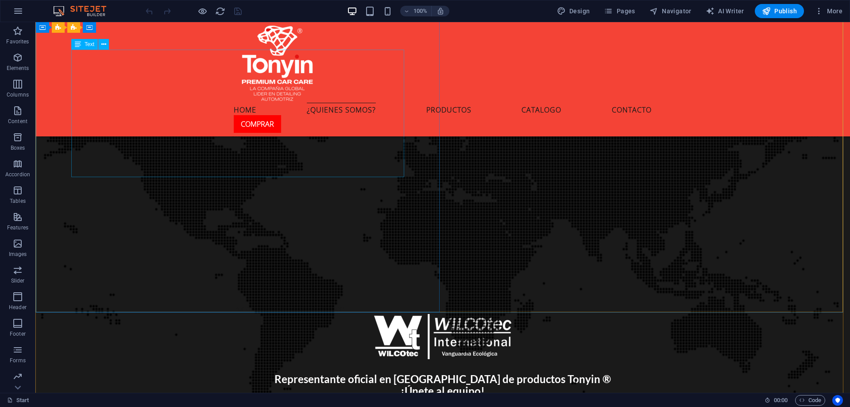
scroll to position [1234, 0]
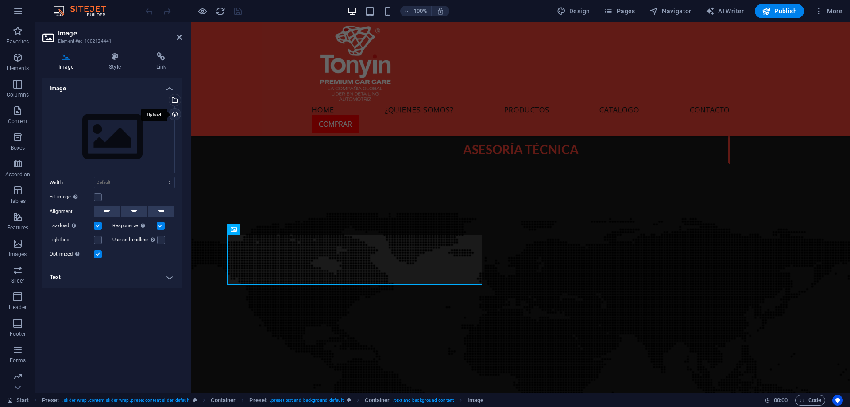
click at [177, 112] on div "Upload" at bounding box center [173, 114] width 13 height 13
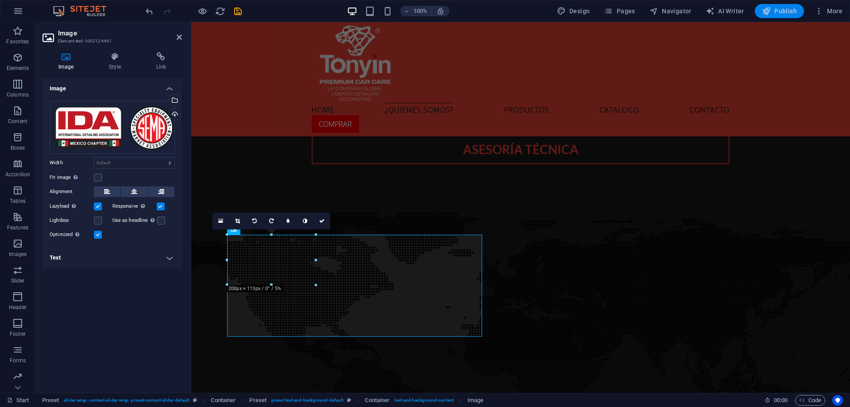
click at [789, 11] on span "Publish" at bounding box center [779, 11] width 35 height 9
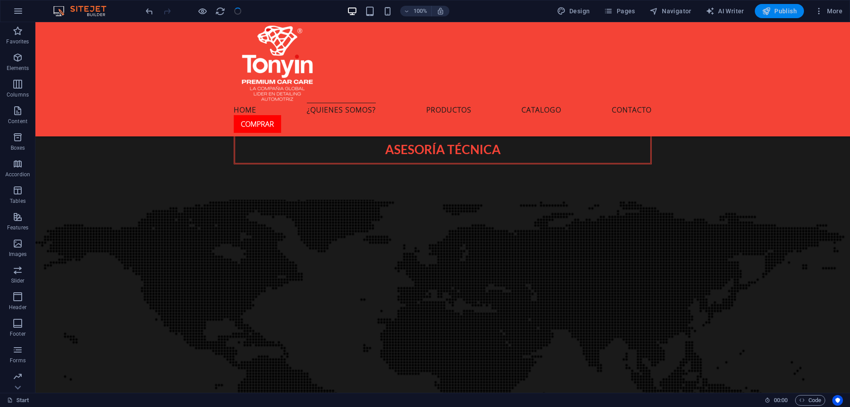
click at [789, 11] on span "Publish" at bounding box center [779, 11] width 35 height 9
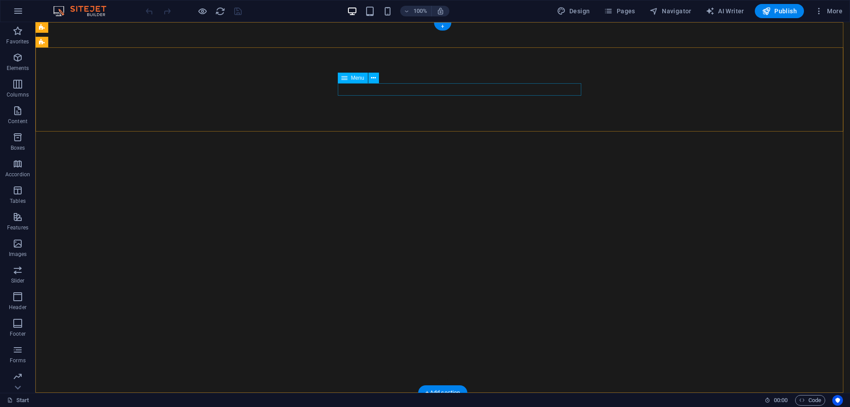
select select
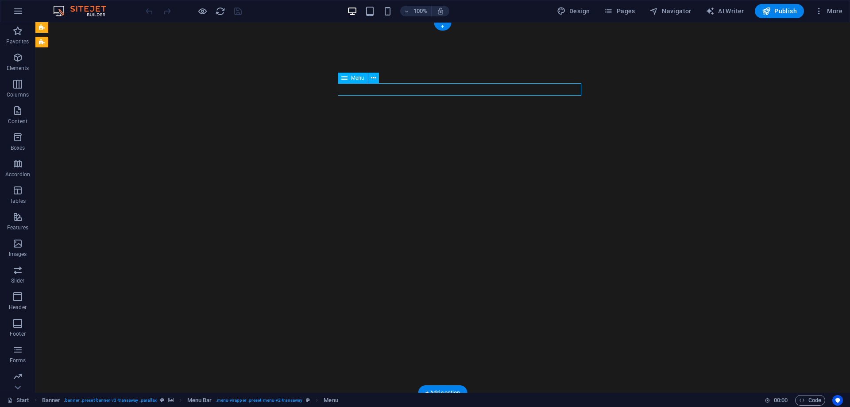
select select
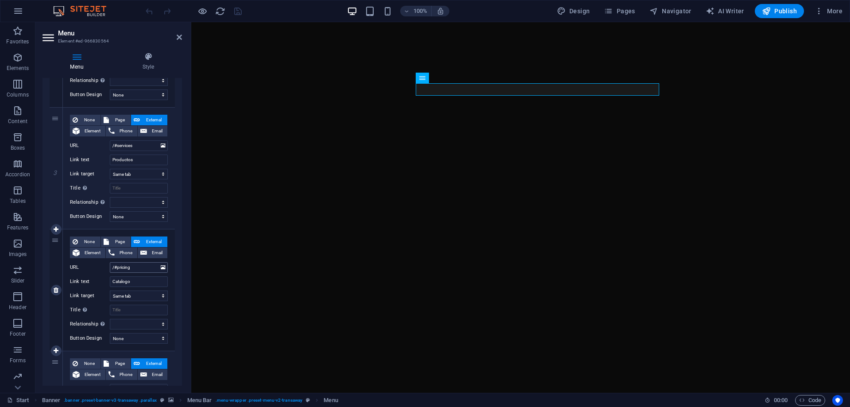
scroll to position [310, 0]
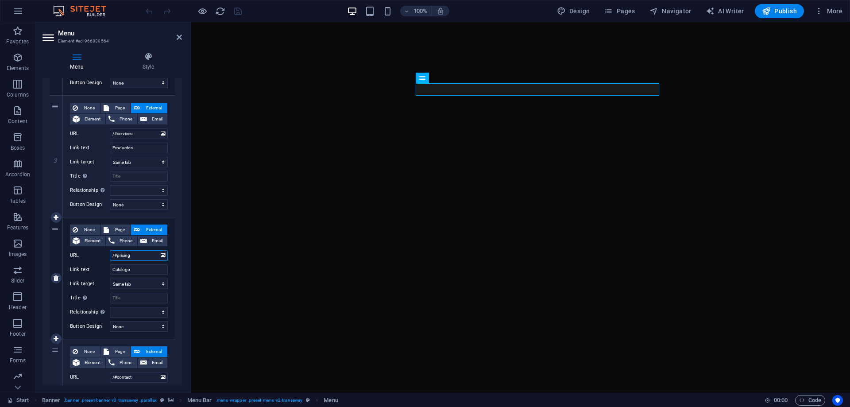
drag, startPoint x: 143, startPoint y: 255, endPoint x: 110, endPoint y: 255, distance: 33.2
click at [110, 255] on input "/#pricing" at bounding box center [139, 255] width 58 height 11
paste input "[URL][DOMAIN_NAME]"
type input "[URL][DOMAIN_NAME]"
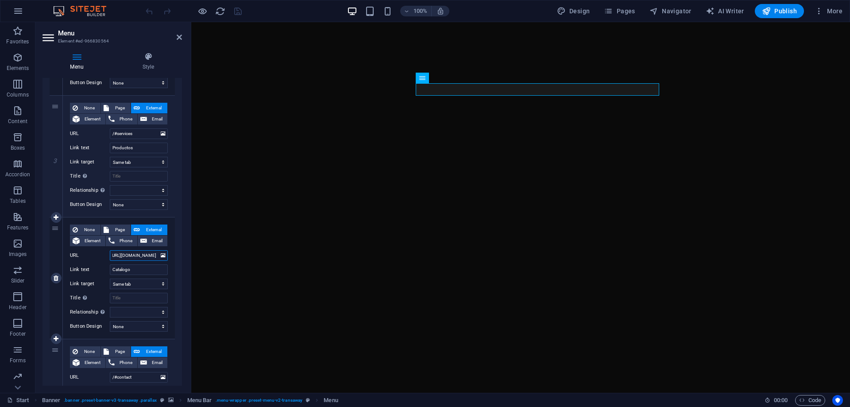
select select
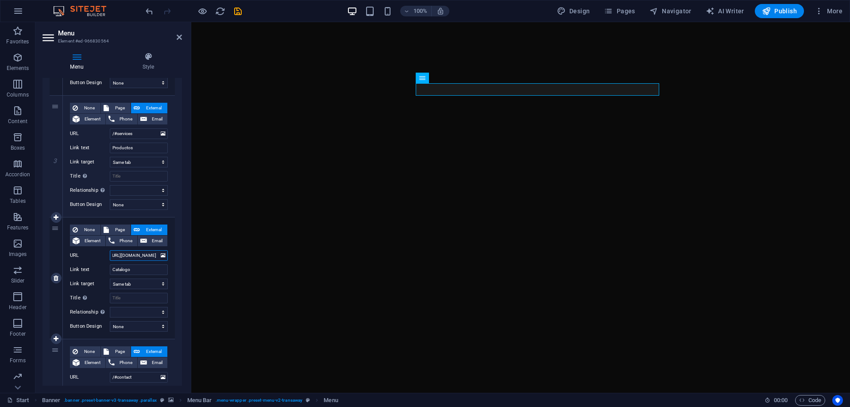
type input "[URL][DOMAIN_NAME]"
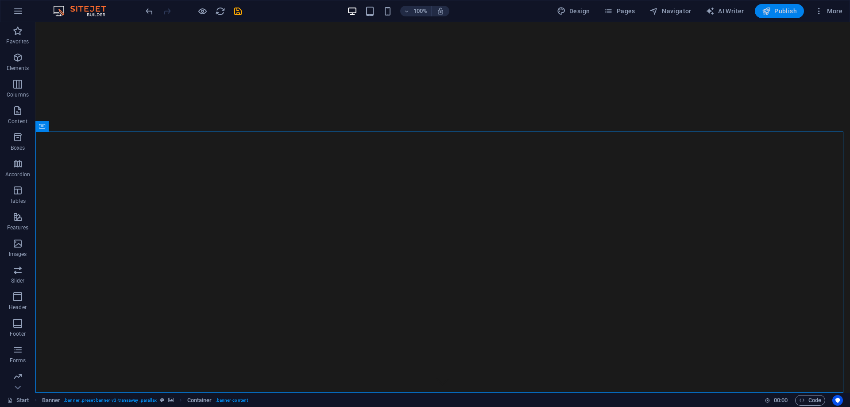
click at [773, 12] on span "Publish" at bounding box center [779, 11] width 35 height 9
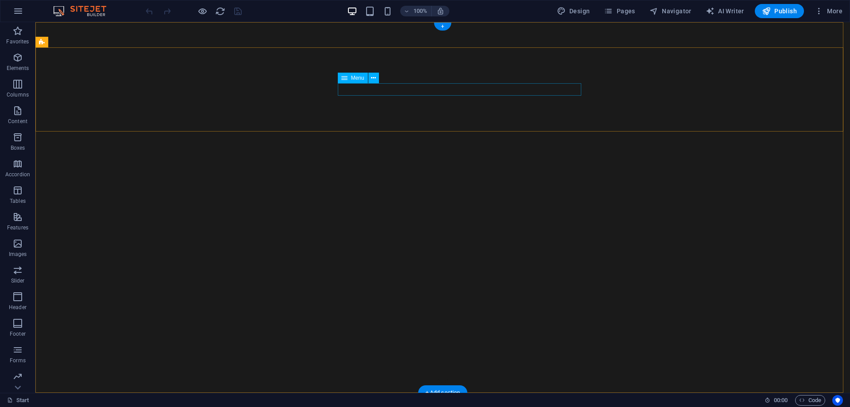
select select
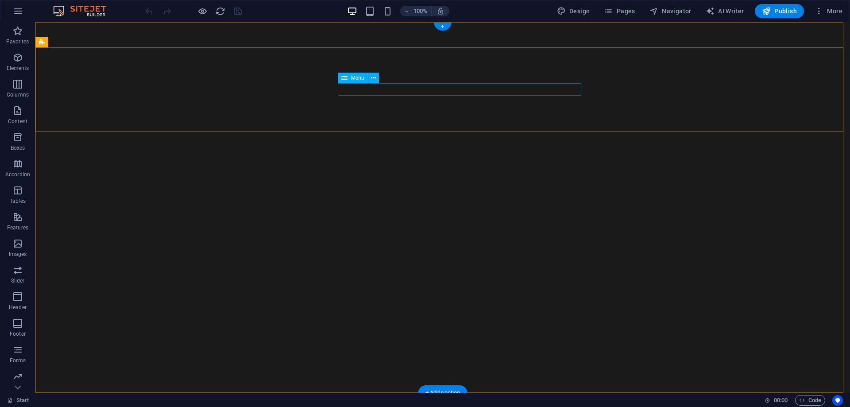
select select
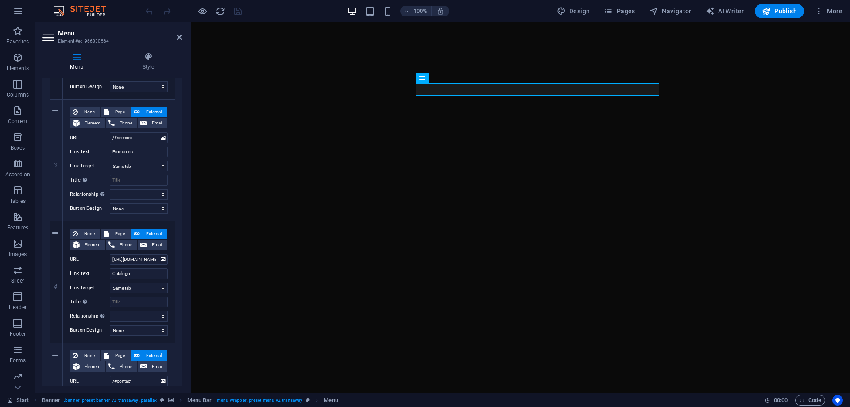
scroll to position [310, 0]
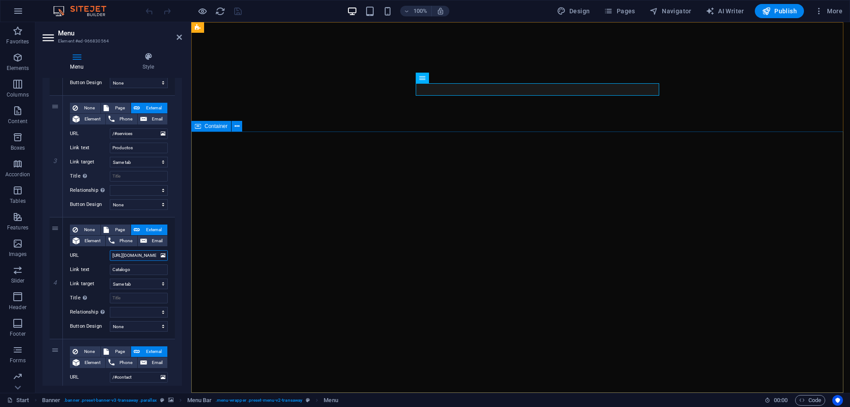
drag, startPoint x: 347, startPoint y: 278, endPoint x: 201, endPoint y: 249, distance: 148.5
click at [148, 250] on input "[URL][DOMAIN_NAME]" at bounding box center [139, 255] width 58 height 11
drag, startPoint x: 146, startPoint y: 133, endPoint x: 76, endPoint y: 130, distance: 70.0
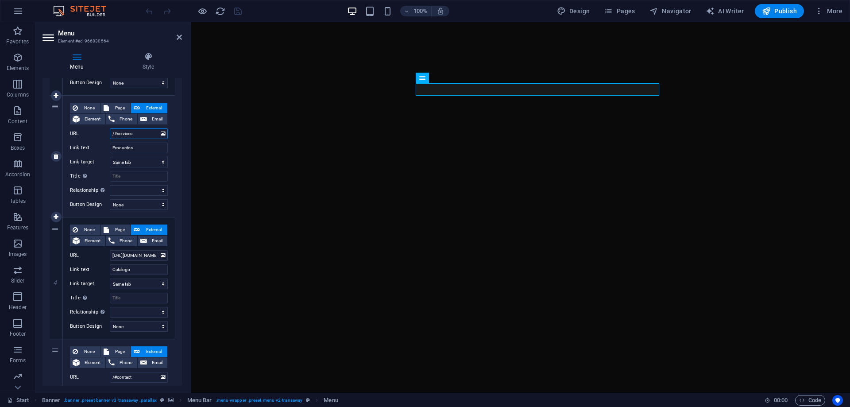
click at [76, 130] on div "URL /#services" at bounding box center [119, 133] width 98 height 11
paste input "[URL][DOMAIN_NAME]"
type input "[URL][DOMAIN_NAME]"
select select
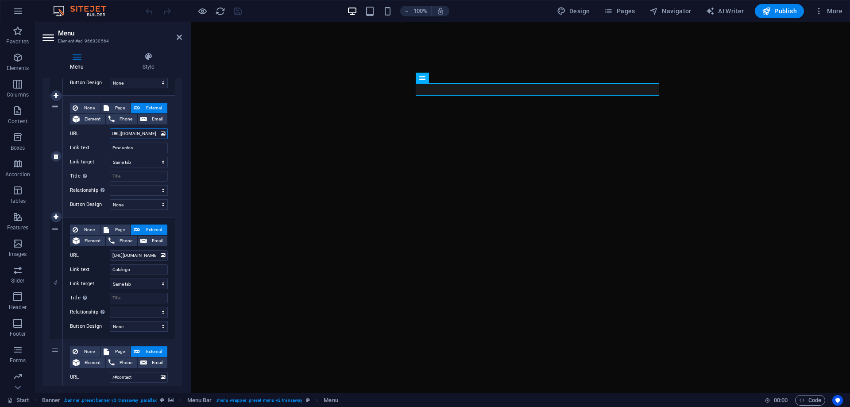
select select
type input "[URL][DOMAIN_NAME]"
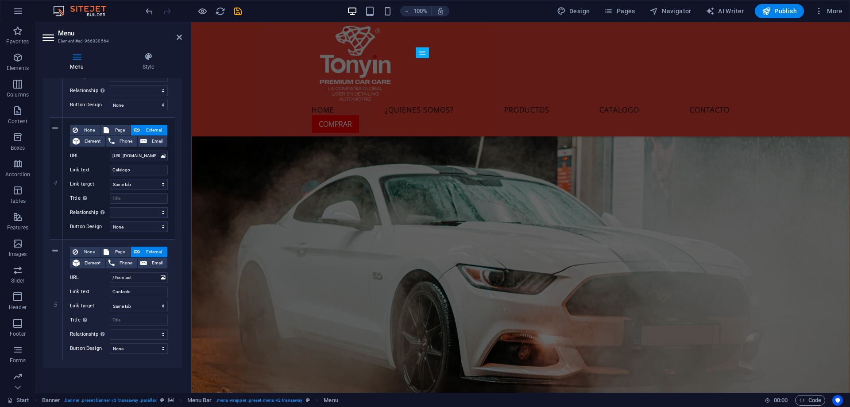
scroll to position [3073, 0]
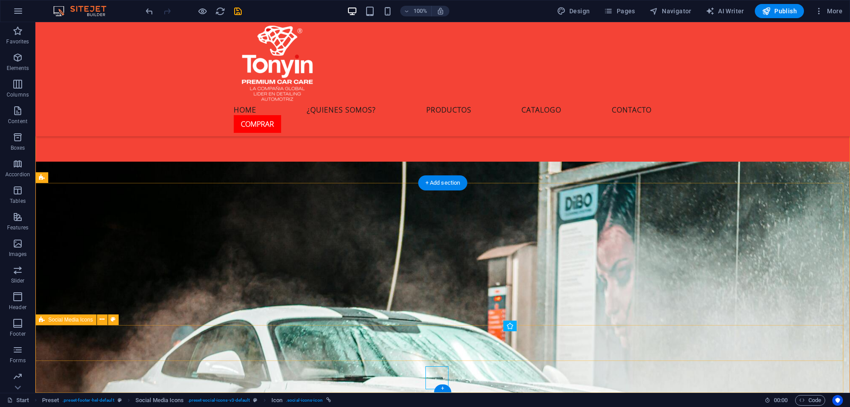
select select "px"
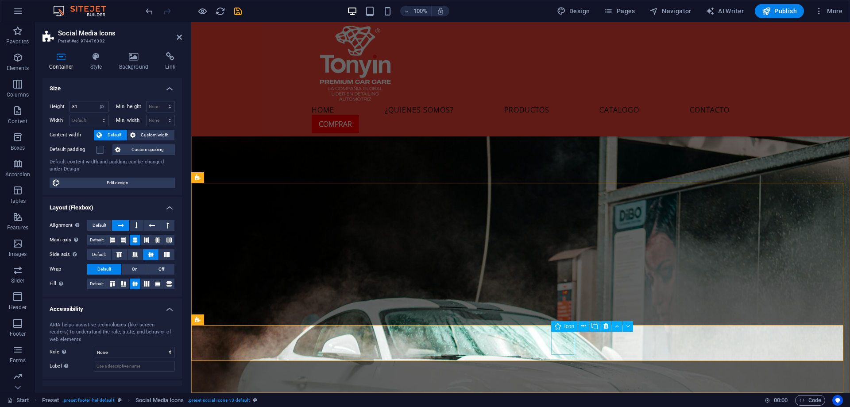
click at [177, 54] on icon at bounding box center [170, 56] width 23 height 9
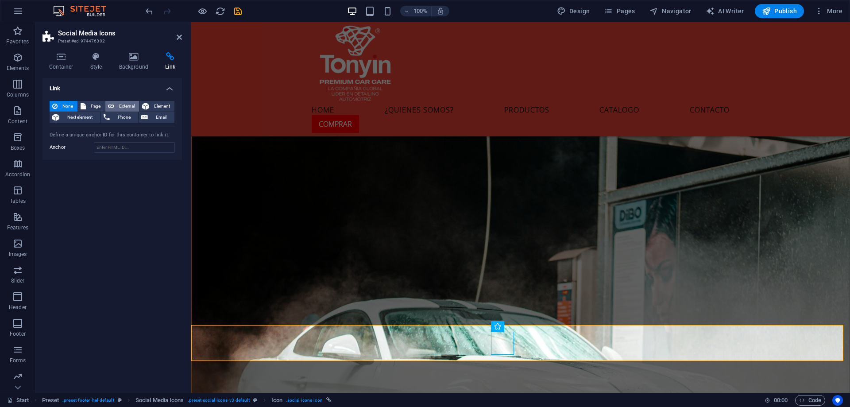
click at [122, 103] on span "External" at bounding box center [126, 106] width 19 height 11
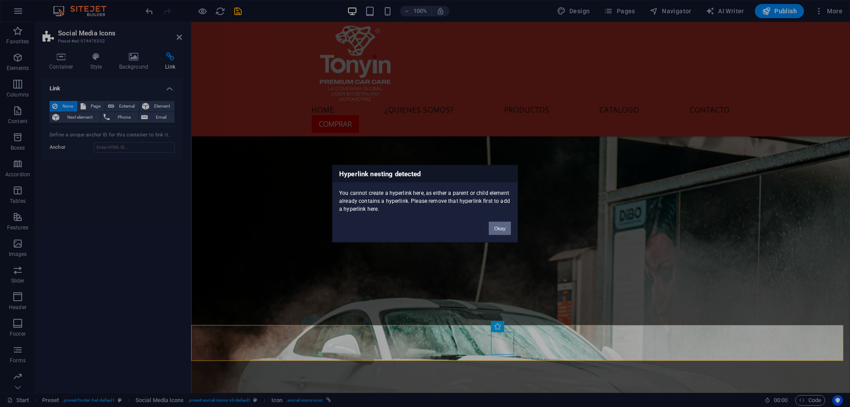
click at [499, 227] on button "Okay" at bounding box center [500, 227] width 22 height 13
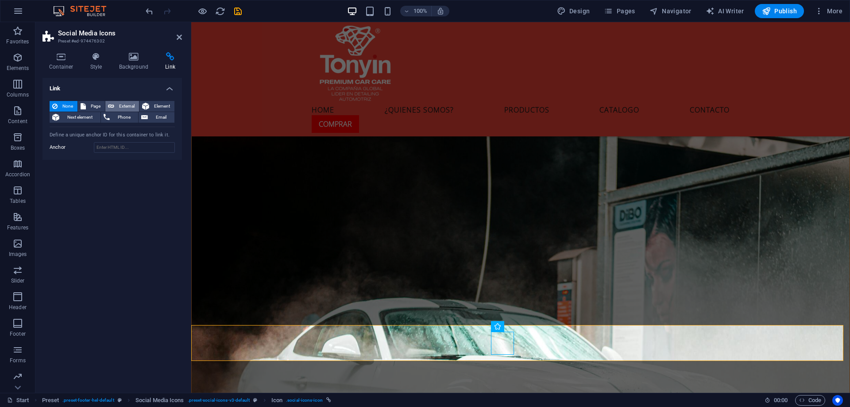
click at [112, 105] on icon at bounding box center [111, 106] width 6 height 11
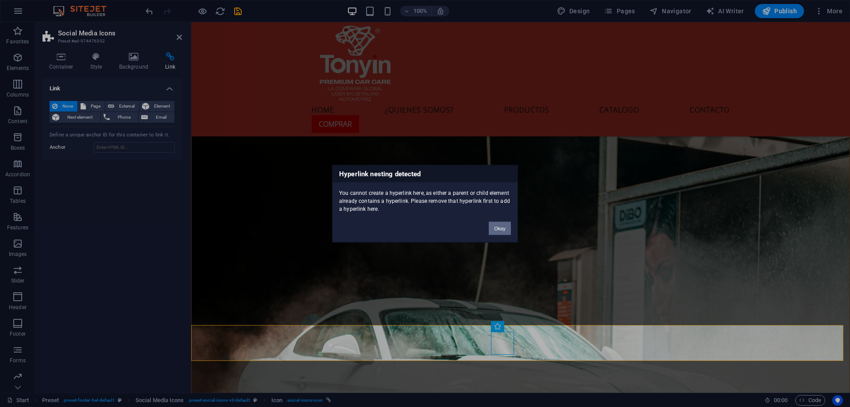
click at [494, 226] on button "Okay" at bounding box center [500, 227] width 22 height 13
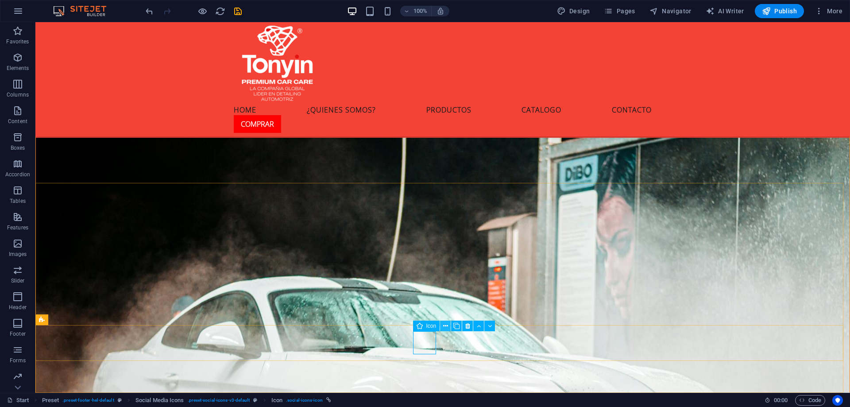
click at [445, 326] on icon at bounding box center [445, 325] width 5 height 9
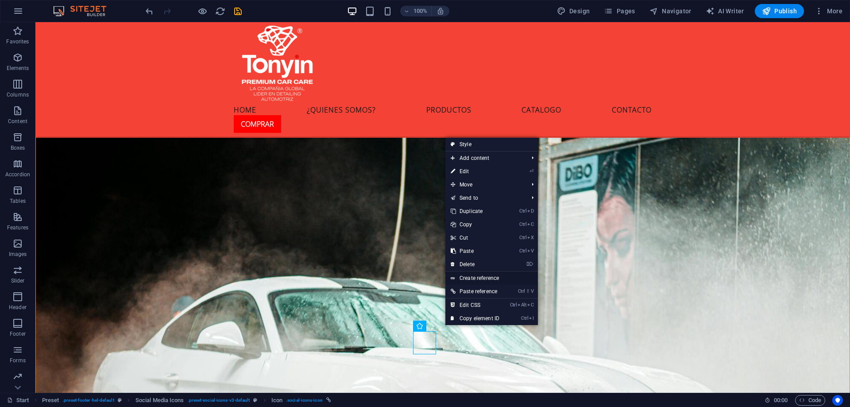
click at [478, 275] on link "Create reference" at bounding box center [491, 277] width 93 height 13
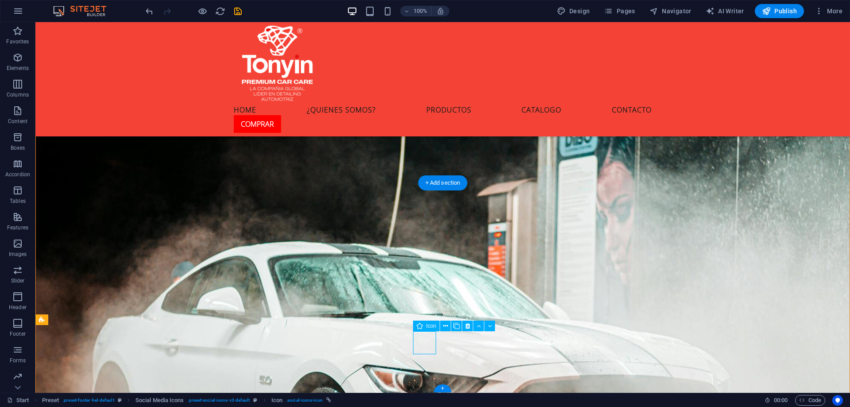
select select "xMidYMid"
select select "px"
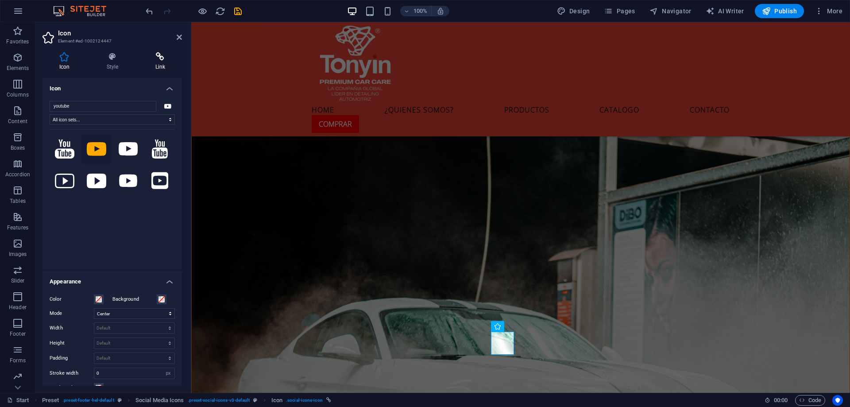
click at [152, 62] on h4 "Link" at bounding box center [160, 61] width 43 height 19
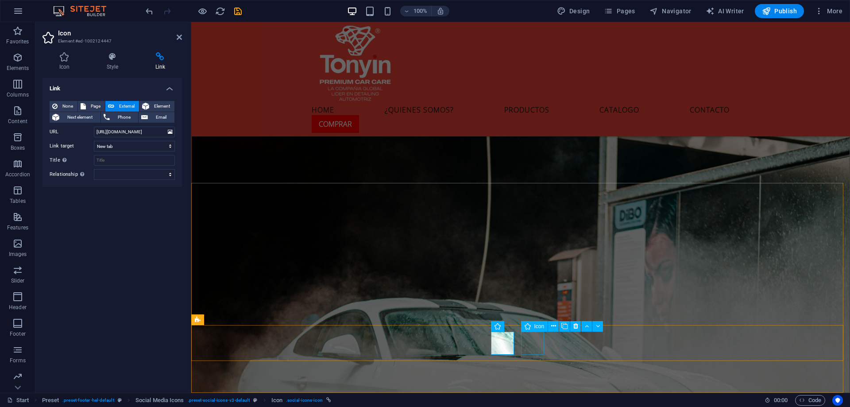
select select "xMidYMid"
select select "px"
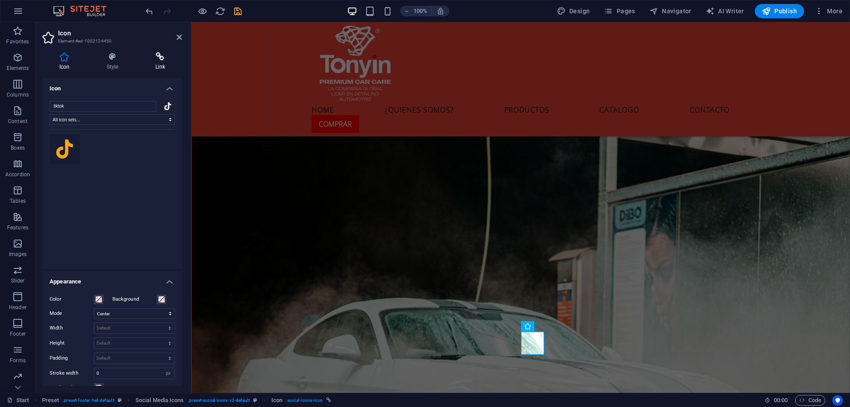
click at [165, 54] on icon at bounding box center [160, 56] width 43 height 9
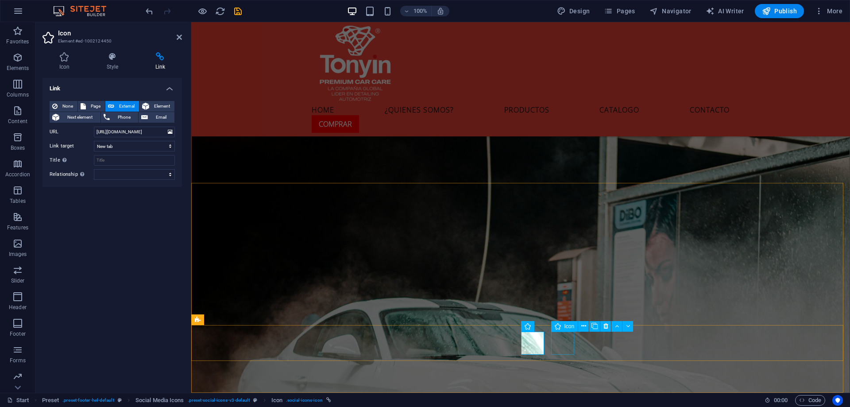
select select "xMidYMid"
select select "px"
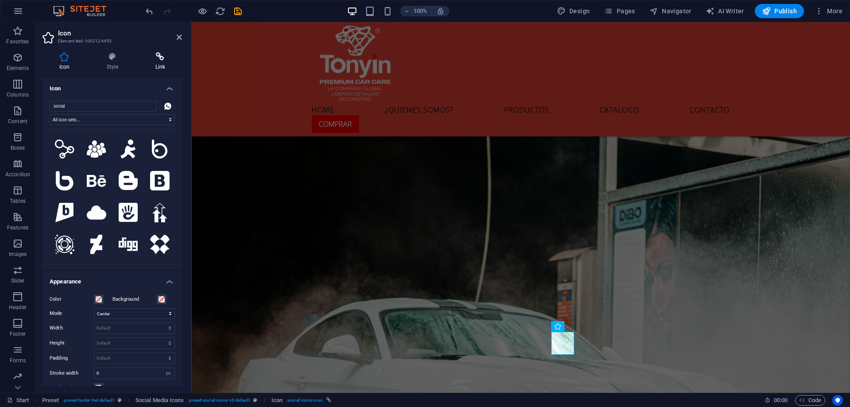
click at [168, 63] on h4 "Link" at bounding box center [160, 61] width 43 height 19
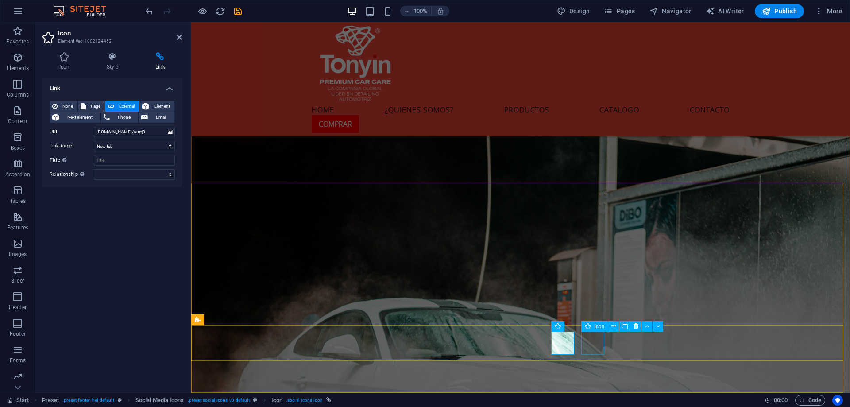
select select "xMidYMid"
select select "px"
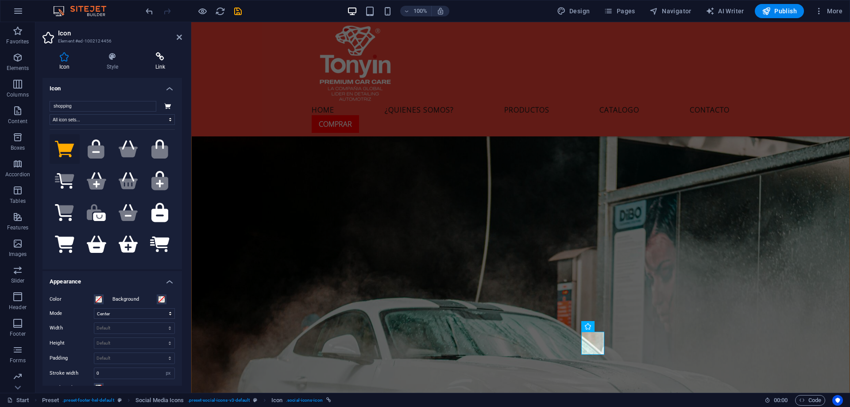
click at [167, 62] on h4 "Link" at bounding box center [160, 61] width 43 height 19
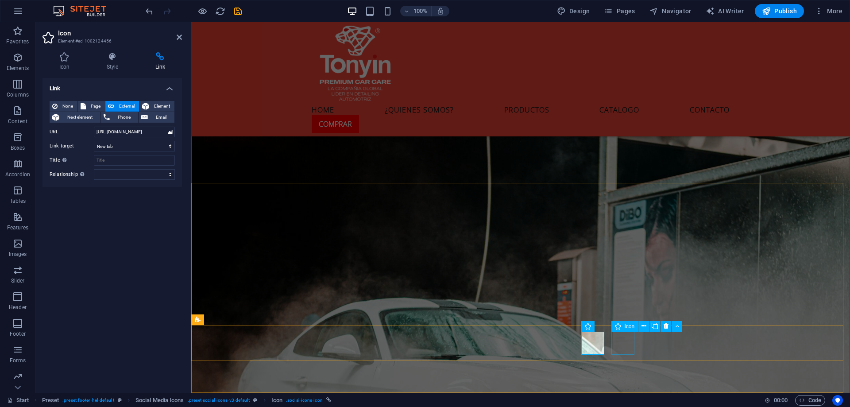
select select "xMidYMid"
select select "px"
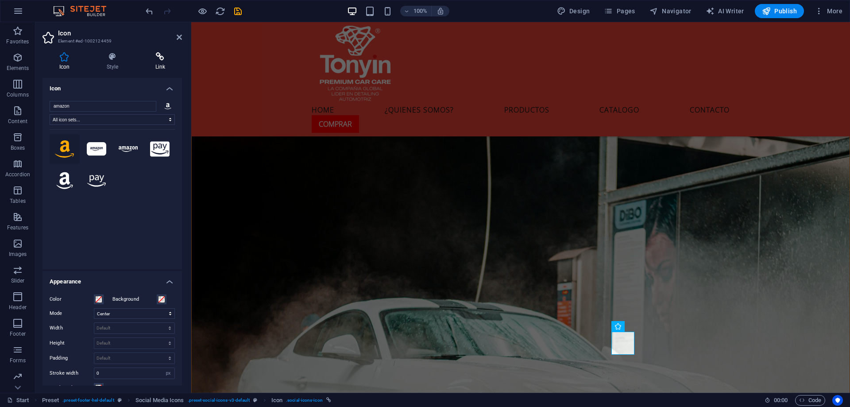
click at [165, 62] on h4 "Link" at bounding box center [160, 61] width 43 height 19
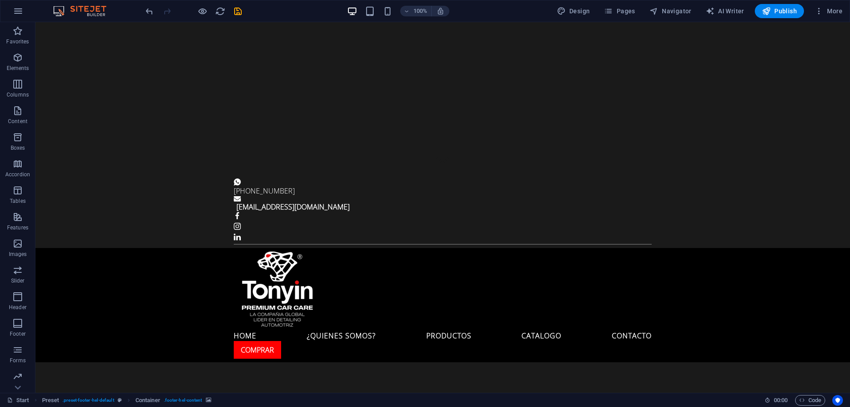
scroll to position [0, 0]
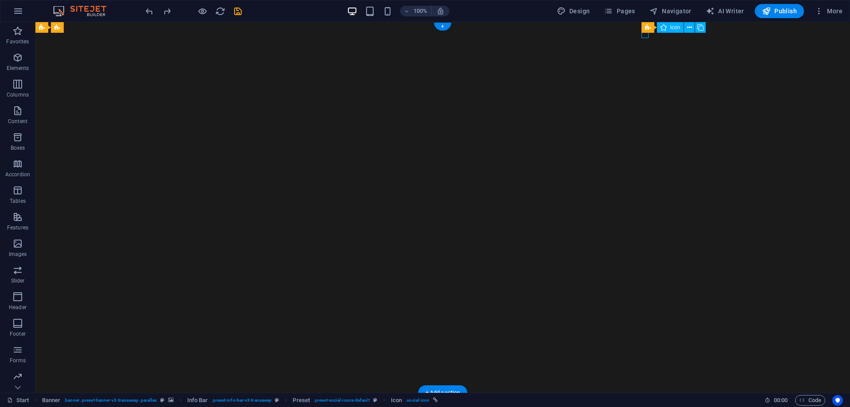
select select "xMidYMid"
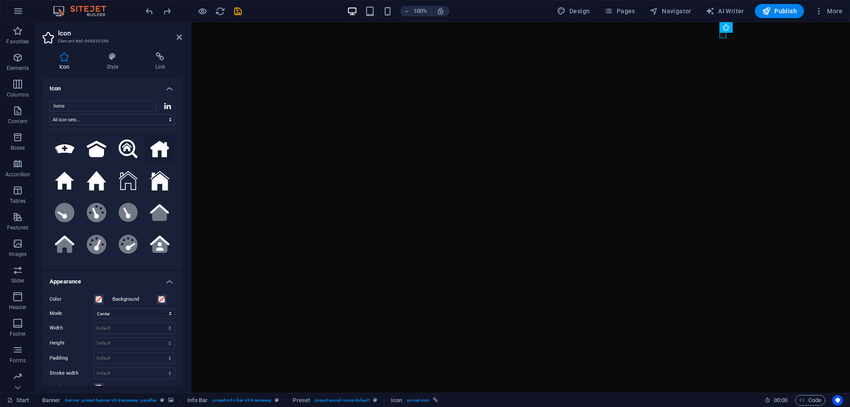
type input "home"
click at [153, 147] on icon at bounding box center [159, 149] width 19 height 16
click at [162, 58] on icon at bounding box center [160, 56] width 43 height 9
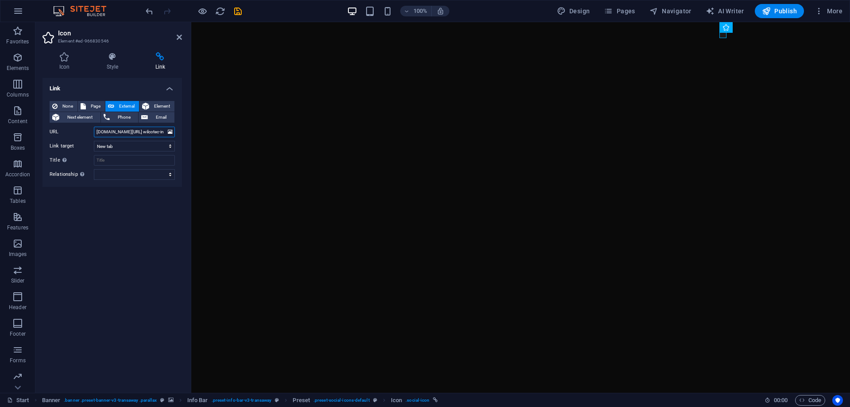
click at [128, 131] on input "[DOMAIN_NAME][URL] wilcotec-international-73982931b" at bounding box center [134, 132] width 81 height 11
type input "[URL][DOMAIN_NAME]"
click at [180, 36] on icon at bounding box center [179, 37] width 5 height 7
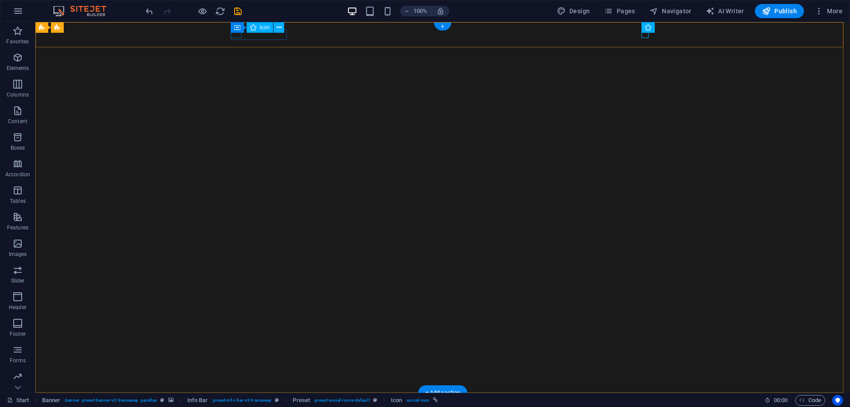
click at [234, 400] on figure at bounding box center [439, 403] width 411 height 7
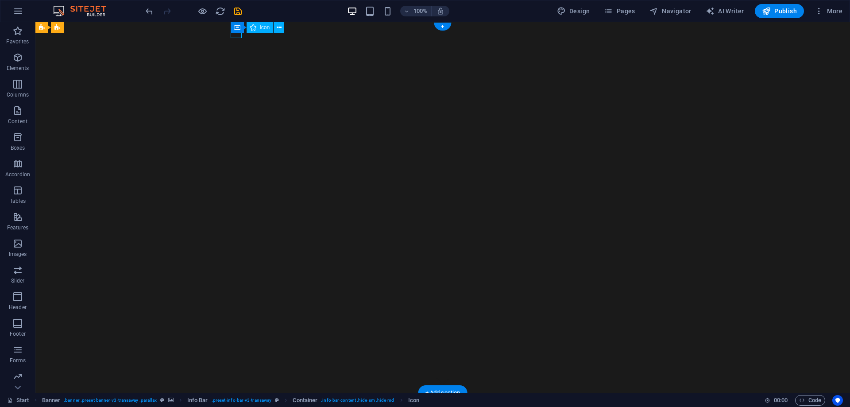
click at [234, 400] on figure at bounding box center [439, 403] width 411 height 7
select select "xMidYMid"
select select "px"
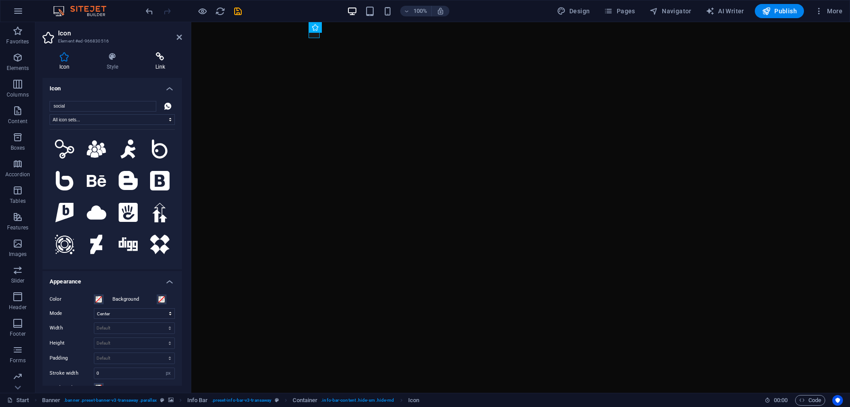
click at [173, 58] on icon at bounding box center [160, 56] width 43 height 9
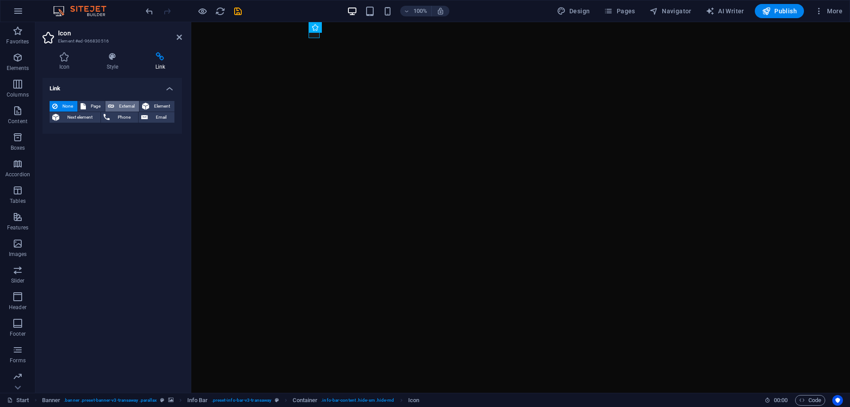
click at [116, 107] on button "External" at bounding box center [122, 106] width 34 height 11
select select "blank"
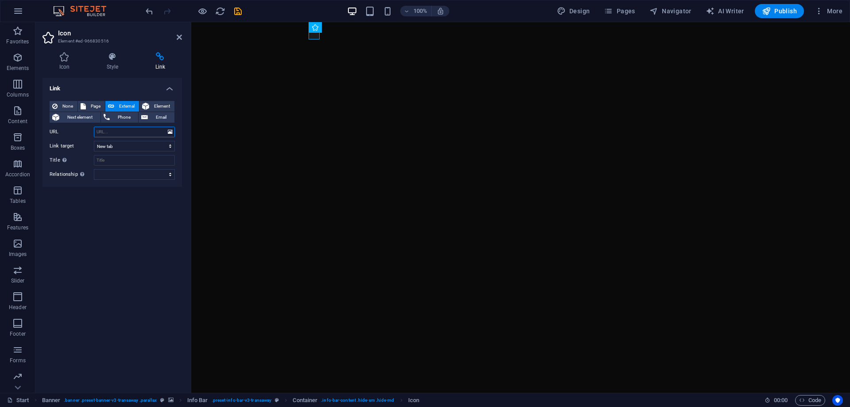
paste input "wa.link/ourtj8"
type input "wa.link/ourtj8"
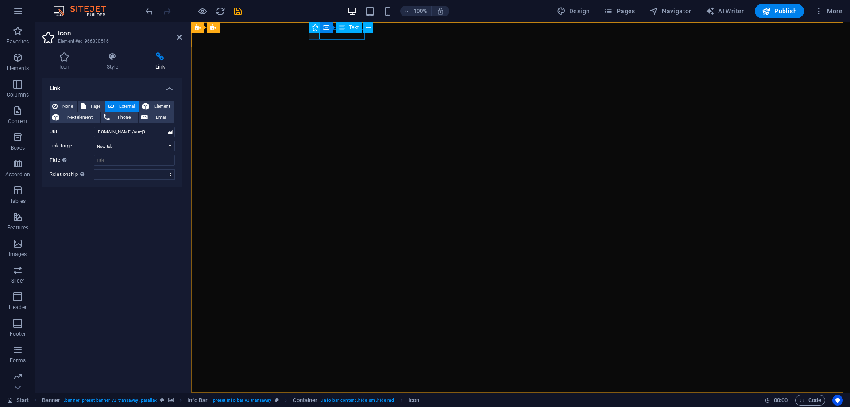
click at [363, 406] on div "[PHONE_NUMBER]" at bounding box center [517, 415] width 411 height 11
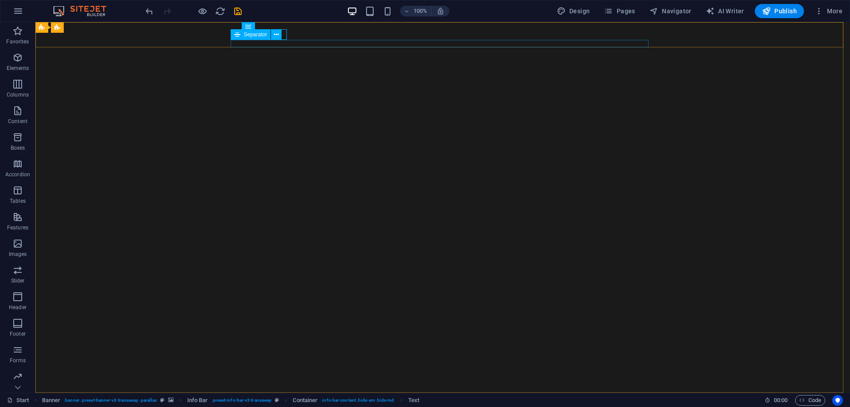
click at [286, 35] on div "Separator" at bounding box center [259, 34] width 57 height 11
click at [284, 35] on div "Separator" at bounding box center [259, 34] width 57 height 11
click at [273, 406] on div "[PHONE_NUMBER]" at bounding box center [439, 415] width 411 height 11
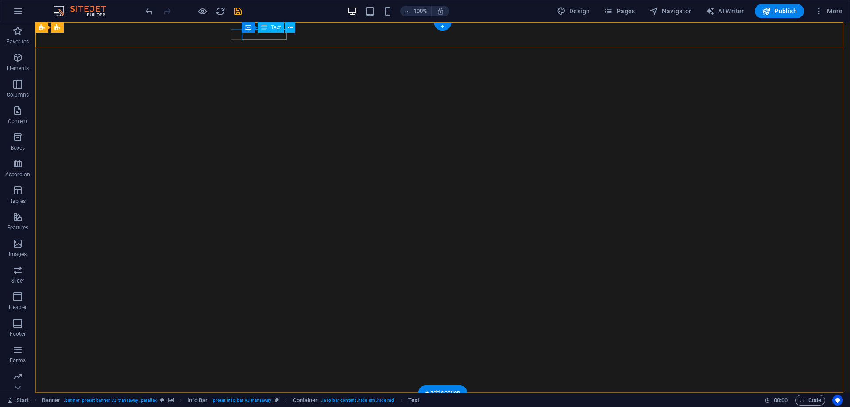
click at [273, 406] on div "[PHONE_NUMBER]" at bounding box center [439, 415] width 411 height 11
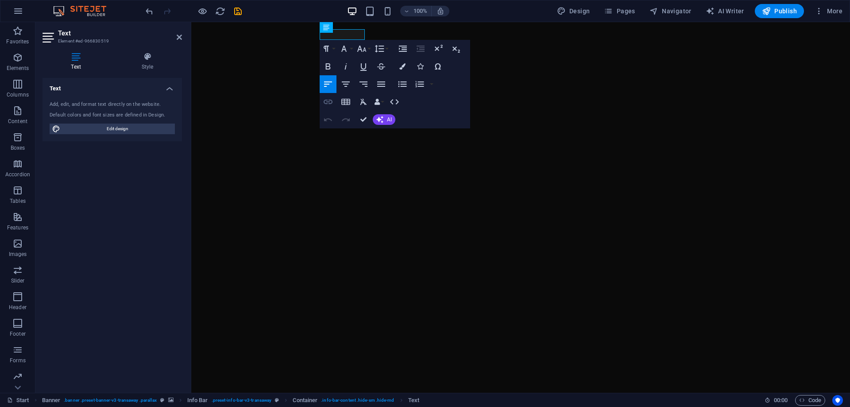
click at [332, 101] on icon "button" at bounding box center [328, 102] width 9 height 4
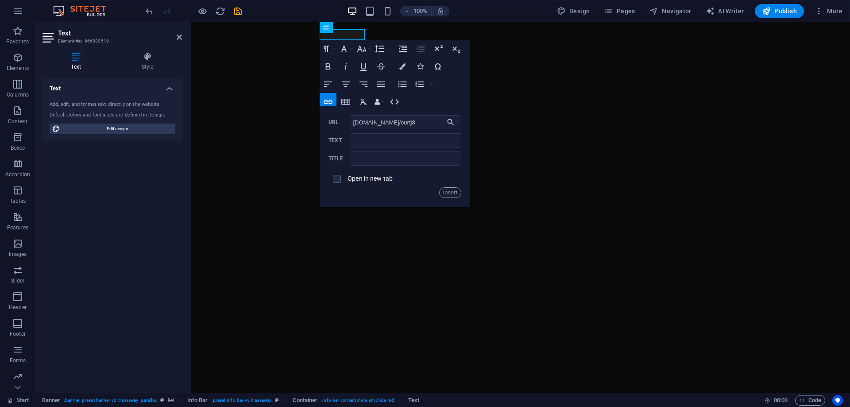
type input "wa.link/ourtj8"
click at [365, 174] on div "Open in new tab" at bounding box center [395, 178] width 133 height 17
click at [339, 176] on input "checkbox" at bounding box center [336, 178] width 8 height 8
checkbox input "true"
click at [447, 192] on button "Insert" at bounding box center [450, 192] width 23 height 11
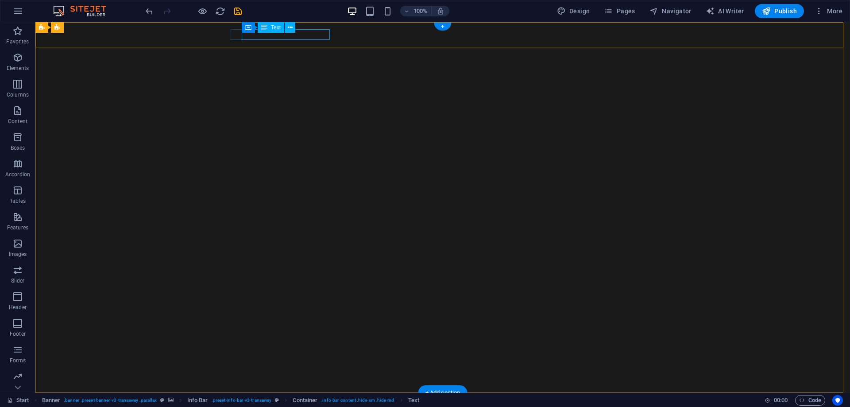
click at [312, 406] on div "wa.link/ourtj8 33-1740-6123" at bounding box center [439, 415] width 411 height 11
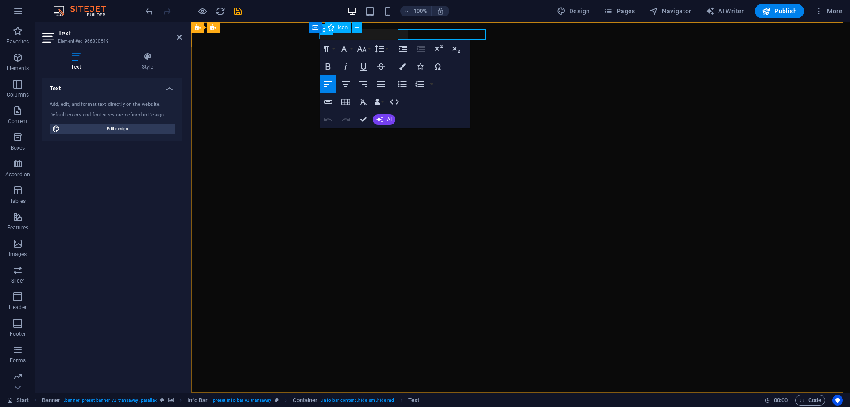
click at [312, 400] on figure at bounding box center [517, 405] width 411 height 10
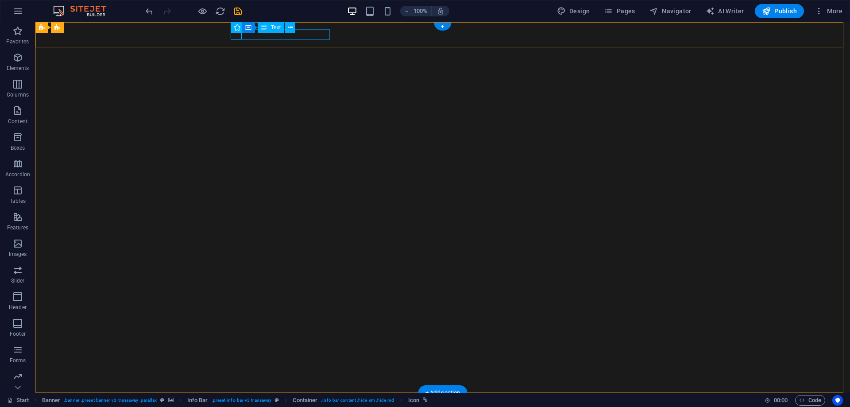
click at [306, 406] on div "wa.link/ourtj8 33-1740-6123" at bounding box center [439, 415] width 411 height 11
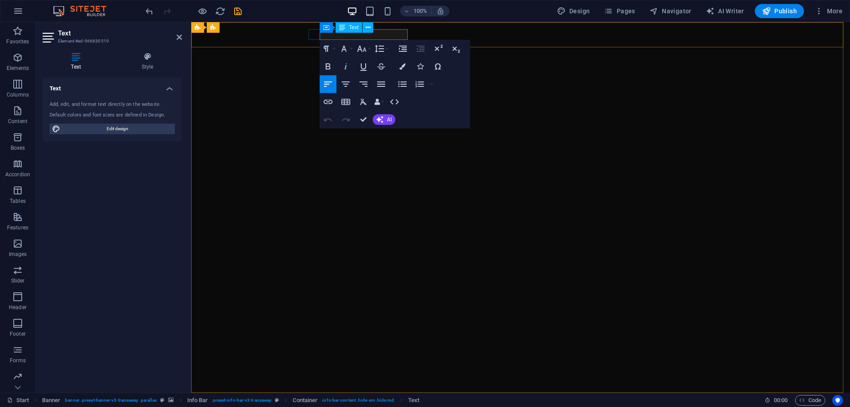
click at [382, 406] on span "wa.link/ourtj8 33-1740-6123" at bounding box center [380, 415] width 137 height 10
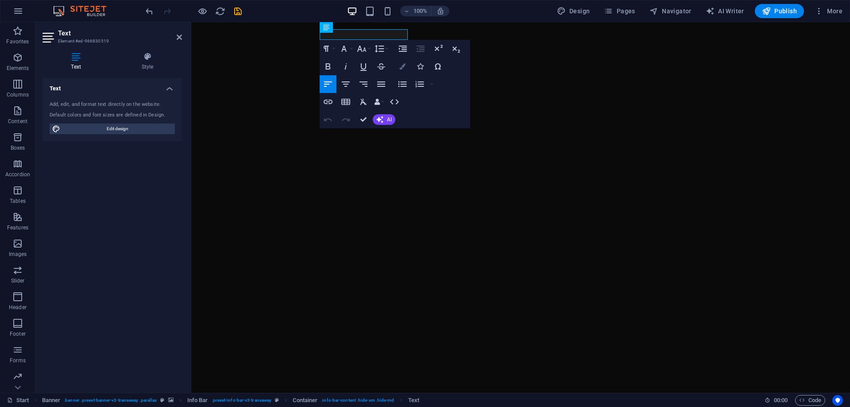
click at [402, 68] on icon "button" at bounding box center [402, 66] width 6 height 6
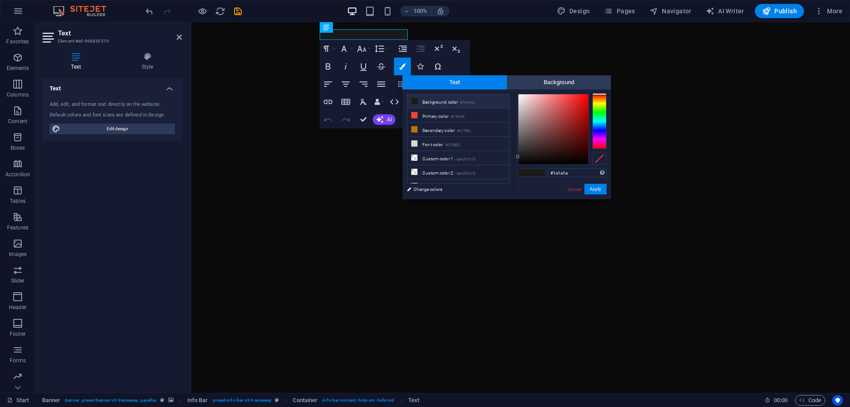
type input "#fdf7f7"
click at [520, 94] on div at bounding box center [553, 129] width 70 height 70
click at [593, 188] on button "Apply" at bounding box center [595, 189] width 22 height 11
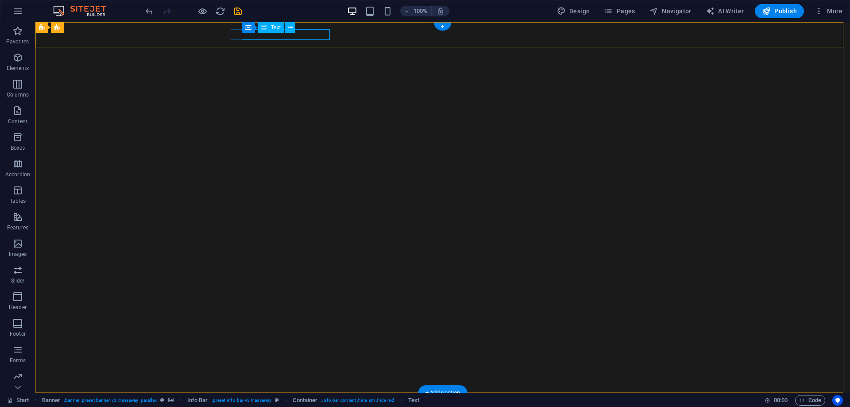
click at [296, 406] on div "wa.link/ourtj8 33-1740-6123" at bounding box center [439, 415] width 411 height 11
drag, startPoint x: 296, startPoint y: 36, endPoint x: 140, endPoint y: 36, distance: 155.8
click at [296, 406] on div "wa.link/ourtj8 33-1740-6123" at bounding box center [439, 415] width 411 height 11
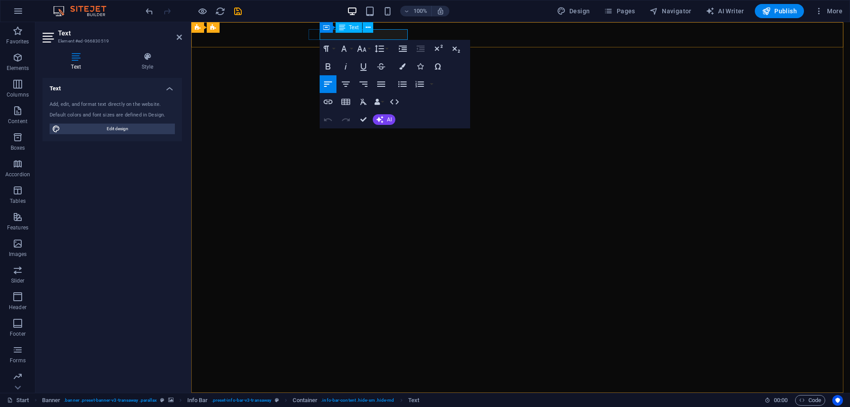
click at [361, 406] on span "wa.link/ourtj8" at bounding box center [350, 415] width 76 height 10
drag, startPoint x: 362, startPoint y: 35, endPoint x: 312, endPoint y: 27, distance: 50.2
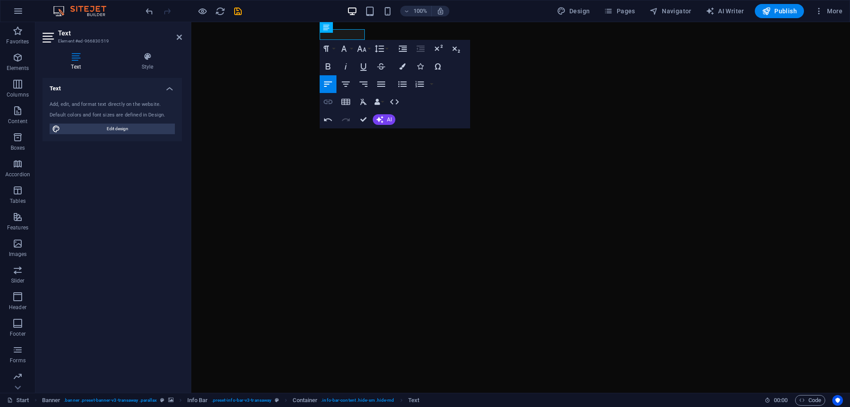
click at [331, 102] on icon "button" at bounding box center [328, 102] width 11 height 11
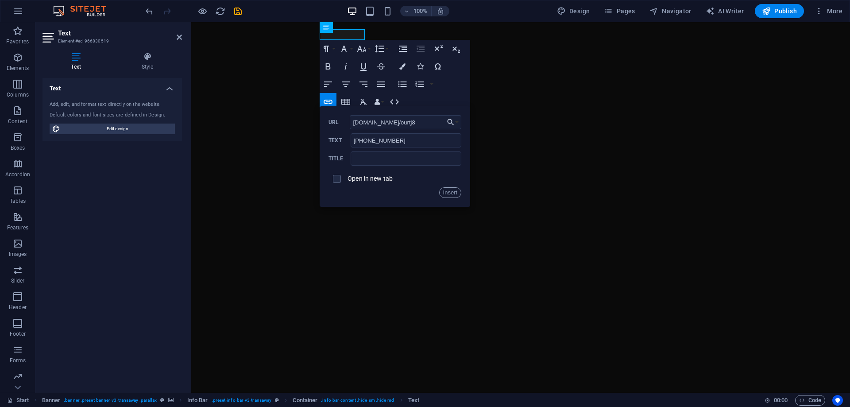
type input "wa.link/ourtj8"
click at [371, 178] on label "Open in new tab" at bounding box center [370, 178] width 45 height 7
click at [457, 193] on button "Insert" at bounding box center [450, 192] width 23 height 11
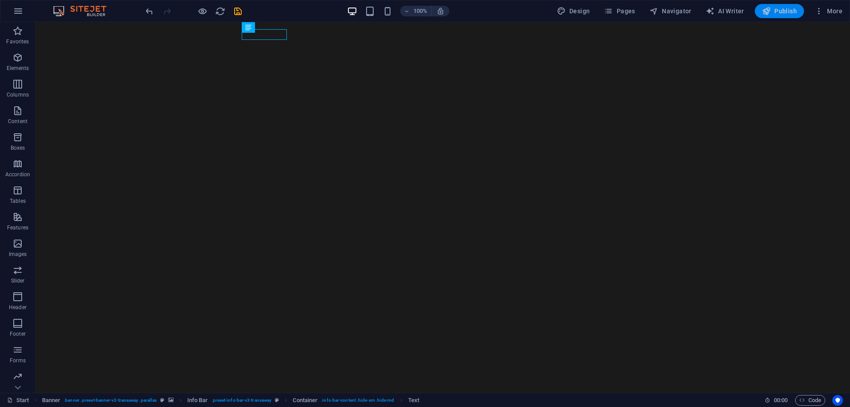
click at [795, 11] on span "Publish" at bounding box center [779, 11] width 35 height 9
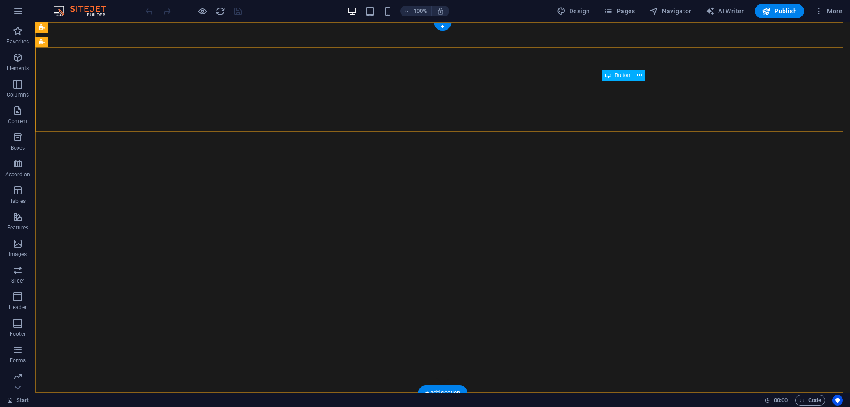
select select
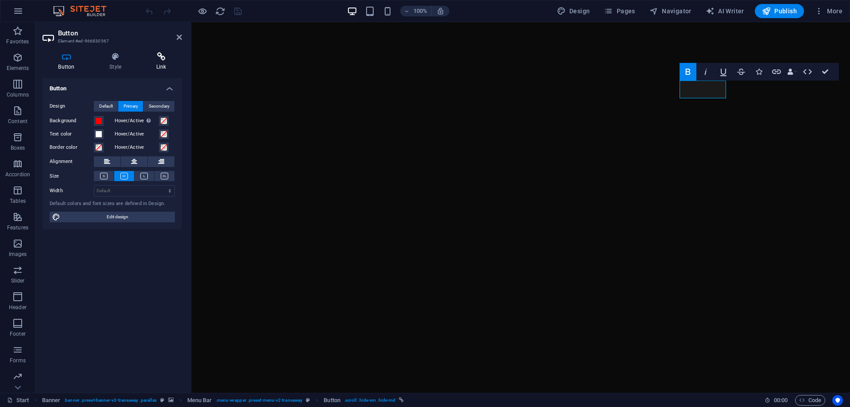
click at [159, 63] on h4 "Link" at bounding box center [161, 61] width 42 height 19
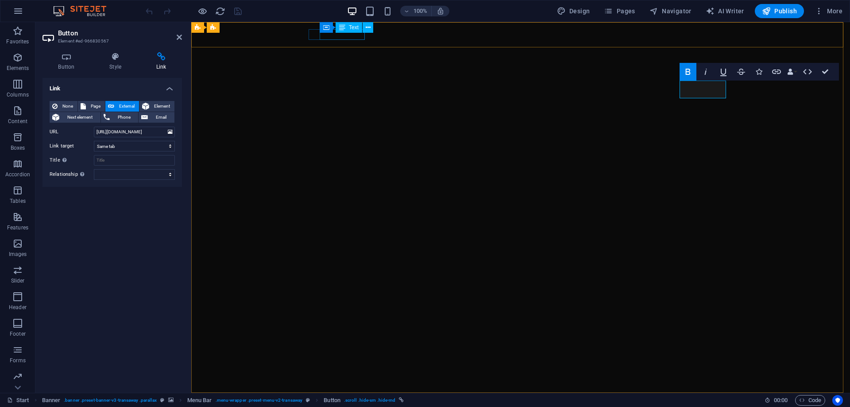
click at [329, 406] on div "[PHONE_NUMBER]" at bounding box center [517, 415] width 411 height 11
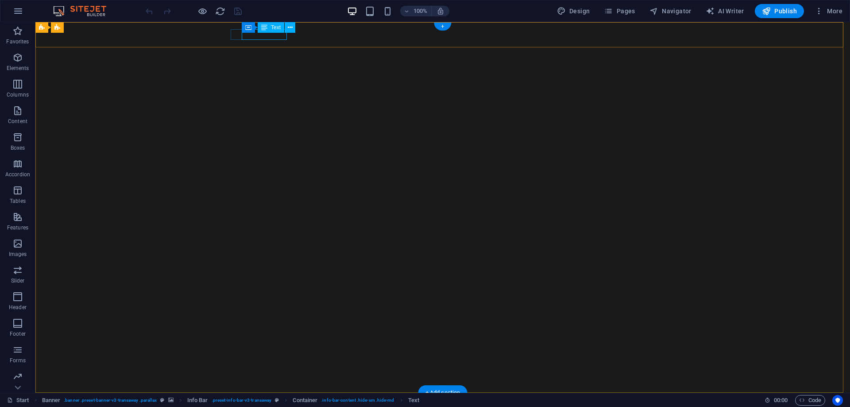
click at [276, 406] on div "[PHONE_NUMBER]" at bounding box center [439, 415] width 411 height 11
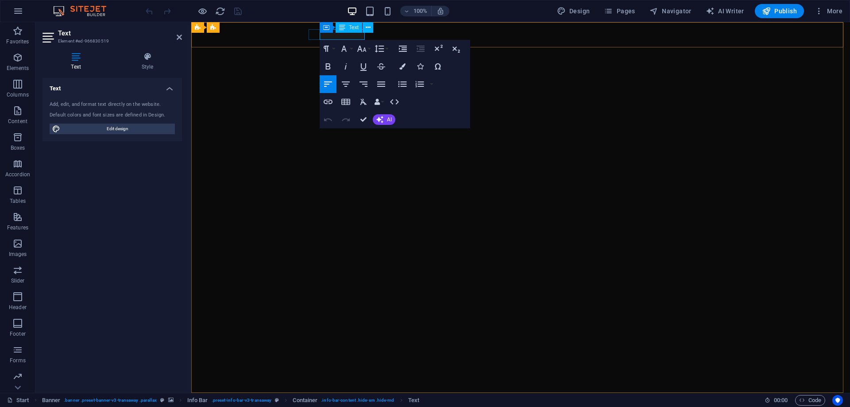
click at [359, 406] on link "[PHONE_NUMBER]" at bounding box center [342, 415] width 61 height 10
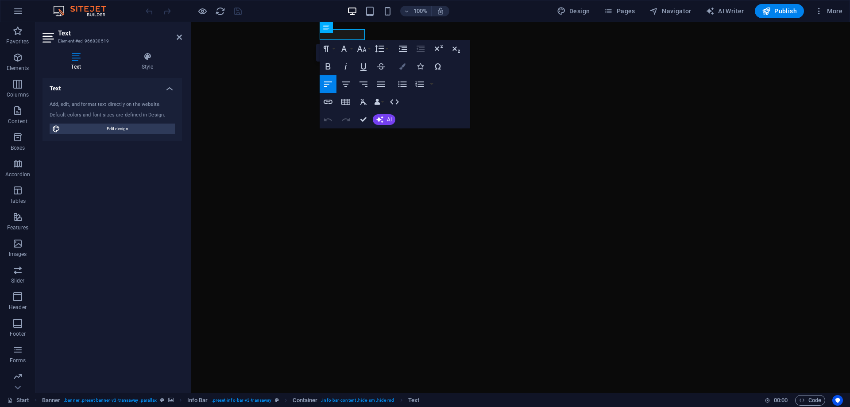
click at [403, 64] on icon "button" at bounding box center [402, 66] width 6 height 6
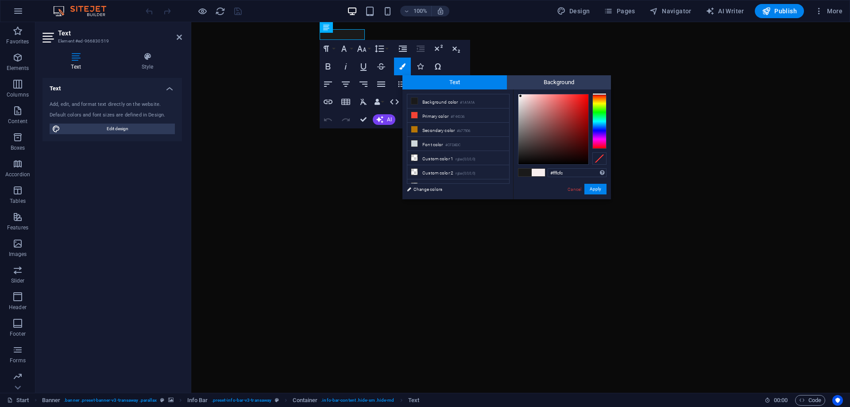
type input "#fffefe"
drag, startPoint x: 522, startPoint y: 98, endPoint x: 518, endPoint y: 93, distance: 6.0
click at [518, 94] on div at bounding box center [553, 129] width 70 height 70
click at [588, 187] on button "Apply" at bounding box center [595, 189] width 22 height 11
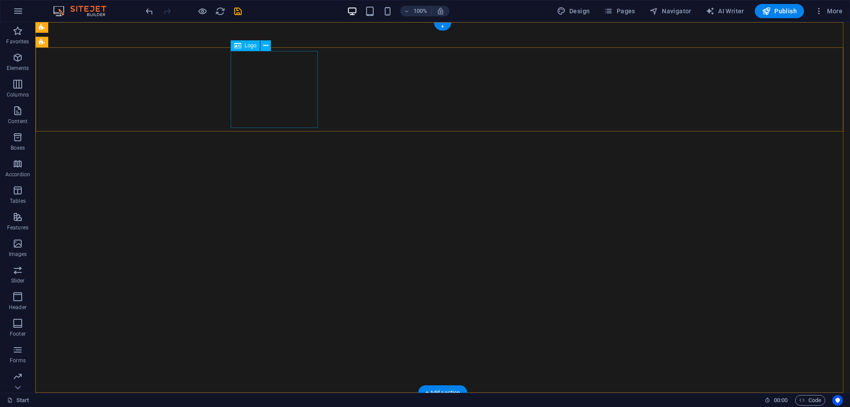
select select "px"
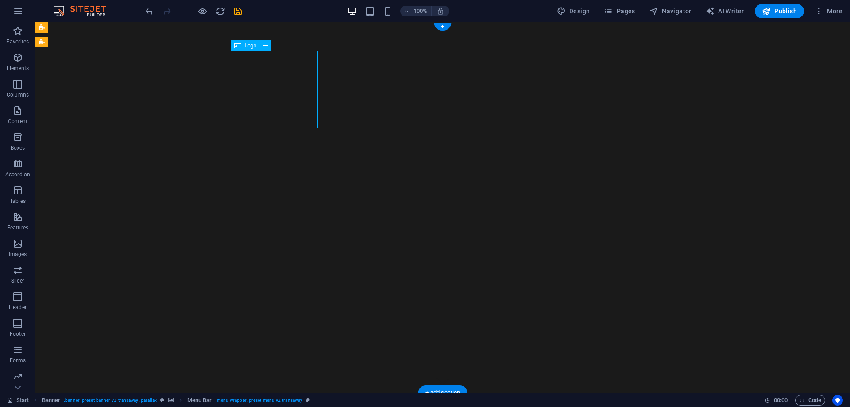
select select "px"
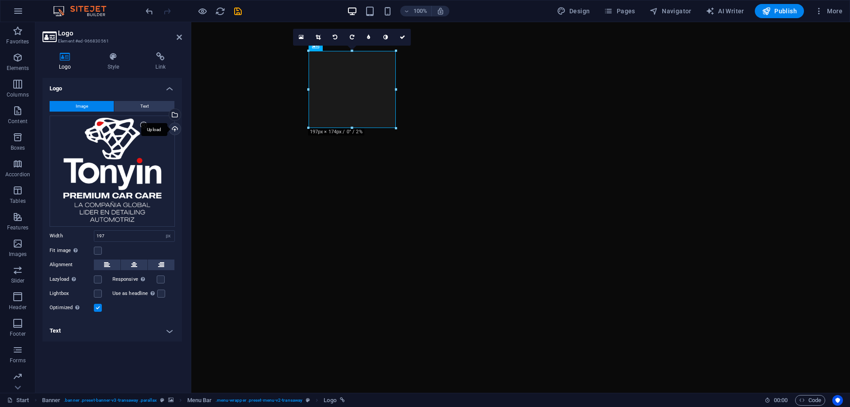
click at [174, 132] on div "Upload" at bounding box center [173, 129] width 13 height 13
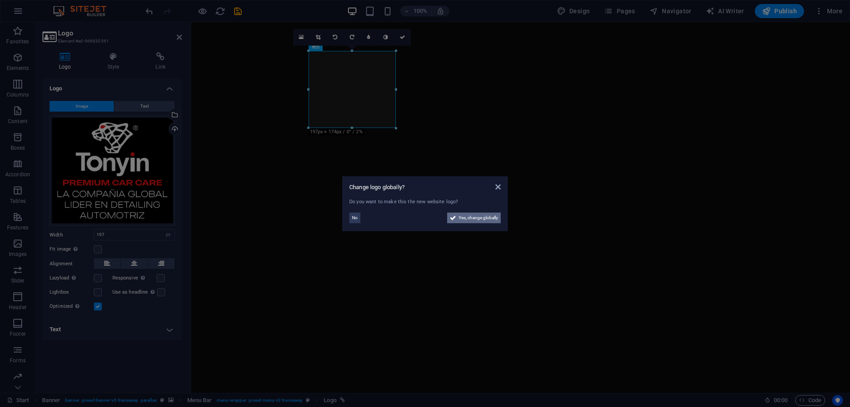
click at [472, 215] on span "Yes, change globally" at bounding box center [478, 218] width 39 height 11
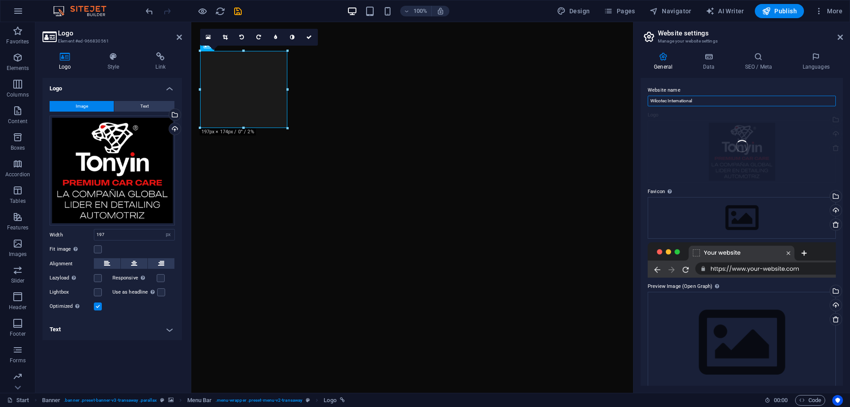
click at [704, 100] on input "Wilcotec International" at bounding box center [742, 101] width 188 height 11
click at [635, 101] on div at bounding box center [635, 207] width 2 height 371
click at [661, 102] on input "Wilcotec International" at bounding box center [742, 101] width 188 height 11
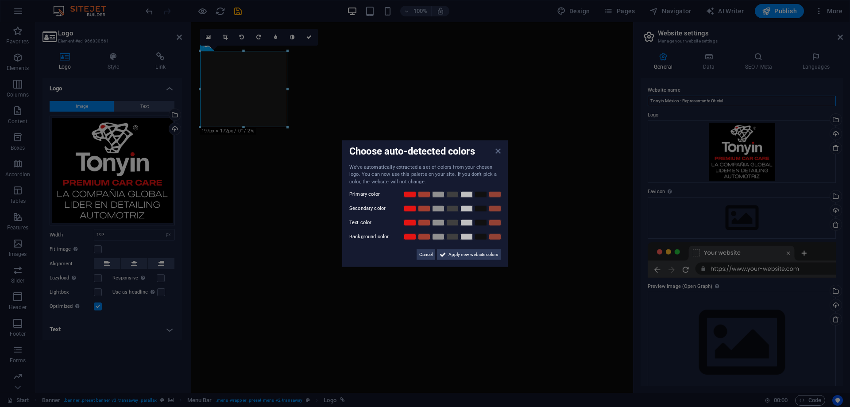
type input "Tonyin México - Representante Oficial"
click at [497, 151] on icon at bounding box center [497, 150] width 5 height 7
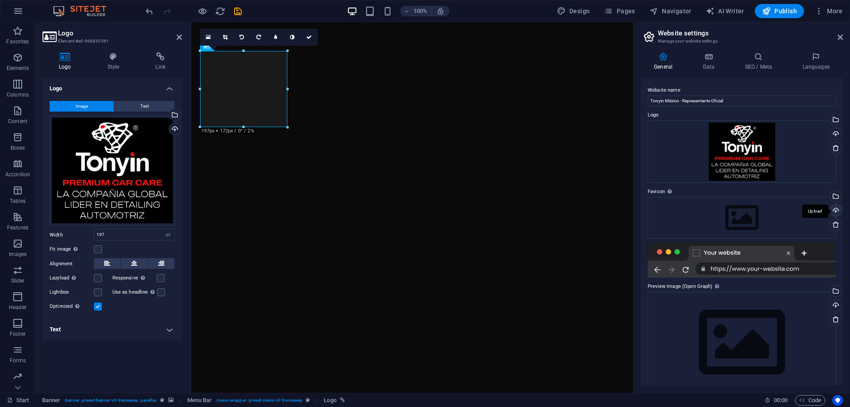
click at [834, 208] on div "Upload" at bounding box center [834, 211] width 13 height 13
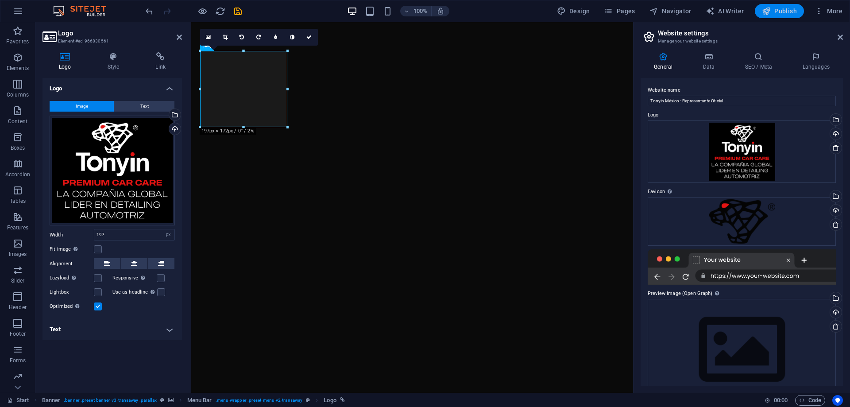
click at [775, 11] on span "Publish" at bounding box center [779, 11] width 35 height 9
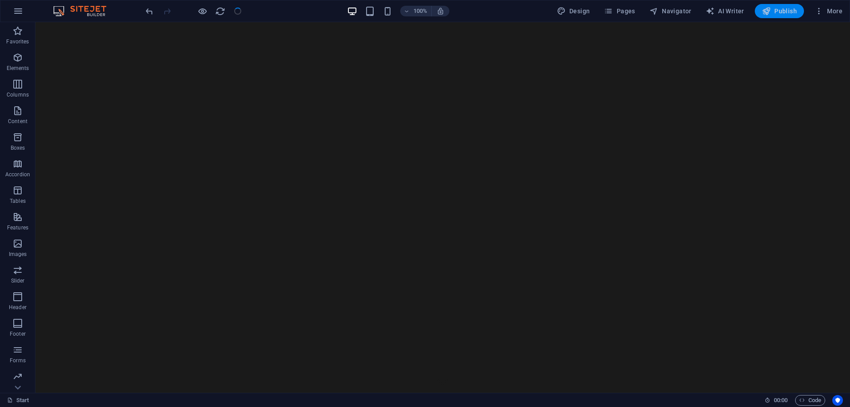
click at [775, 11] on span "Publish" at bounding box center [779, 11] width 35 height 9
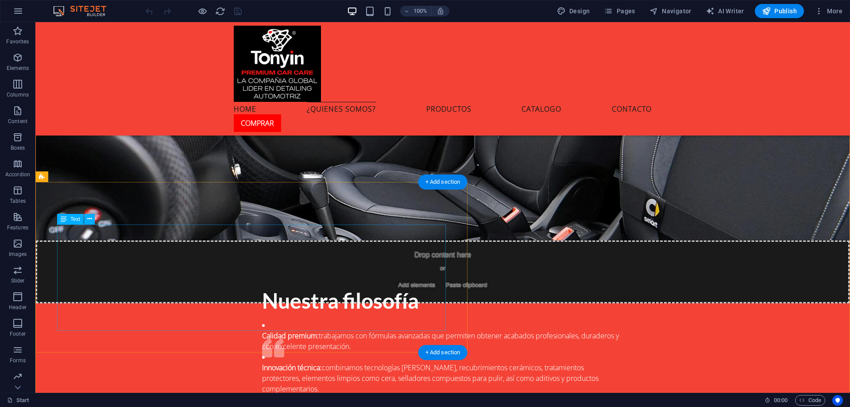
scroll to position [2494, 0]
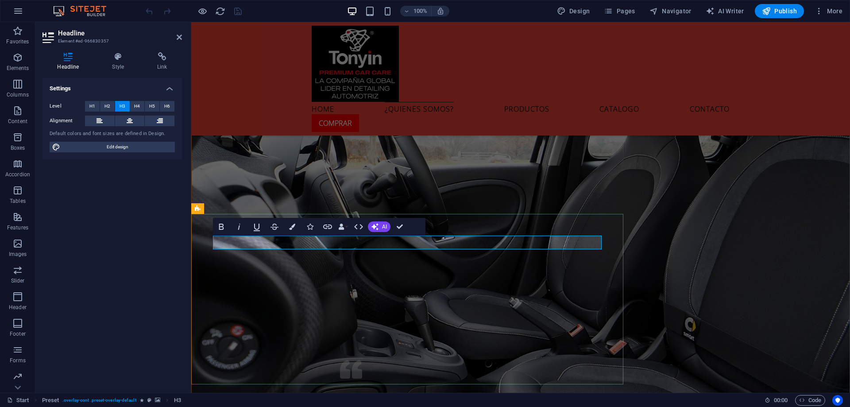
drag, startPoint x: 410, startPoint y: 241, endPoint x: 517, endPoint y: 241, distance: 107.6
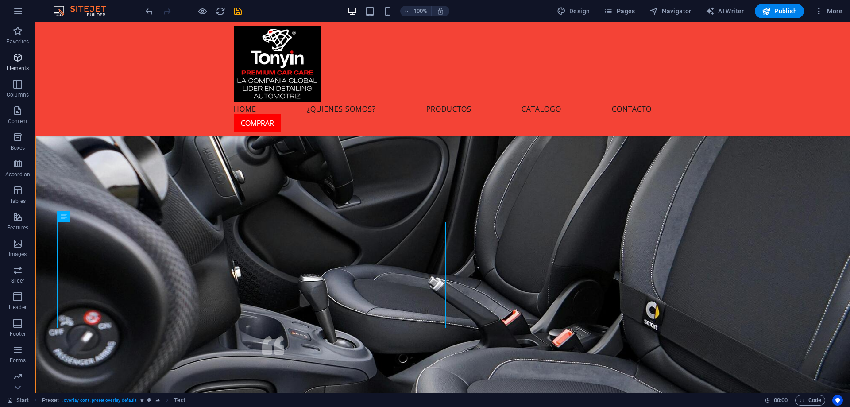
click at [23, 60] on icon "button" at bounding box center [17, 57] width 11 height 11
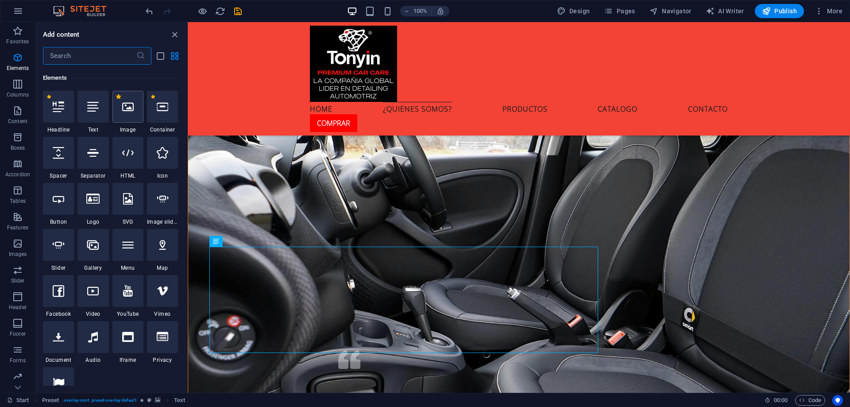
scroll to position [94, 0]
click at [127, 106] on icon at bounding box center [128, 106] width 12 height 12
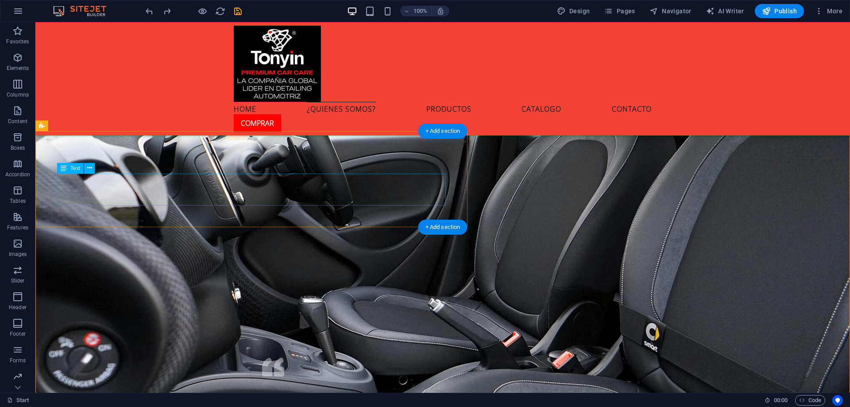
scroll to position [2475, 0]
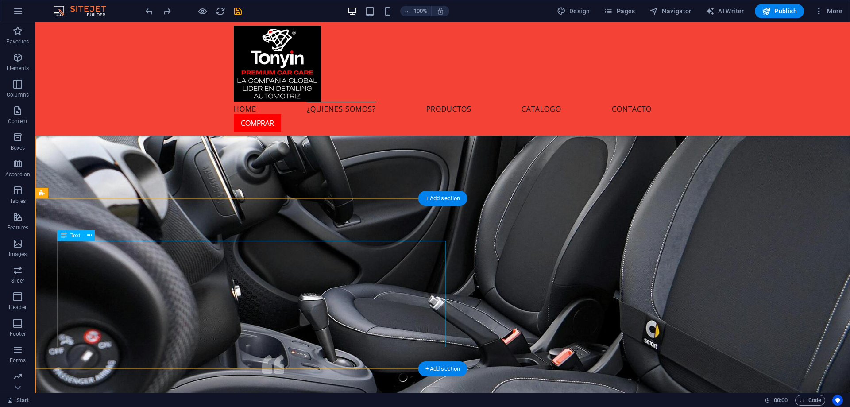
click at [22, 55] on icon "button" at bounding box center [17, 57] width 11 height 11
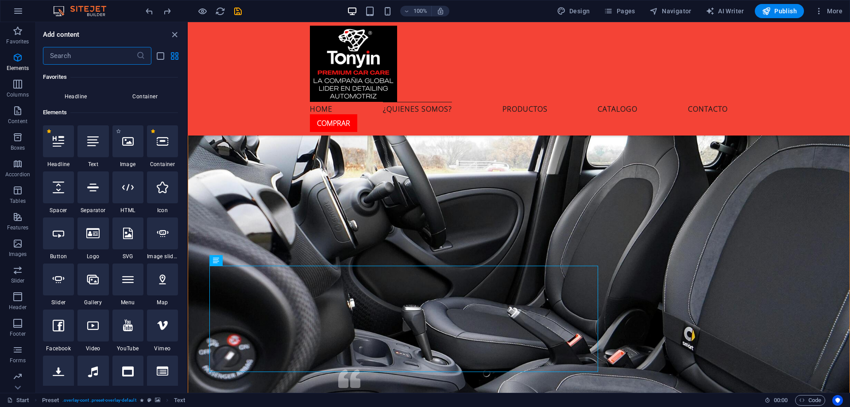
scroll to position [94, 0]
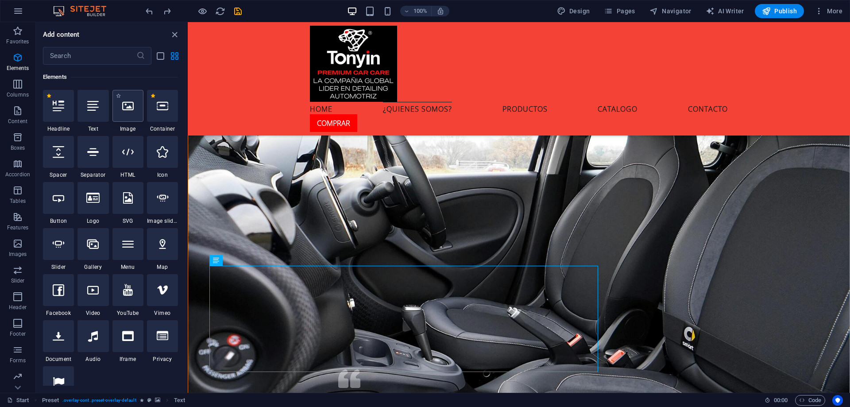
click at [134, 108] on div at bounding box center [127, 106] width 31 height 32
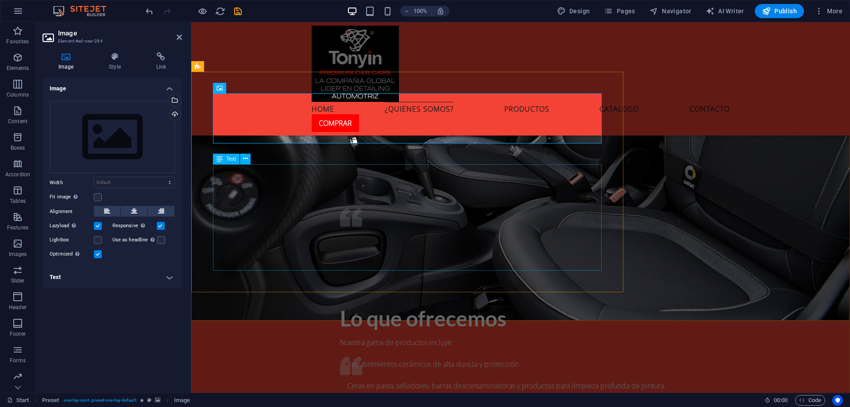
scroll to position [2513, 0]
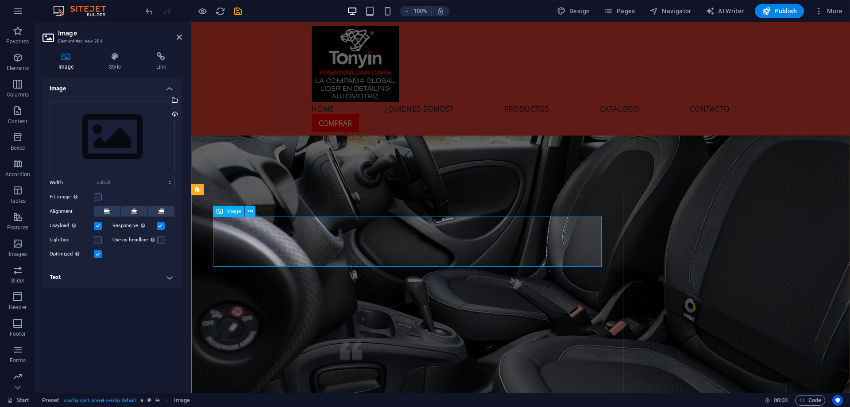
click at [226, 210] on div "Image" at bounding box center [228, 211] width 31 height 11
click at [174, 116] on div "Upload" at bounding box center [173, 114] width 13 height 13
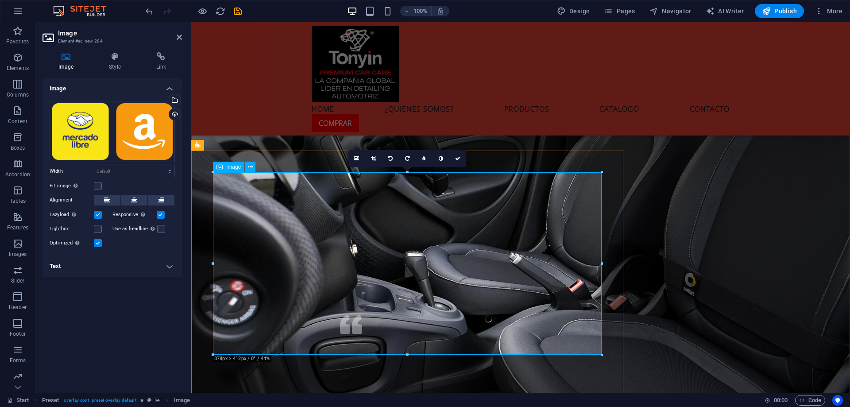
scroll to position [2558, 0]
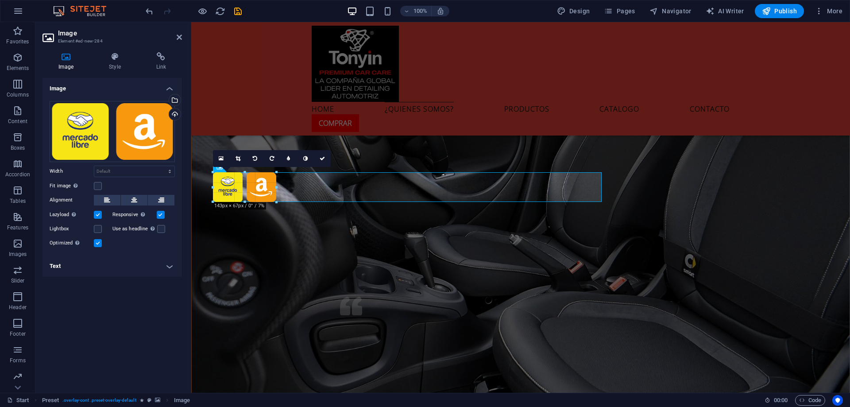
drag, startPoint x: 601, startPoint y: 354, endPoint x: 254, endPoint y: 199, distance: 380.5
type input "143"
select select "px"
click at [129, 197] on button at bounding box center [134, 200] width 27 height 11
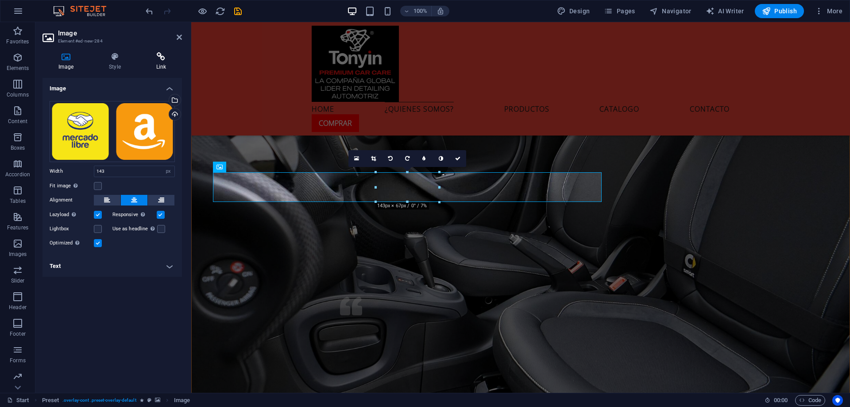
click at [160, 54] on icon at bounding box center [161, 56] width 42 height 9
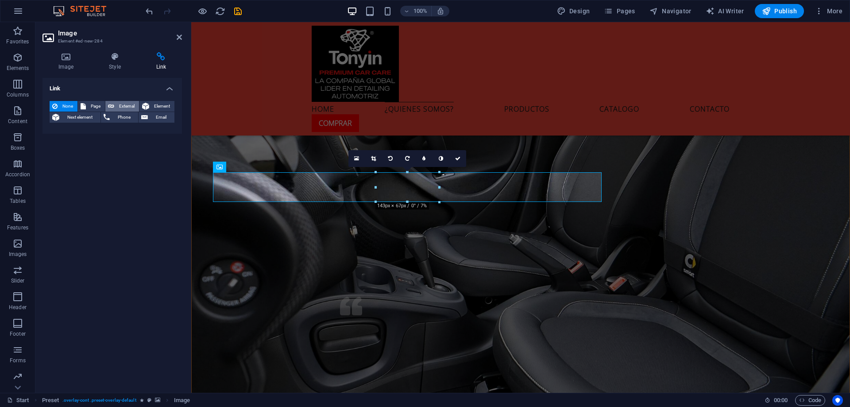
click at [118, 105] on span "External" at bounding box center [126, 106] width 19 height 11
select select "blank"
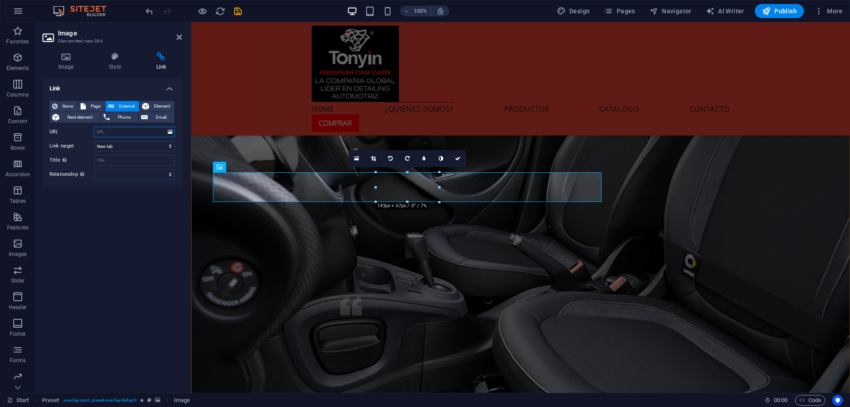
click at [135, 134] on input "URL" at bounding box center [134, 132] width 81 height 11
paste input "[URL][DOMAIN_NAME]"
type input "[URL][DOMAIN_NAME]"
click at [462, 157] on link at bounding box center [457, 158] width 17 height 17
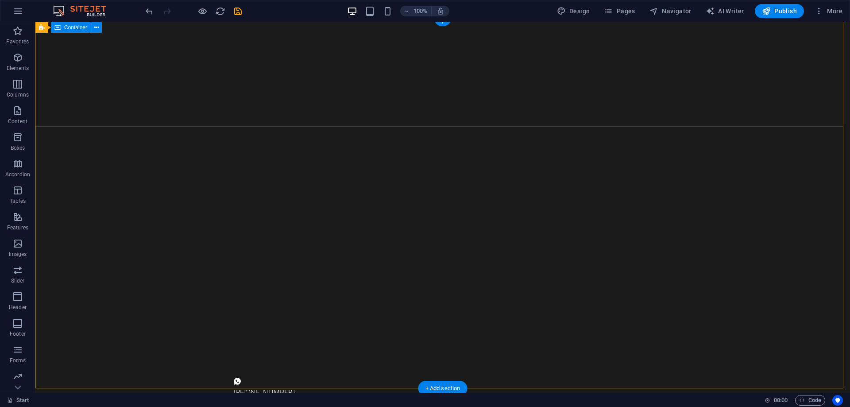
scroll to position [0, 0]
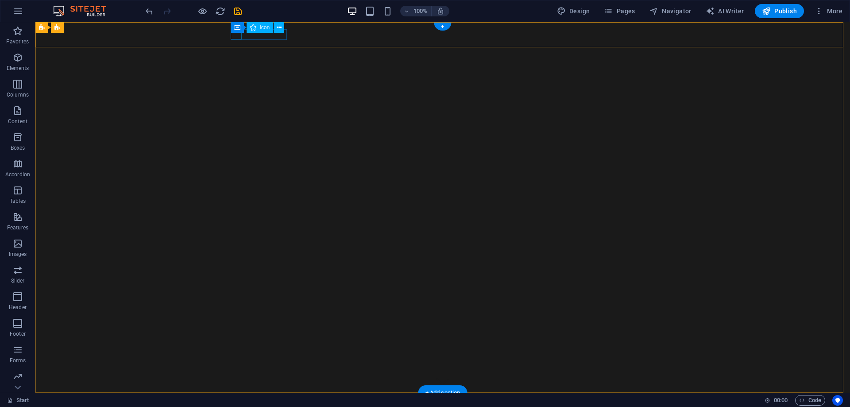
click at [235, 400] on figure at bounding box center [439, 405] width 411 height 10
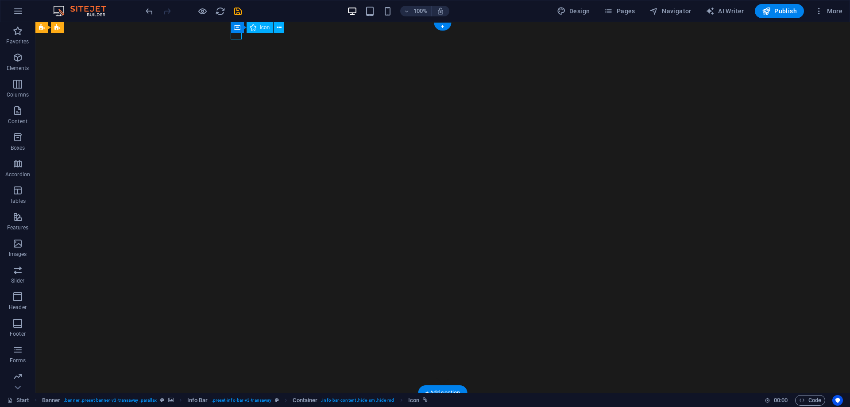
click at [235, 400] on figure at bounding box center [439, 405] width 411 height 10
select select "xMidYMid"
select select "px"
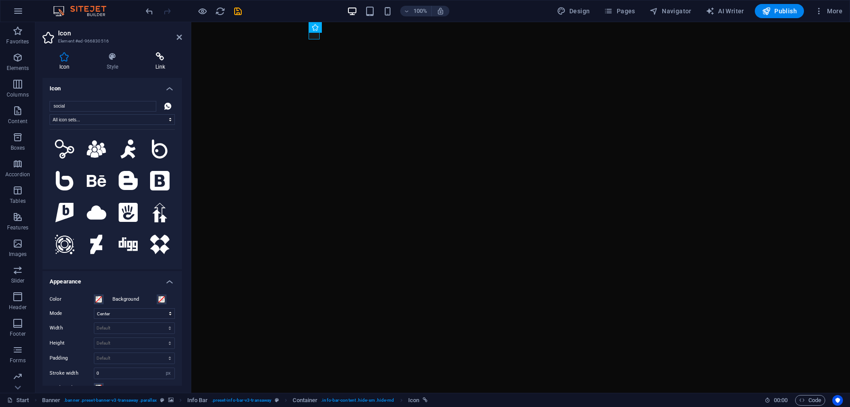
click at [154, 58] on icon at bounding box center [160, 56] width 43 height 9
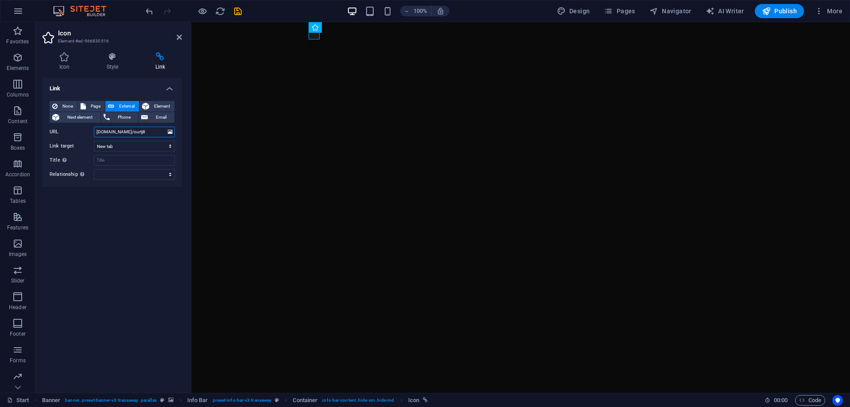
click at [129, 131] on input "[DOMAIN_NAME]/ourtj8" at bounding box center [134, 132] width 81 height 11
click at [96, 131] on input "[DOMAIN_NAME]/ourtj8" at bounding box center [134, 132] width 81 height 11
click at [98, 132] on input "[DOMAIN_NAME]/ourtj8" at bounding box center [134, 132] width 81 height 11
paste input "https://"
drag, startPoint x: 158, startPoint y: 133, endPoint x: 86, endPoint y: 131, distance: 71.8
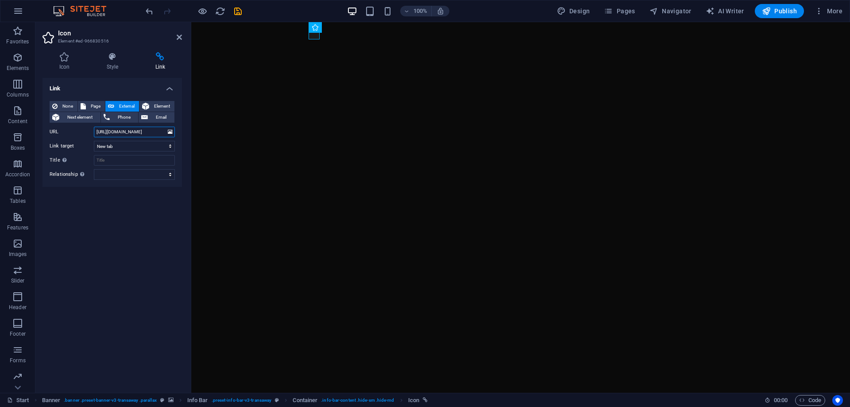
click at [86, 131] on div "URL [URL][DOMAIN_NAME]" at bounding box center [112, 132] width 125 height 11
type input "[URL][DOMAIN_NAME]"
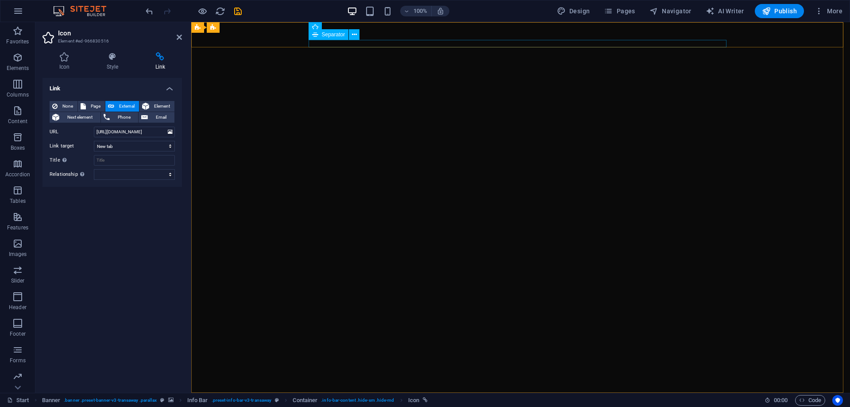
click at [365, 36] on div "Separator" at bounding box center [337, 34] width 57 height 11
click at [357, 406] on div "[PHONE_NUMBER]" at bounding box center [517, 415] width 411 height 11
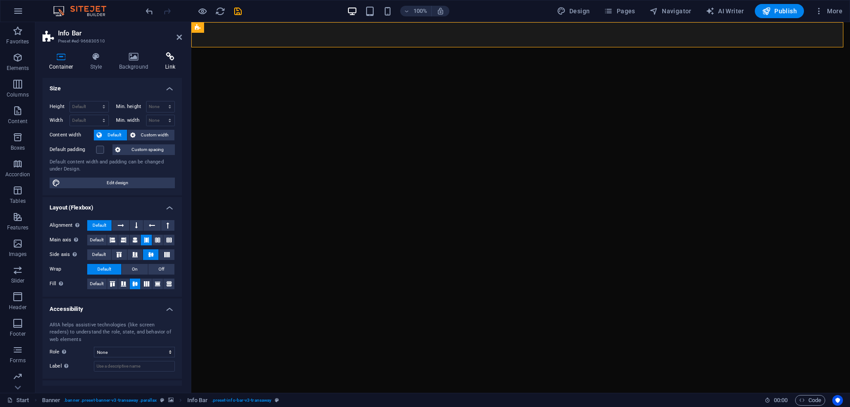
click at [174, 59] on icon at bounding box center [170, 56] width 23 height 9
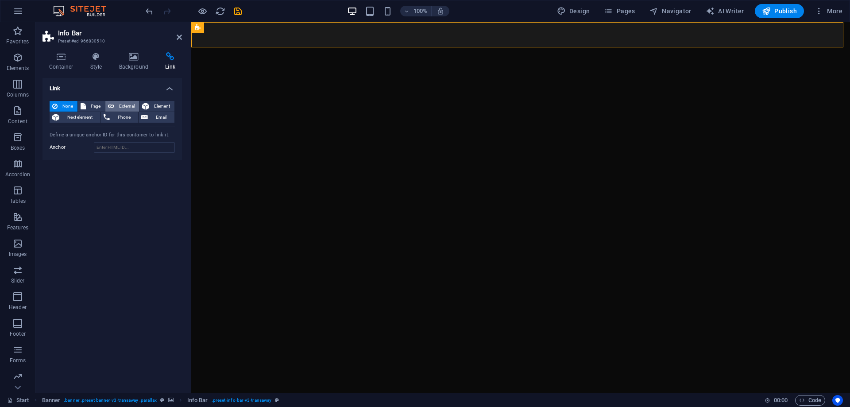
click at [120, 108] on span "External" at bounding box center [126, 106] width 19 height 11
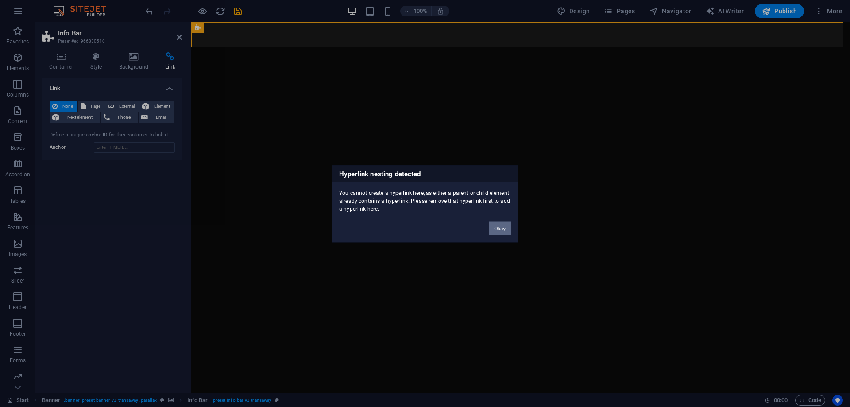
click at [504, 230] on button "Okay" at bounding box center [500, 227] width 22 height 13
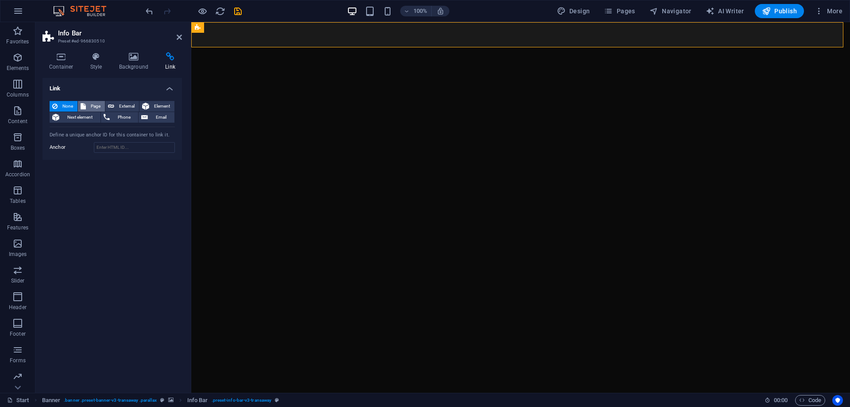
click at [89, 104] on span "Page" at bounding box center [96, 106] width 14 height 11
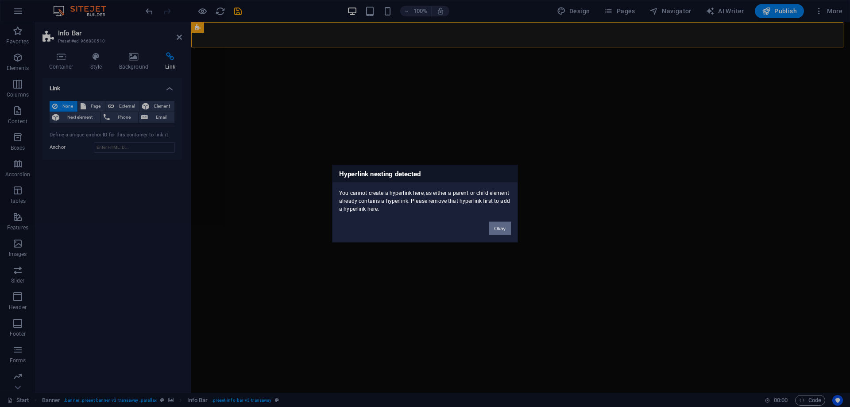
click at [501, 228] on button "Okay" at bounding box center [500, 227] width 22 height 13
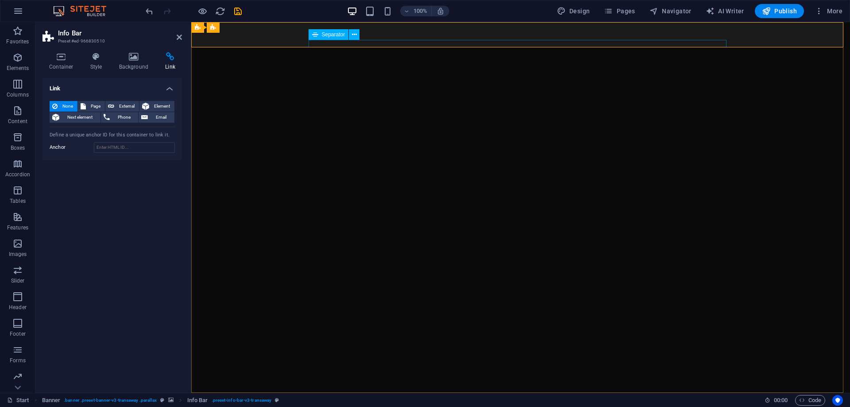
click at [363, 33] on div "Separator" at bounding box center [337, 34] width 57 height 11
click at [361, 32] on div "Container Text" at bounding box center [349, 27] width 59 height 11
click at [361, 32] on div "Text" at bounding box center [349, 27] width 27 height 11
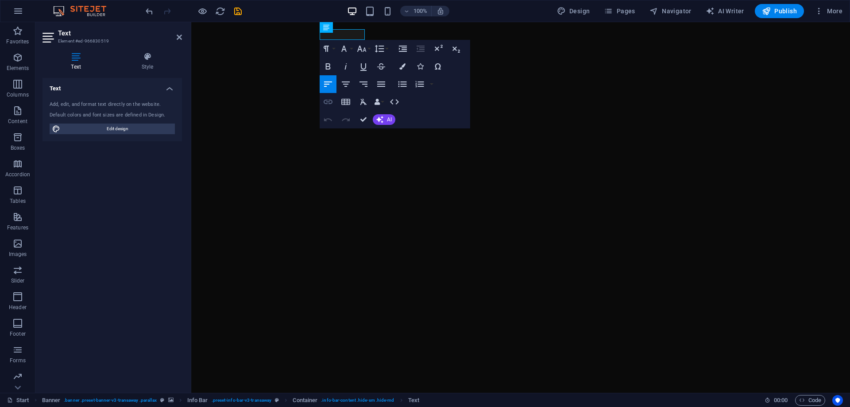
click at [333, 104] on icon "button" at bounding box center [328, 102] width 11 height 11
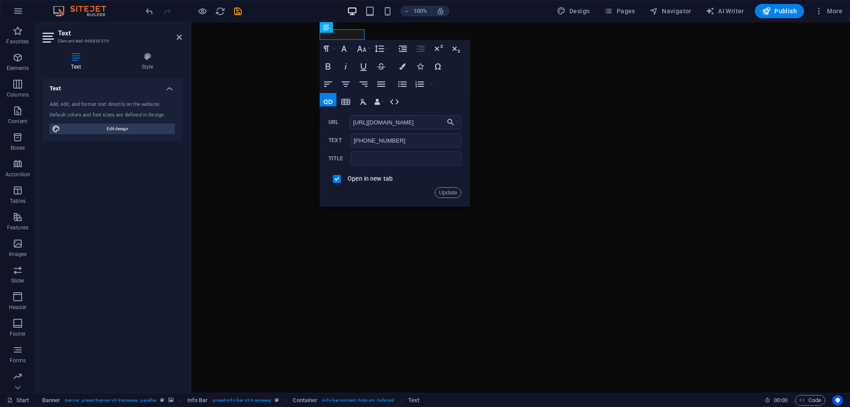
drag, startPoint x: 414, startPoint y: 124, endPoint x: 325, endPoint y: 109, distance: 90.3
click at [325, 109] on div "Back Choose Link Start Subpage Legal Notice Privacy Choose file ... [URL][DOMAI…" at bounding box center [395, 156] width 151 height 101
click at [335, 178] on input "checkbox" at bounding box center [336, 178] width 8 height 8
checkbox input "false"
click at [440, 193] on button "Update" at bounding box center [448, 192] width 27 height 11
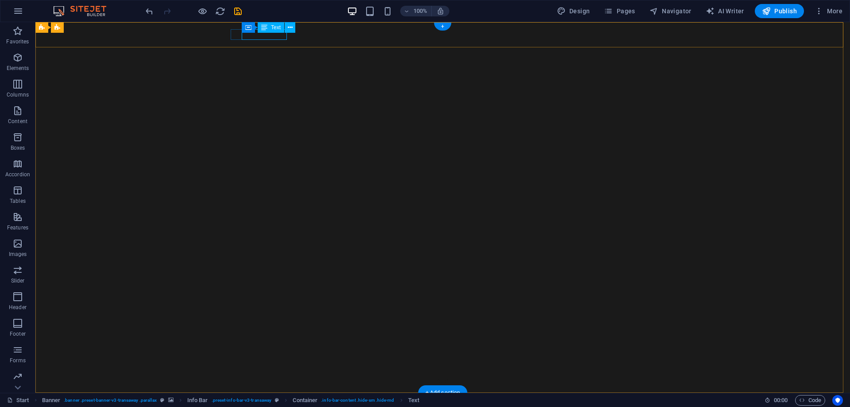
click at [262, 406] on div "[PHONE_NUMBER]" at bounding box center [439, 415] width 411 height 11
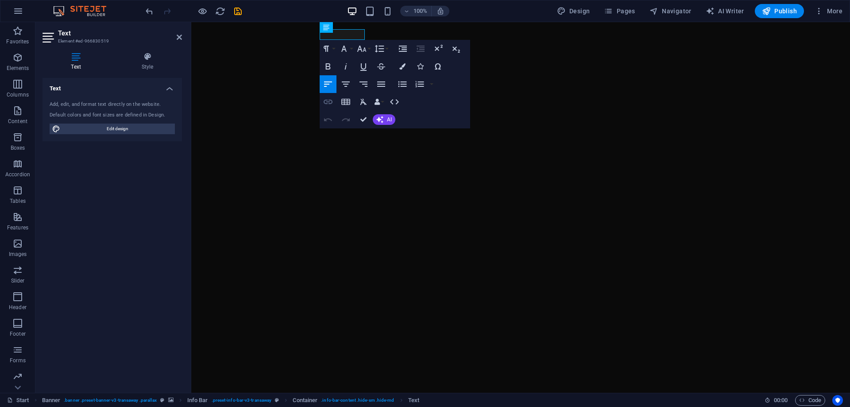
click at [328, 101] on icon "button" at bounding box center [328, 102] width 11 height 11
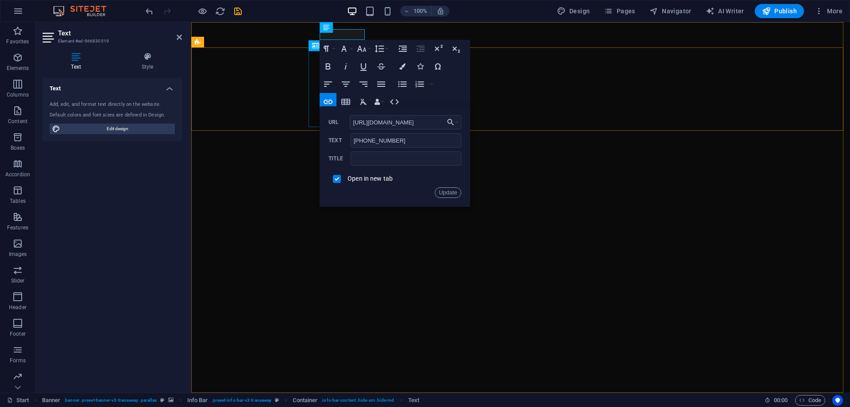
drag, startPoint x: 521, startPoint y: 138, endPoint x: 313, endPoint y: 115, distance: 209.4
click at [375, 127] on input "[URL][DOMAIN_NAME]" at bounding box center [406, 122] width 112 height 14
click at [375, 126] on input "[URL][DOMAIN_NAME]" at bounding box center [406, 122] width 112 height 14
paste input "s"
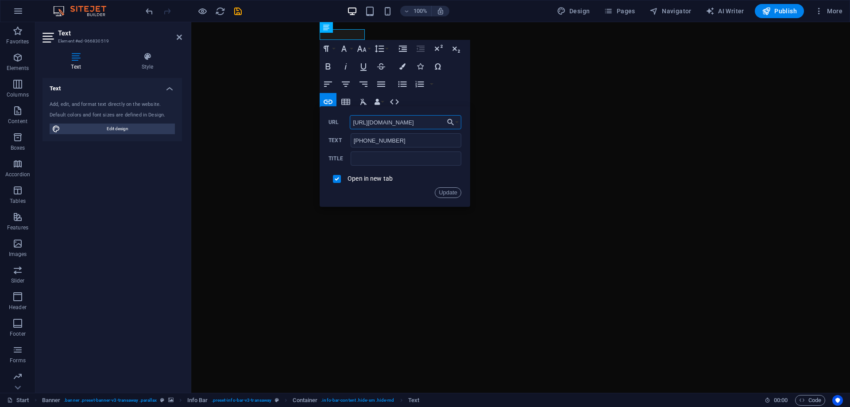
type input "[URL][DOMAIN_NAME]"
click at [369, 180] on label "Open in new tab" at bounding box center [370, 178] width 45 height 7
drag, startPoint x: 399, startPoint y: 141, endPoint x: 353, endPoint y: 139, distance: 45.6
click at [353, 139] on input "[PHONE_NUMBER]" at bounding box center [406, 140] width 111 height 14
click at [398, 139] on input "Me podría dar Mayor información" at bounding box center [406, 140] width 111 height 14
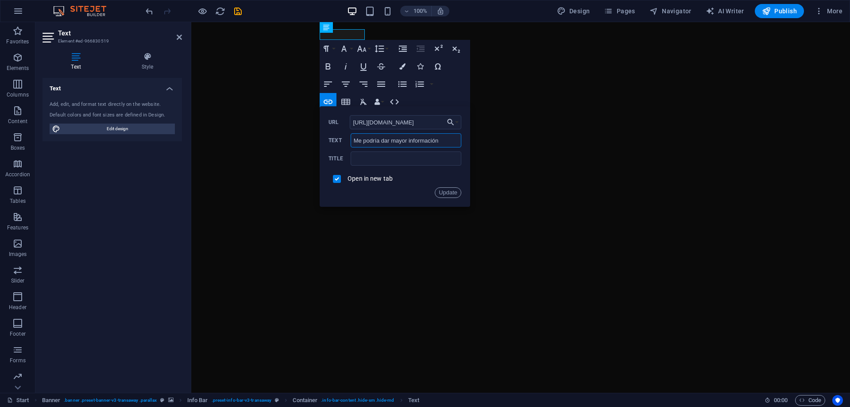
type input "Me podría dar mayor información"
click at [374, 178] on label "Open in new tab" at bounding box center [370, 178] width 45 height 7
click at [447, 191] on button "Update" at bounding box center [448, 192] width 27 height 11
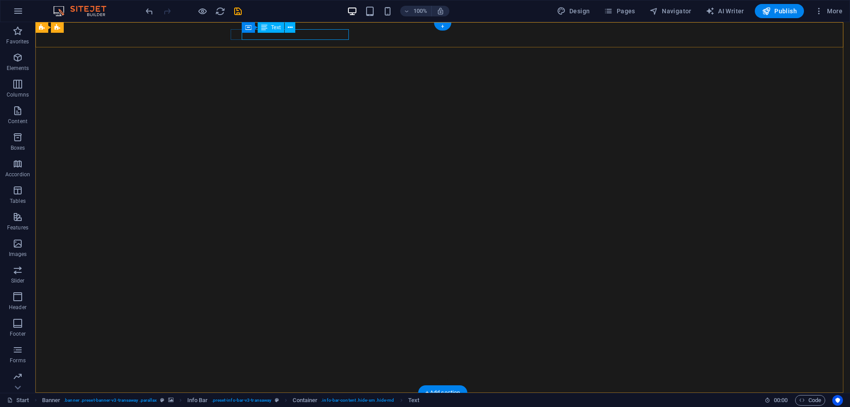
click at [333, 406] on div "Me podría dar mayor información" at bounding box center [439, 415] width 411 height 11
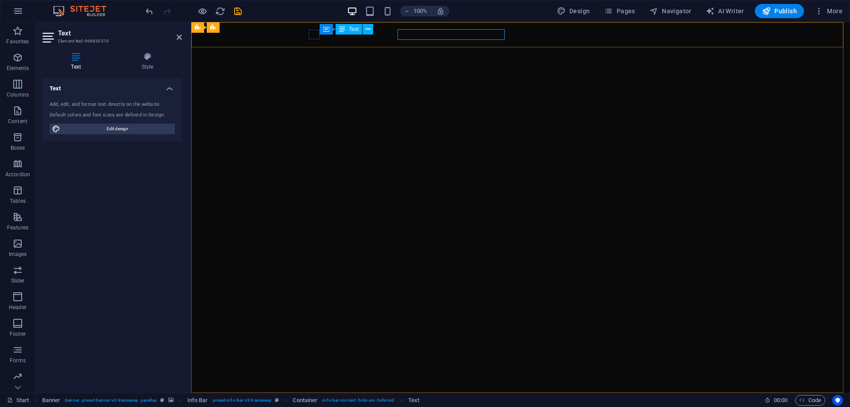
click at [333, 406] on span "Me podría dar mayor información" at bounding box center [365, 415] width 106 height 10
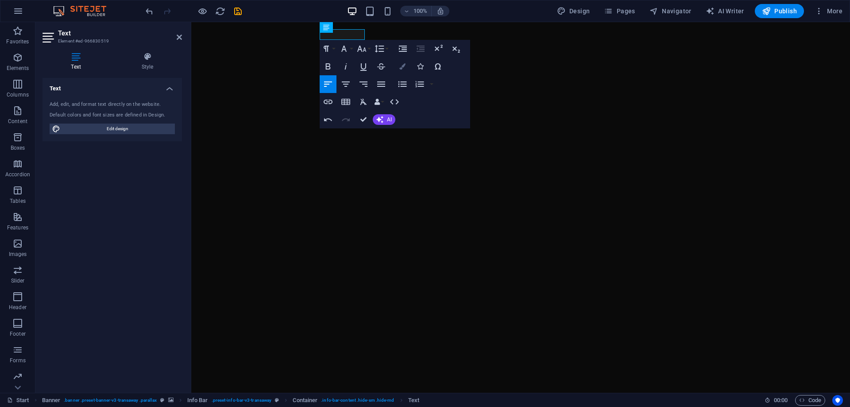
click at [401, 66] on icon "button" at bounding box center [402, 66] width 6 height 6
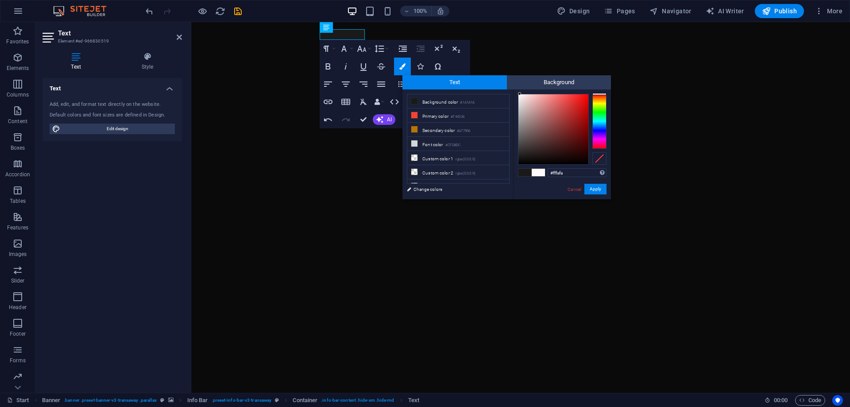
type input "#fffcfc"
click at [519, 94] on div at bounding box center [553, 129] width 70 height 70
click at [595, 188] on button "Apply" at bounding box center [595, 189] width 22 height 11
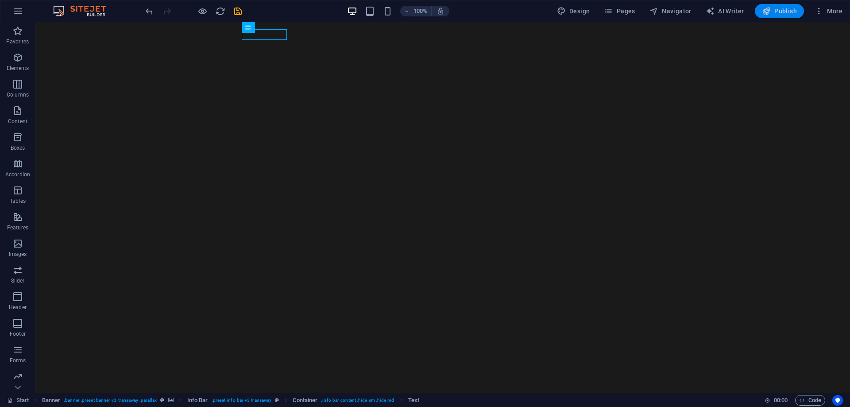
click at [773, 9] on span "Publish" at bounding box center [779, 11] width 35 height 9
